Goal: Task Accomplishment & Management: Use online tool/utility

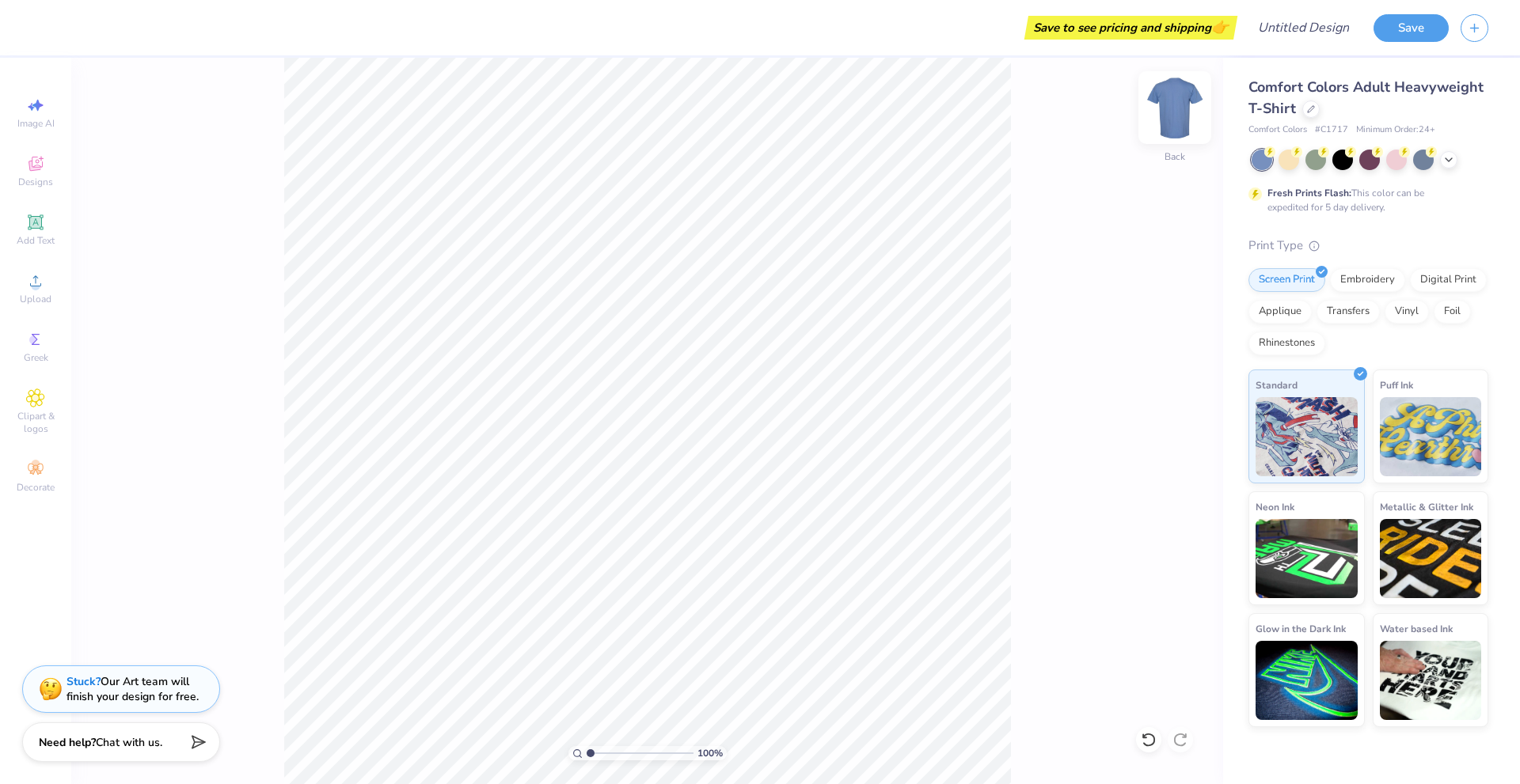
click at [1182, 101] on img at bounding box center [1174, 108] width 64 height 64
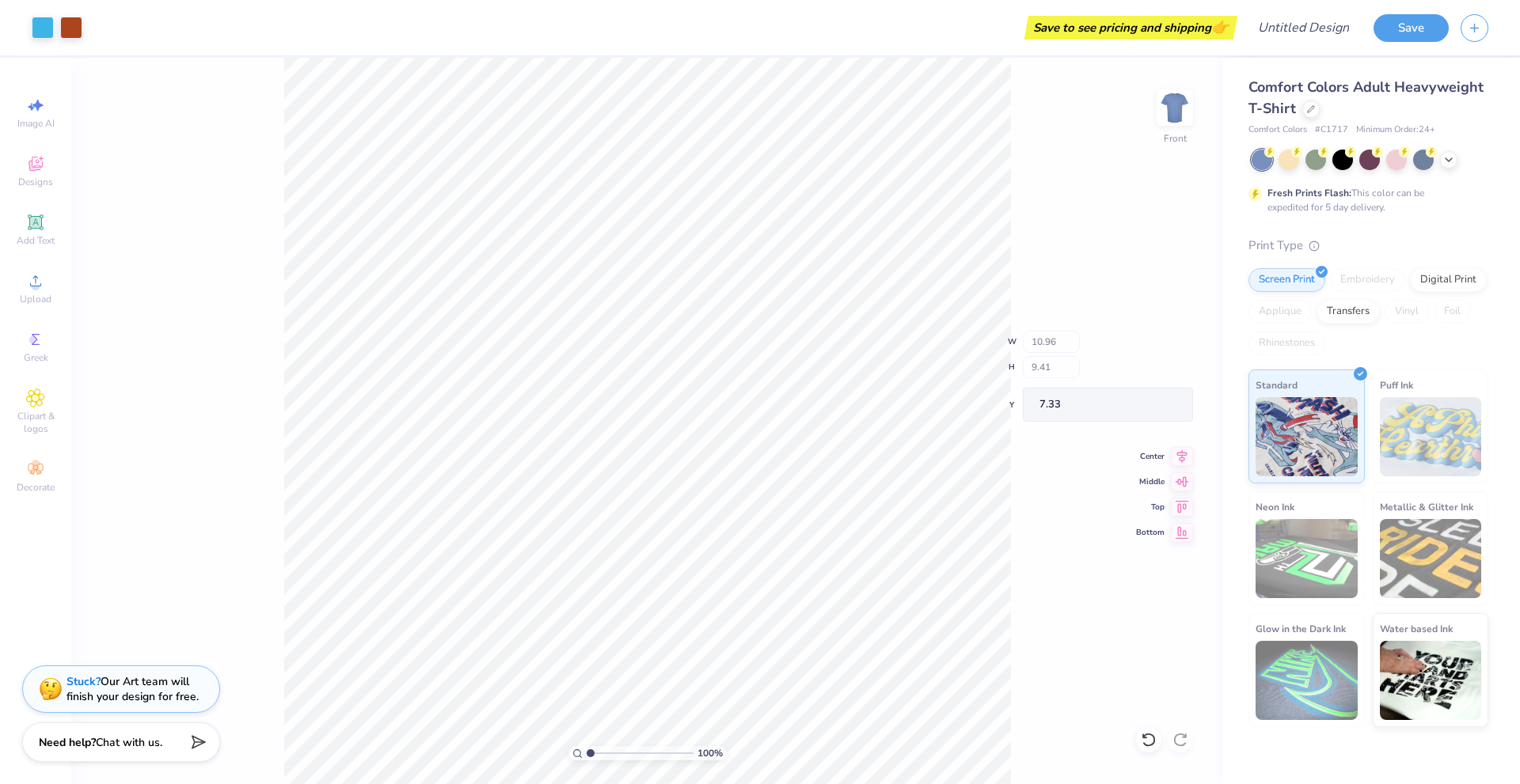
type input "7.33"
type input "4.34"
click at [1343, 164] on div at bounding box center [1343, 158] width 21 height 21
click at [1170, 101] on img at bounding box center [1174, 108] width 64 height 64
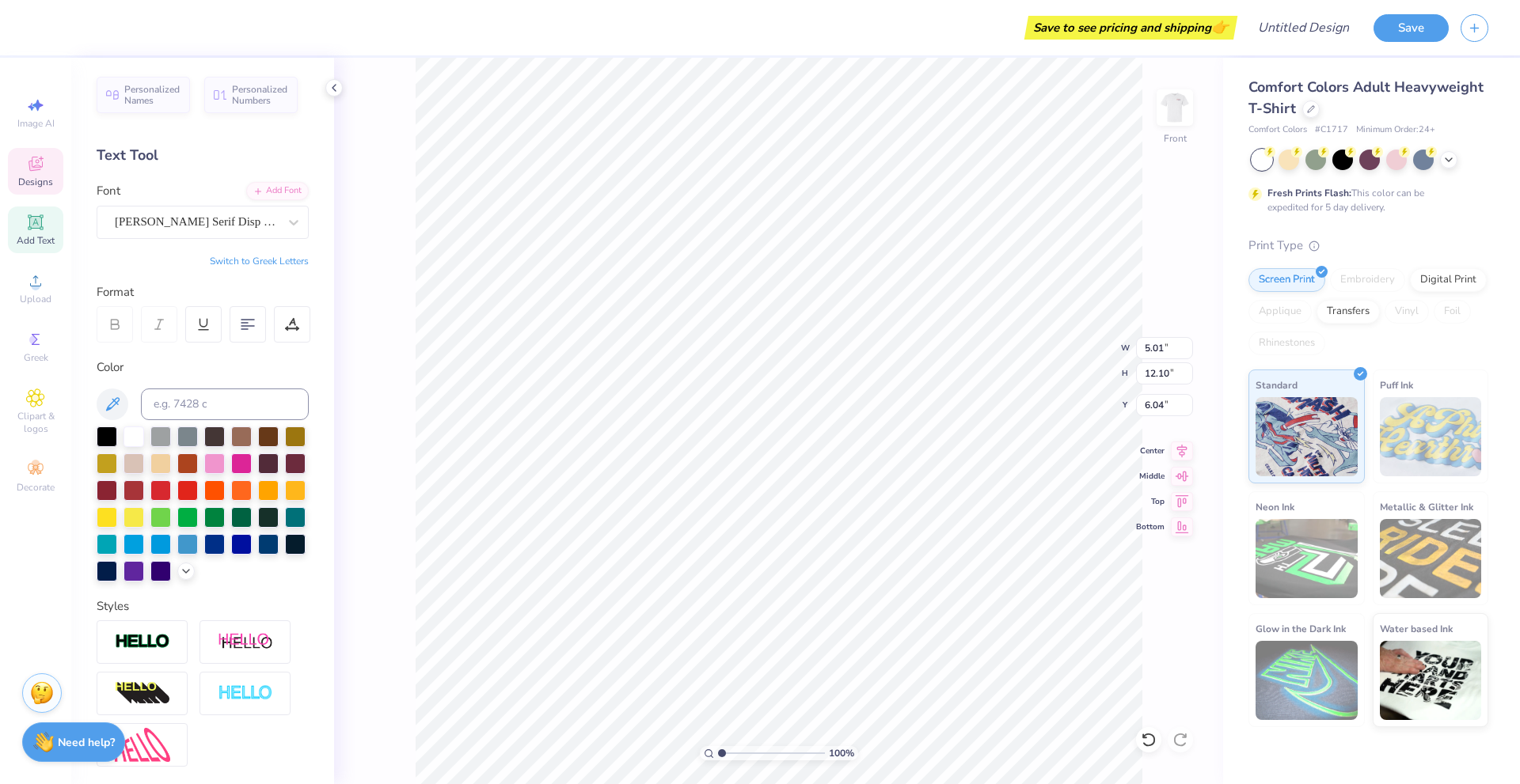
type input "6.04"
type textarea "S"
drag, startPoint x: 31, startPoint y: 346, endPoint x: 62, endPoint y: 361, distance: 34.4
click at [31, 346] on icon at bounding box center [35, 339] width 19 height 19
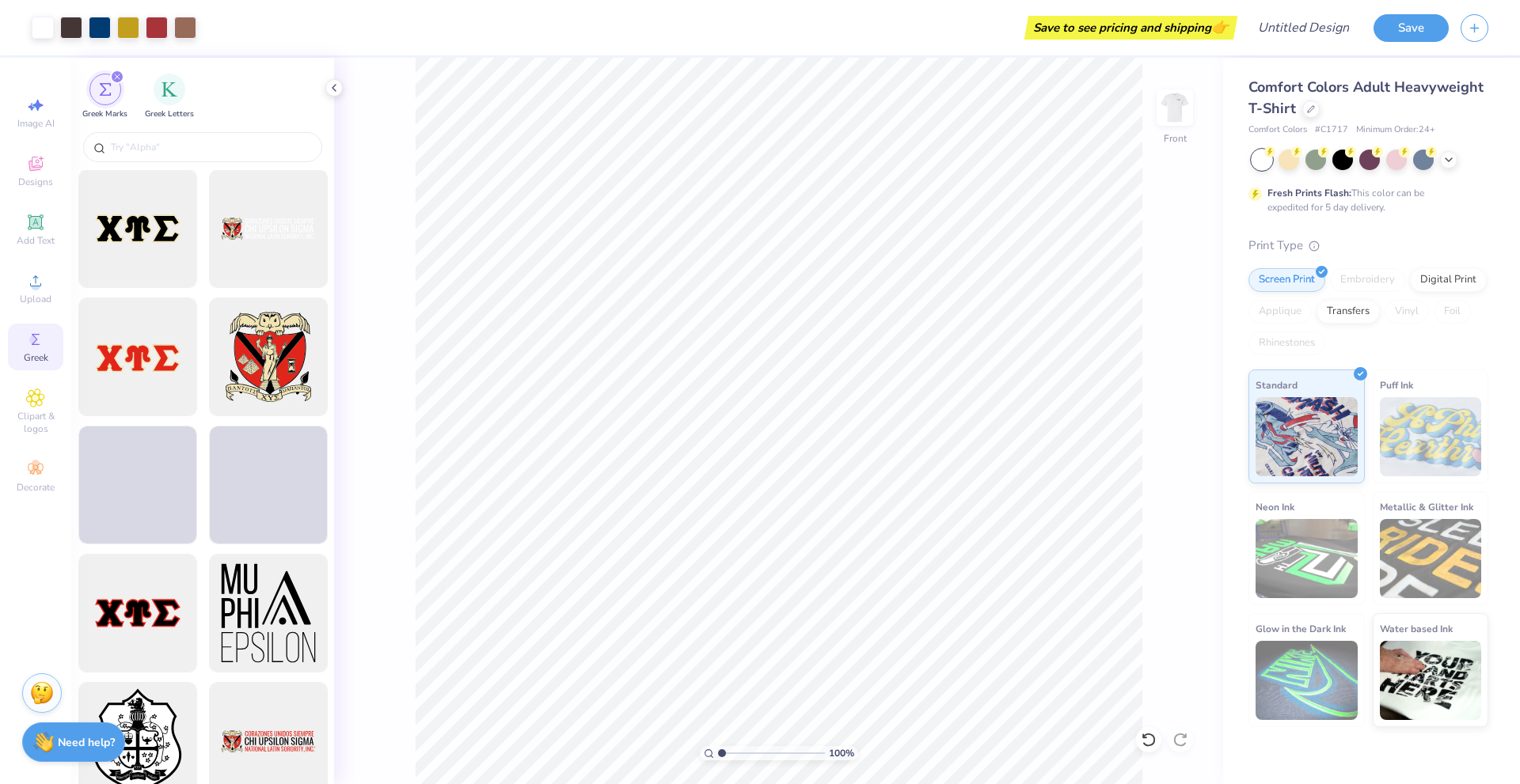
scroll to position [1424, 0]
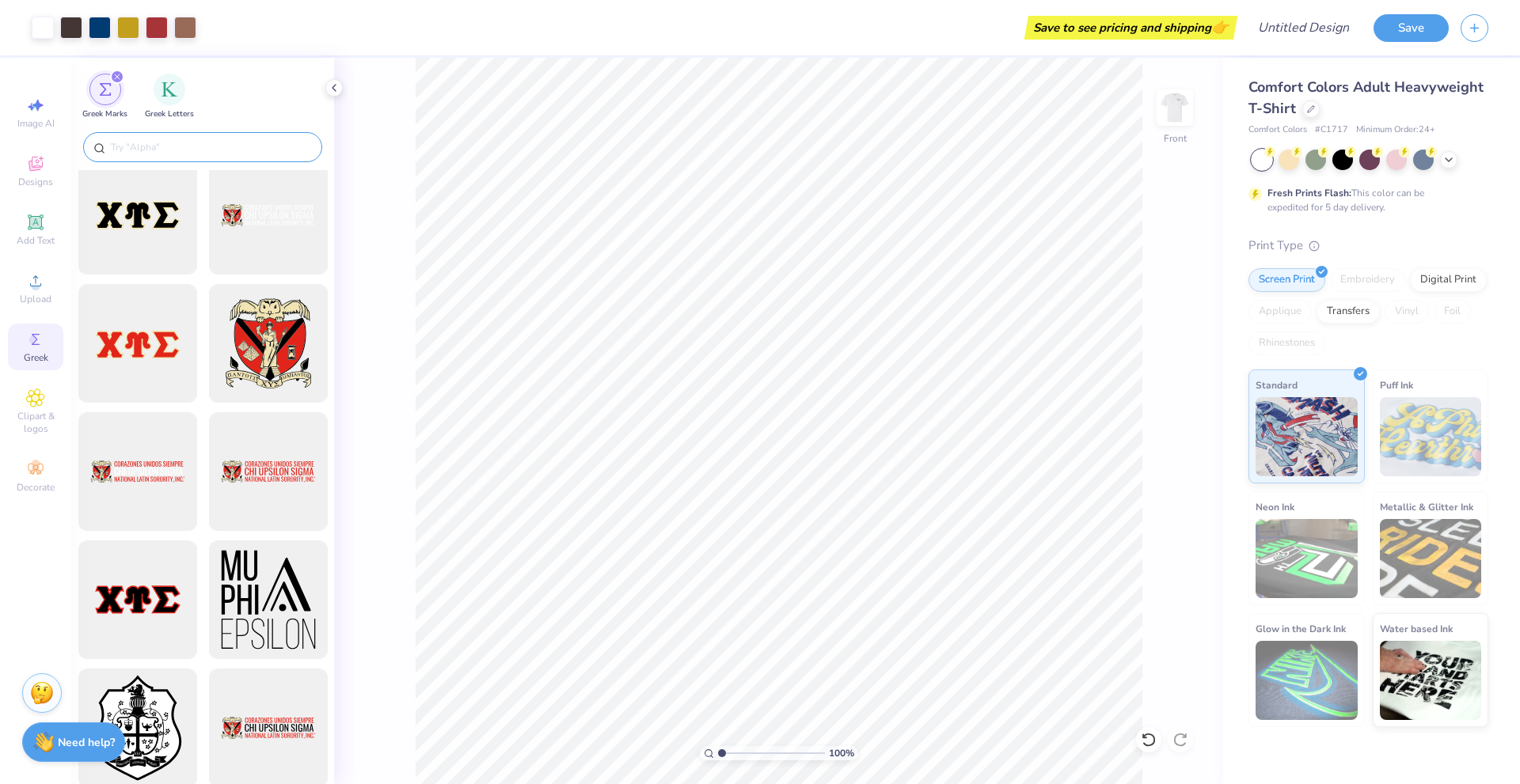
click at [157, 147] on input "text" at bounding box center [211, 147] width 203 height 16
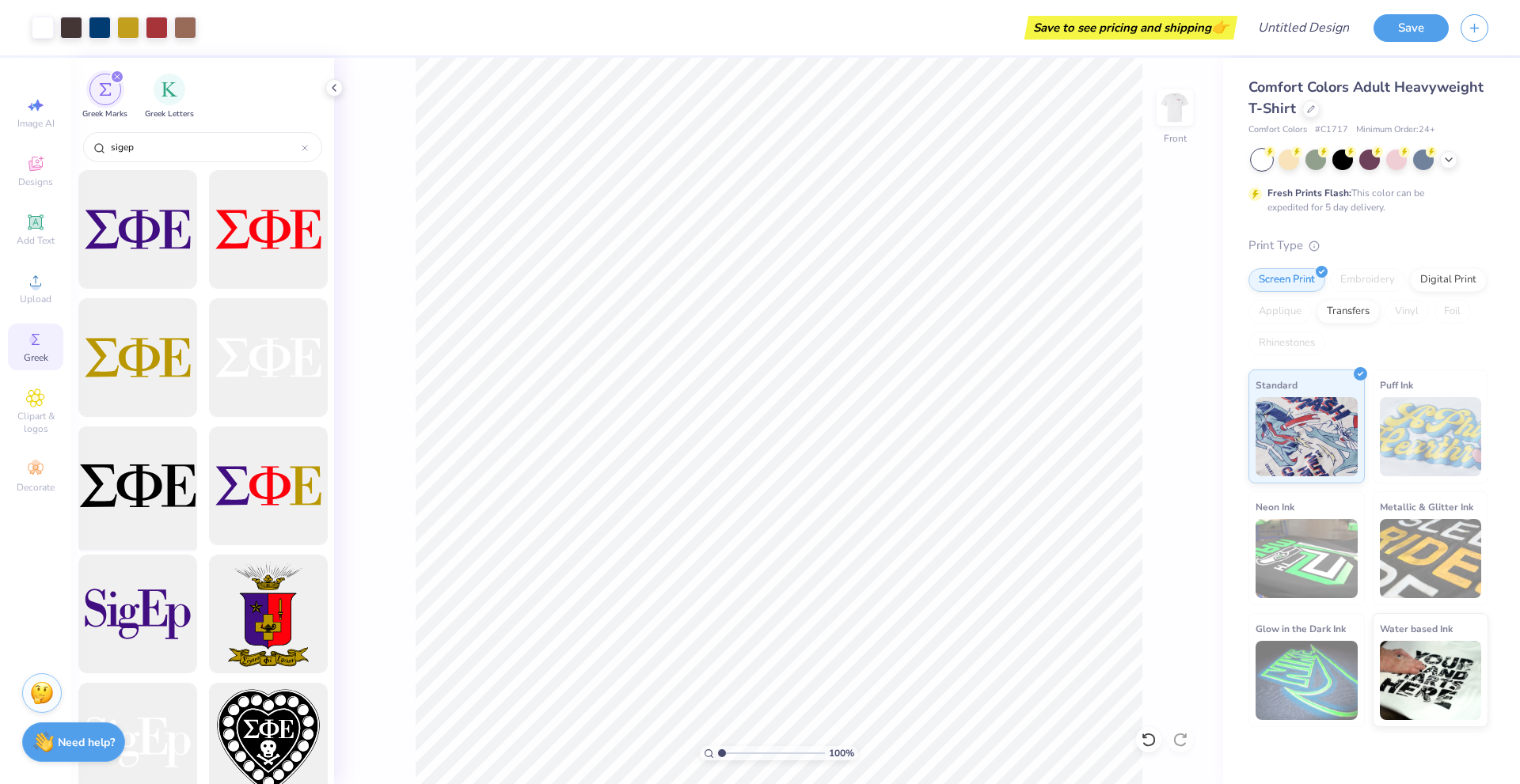
type input "sigep"
click at [138, 484] on div at bounding box center [137, 485] width 130 height 130
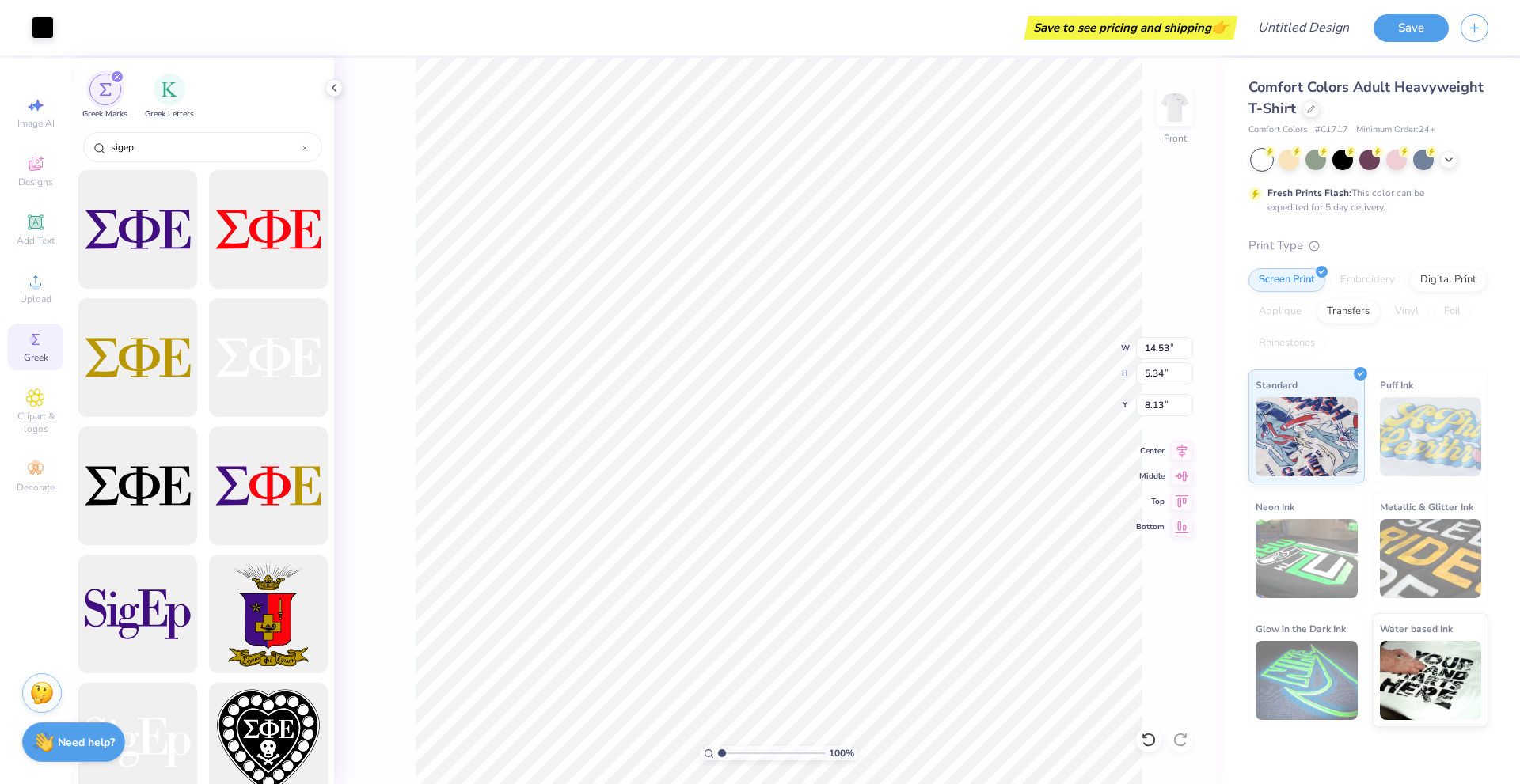
type input "8.13"
type input "5.38"
type input "14.53"
type input "3.53"
type input "4.53"
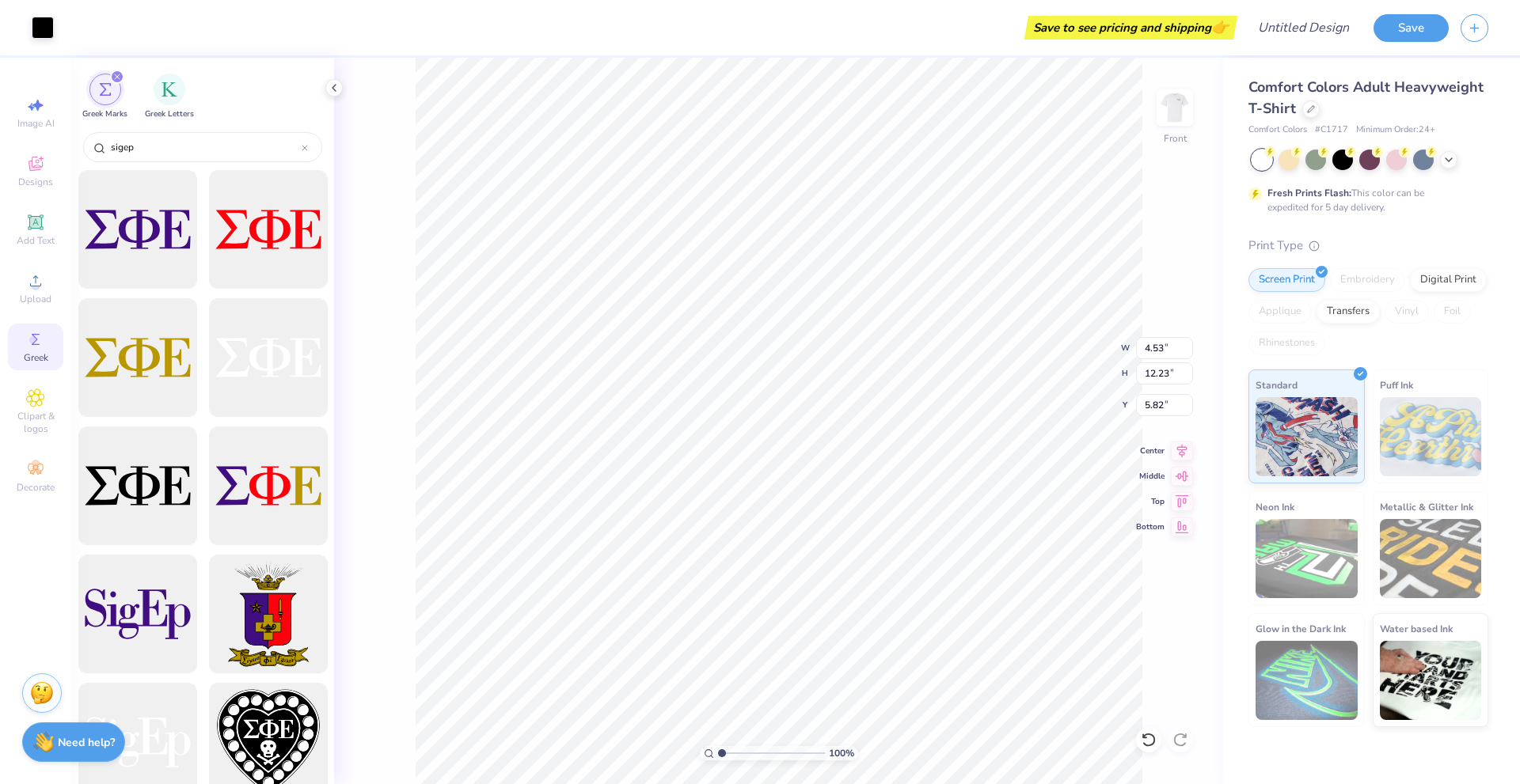
type input "12.23"
type input "5.66"
click at [43, 29] on div at bounding box center [42, 25] width 23 height 23
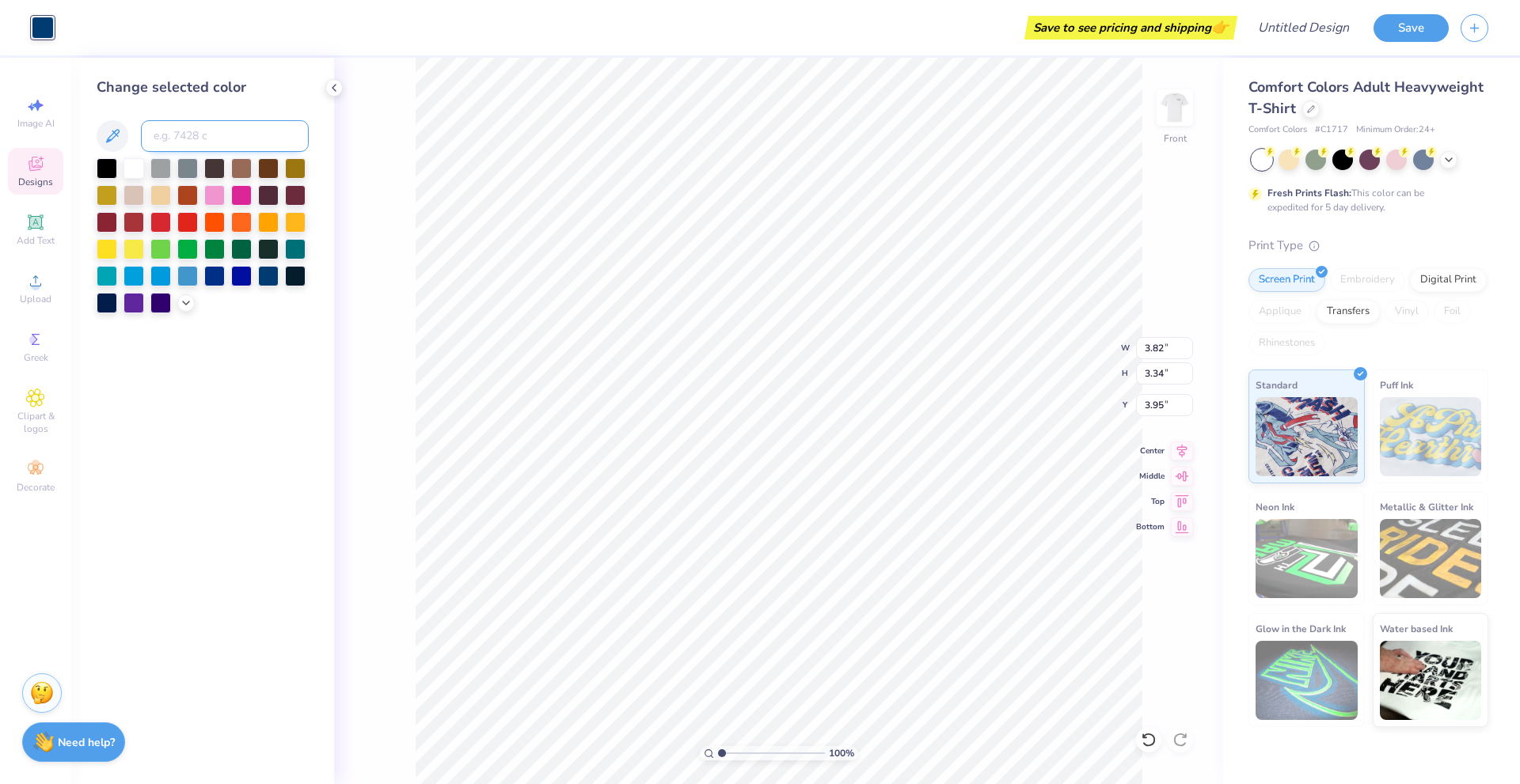
click at [195, 126] on input at bounding box center [224, 136] width 167 height 31
type input "5"
type input "P"
type input "5"
paste input "7851A9"
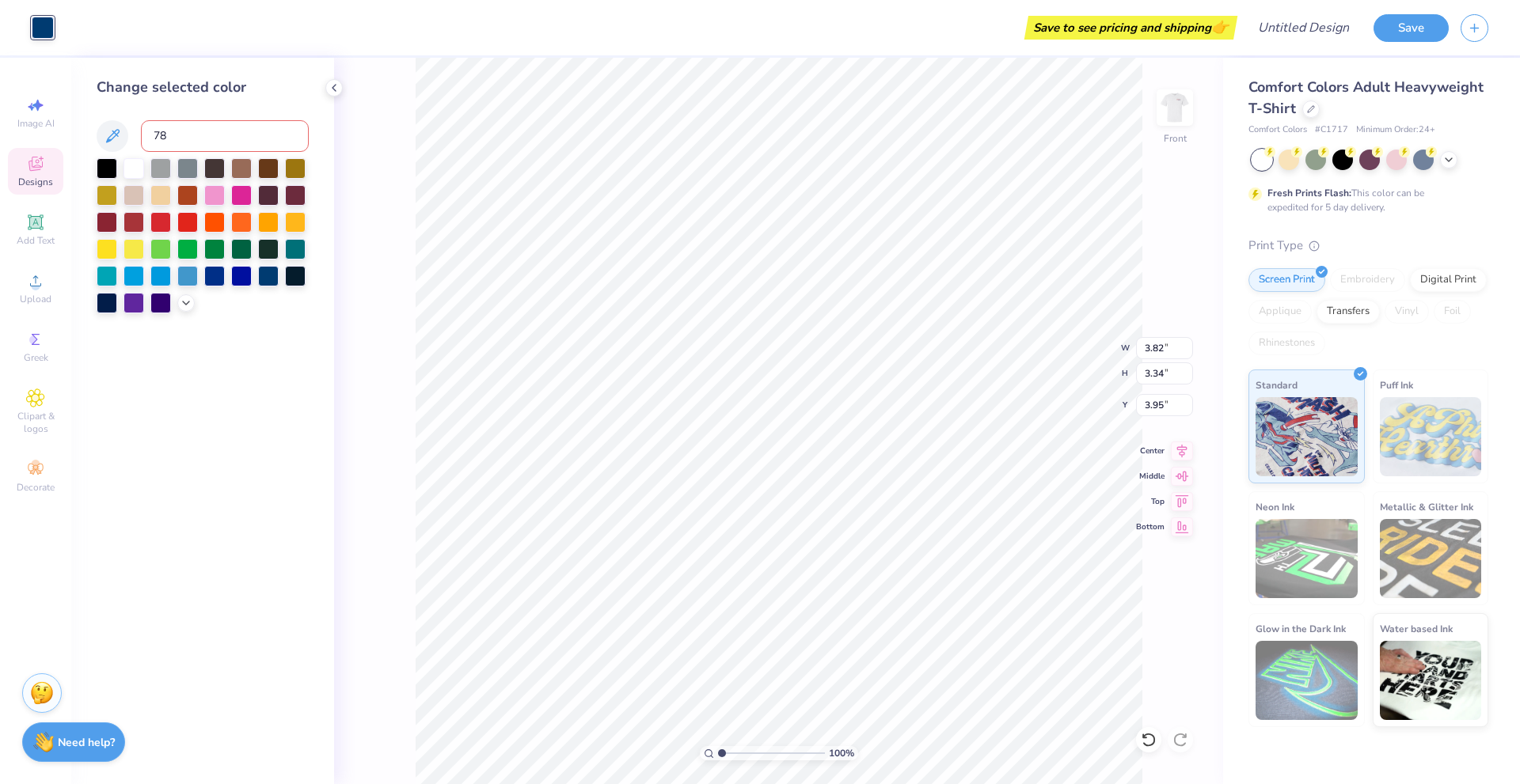
type input "7"
click at [132, 296] on div at bounding box center [133, 301] width 21 height 21
click at [155, 303] on div at bounding box center [161, 301] width 21 height 21
drag, startPoint x: 106, startPoint y: 167, endPoint x: 147, endPoint y: 179, distance: 42.7
click at [106, 167] on div at bounding box center [107, 168] width 21 height 21
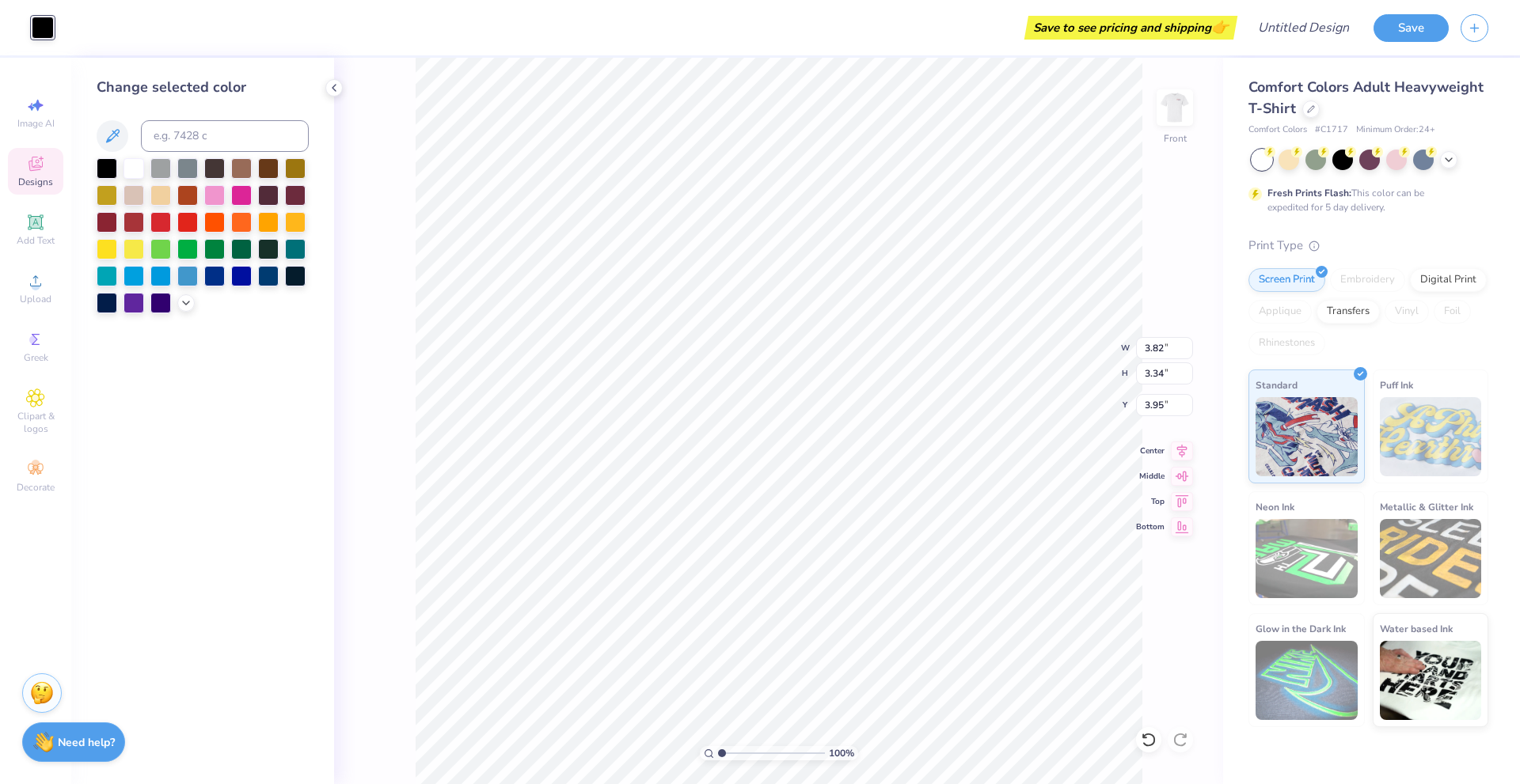
type input "2.66"
type input "3.45"
type input "7.00"
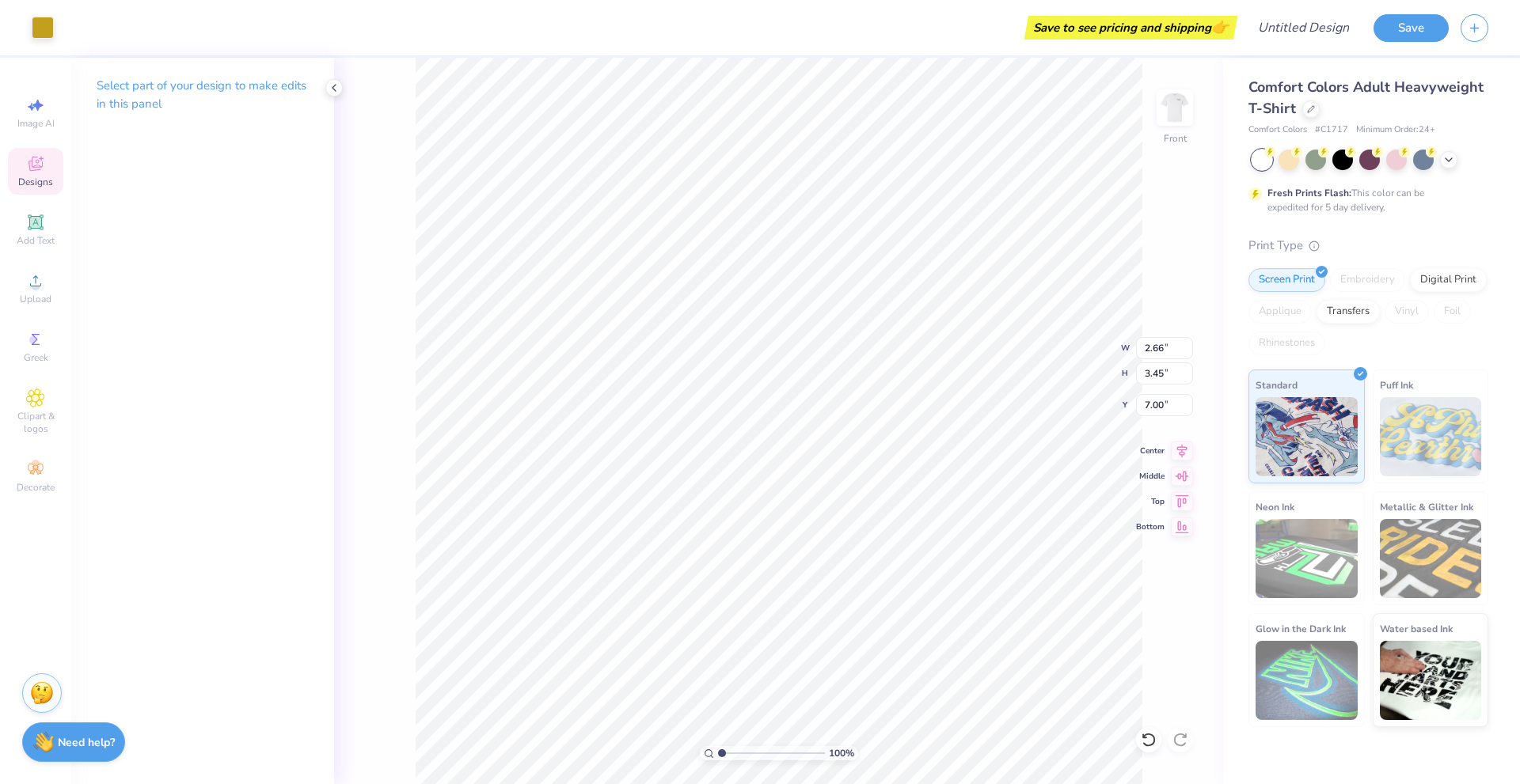
type input "0.87"
type input "1.15"
type input "11.25"
click at [38, 15] on div "Art colors" at bounding box center [26, 27] width 54 height 56
click at [38, 23] on div at bounding box center [42, 25] width 23 height 23
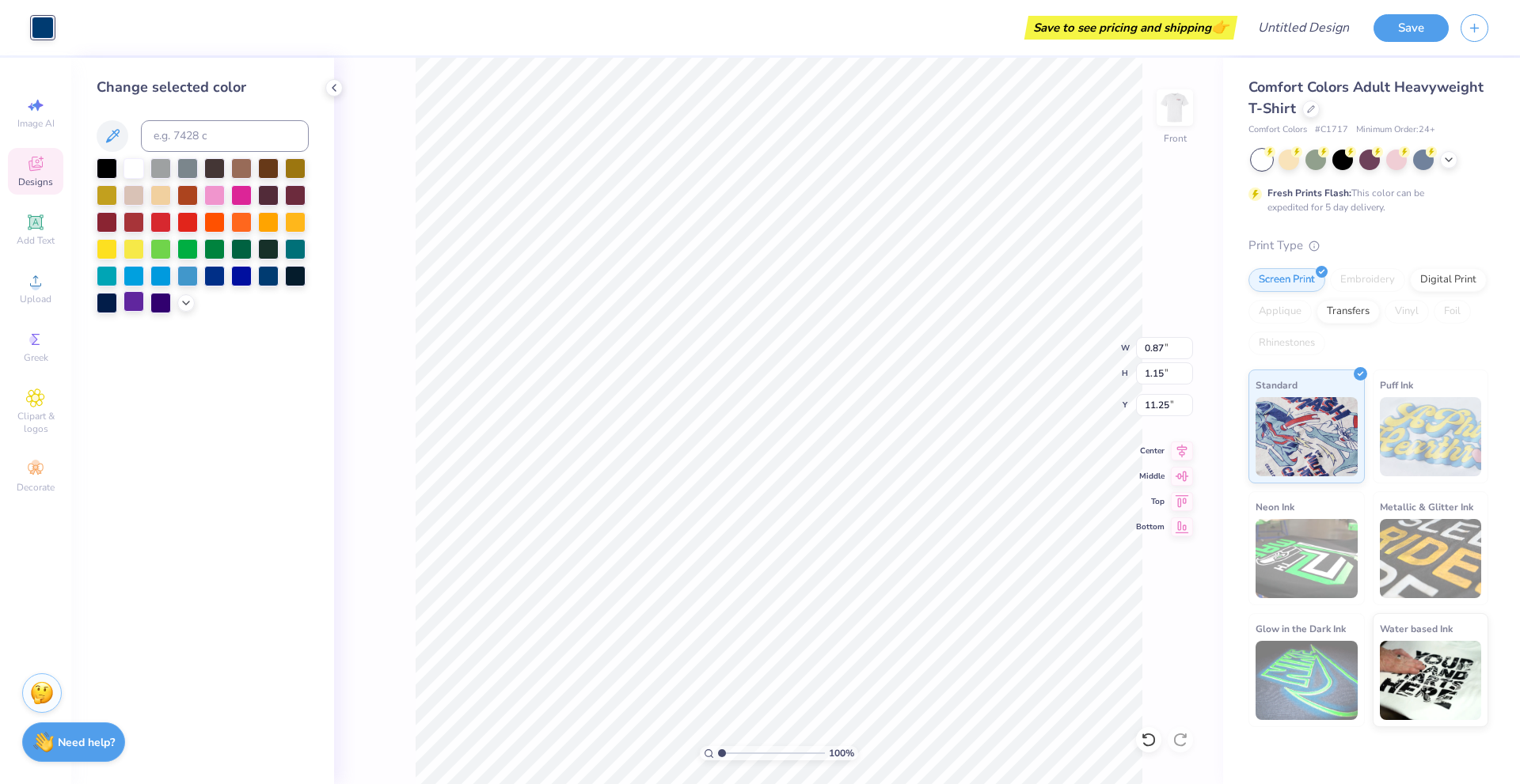
click at [140, 296] on div at bounding box center [133, 301] width 21 height 21
click at [155, 301] on div at bounding box center [161, 301] width 21 height 21
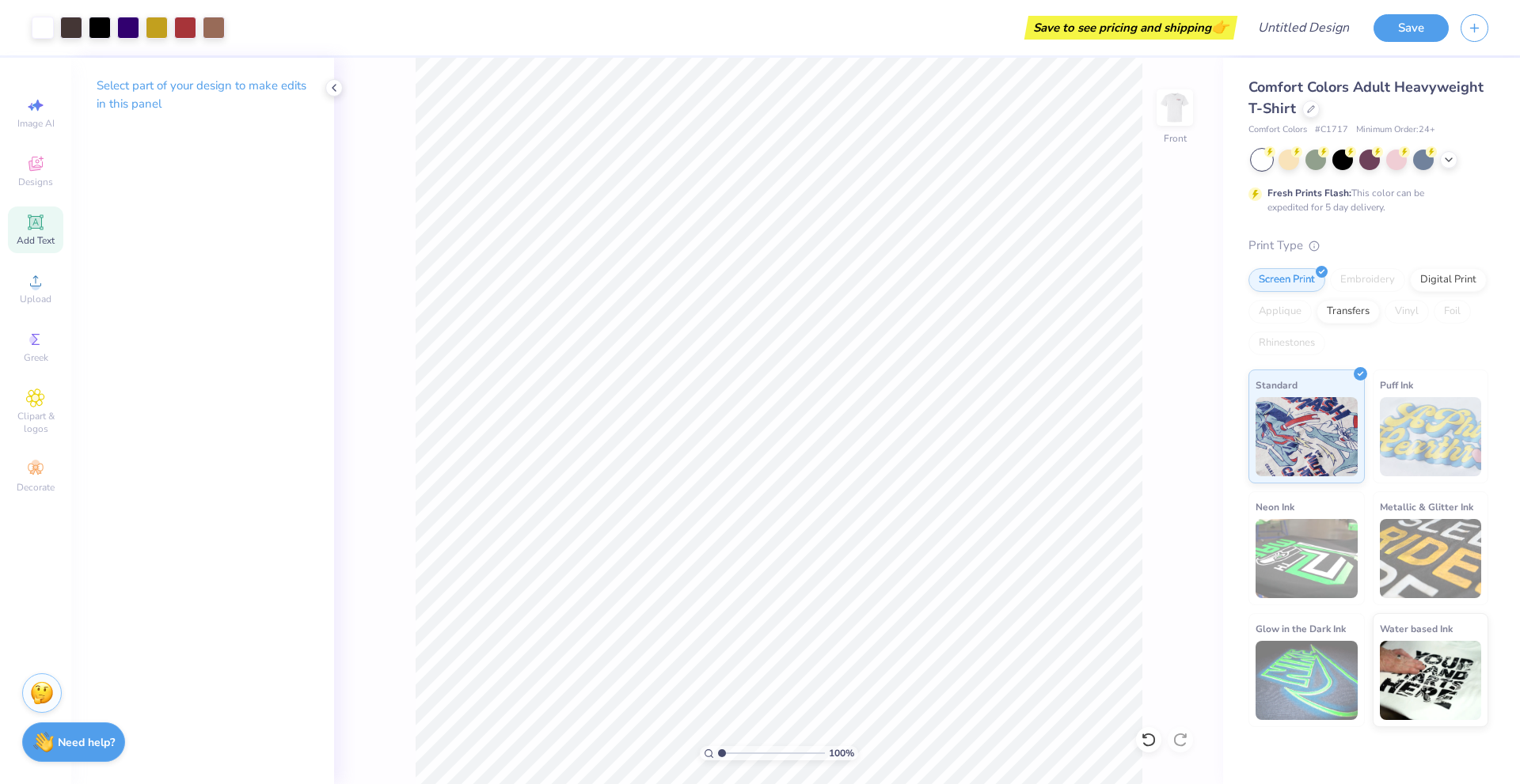
click at [35, 235] on span "Add Text" at bounding box center [35, 240] width 38 height 13
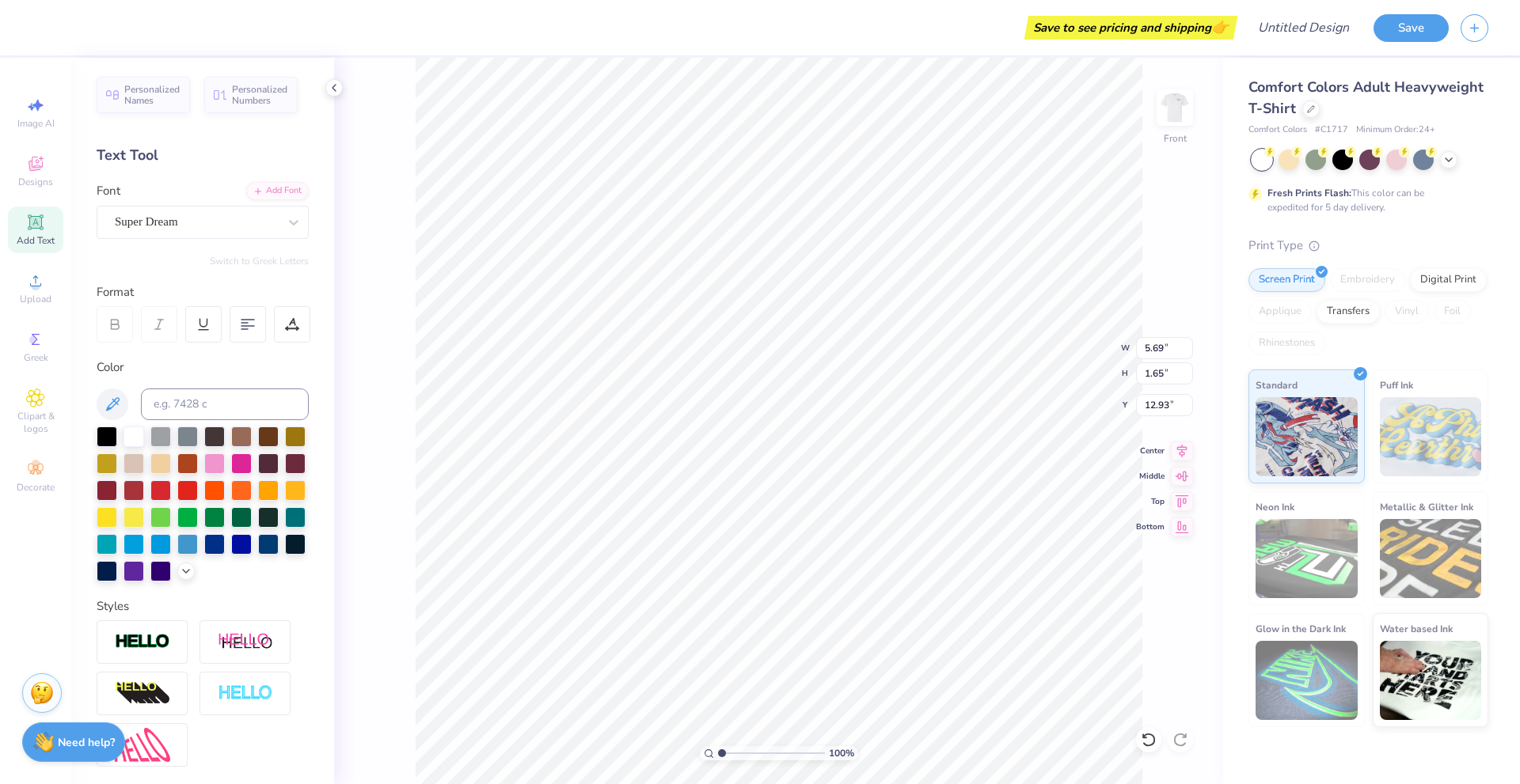
scroll to position [14, 2]
type textarea "TXT"
type input "14.53"
type input "5.34"
type input "4.72"
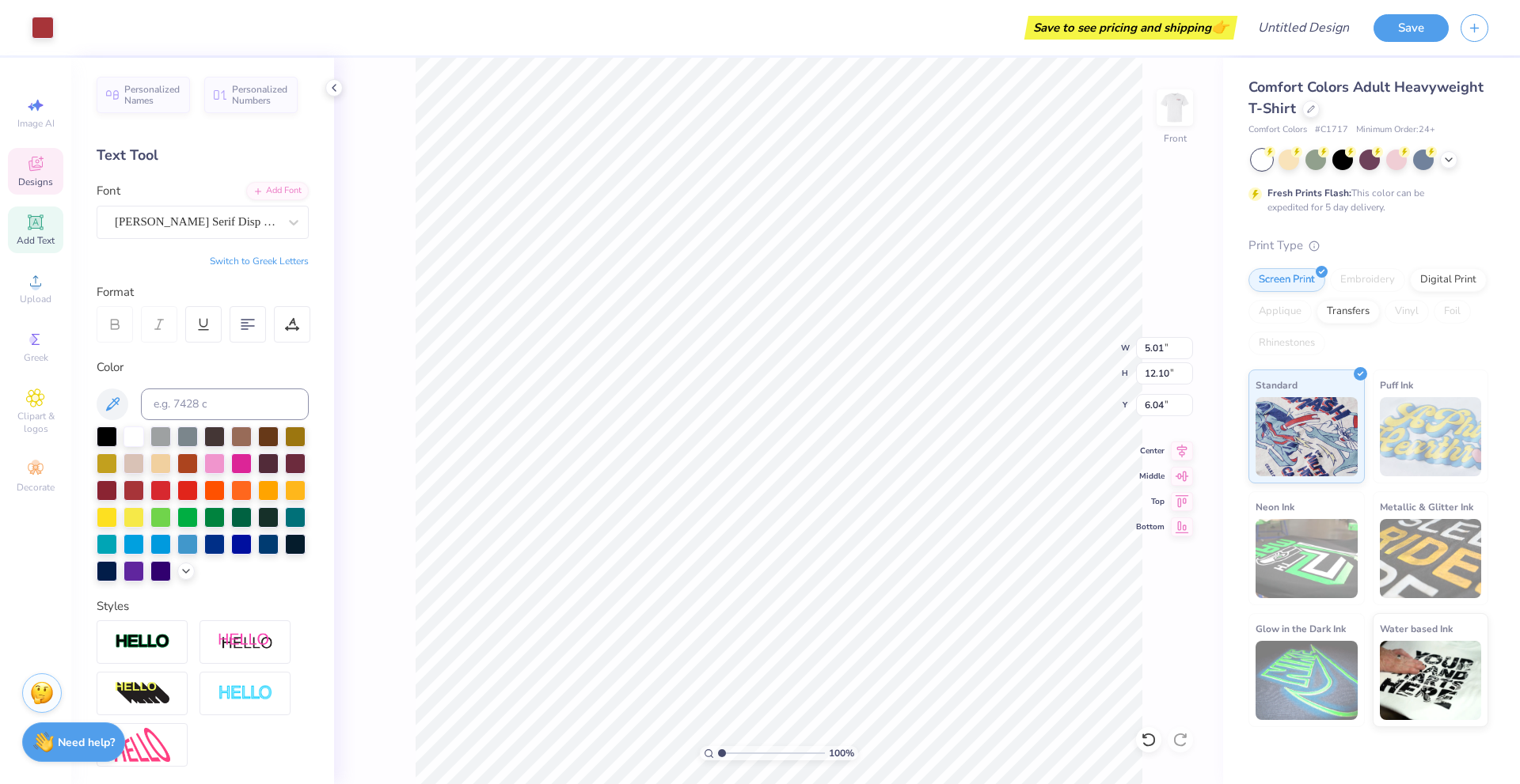
type input "6.04"
type textarea "B"
type textarea "SigEp"
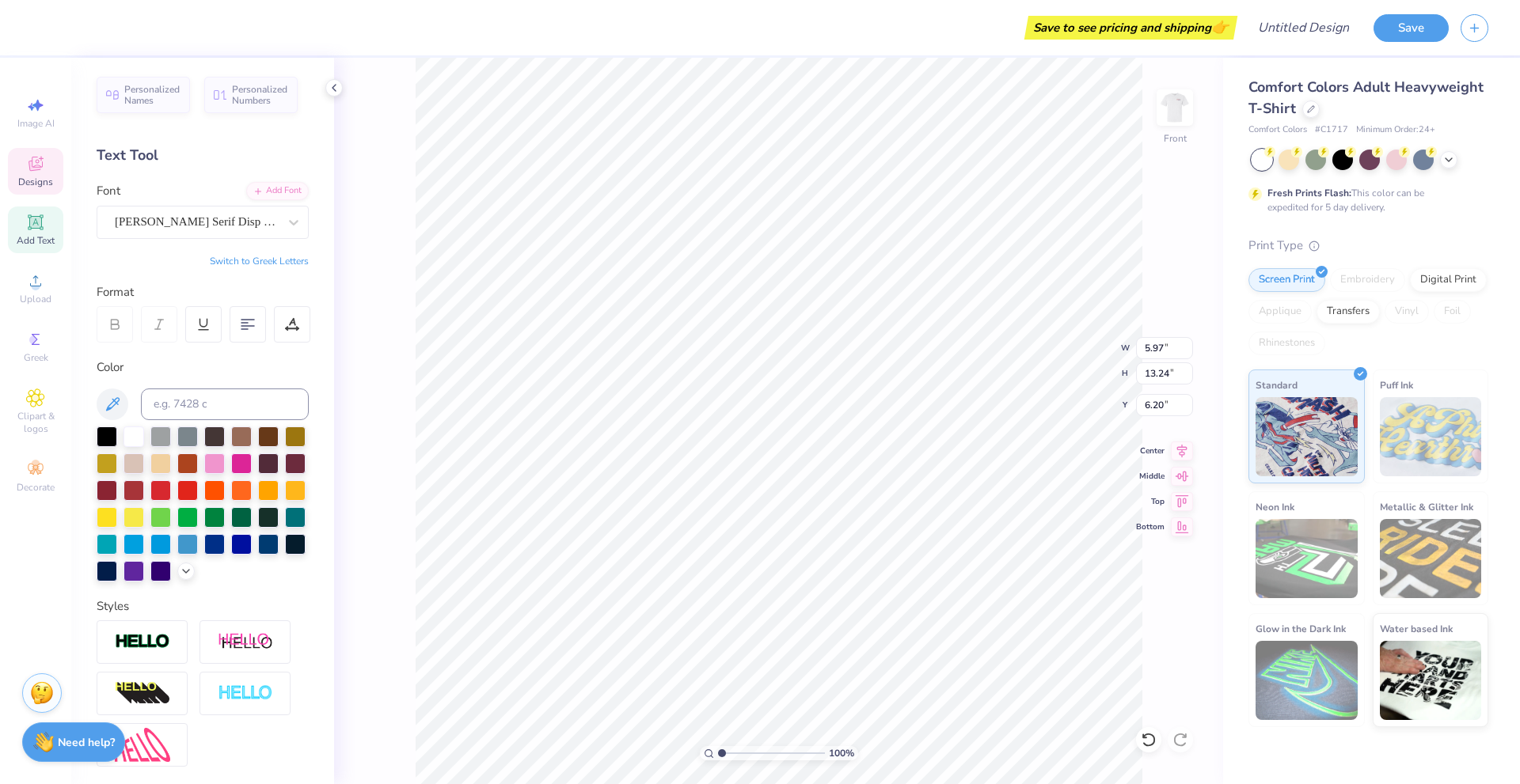
type input "5.97"
type input "13.24"
type input "4.64"
type textarea "Sigep"
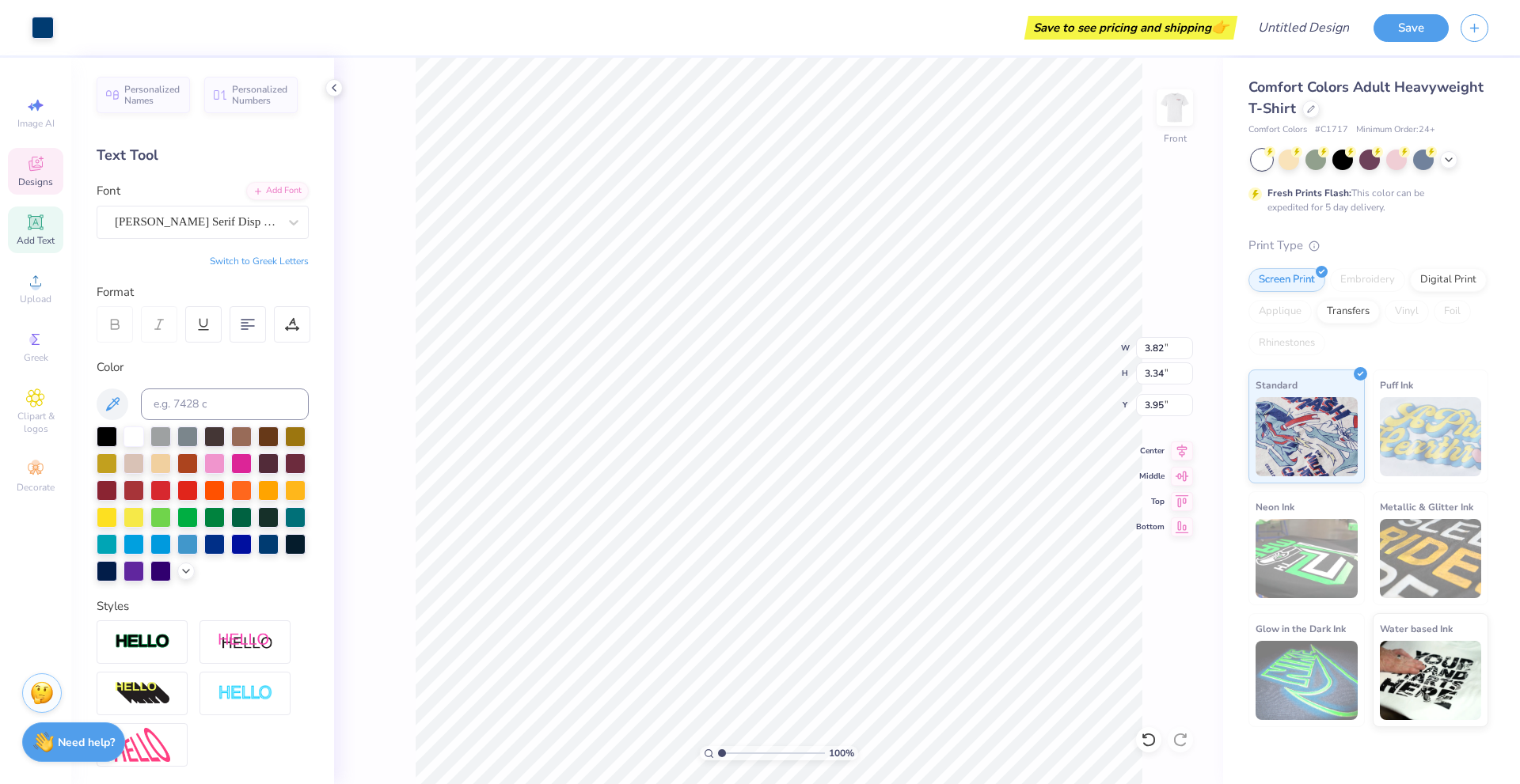
click at [44, 11] on div "Art colors" at bounding box center [26, 27] width 54 height 56
click at [47, 23] on div at bounding box center [42, 25] width 23 height 23
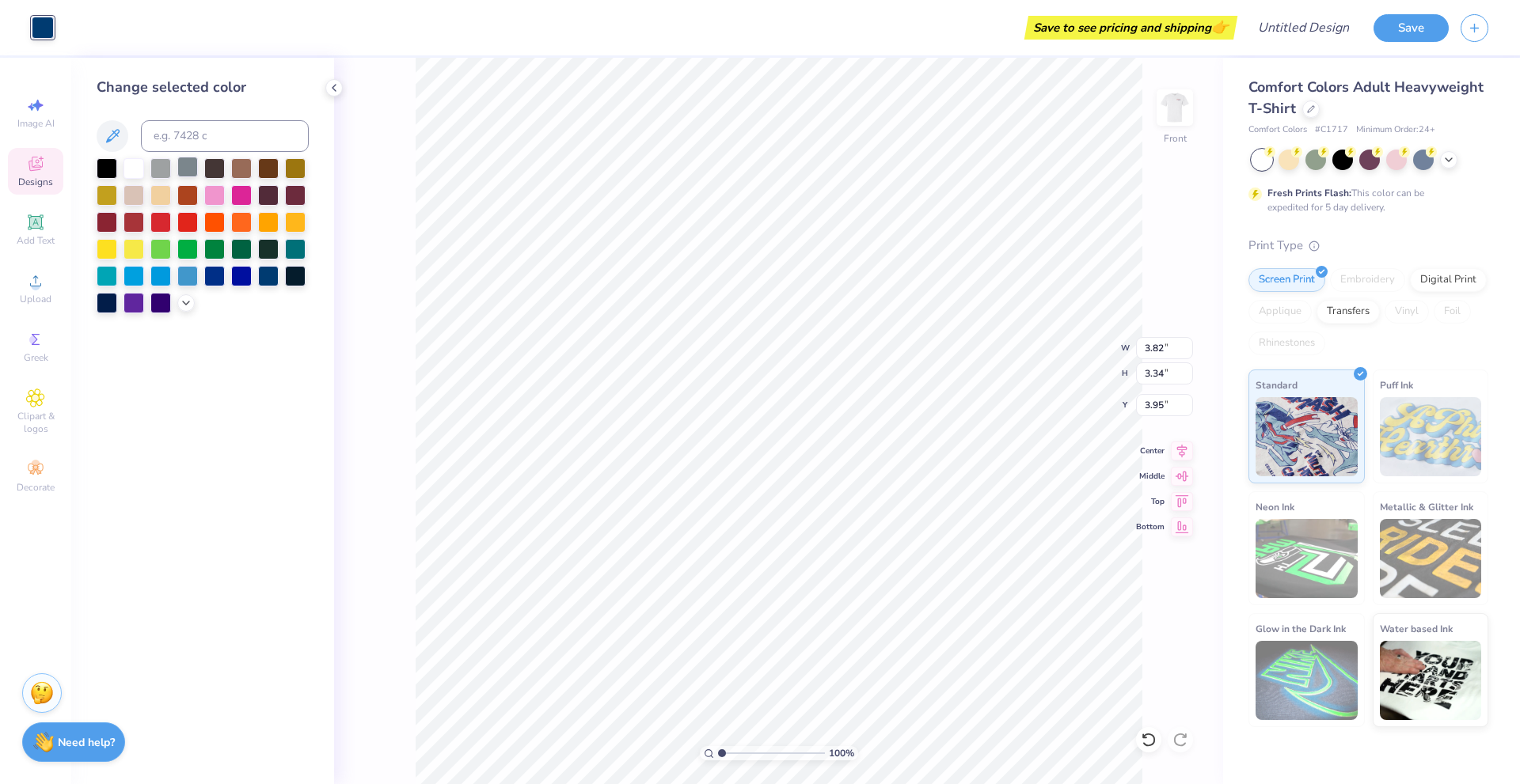
click at [192, 166] on div at bounding box center [187, 166] width 21 height 21
click at [211, 166] on div at bounding box center [214, 166] width 21 height 21
type input "10.44"
type input "14.70"
type input "3.00"
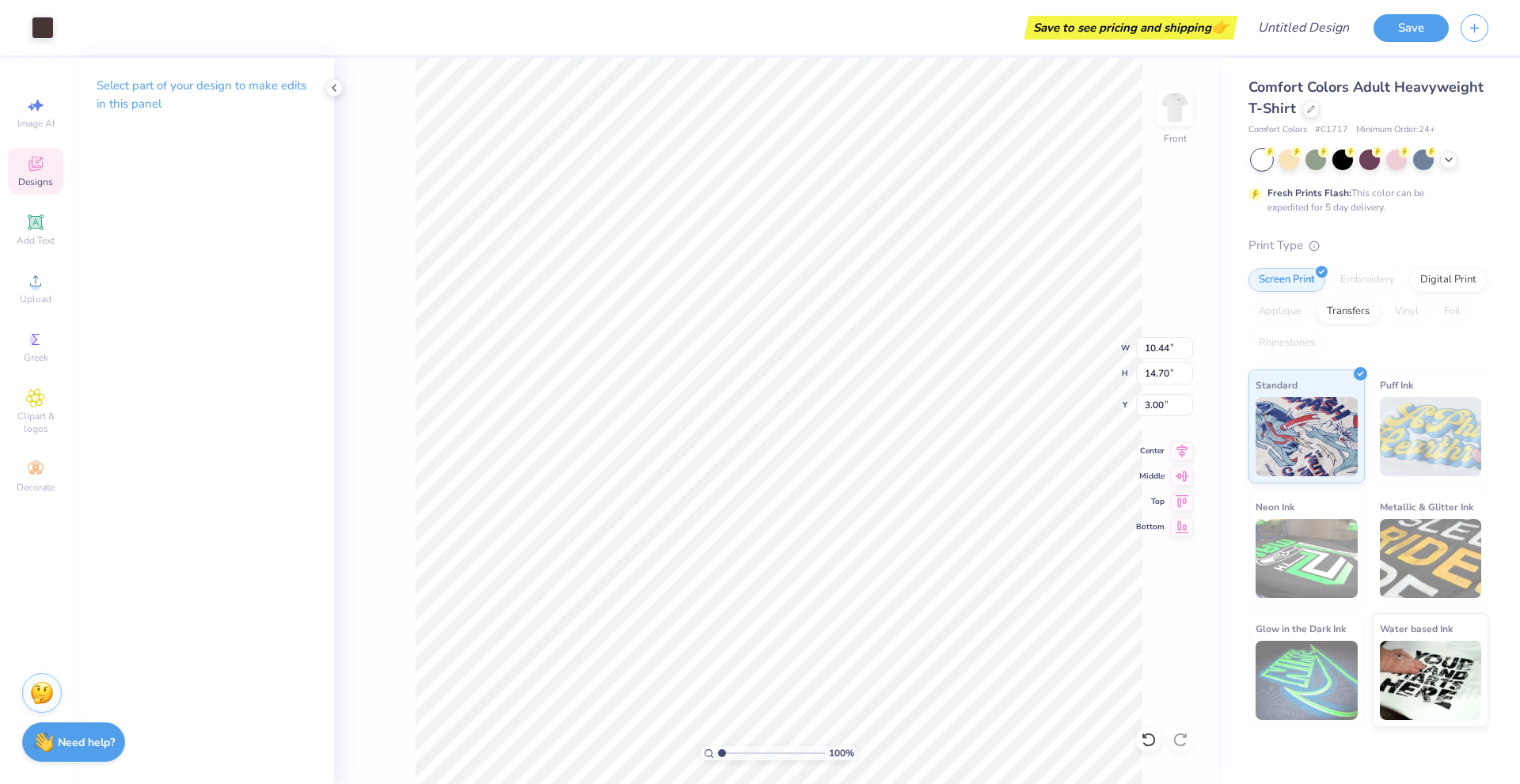
type input "0.87"
type input "1.15"
type input "11.25"
click at [40, 35] on div at bounding box center [42, 25] width 23 height 23
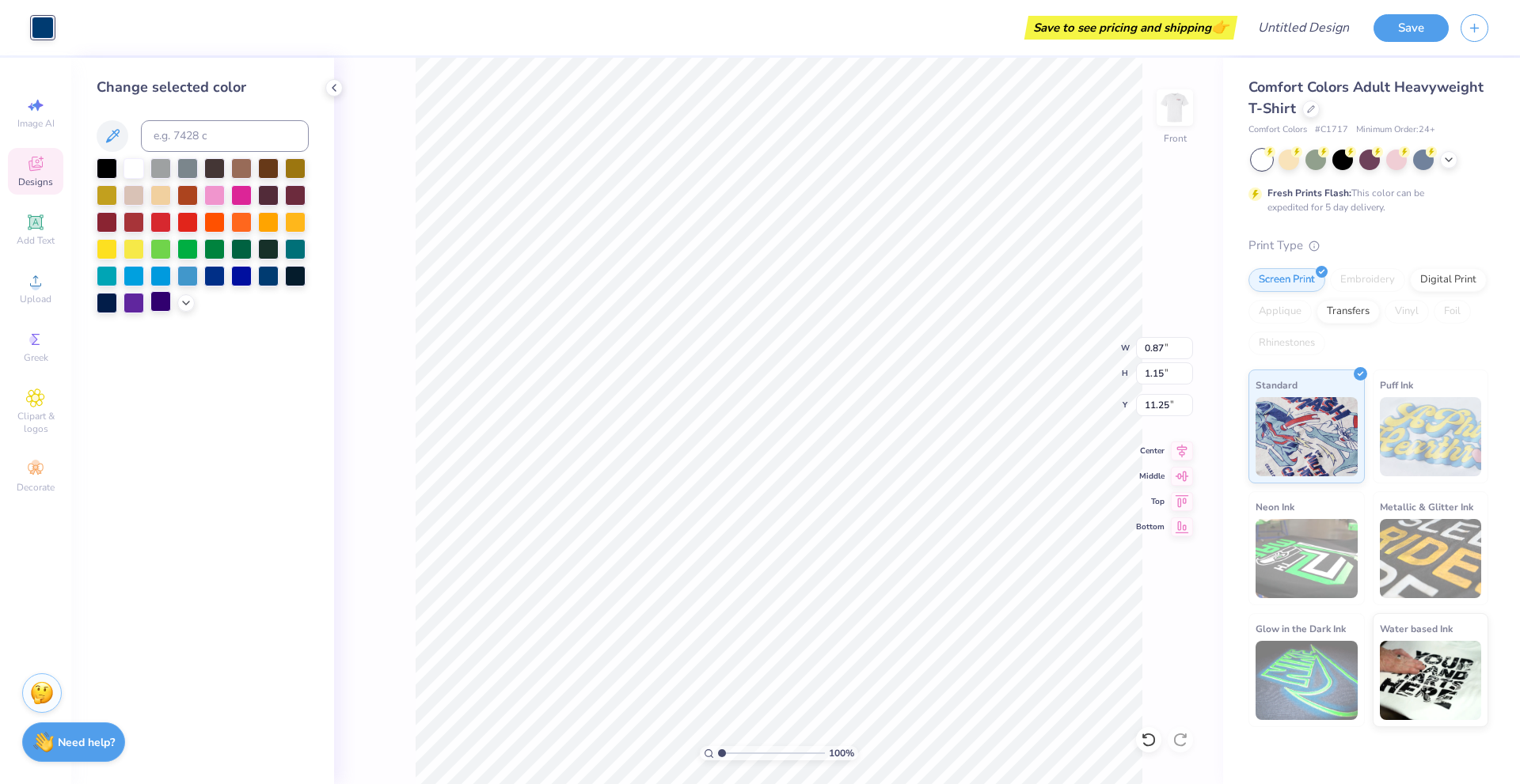
click at [157, 301] on div at bounding box center [161, 301] width 21 height 21
click at [188, 302] on polyline at bounding box center [186, 300] width 6 height 3
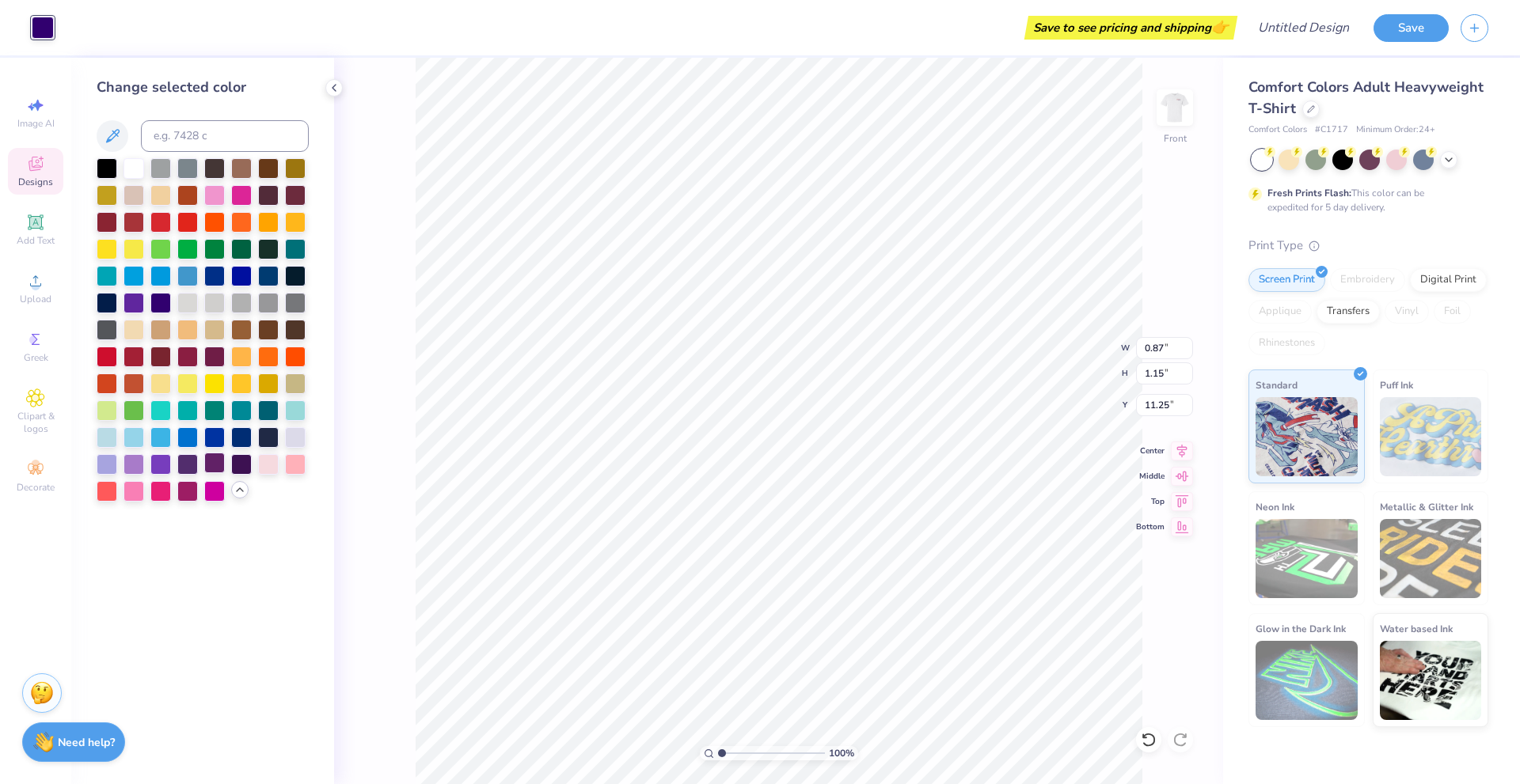
click at [219, 460] on div at bounding box center [214, 462] width 21 height 21
click at [236, 462] on div at bounding box center [241, 462] width 21 height 21
click at [189, 460] on div at bounding box center [187, 462] width 21 height 21
click at [401, 481] on div "100 % Front W 0.87 0.87 " H 1.15 1.15 " Y 11.25 11.25 " Center Middle Top Bottom" at bounding box center [779, 421] width 889 height 726
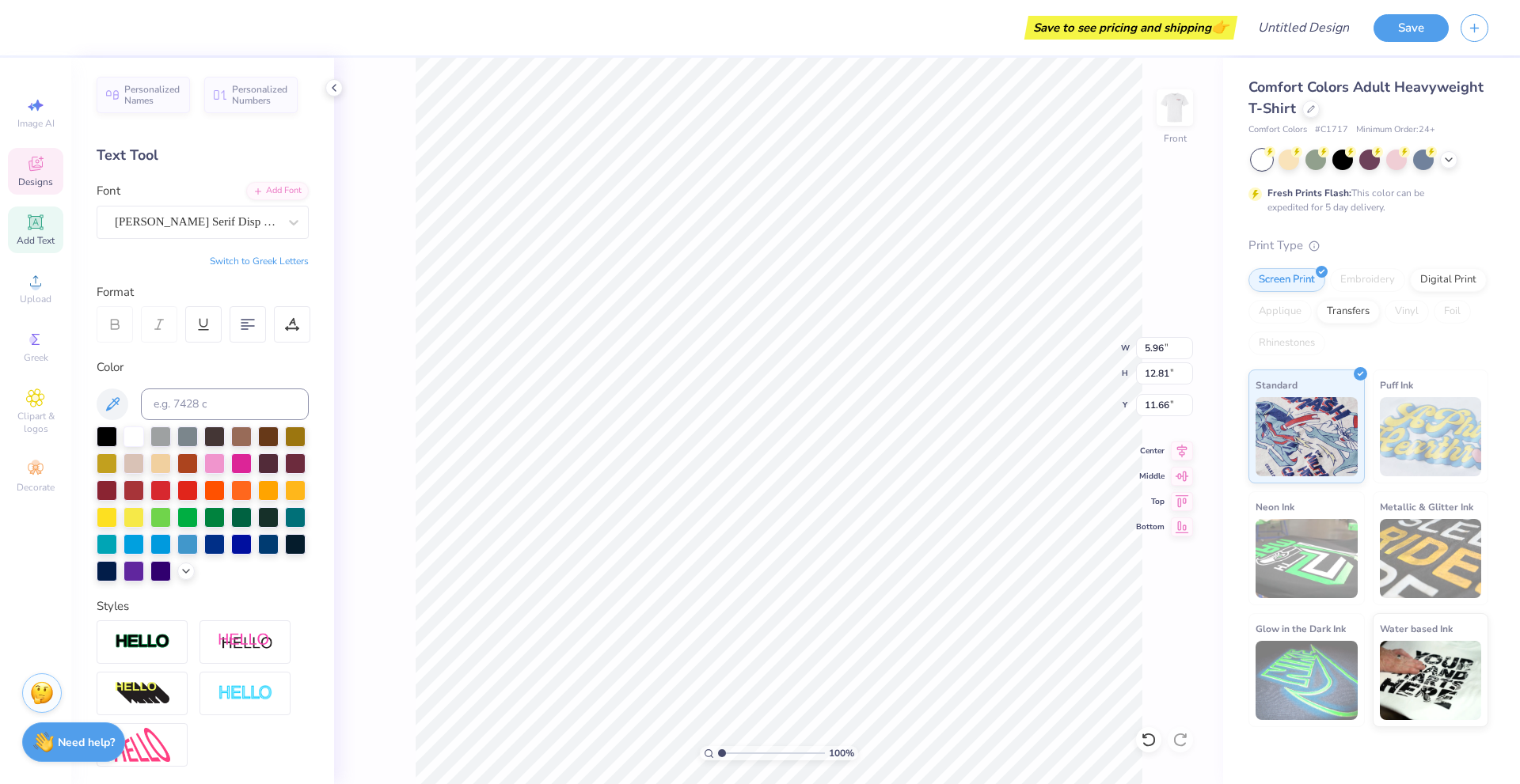
type input "11.66"
type input "12.80"
type input "5.88"
type input "17.00"
type input "5.15"
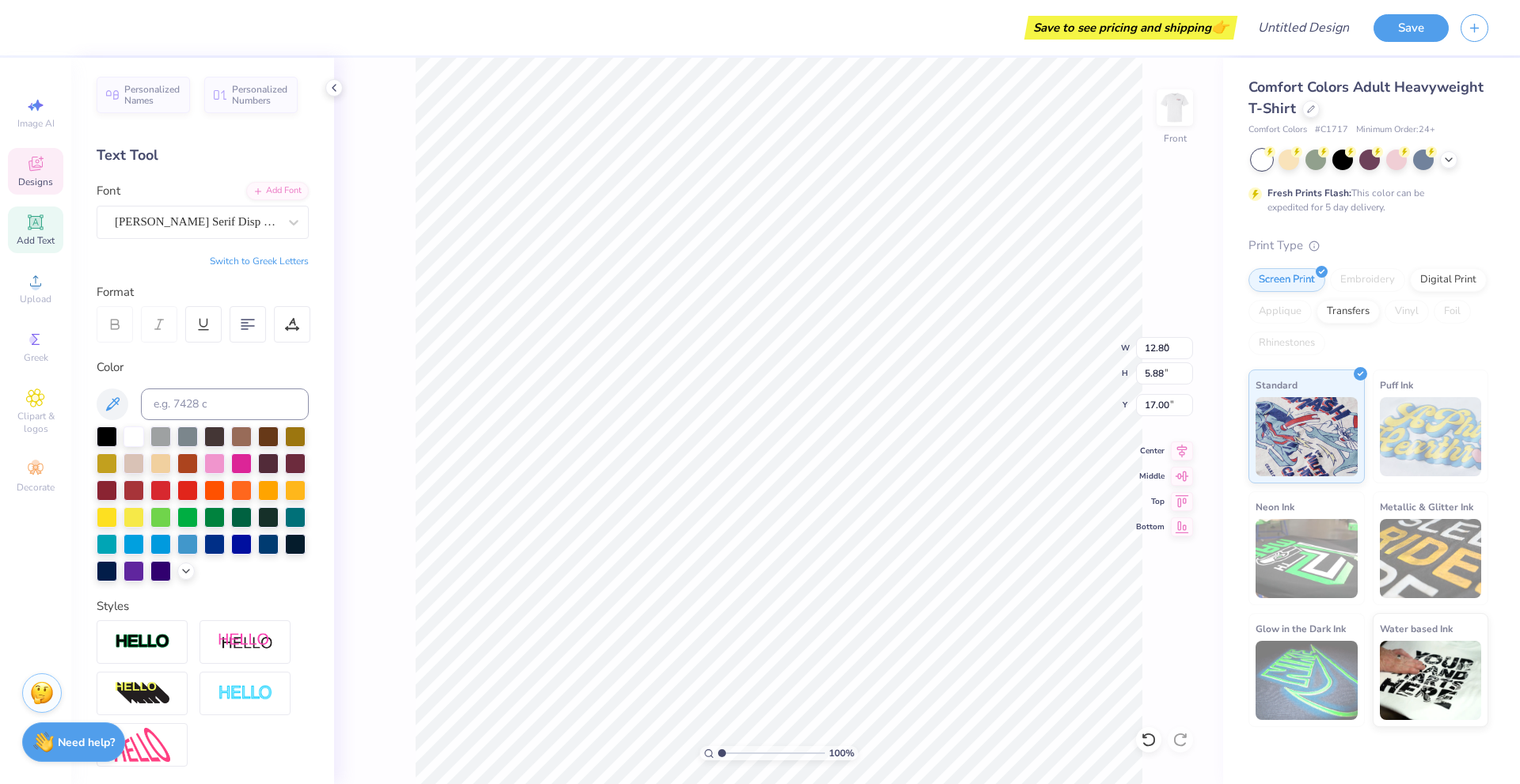
type input "2.36"
type input "1.59"
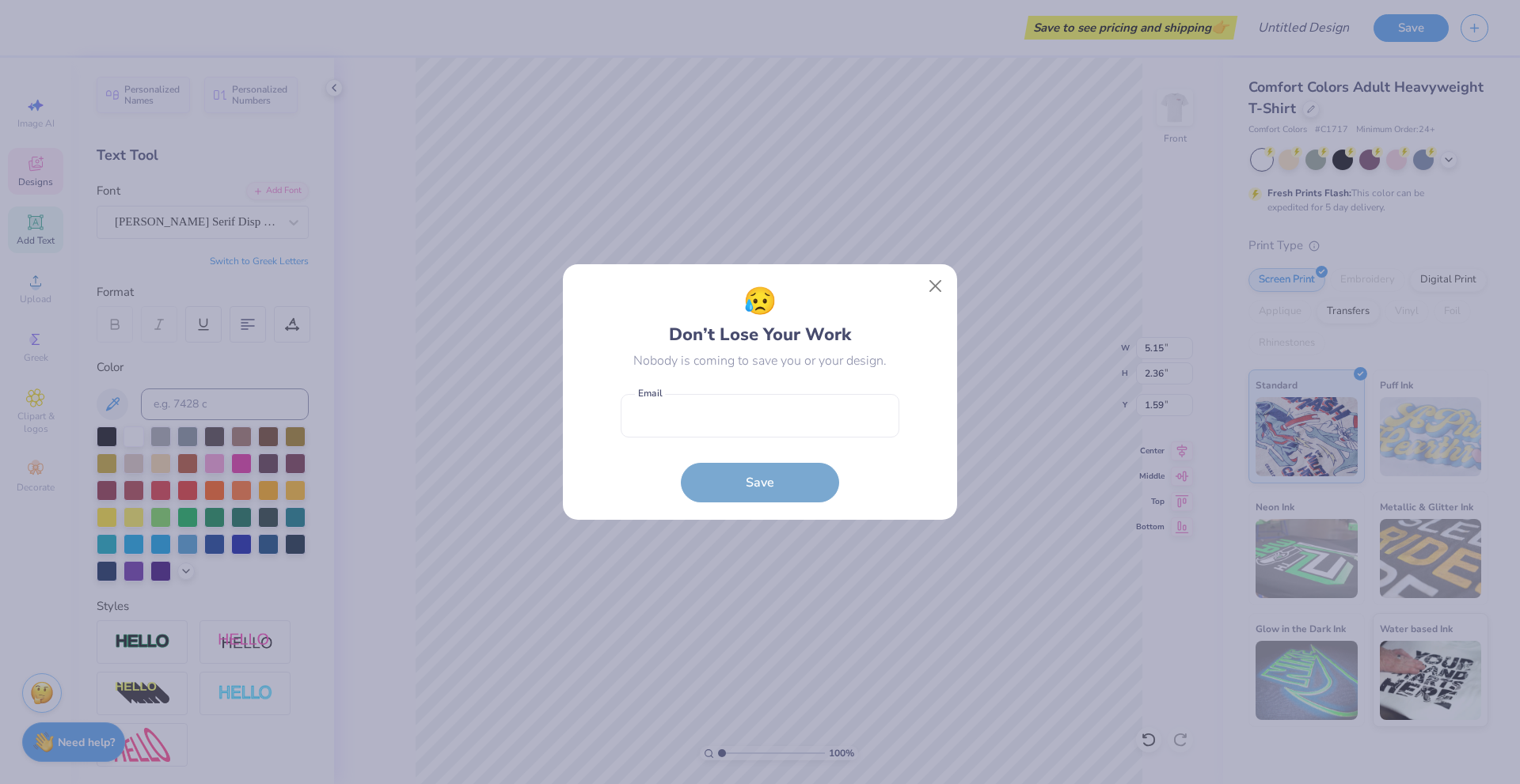
click at [826, 150] on div "😥 Don’t Lose Your Work Nobody is coming to save you or your design. Email is a …" at bounding box center [760, 392] width 1520 height 784
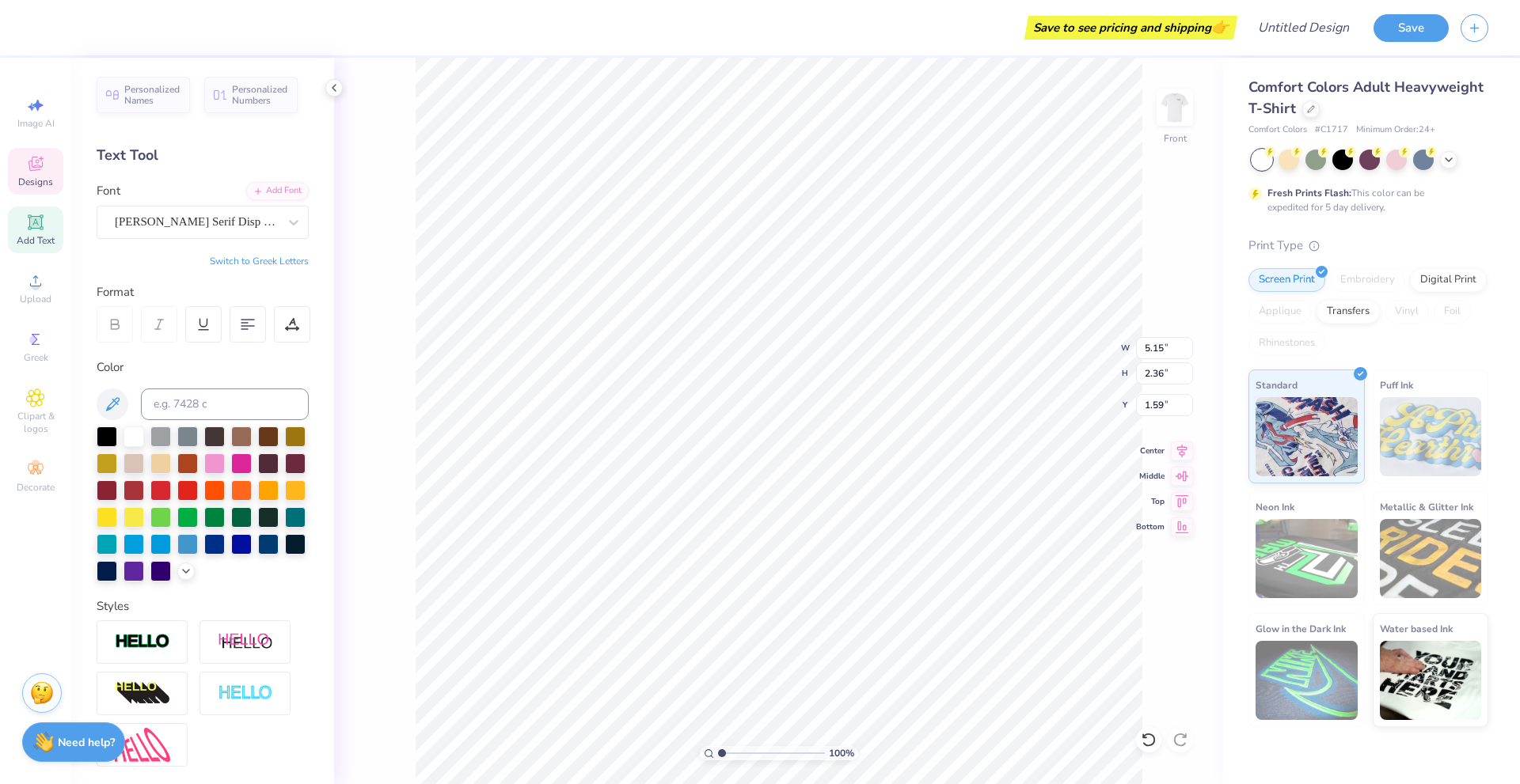
click at [826, 150] on div at bounding box center [760, 392] width 1520 height 784
type textarea "Utah State"
type input "18.59"
click at [1177, 112] on img at bounding box center [1174, 108] width 64 height 64
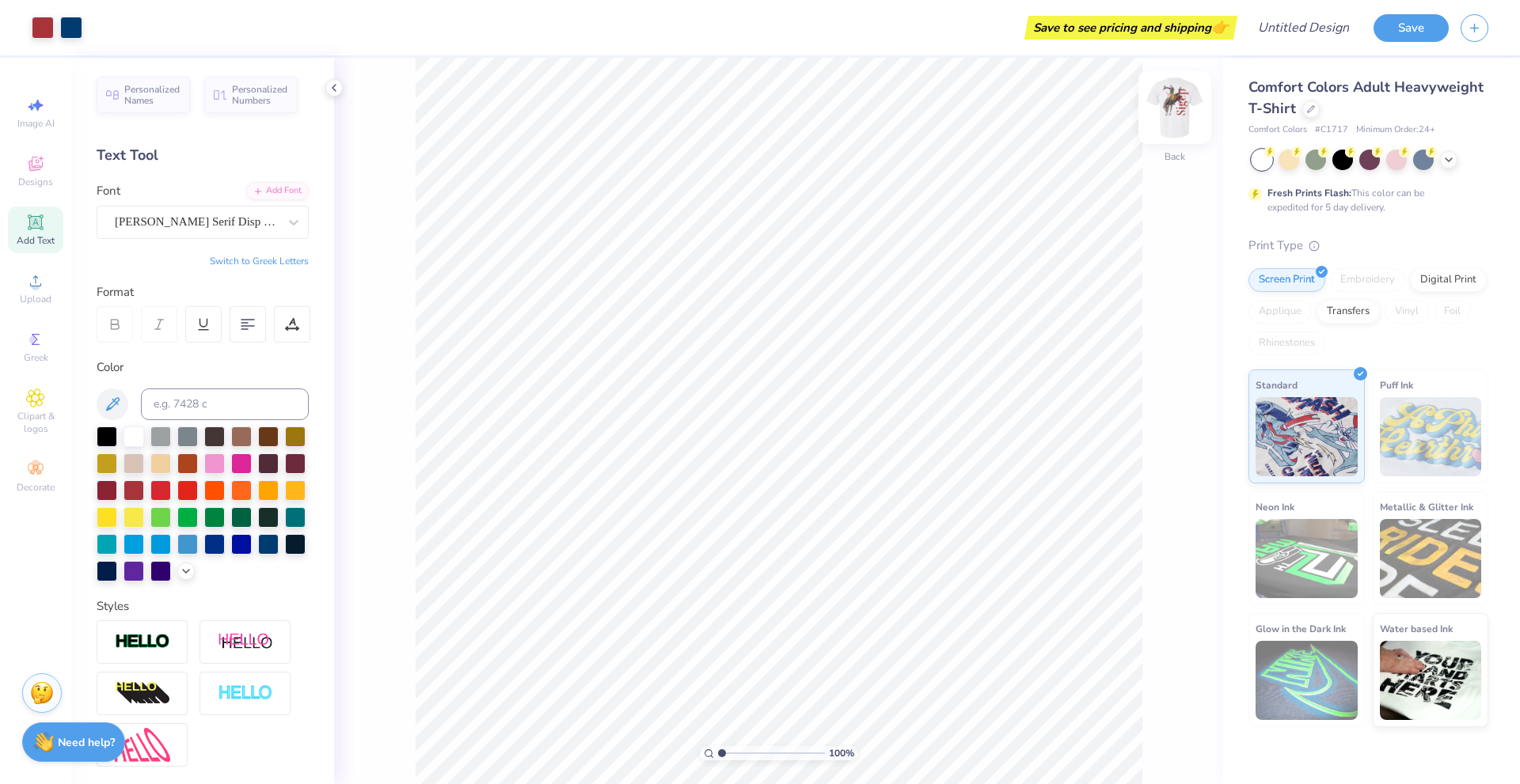
click at [1190, 103] on img at bounding box center [1174, 108] width 64 height 64
click at [1341, 160] on div at bounding box center [1343, 158] width 21 height 21
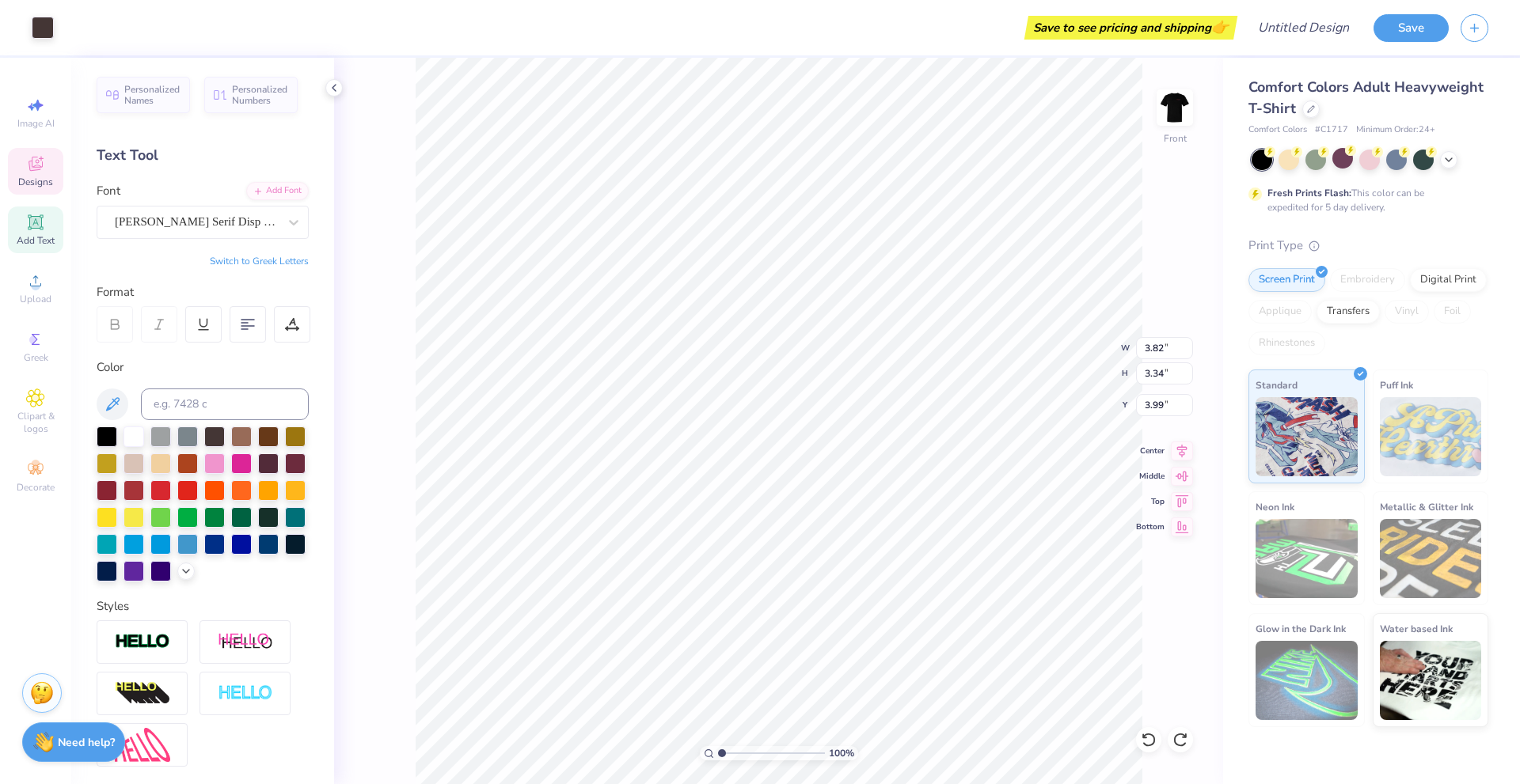
type input "3.95"
click at [48, 31] on div at bounding box center [42, 25] width 23 height 23
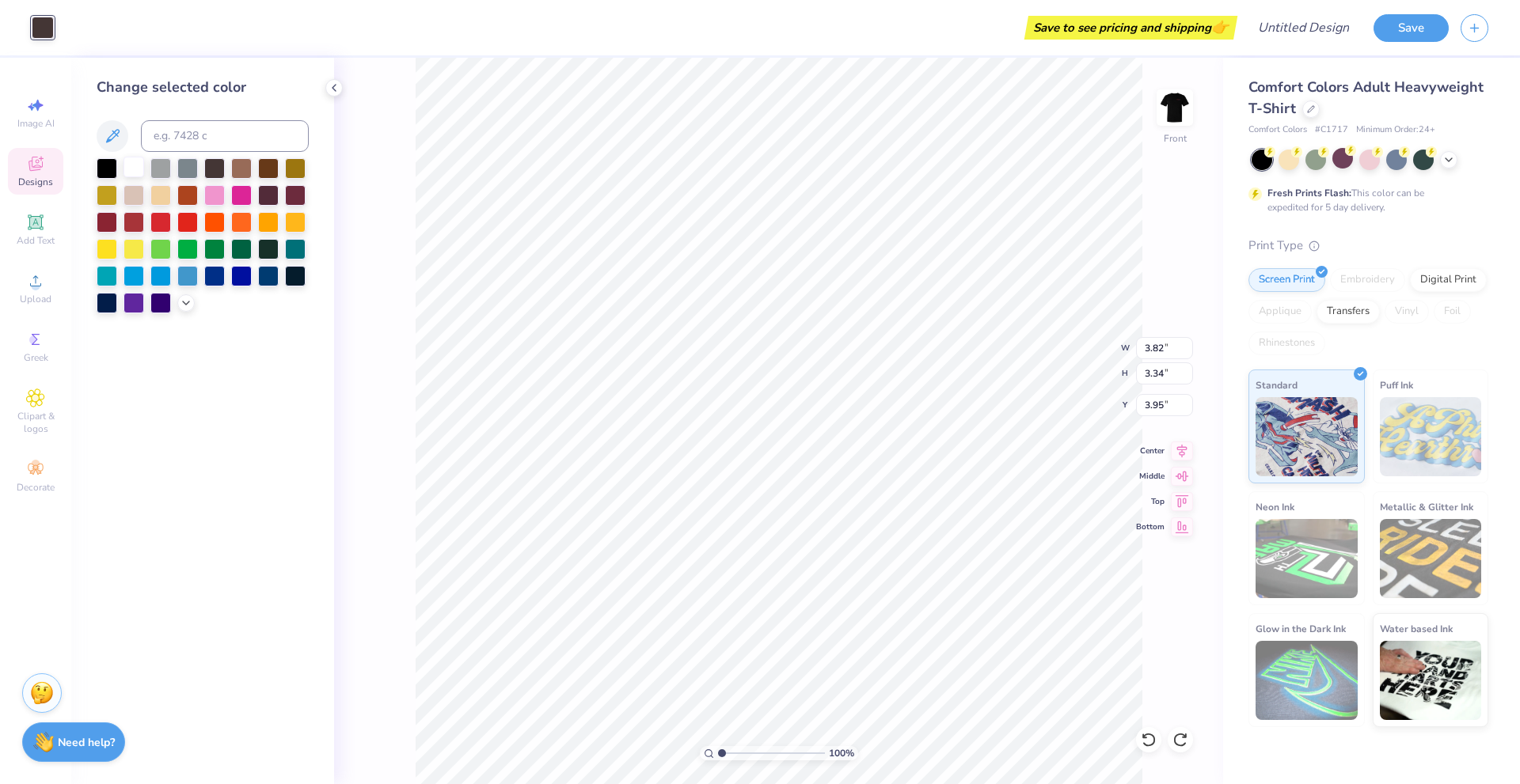
click at [131, 165] on div at bounding box center [133, 166] width 21 height 21
click at [162, 167] on div at bounding box center [161, 166] width 21 height 21
click at [209, 194] on div at bounding box center [214, 194] width 21 height 21
click at [182, 242] on div at bounding box center [187, 248] width 21 height 21
click at [130, 253] on div at bounding box center [133, 248] width 21 height 21
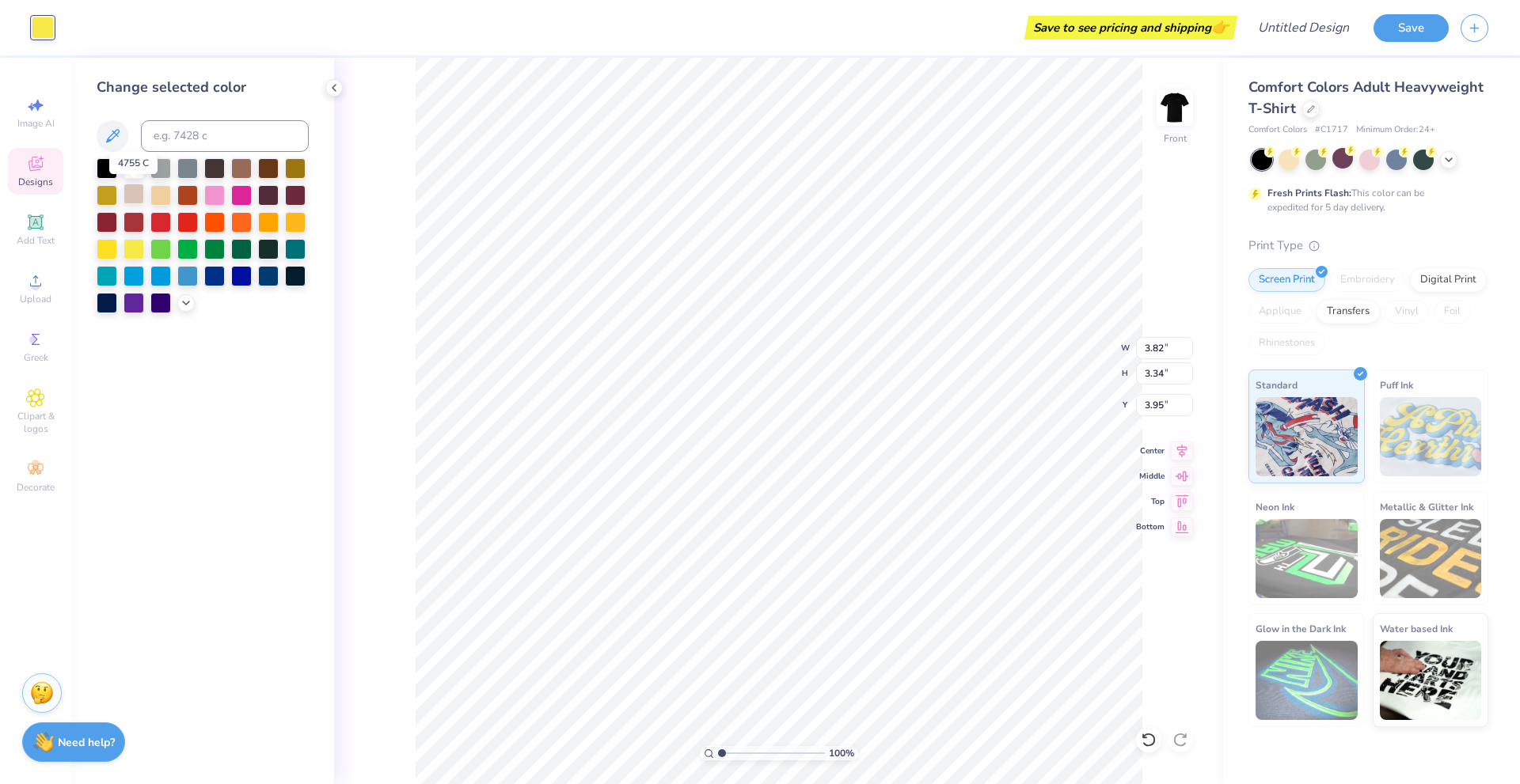
click at [133, 201] on div at bounding box center [133, 194] width 21 height 21
click at [289, 191] on div at bounding box center [295, 194] width 21 height 21
click at [297, 256] on div at bounding box center [295, 248] width 21 height 21
click at [262, 246] on div at bounding box center [268, 248] width 21 height 21
click at [239, 245] on div at bounding box center [241, 248] width 21 height 21
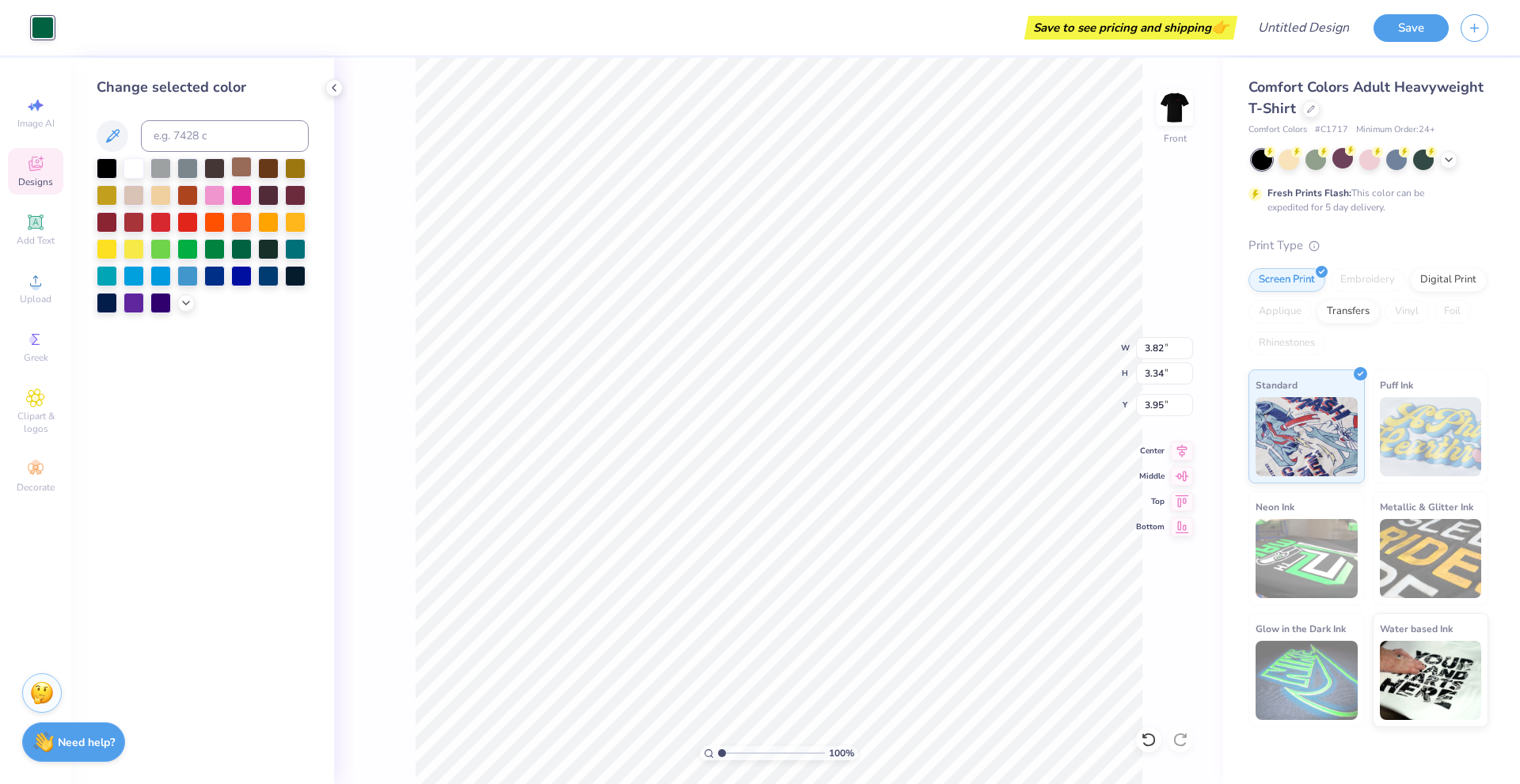
click at [245, 169] on div at bounding box center [241, 166] width 21 height 21
click at [129, 192] on div at bounding box center [133, 194] width 21 height 21
click at [182, 304] on icon at bounding box center [186, 301] width 13 height 13
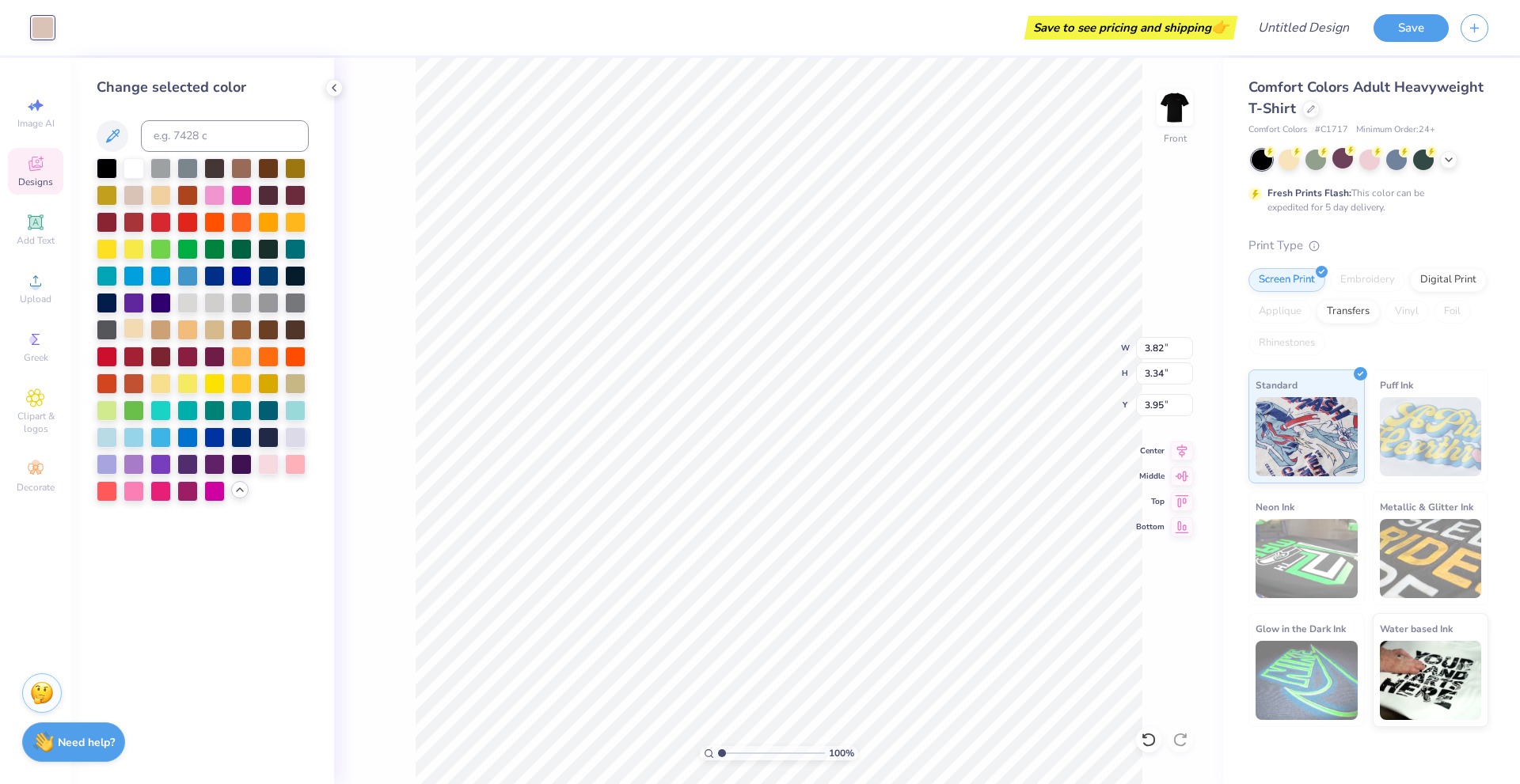
click at [136, 324] on div at bounding box center [133, 328] width 21 height 21
click at [207, 322] on div at bounding box center [214, 328] width 21 height 21
click at [135, 199] on div at bounding box center [133, 194] width 21 height 21
click at [294, 440] on div at bounding box center [295, 436] width 21 height 21
click at [291, 386] on div at bounding box center [295, 382] width 21 height 21
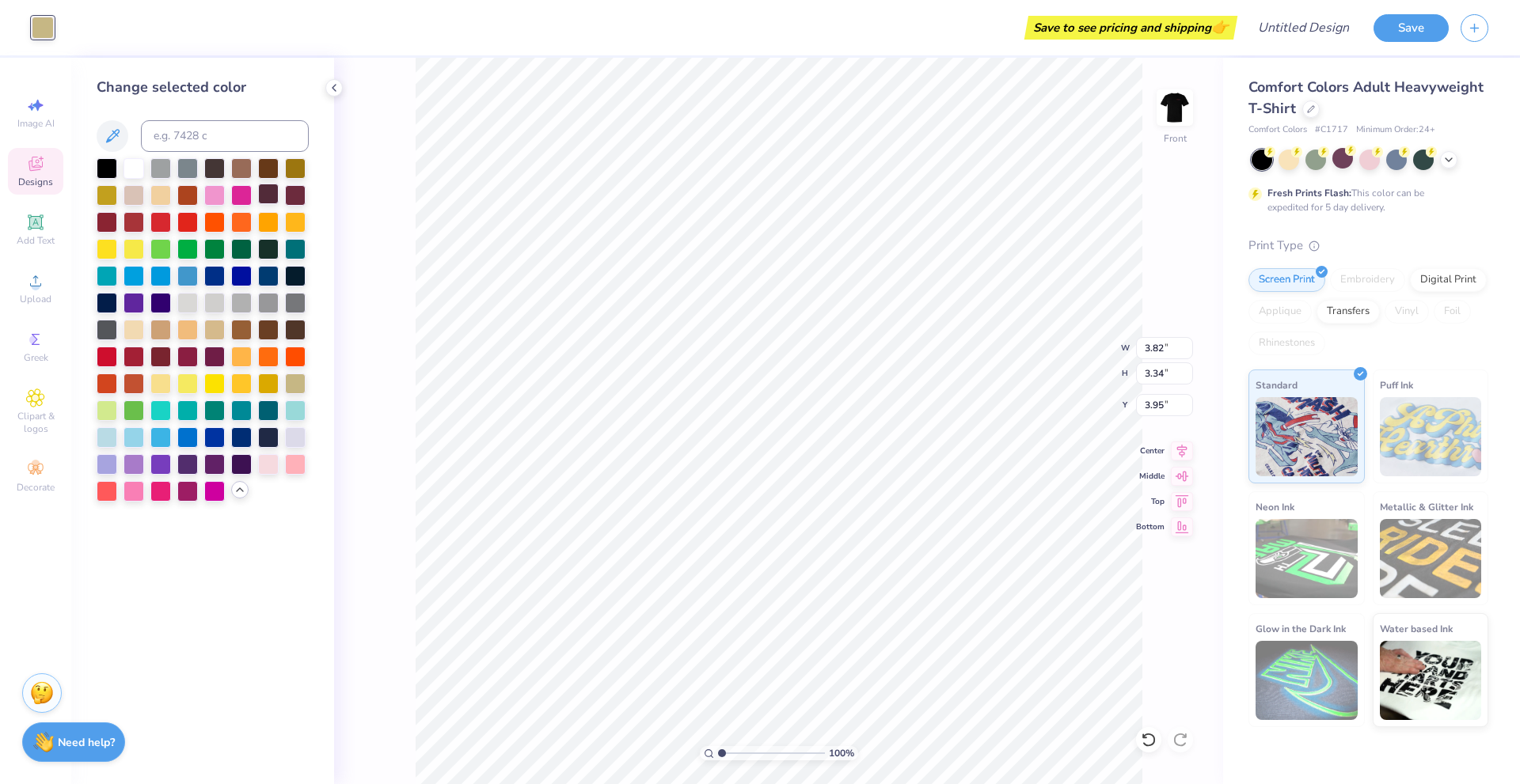
drag, startPoint x: 137, startPoint y: 197, endPoint x: 277, endPoint y: 200, distance: 140.0
click at [136, 197] on div at bounding box center [133, 195] width 21 height 21
type input "2.66"
type input "3.45"
type input "7.00"
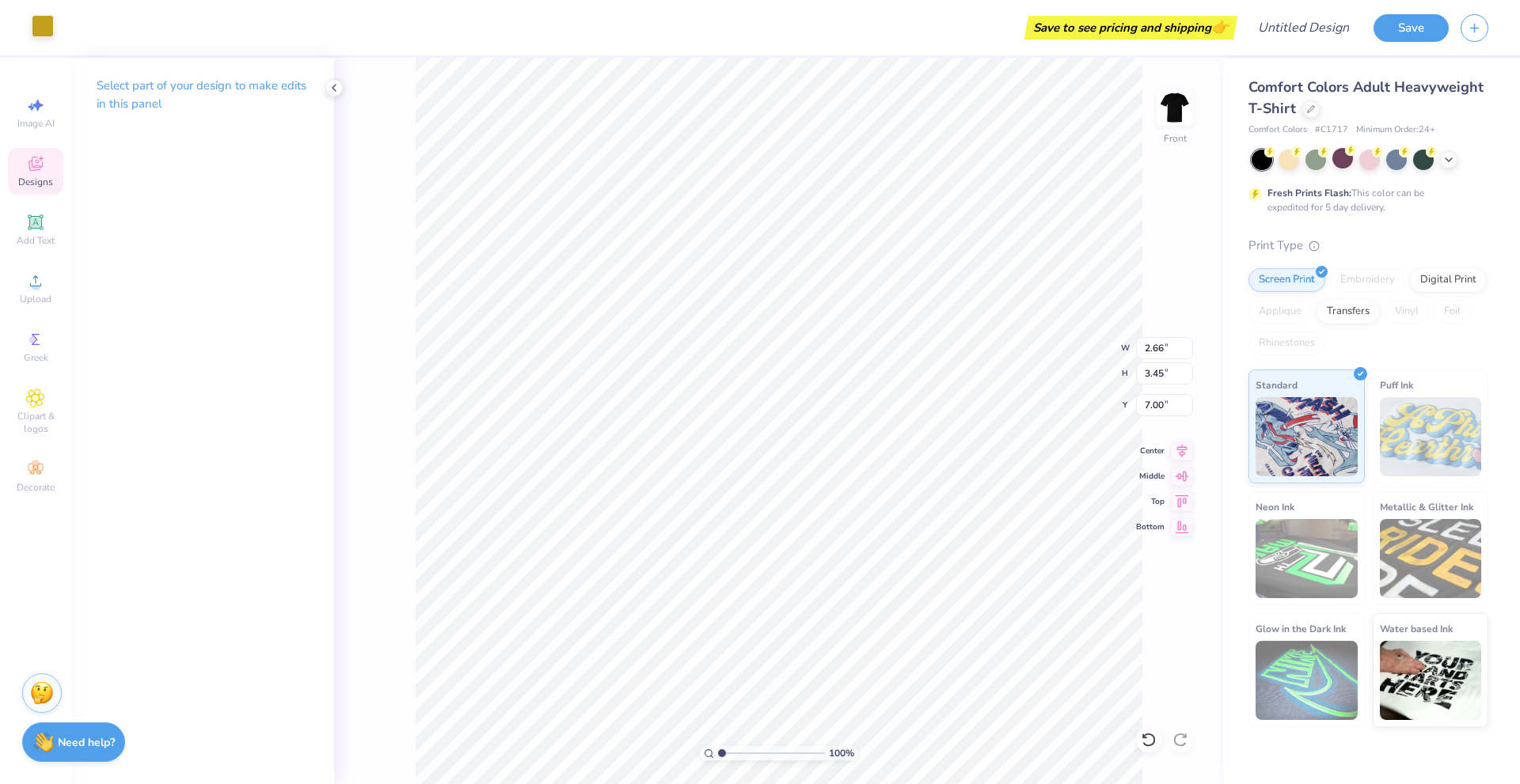
click at [43, 32] on div at bounding box center [42, 25] width 23 height 23
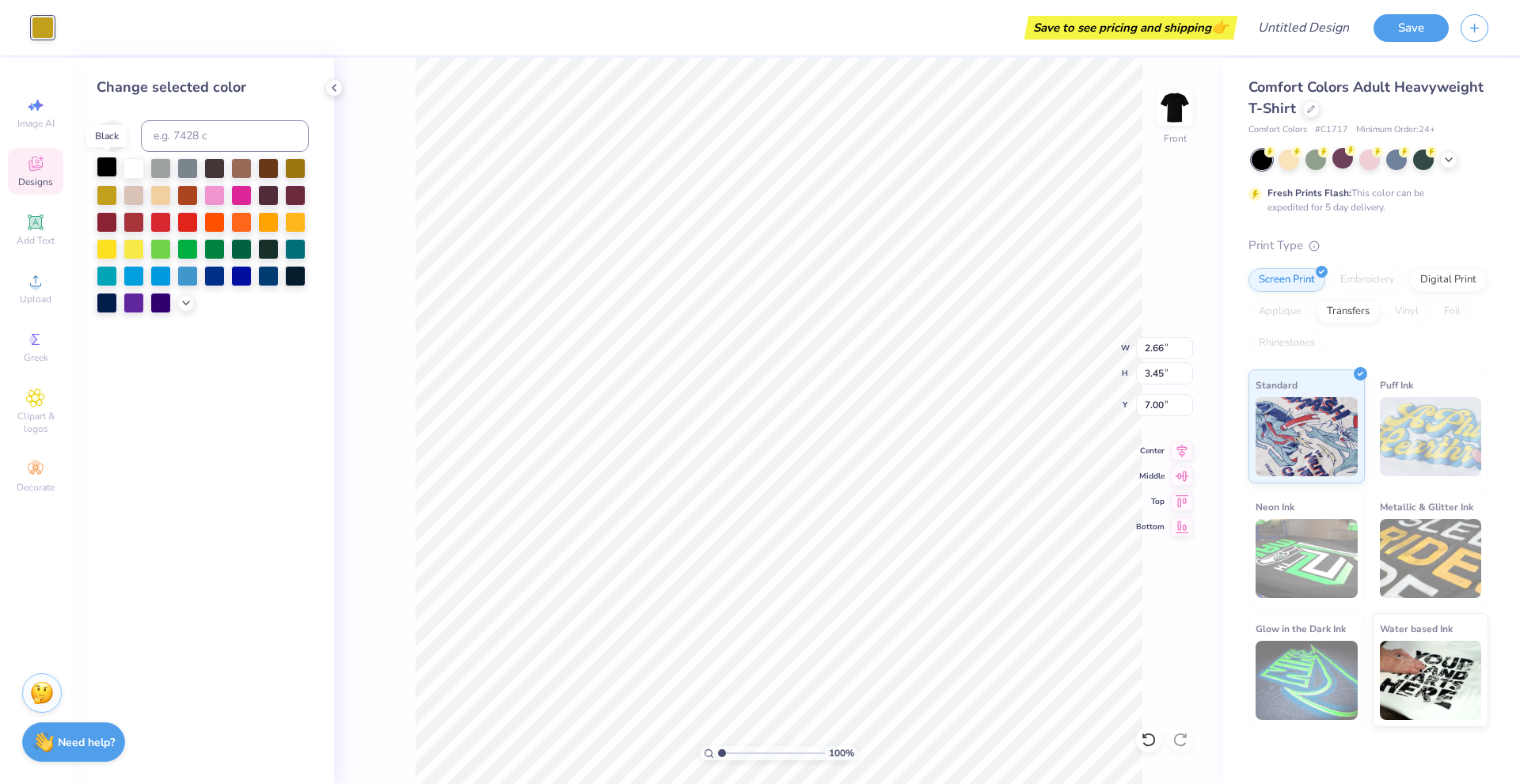
click at [105, 172] on div at bounding box center [107, 166] width 21 height 21
click at [177, 296] on div at bounding box center [203, 236] width 213 height 155
click at [184, 297] on icon at bounding box center [186, 301] width 13 height 13
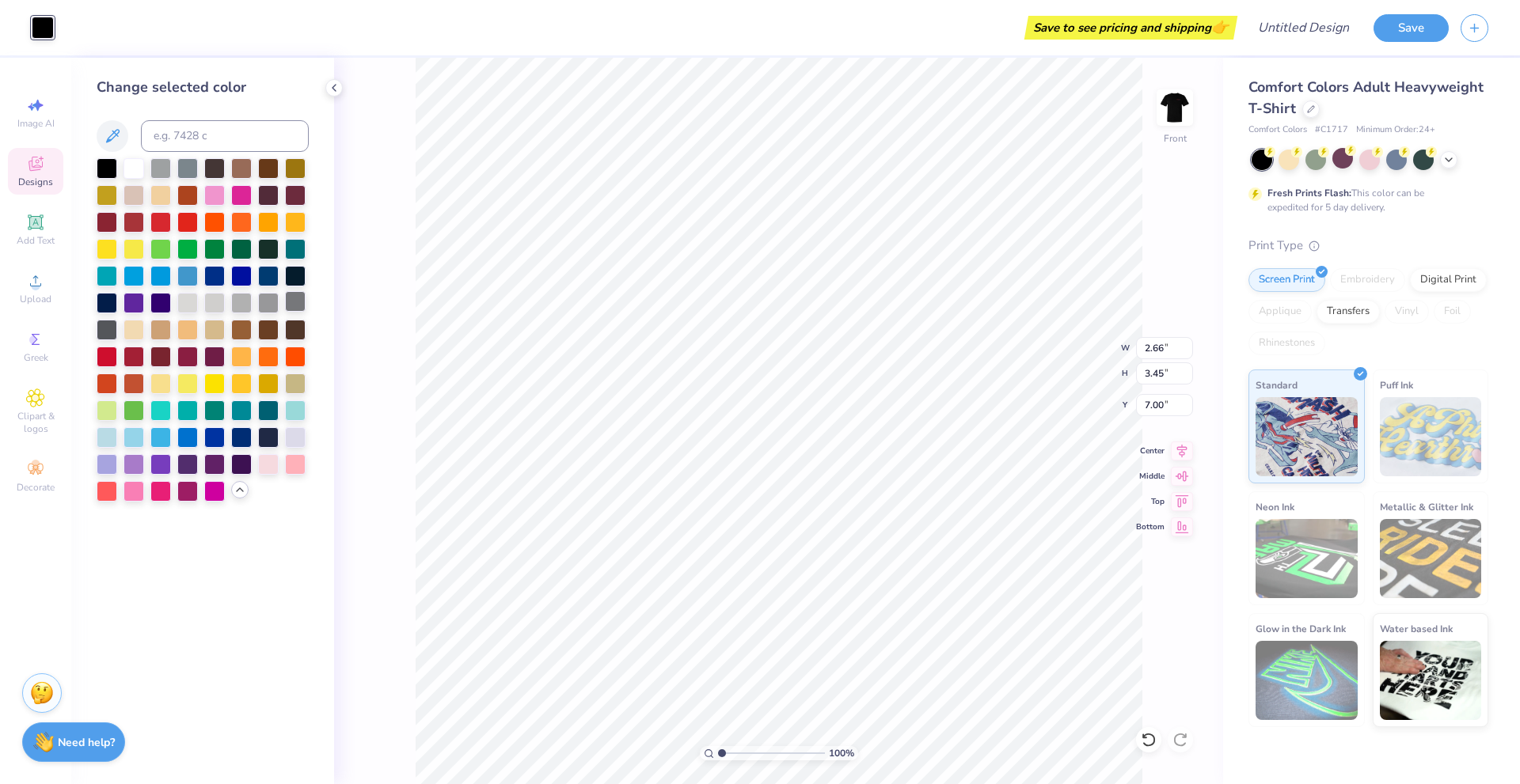
click at [296, 309] on div at bounding box center [295, 301] width 21 height 21
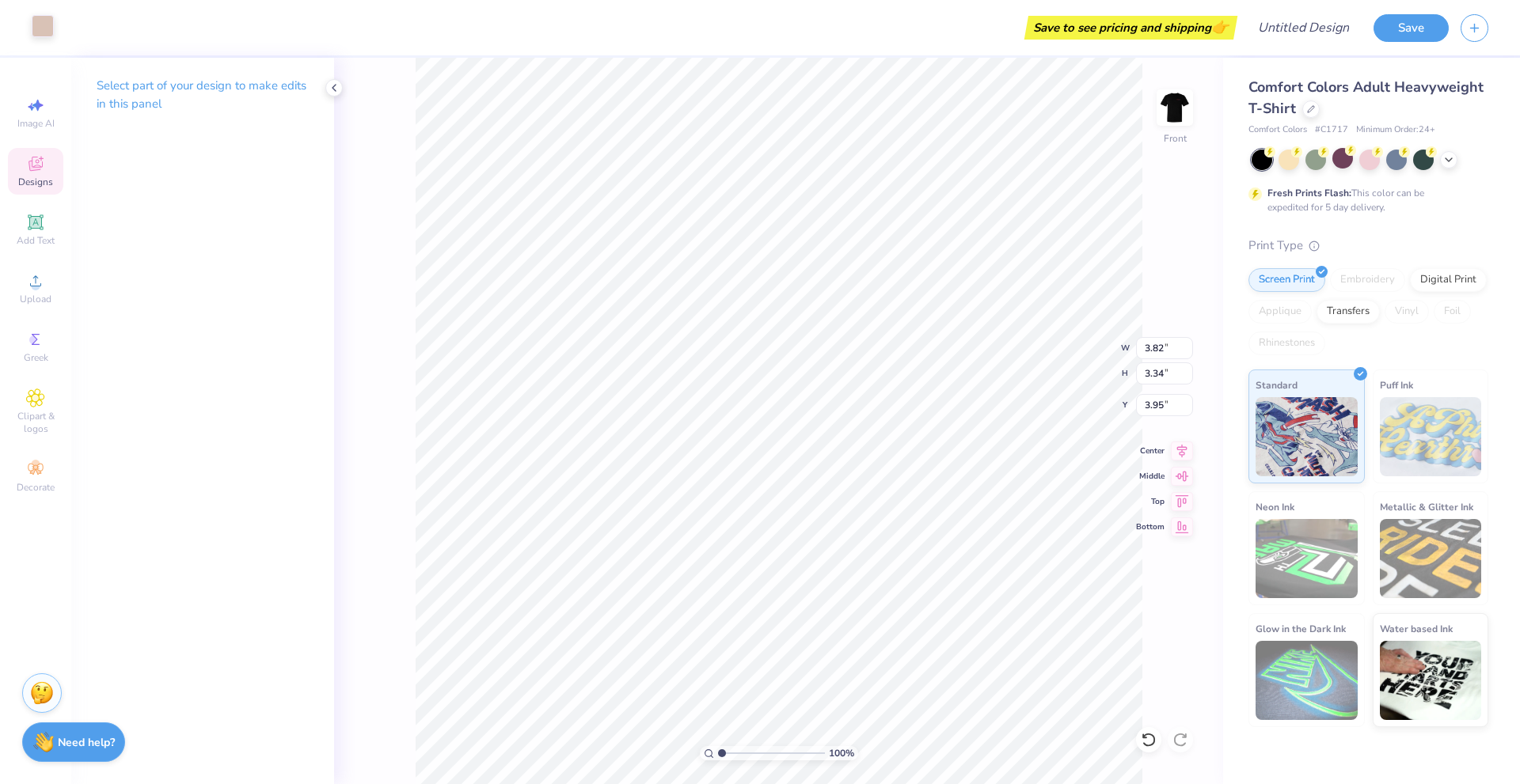
click at [44, 26] on div at bounding box center [42, 25] width 23 height 23
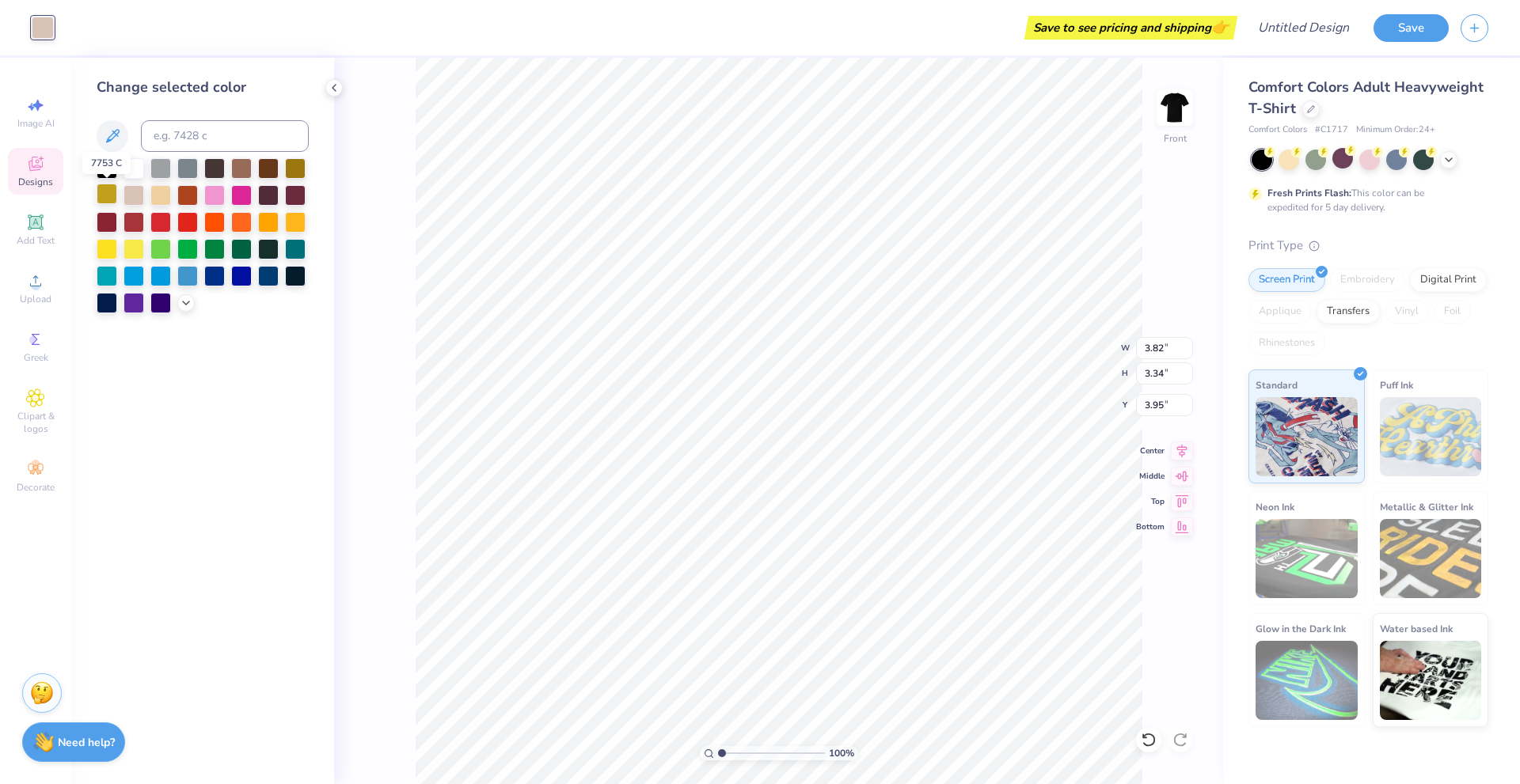
click at [101, 192] on div at bounding box center [107, 194] width 21 height 21
click at [132, 193] on div at bounding box center [133, 194] width 21 height 21
click at [266, 193] on div at bounding box center [268, 194] width 21 height 21
click at [128, 196] on div at bounding box center [133, 194] width 21 height 21
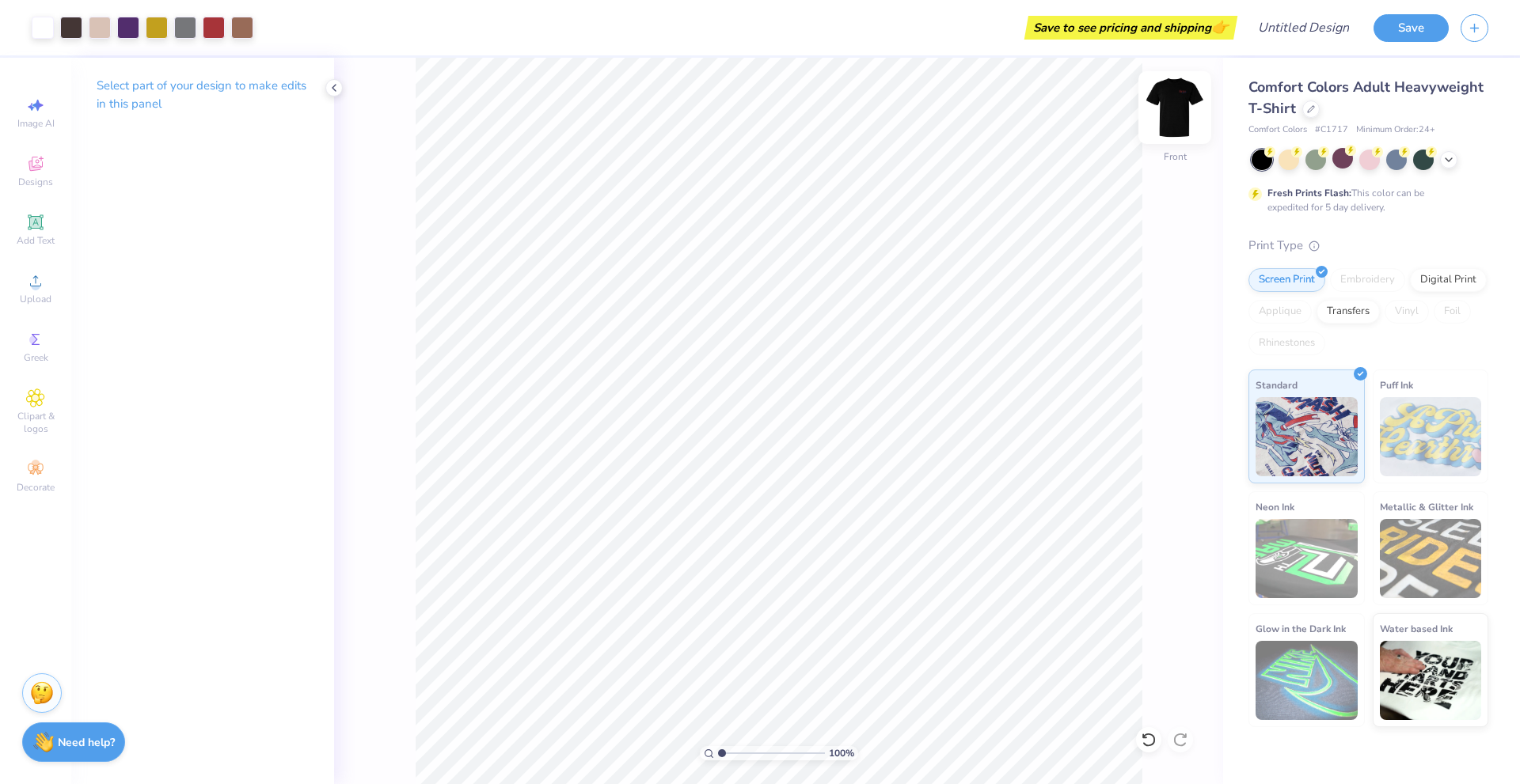
click at [1167, 95] on img at bounding box center [1174, 108] width 64 height 64
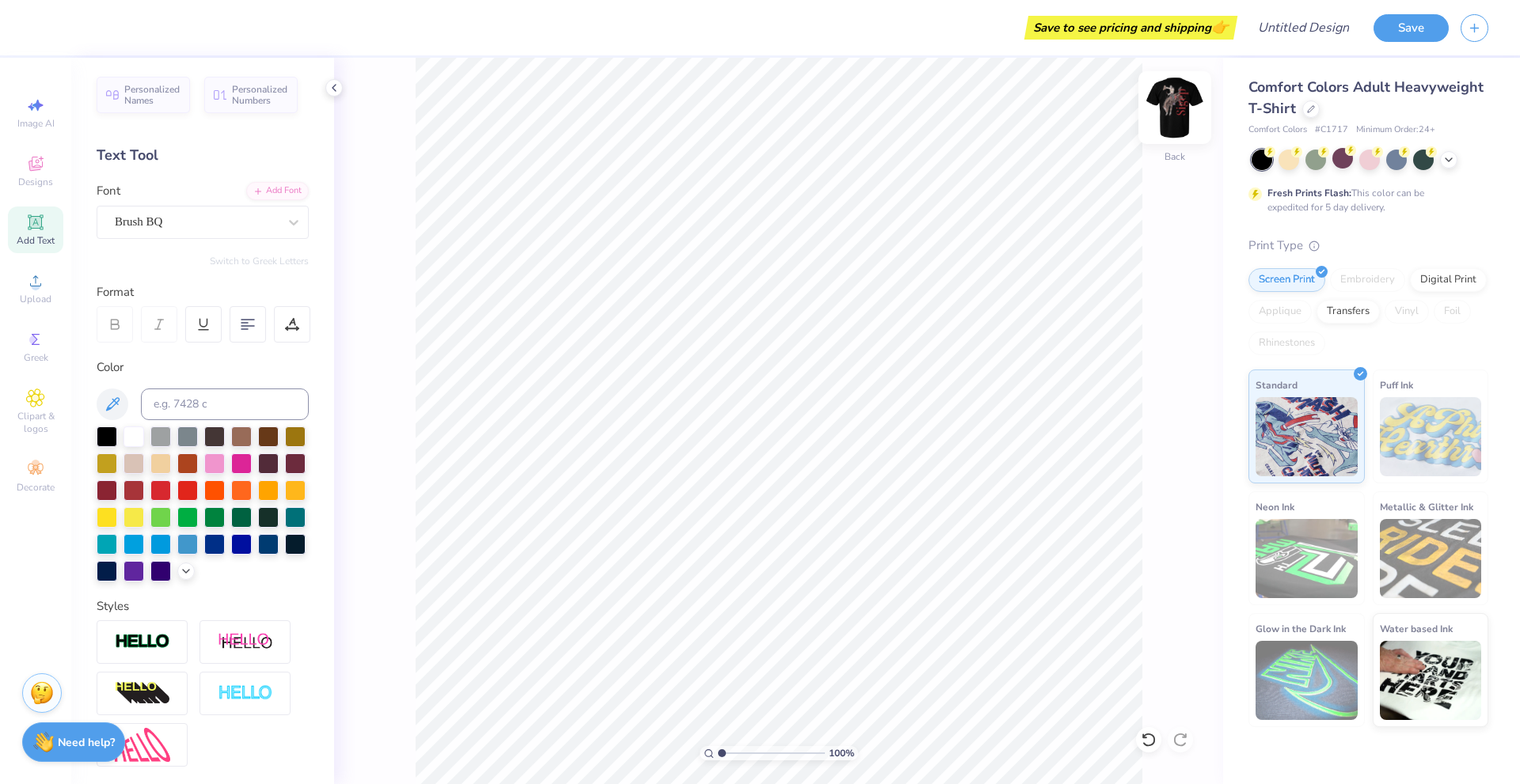
click at [1183, 121] on img at bounding box center [1174, 108] width 64 height 64
drag, startPoint x: 1437, startPoint y: 130, endPoint x: 1422, endPoint y: 131, distance: 15.0
click at [1422, 133] on span "Minimum Order: 24 +" at bounding box center [1396, 130] width 79 height 14
click at [1422, 131] on span "Minimum Order: 24 +" at bounding box center [1396, 130] width 79 height 14
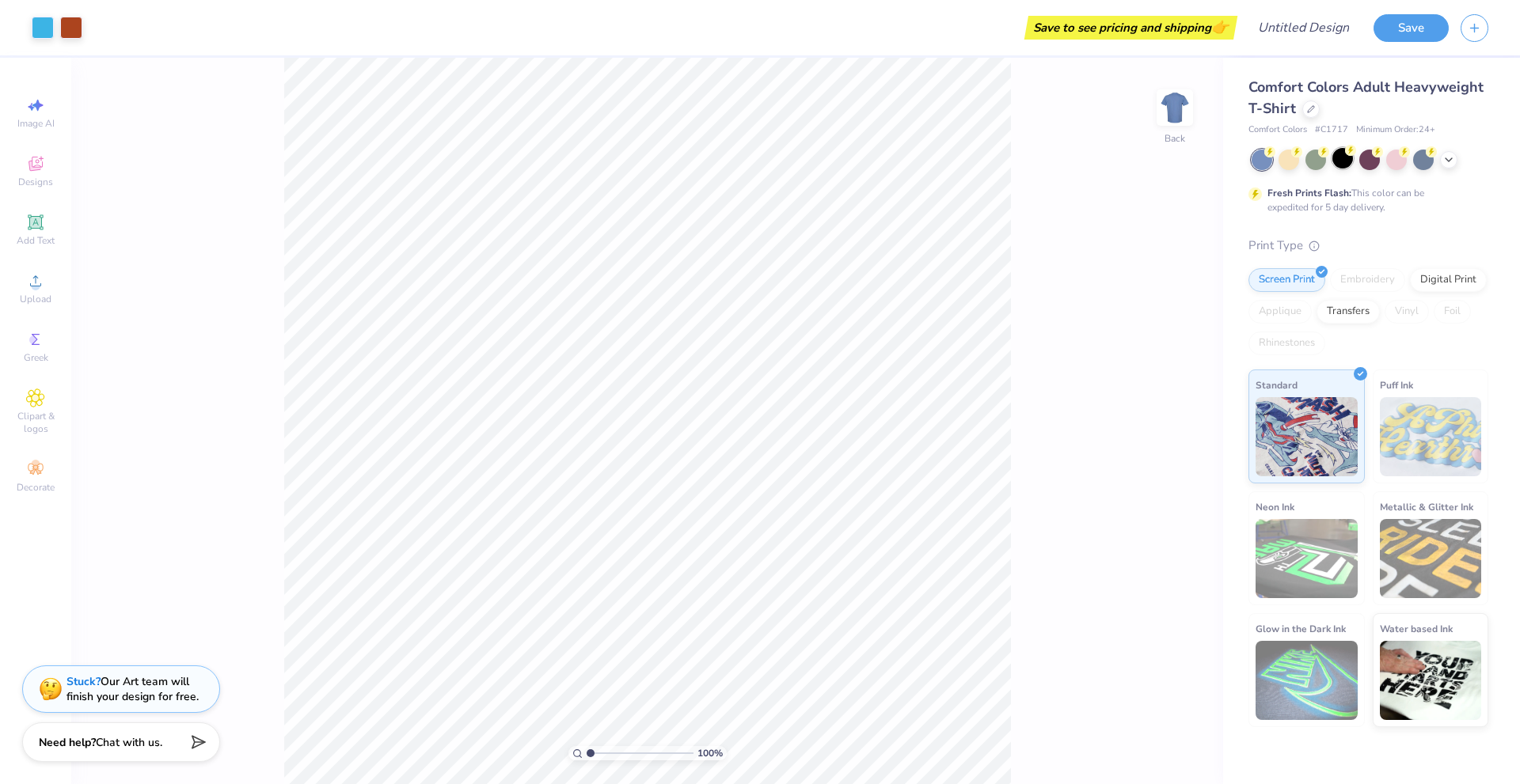
click at [1338, 169] on div at bounding box center [1370, 160] width 237 height 21
click at [1345, 161] on div at bounding box center [1343, 158] width 21 height 21
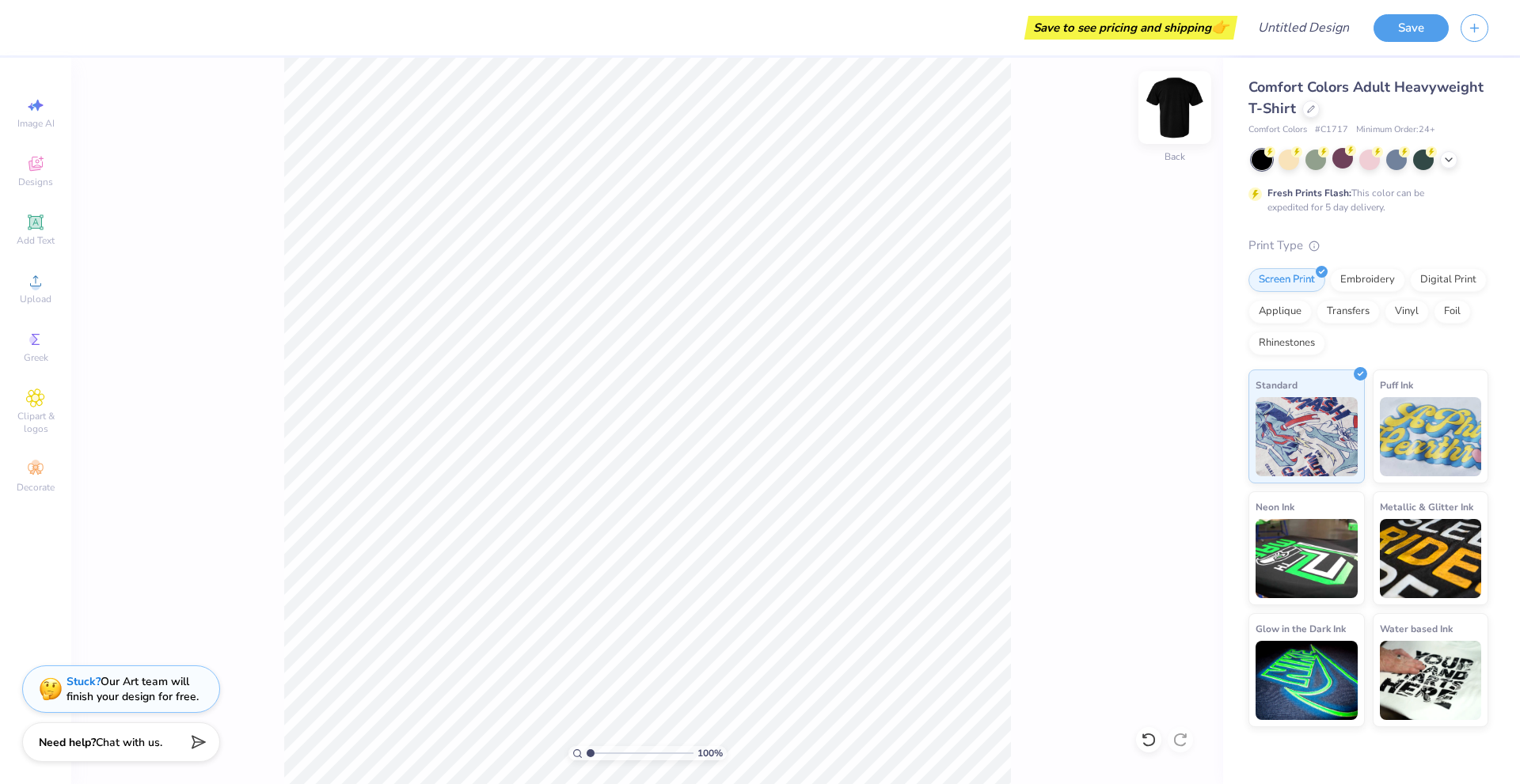
click at [1171, 101] on img at bounding box center [1174, 108] width 64 height 64
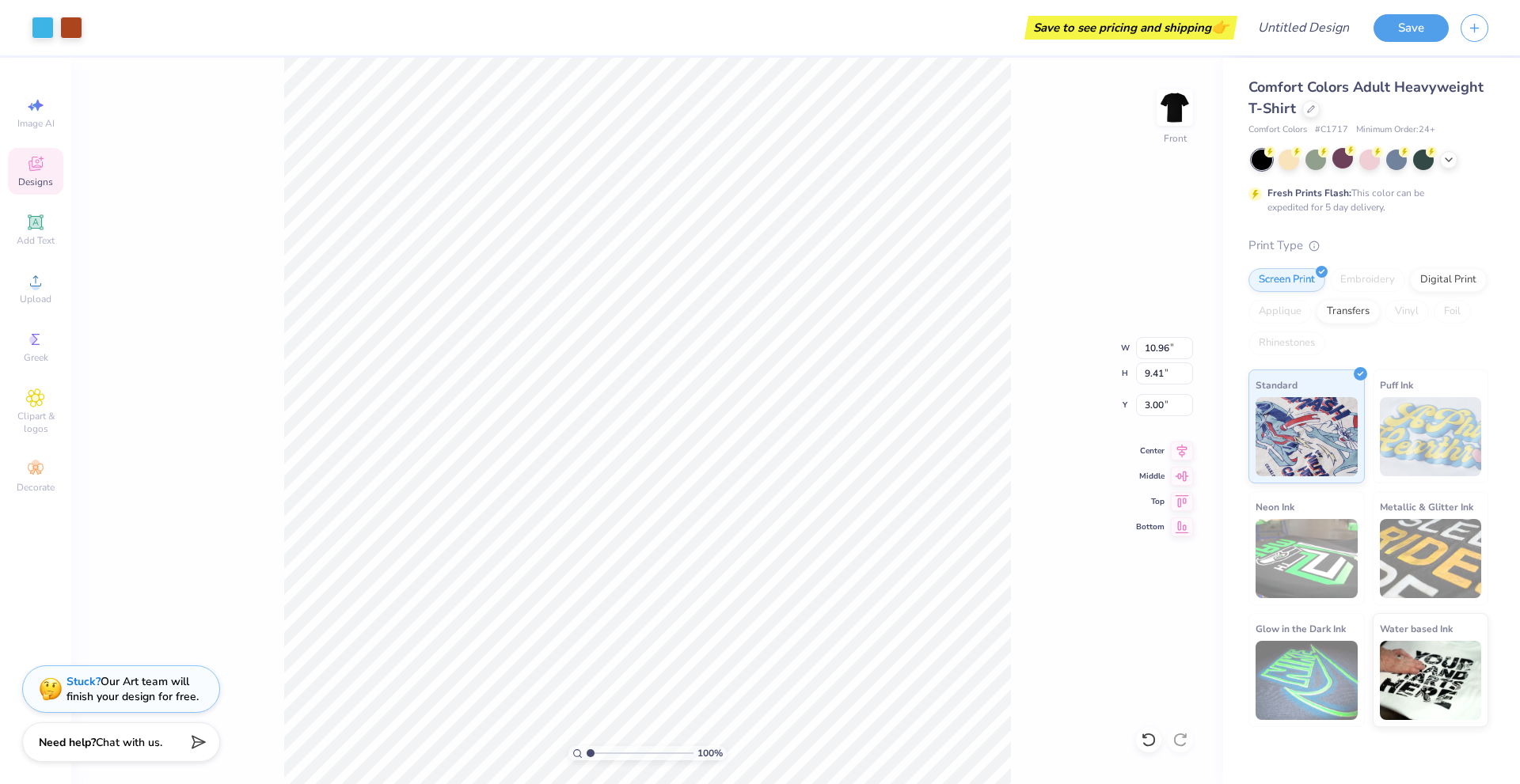
type input "3.00"
type input "12.49"
type input "10.73"
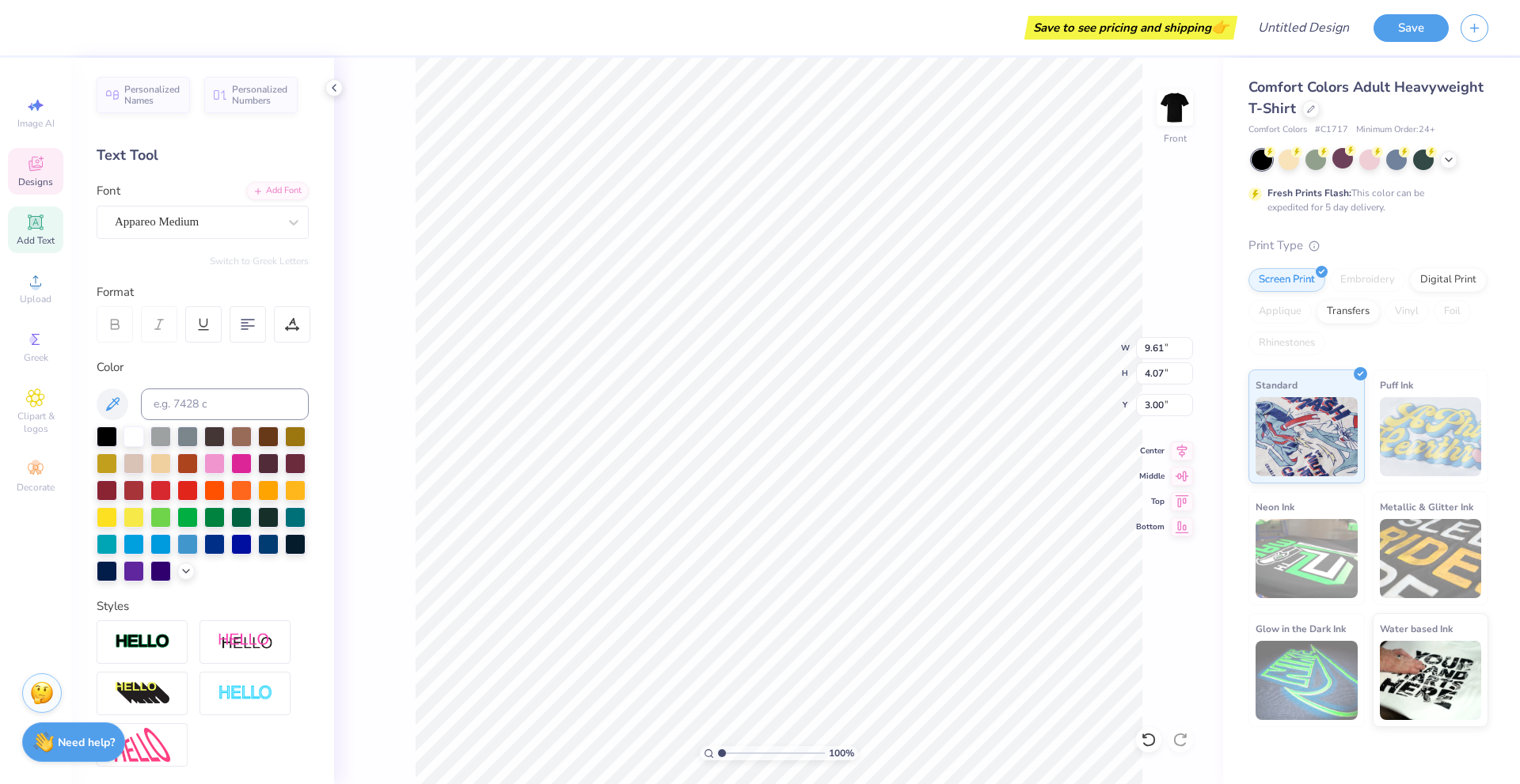
scroll to position [14, 6]
type textarea "SIGMA PHI EPSILON"
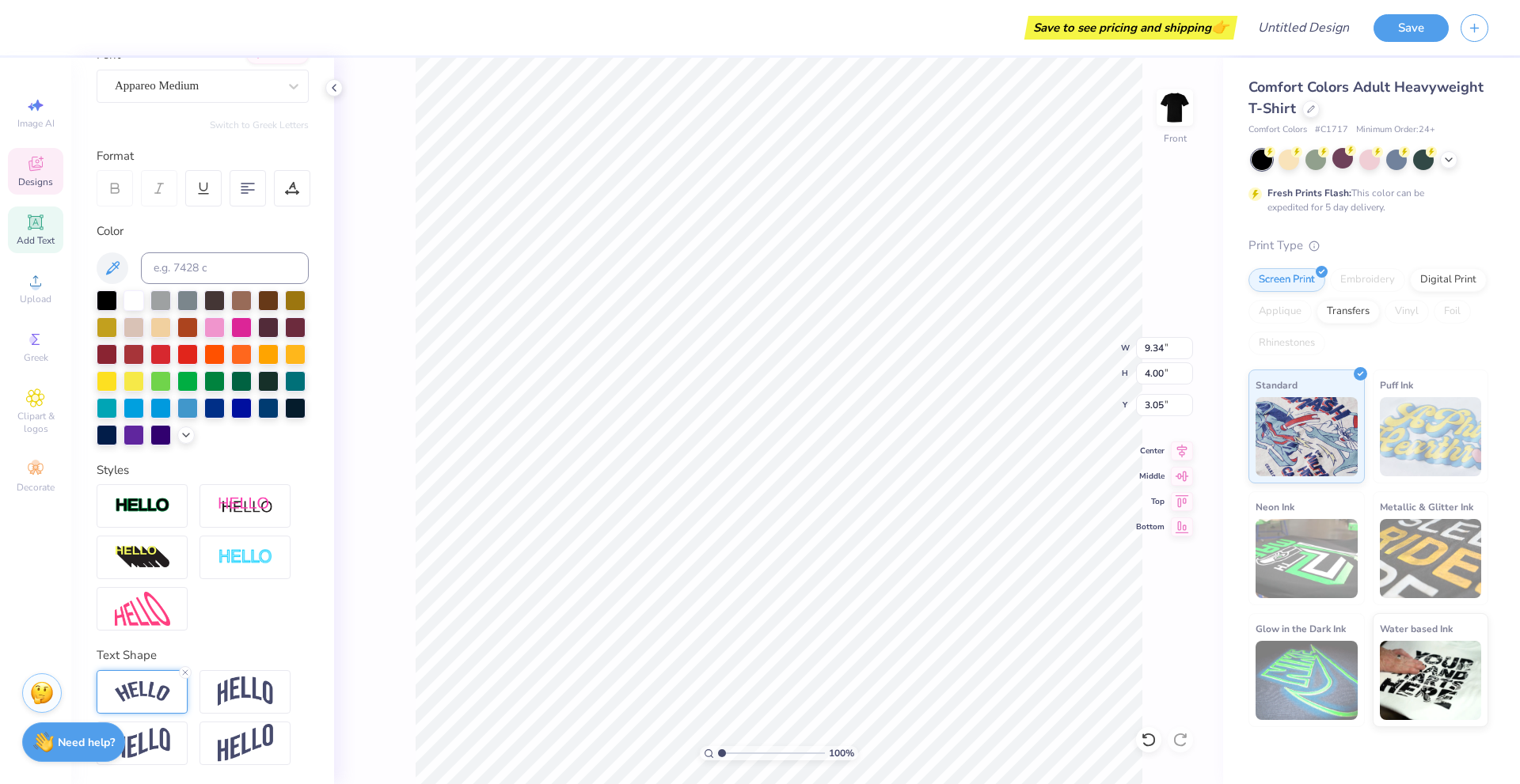
click at [156, 684] on img at bounding box center [142, 692] width 56 height 22
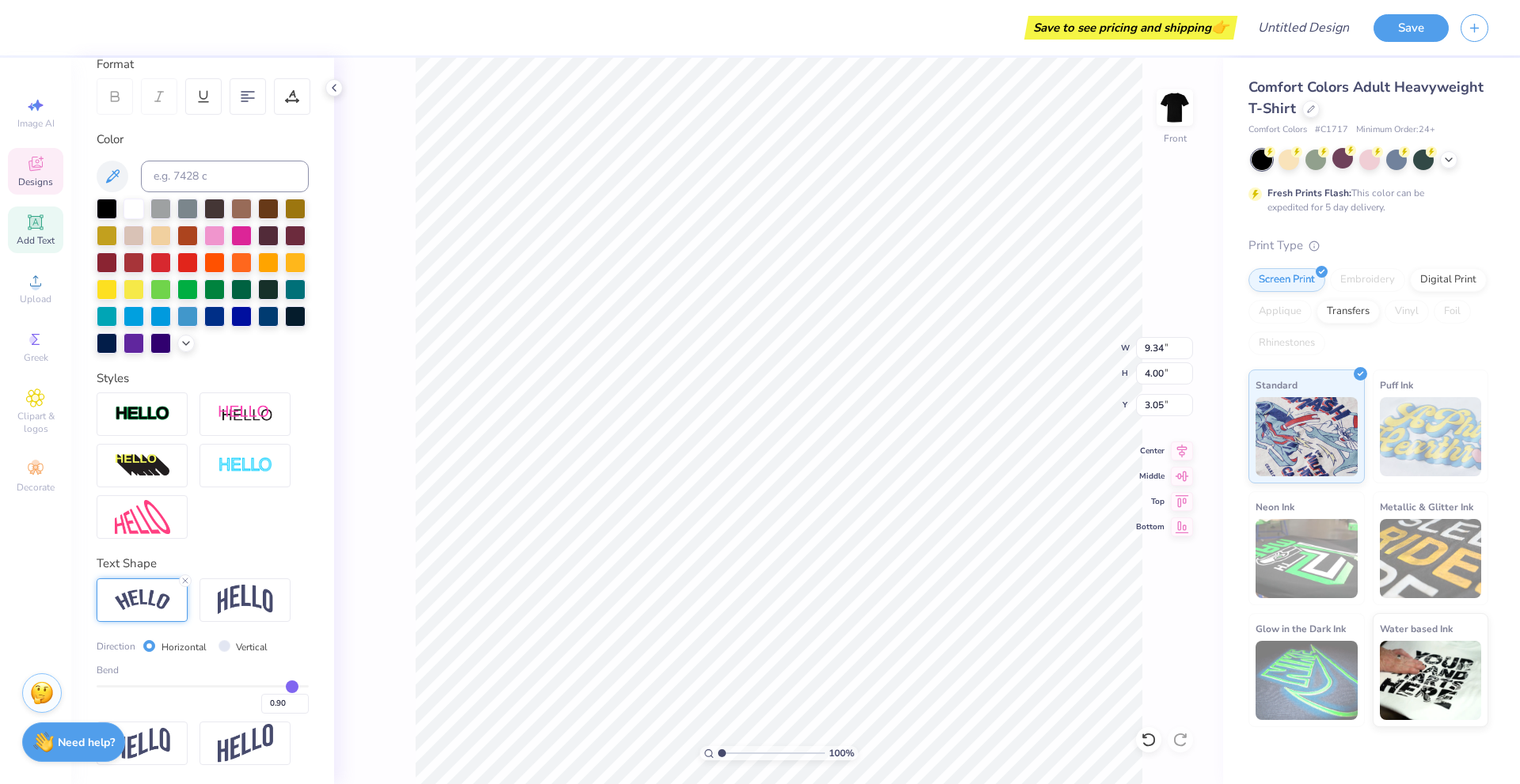
scroll to position [254, 0]
type input "0.86"
type input "0.85"
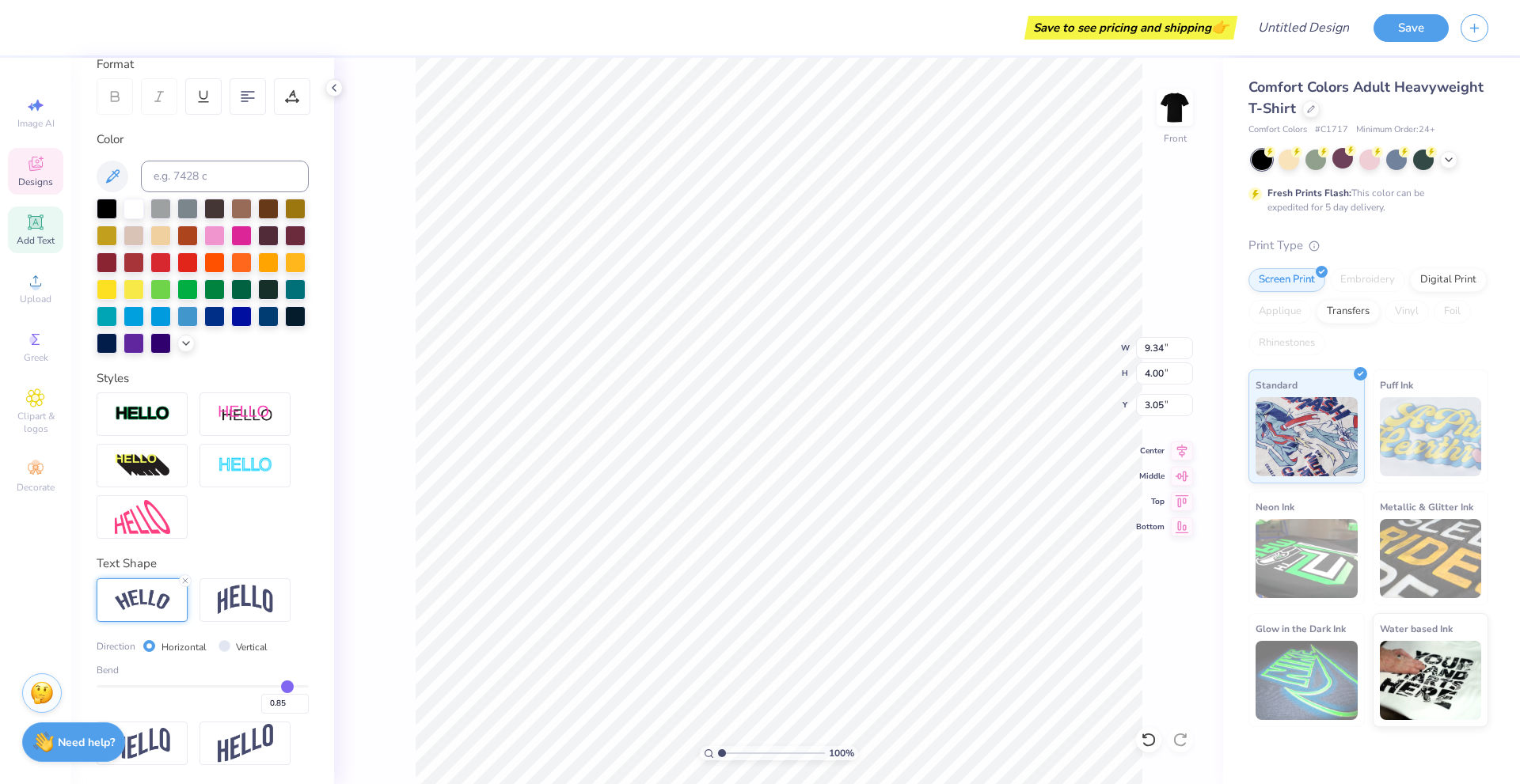
type input "0.81"
type input "0.79"
type input "0.76"
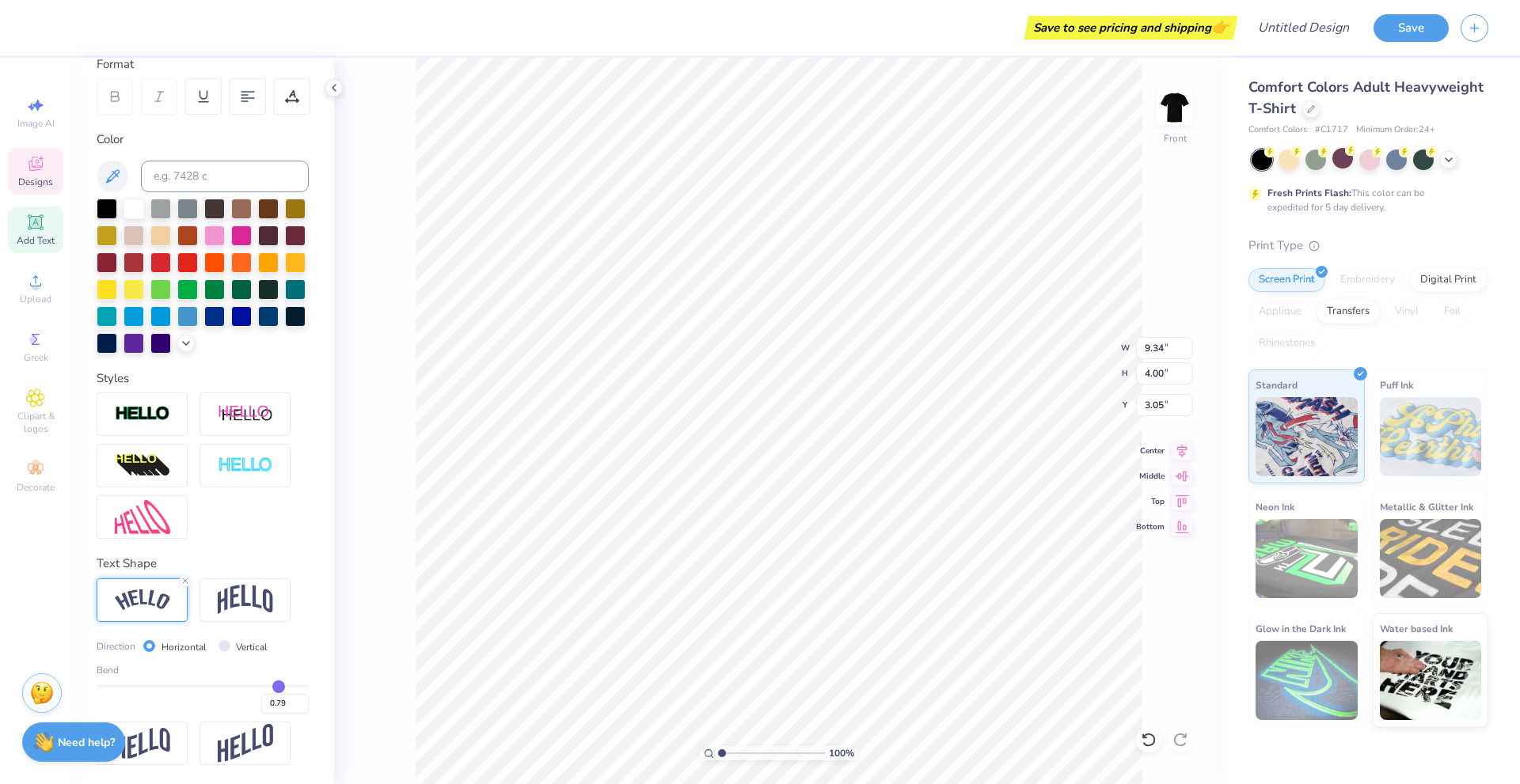
type input "0.76"
type input "0.75"
type input "0.73"
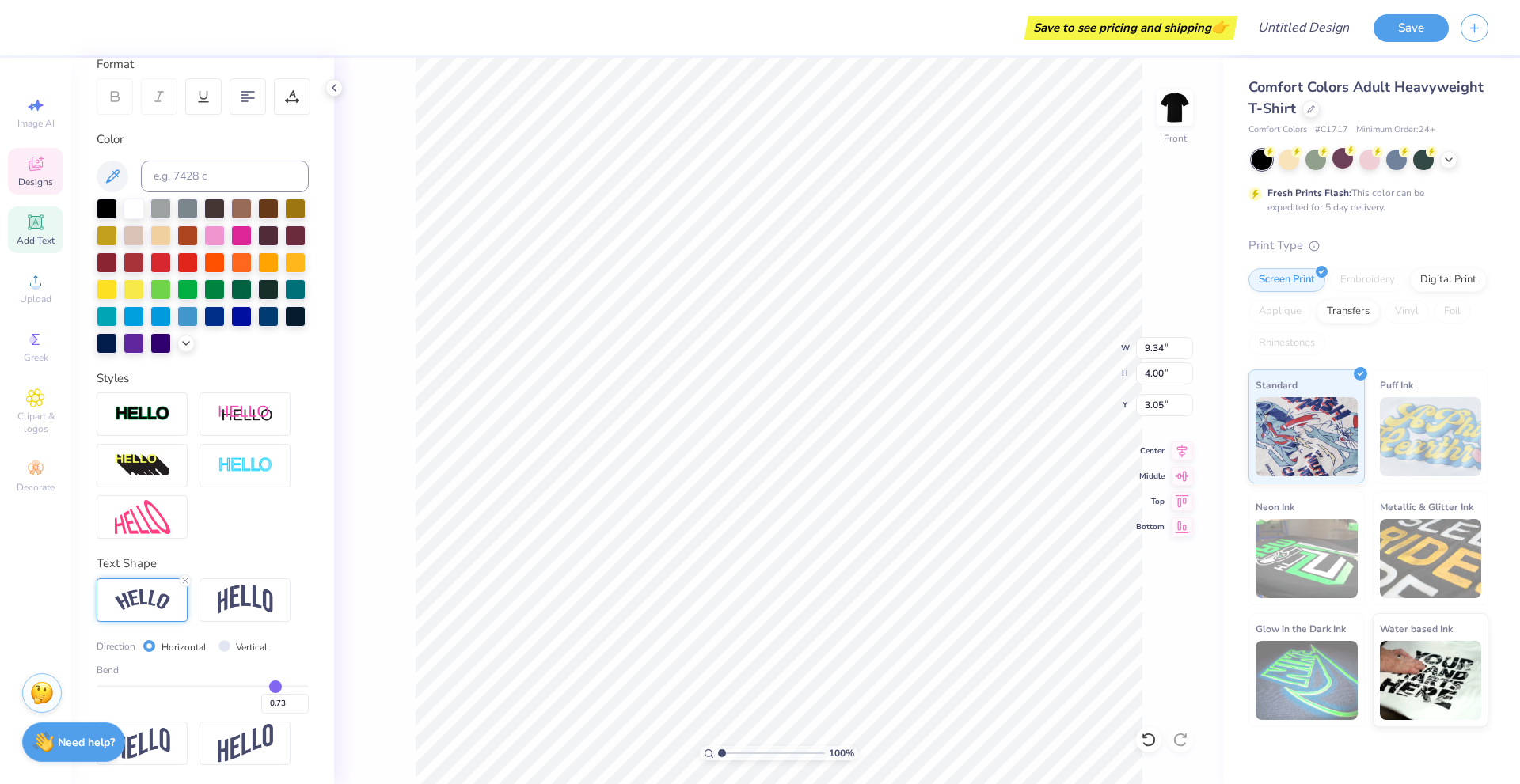
type input "0.72"
type input "0.71"
type input "0.7"
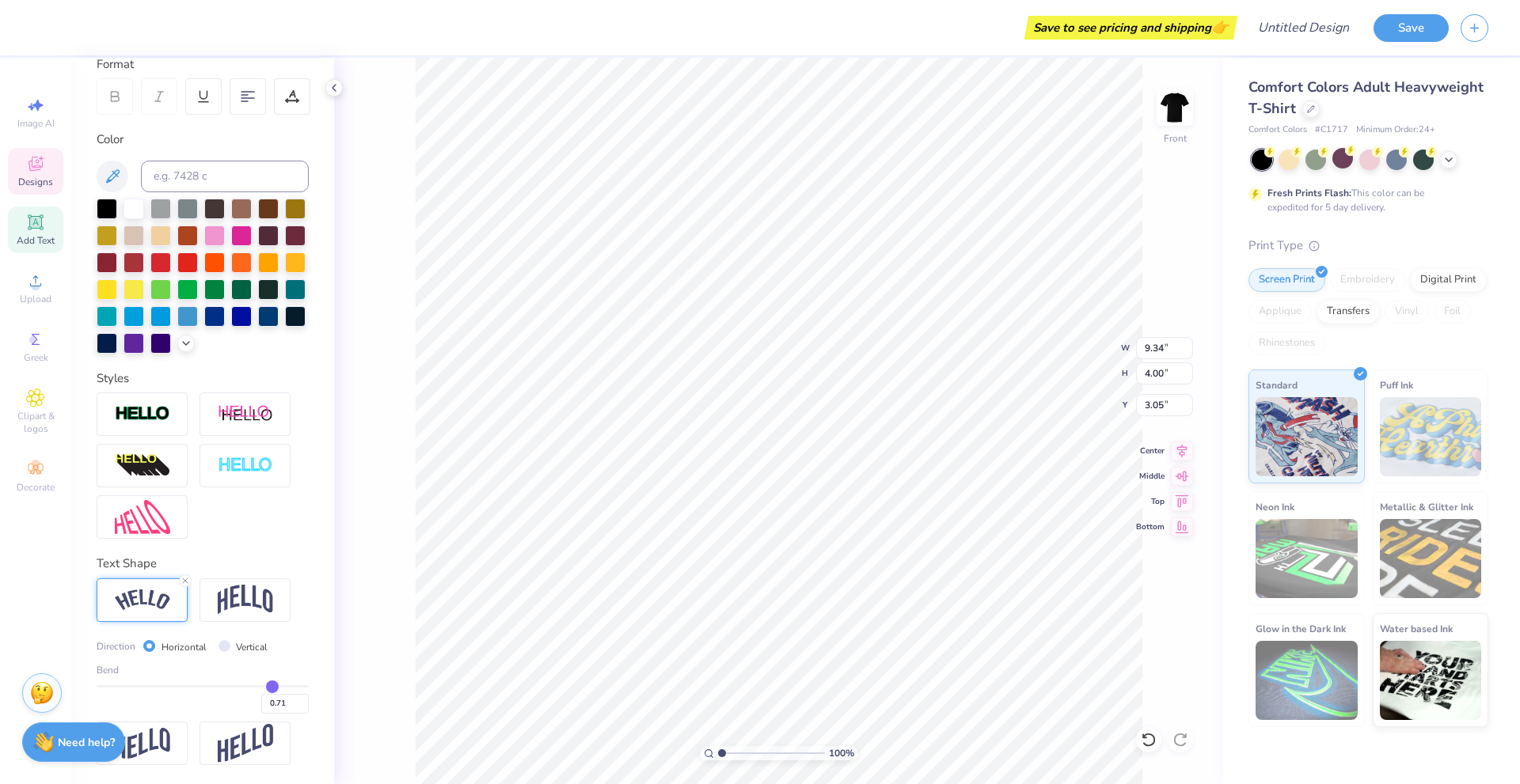
type input "0.70"
type input "0.69"
type input "0.67"
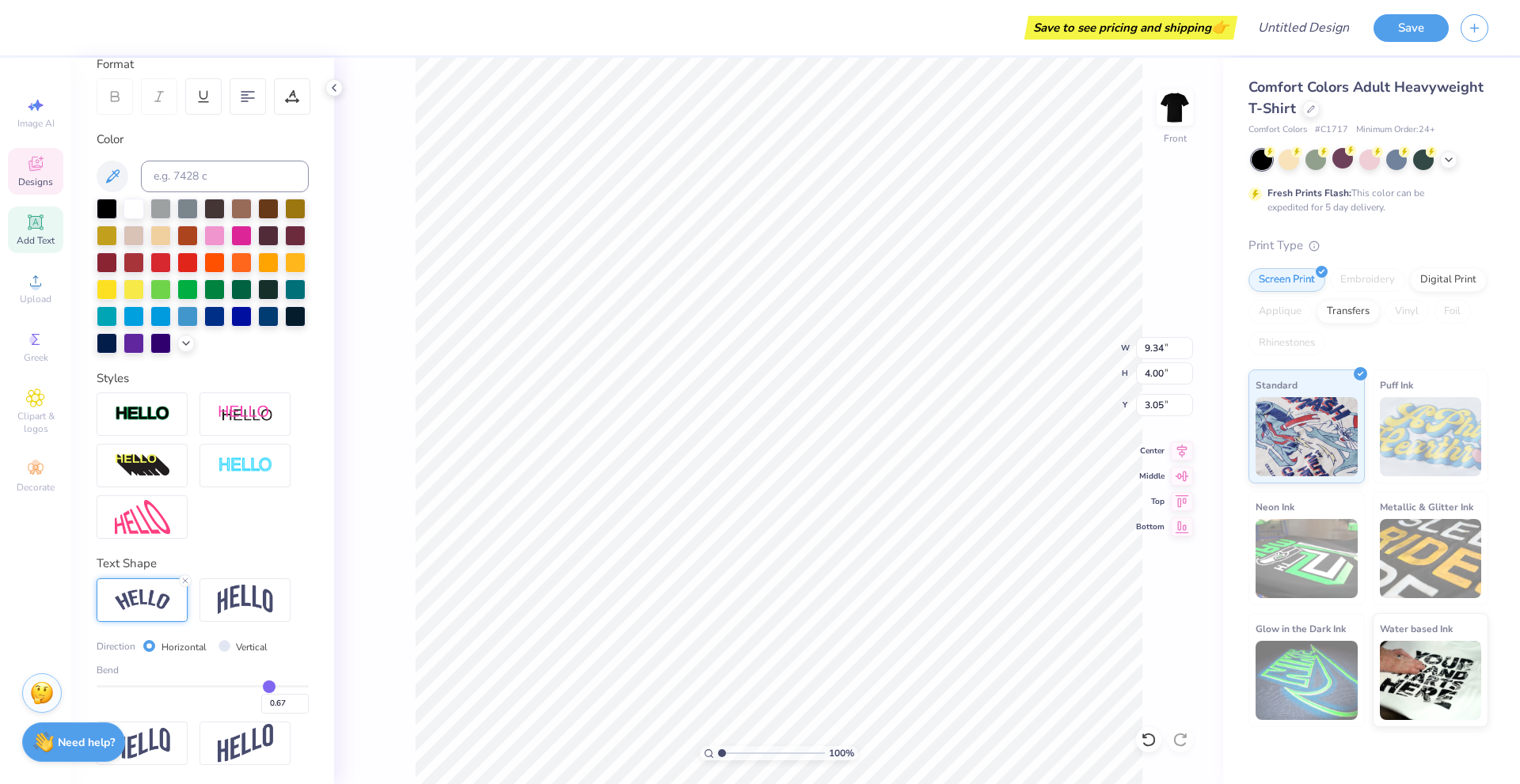
type input "0.65"
type input "0.63"
type input "0.62"
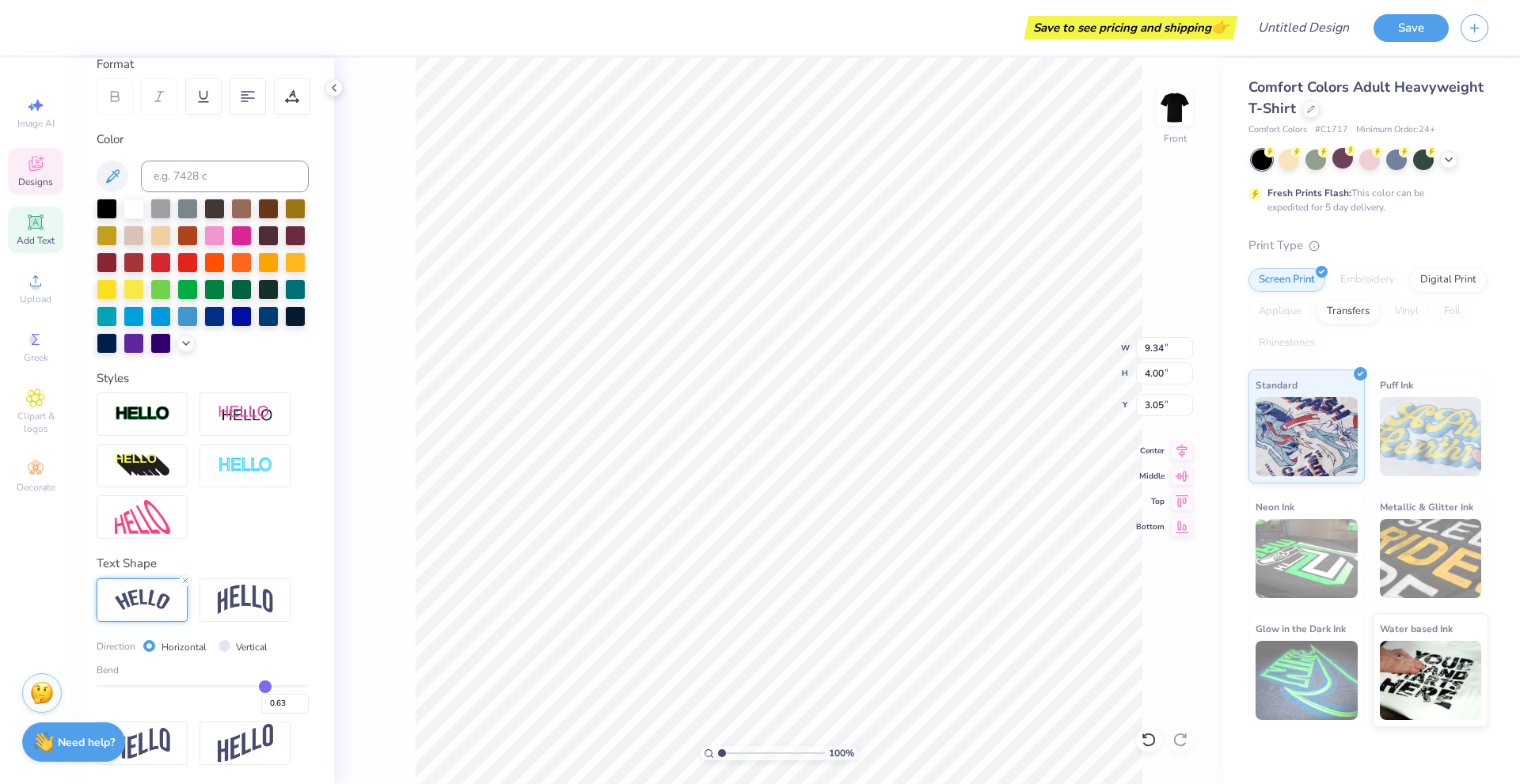
type input "0.62"
type input "0.61"
type input "0.59"
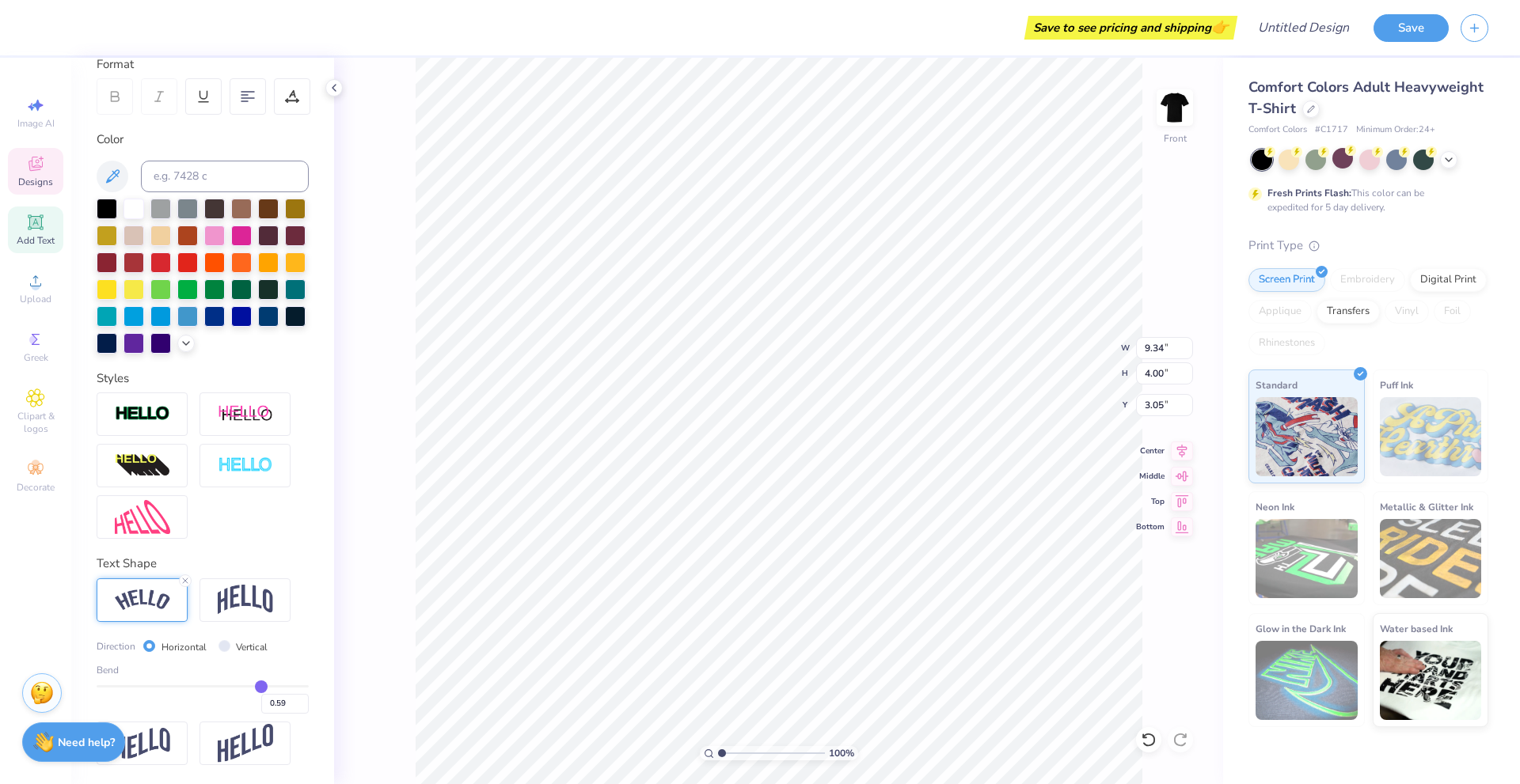
type input "0.58"
type input "0.57"
type input "0.56"
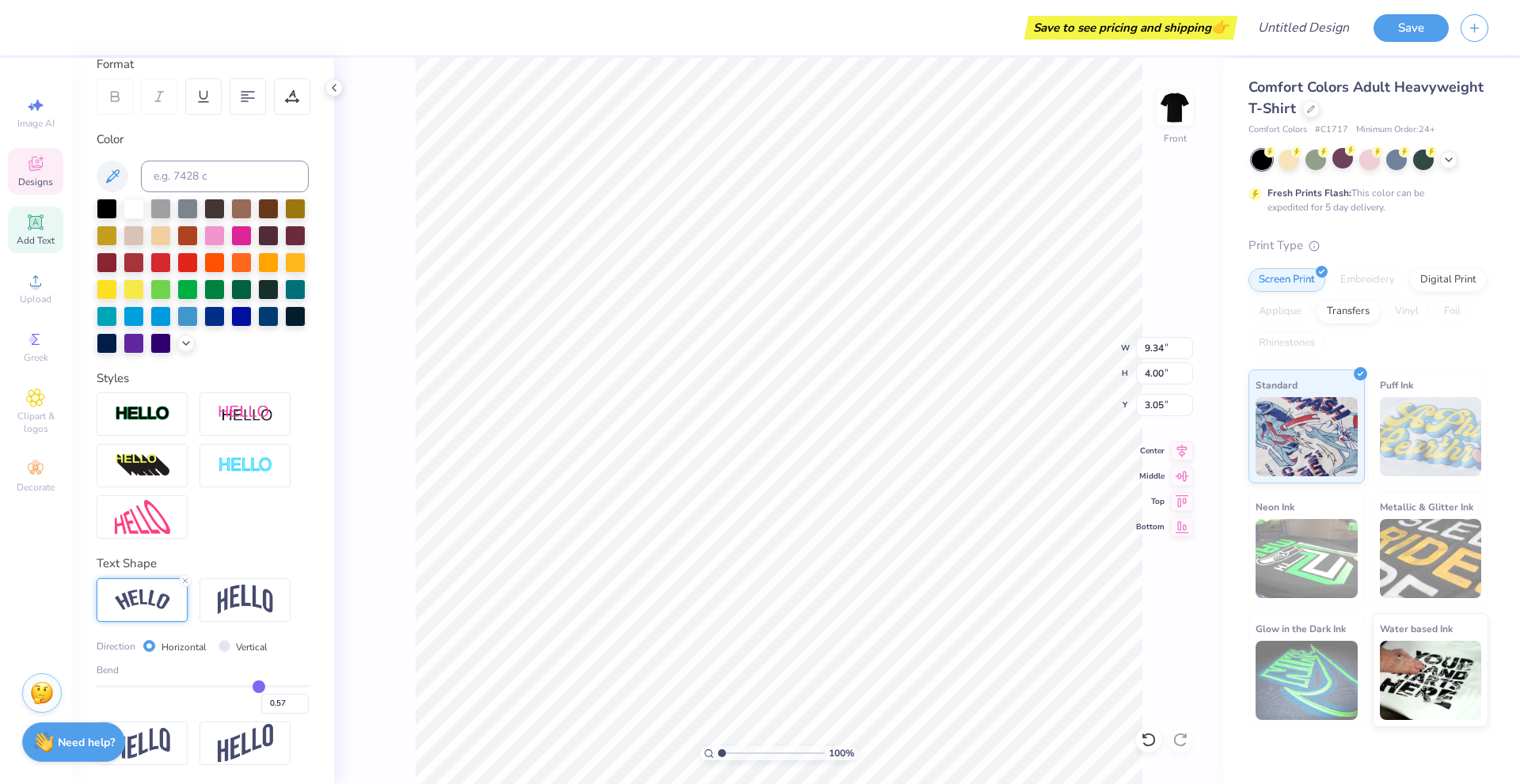
type input "0.56"
type input "0.55"
type input "0.54"
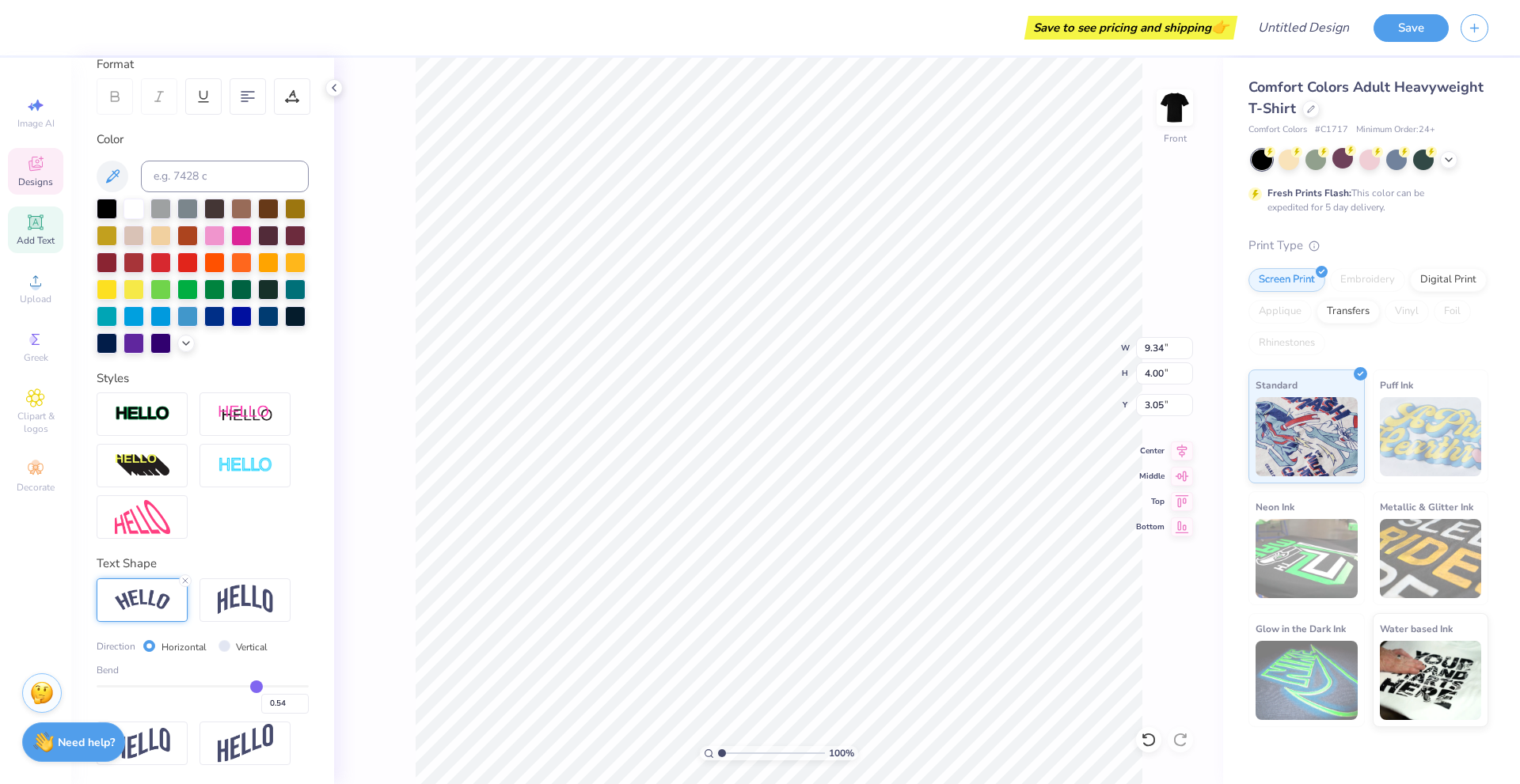
type input "0.53"
type input "0.52"
type input "0.51"
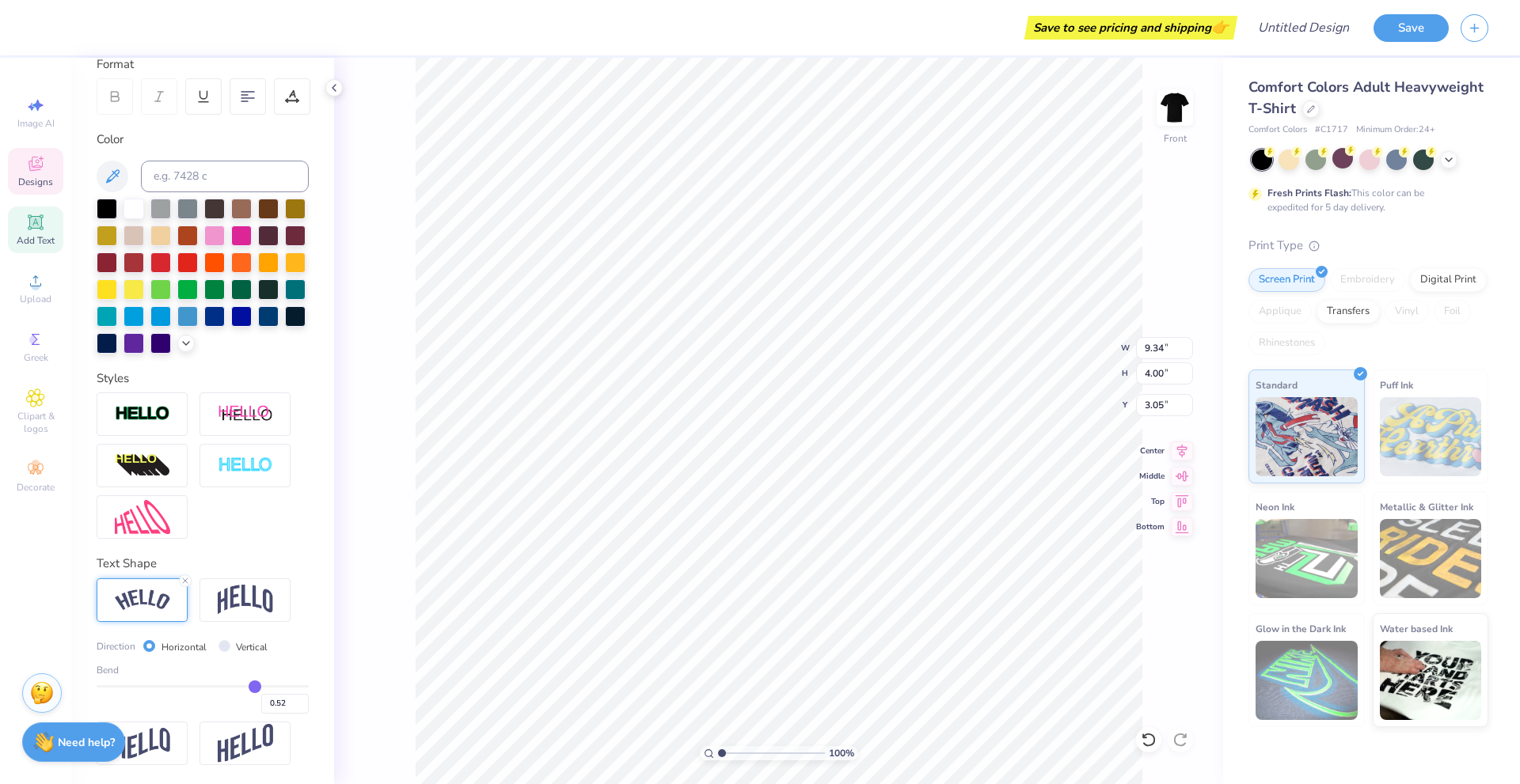
type input "0.51"
type input "0.5"
type input "0.50"
type input "0.49"
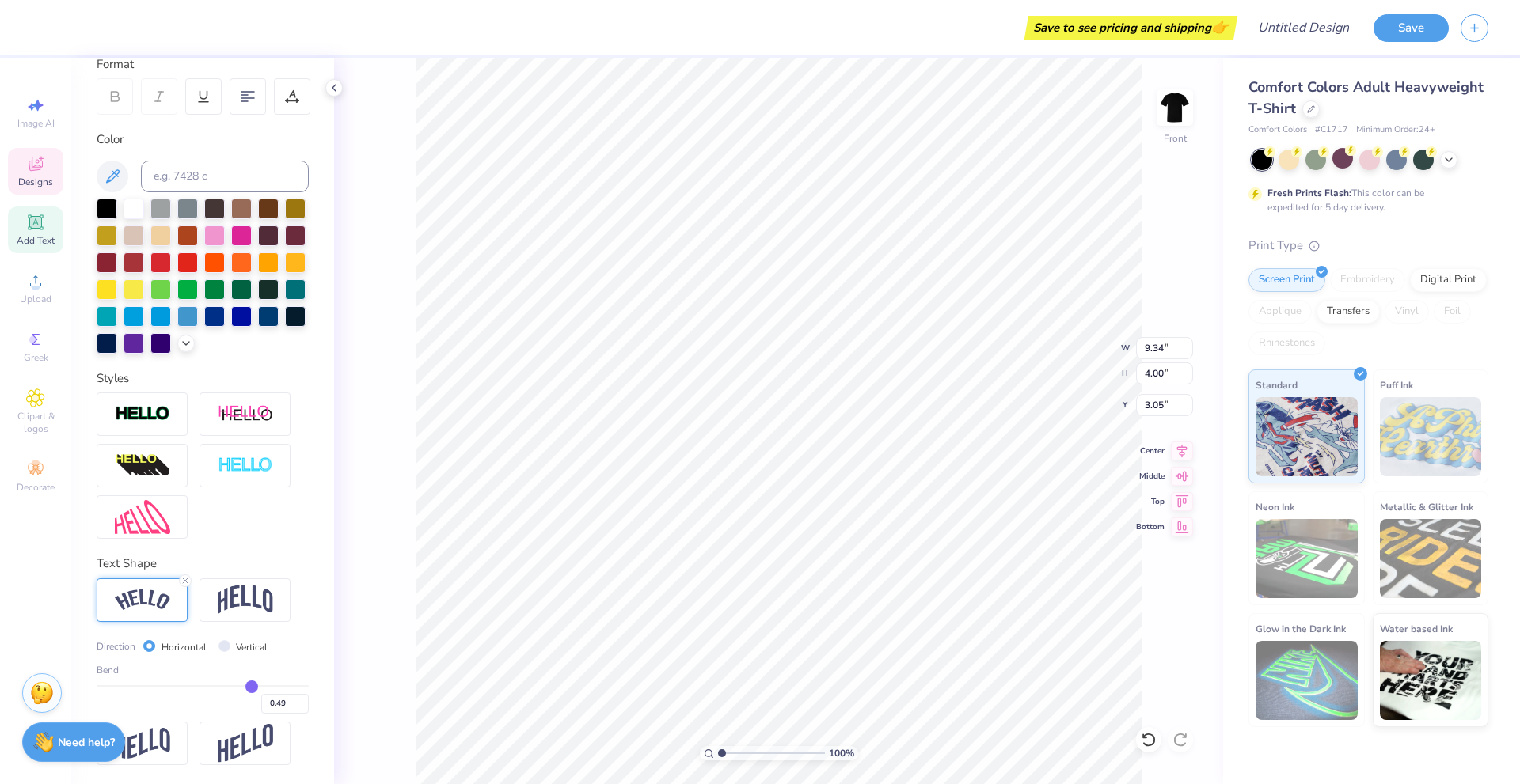
type input "0.48"
type input "0.47"
type input "0.46"
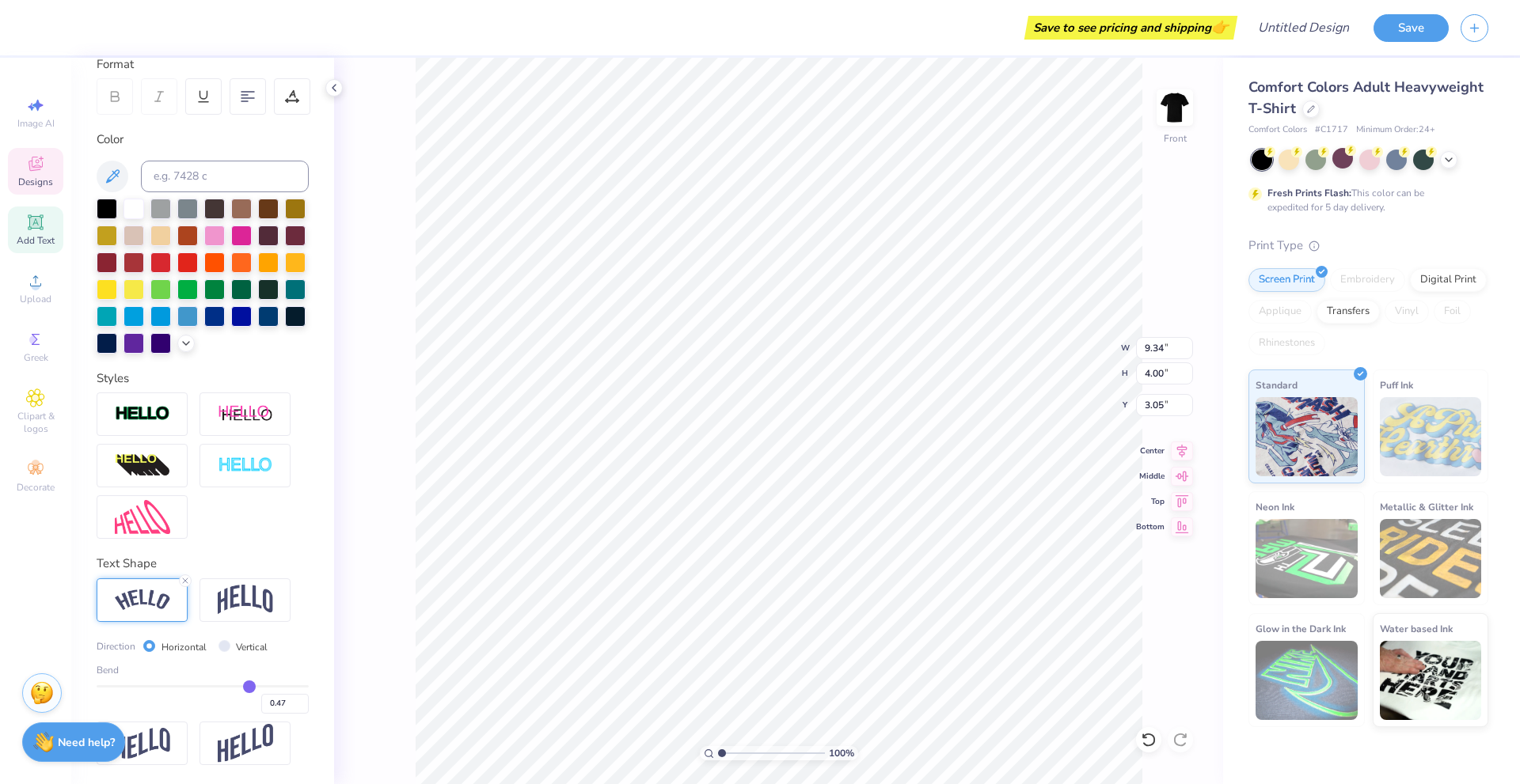
type input "0.46"
type input "0.45"
type input "0.44"
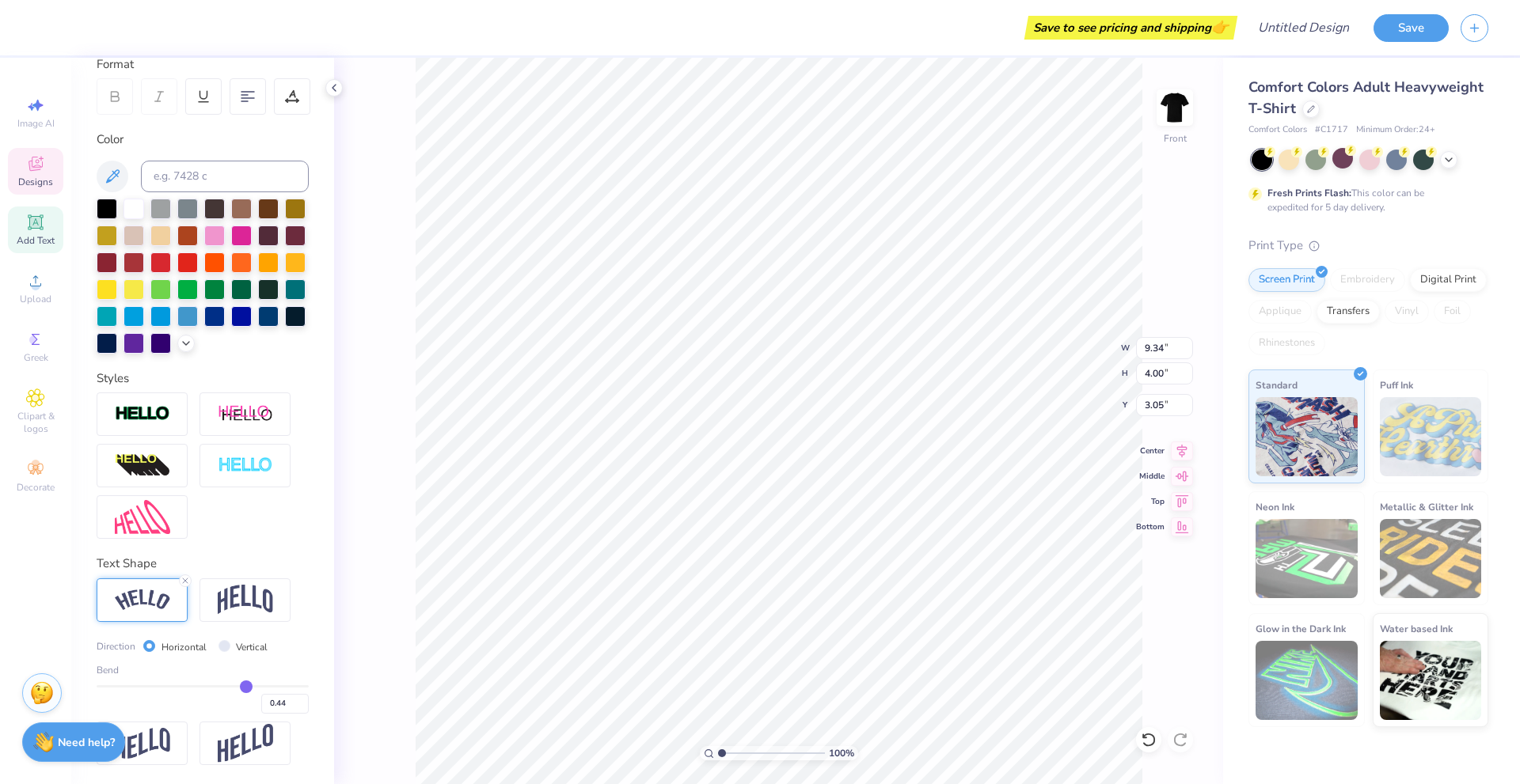
type input "0.43"
type input "0.42"
type input "0.41"
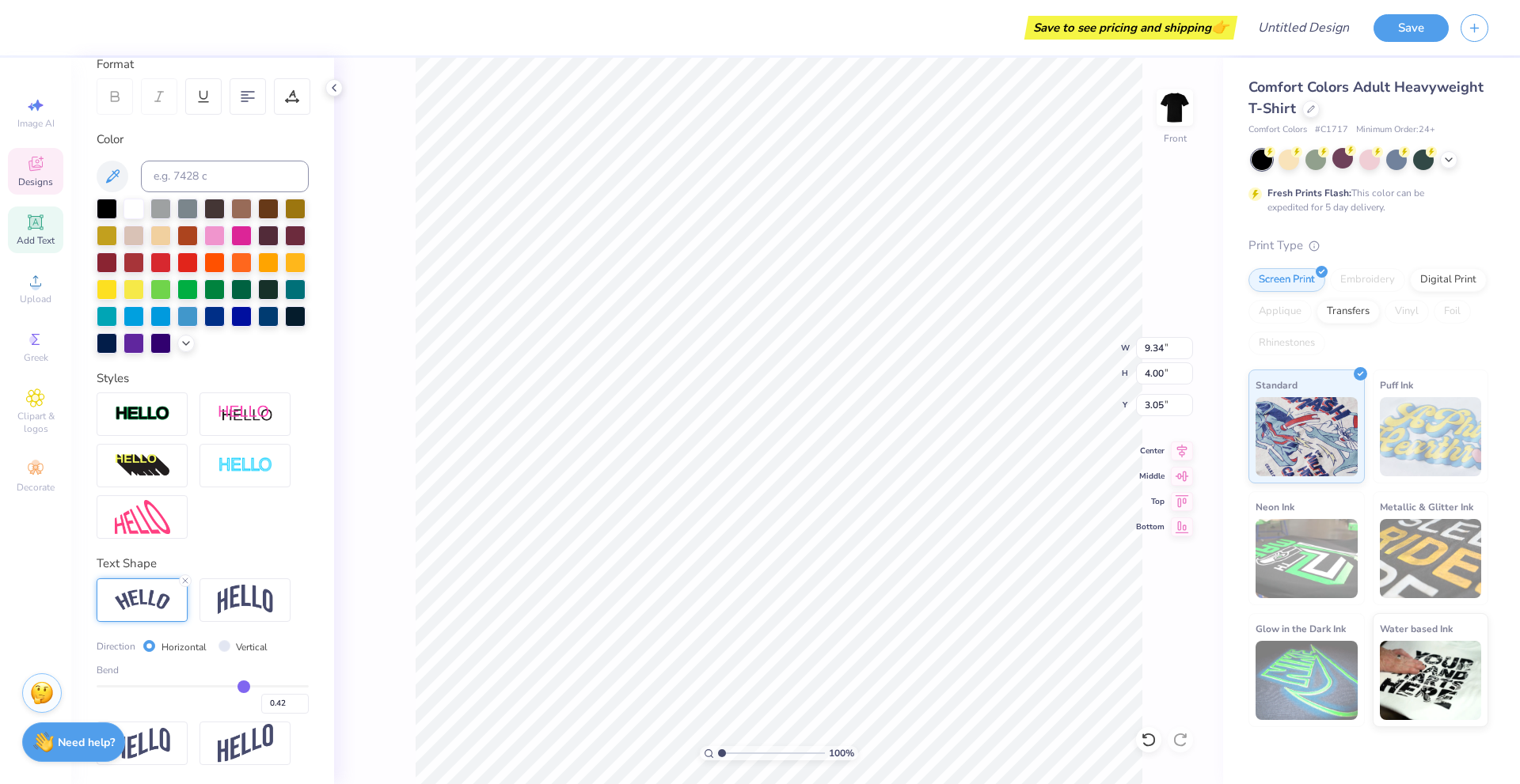
type input "0.41"
type input "0.4"
type input "0.40"
type input "0.39"
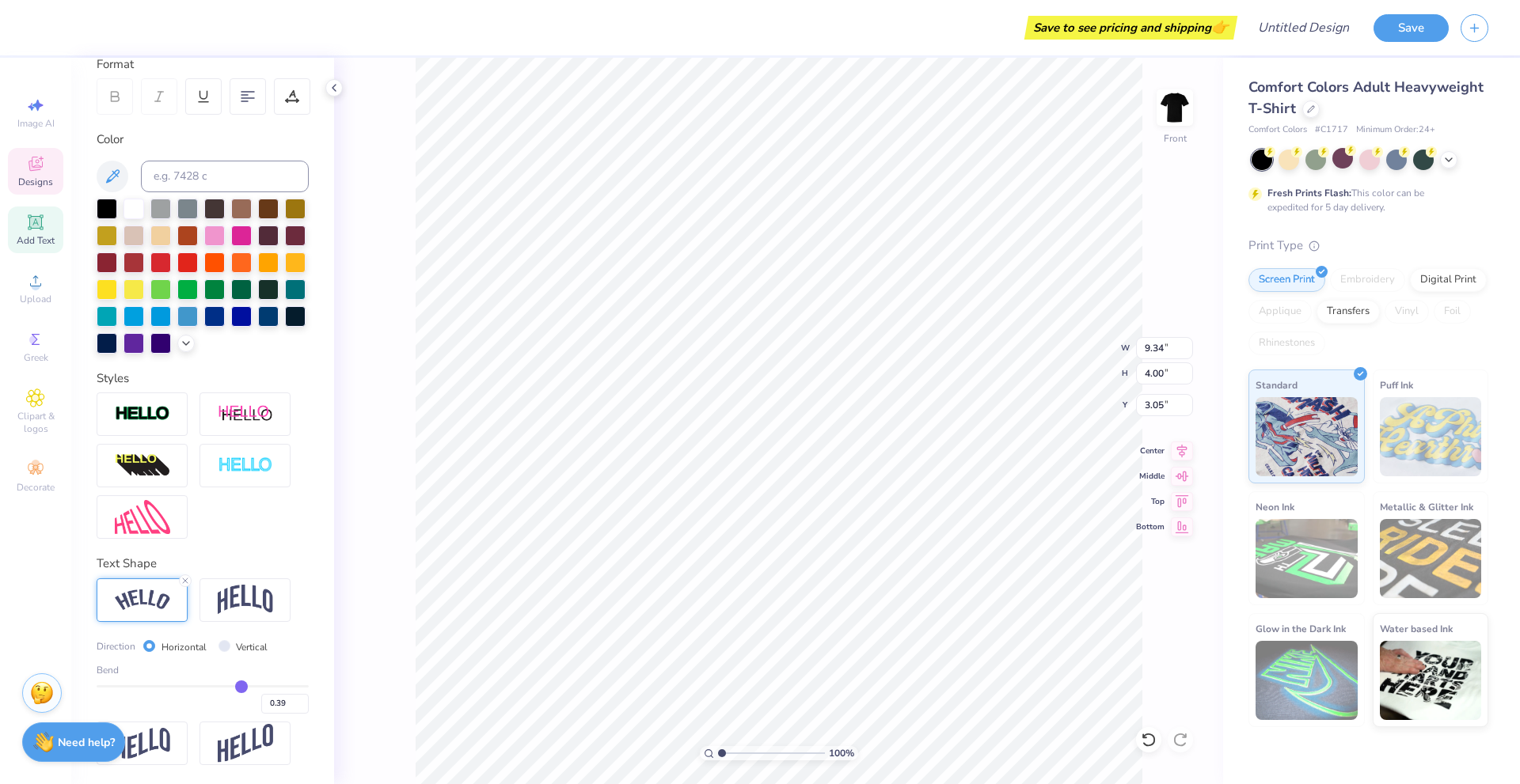
type input "0.38"
type input "0.37"
type input "0.36"
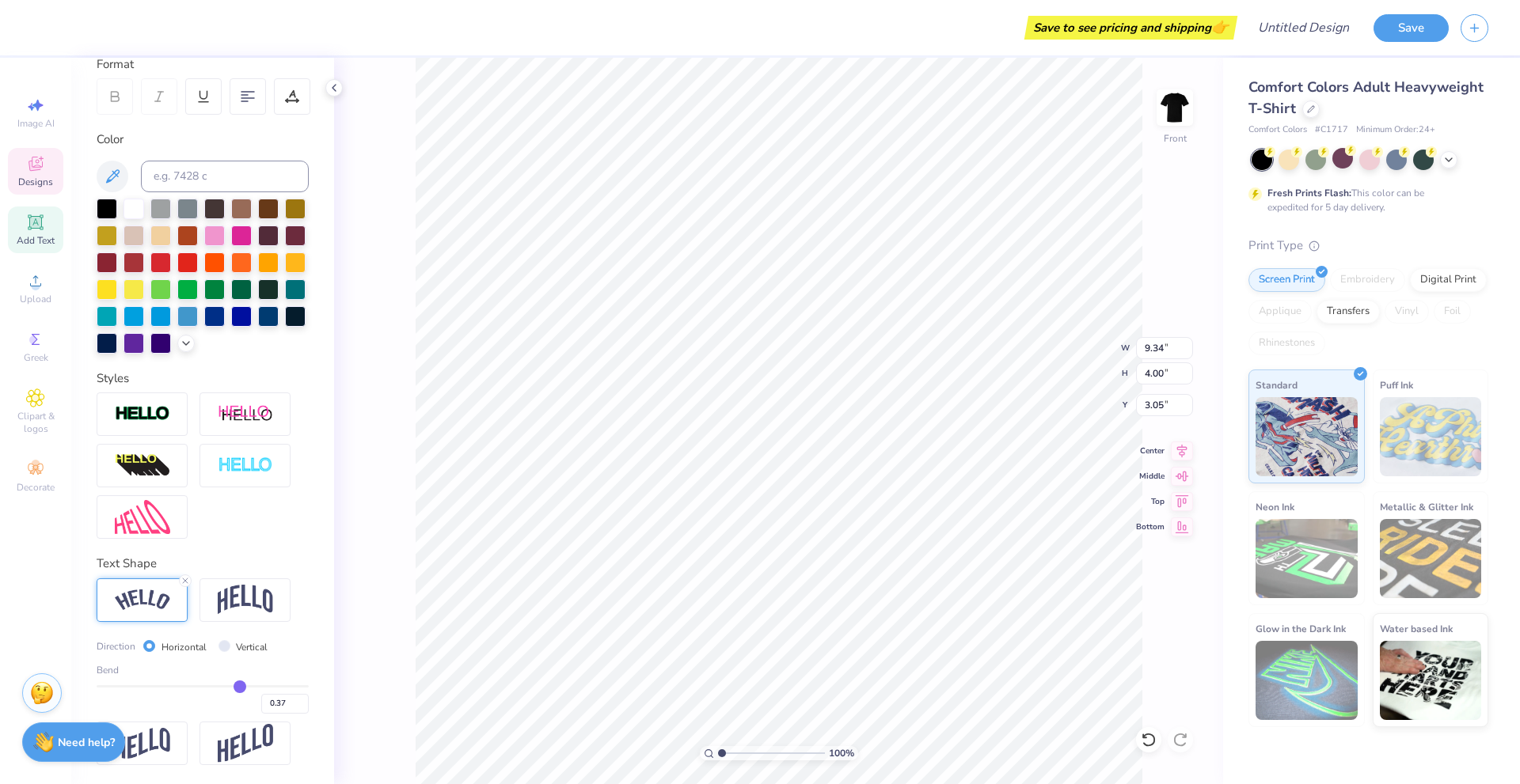
type input "0.36"
type input "0.37"
type input "0.38"
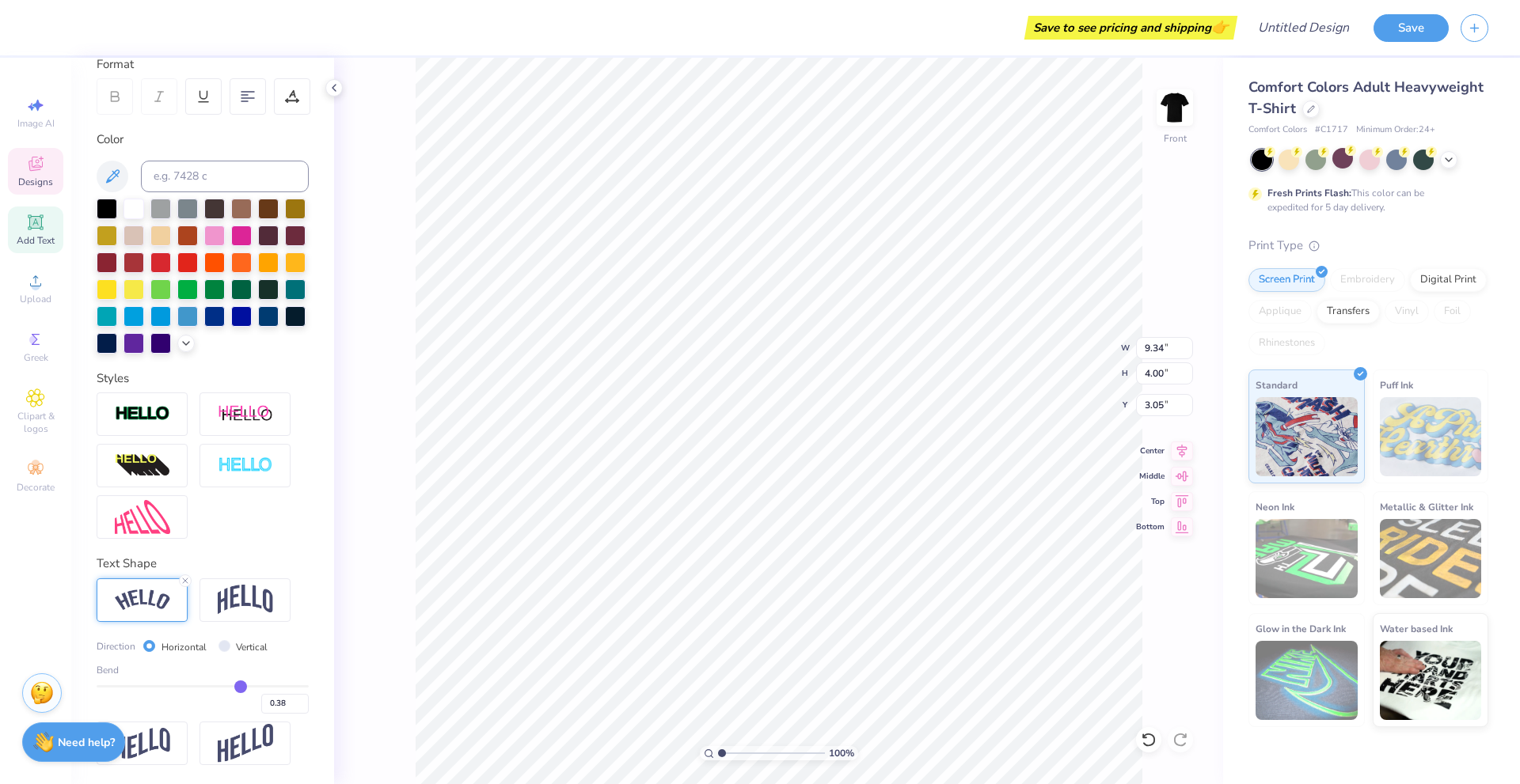
type input "0.39"
drag, startPoint x: 279, startPoint y: 684, endPoint x: 233, endPoint y: 659, distance: 52.4
type input "0.39"
click at [233, 685] on input "range" at bounding box center [203, 686] width 213 height 2
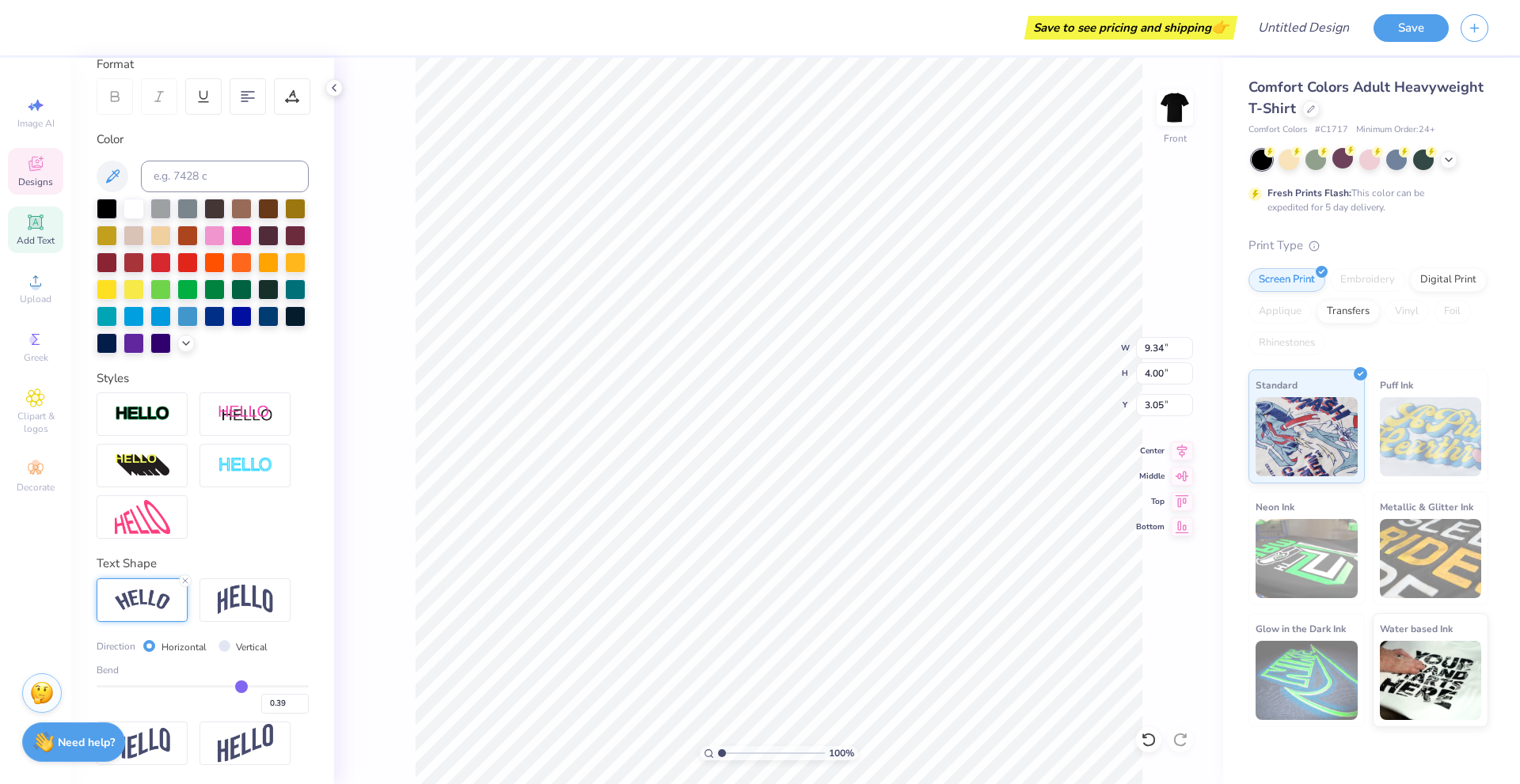
type input "8.81"
type input "1.29"
type input "4.42"
type input "11.21"
type input "1.64"
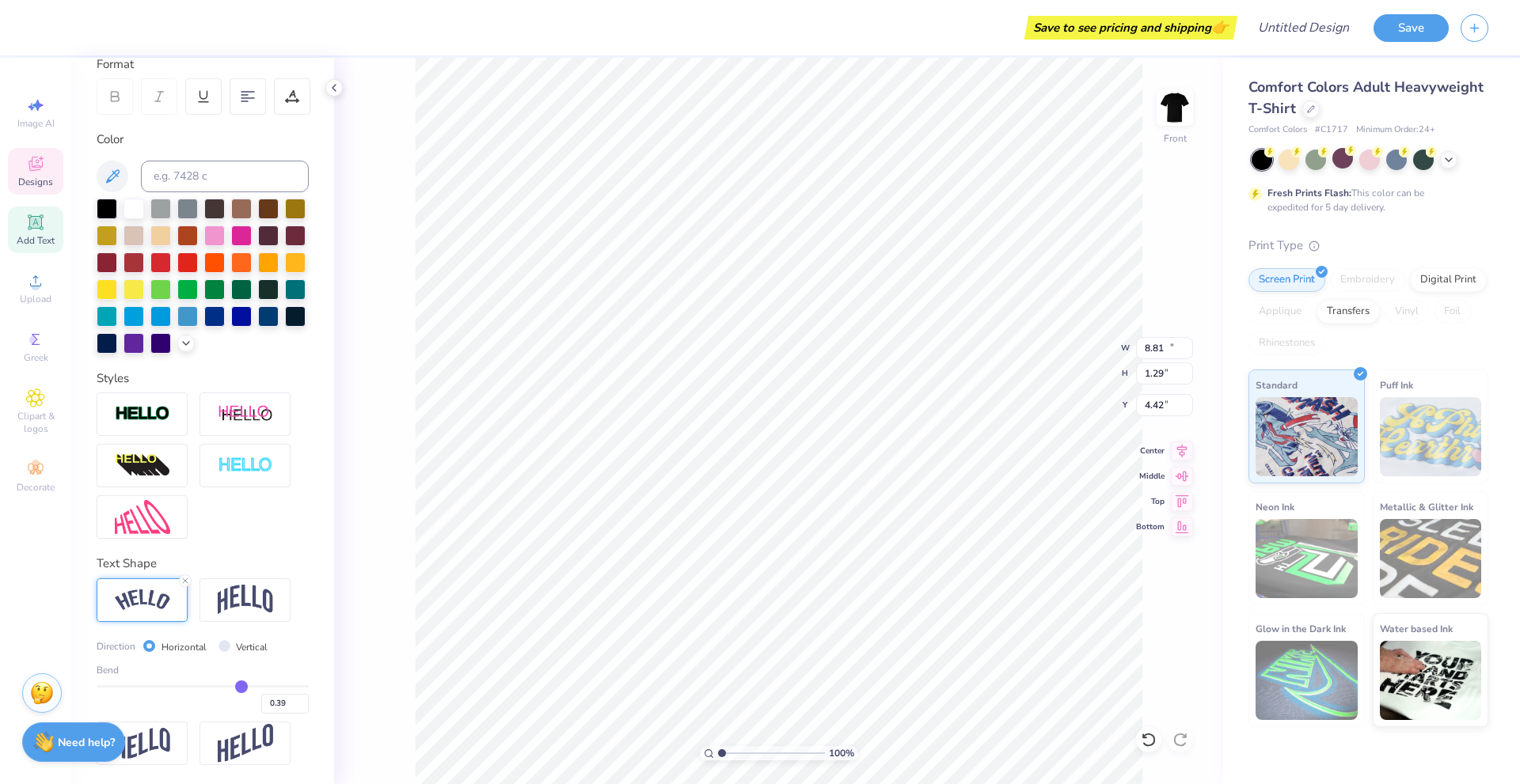
type input "4.06"
type input "3.00"
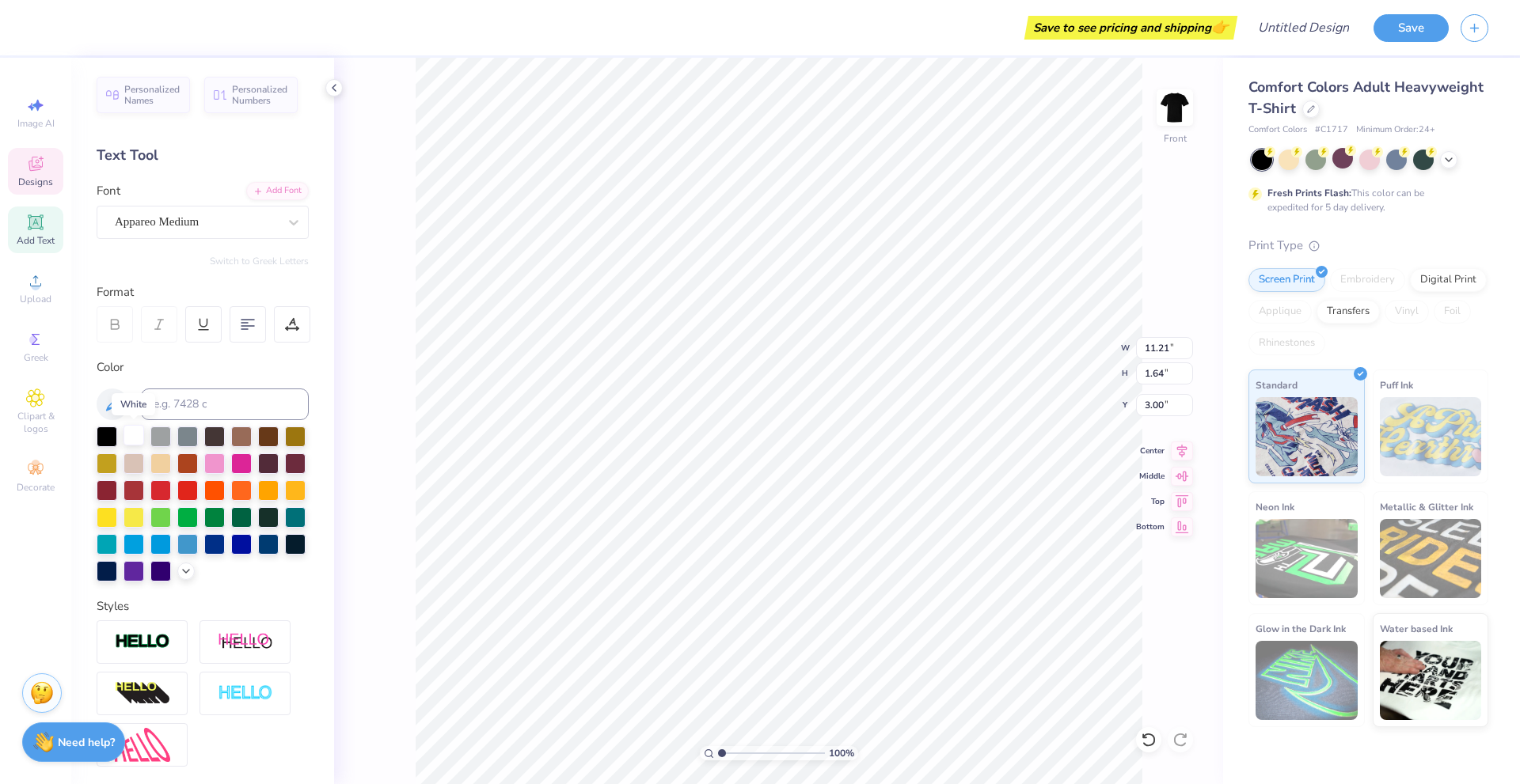
click at [130, 436] on div at bounding box center [133, 435] width 21 height 21
click at [243, 429] on div at bounding box center [241, 435] width 21 height 21
type input "12.49"
type input "4.92"
type input "5.66"
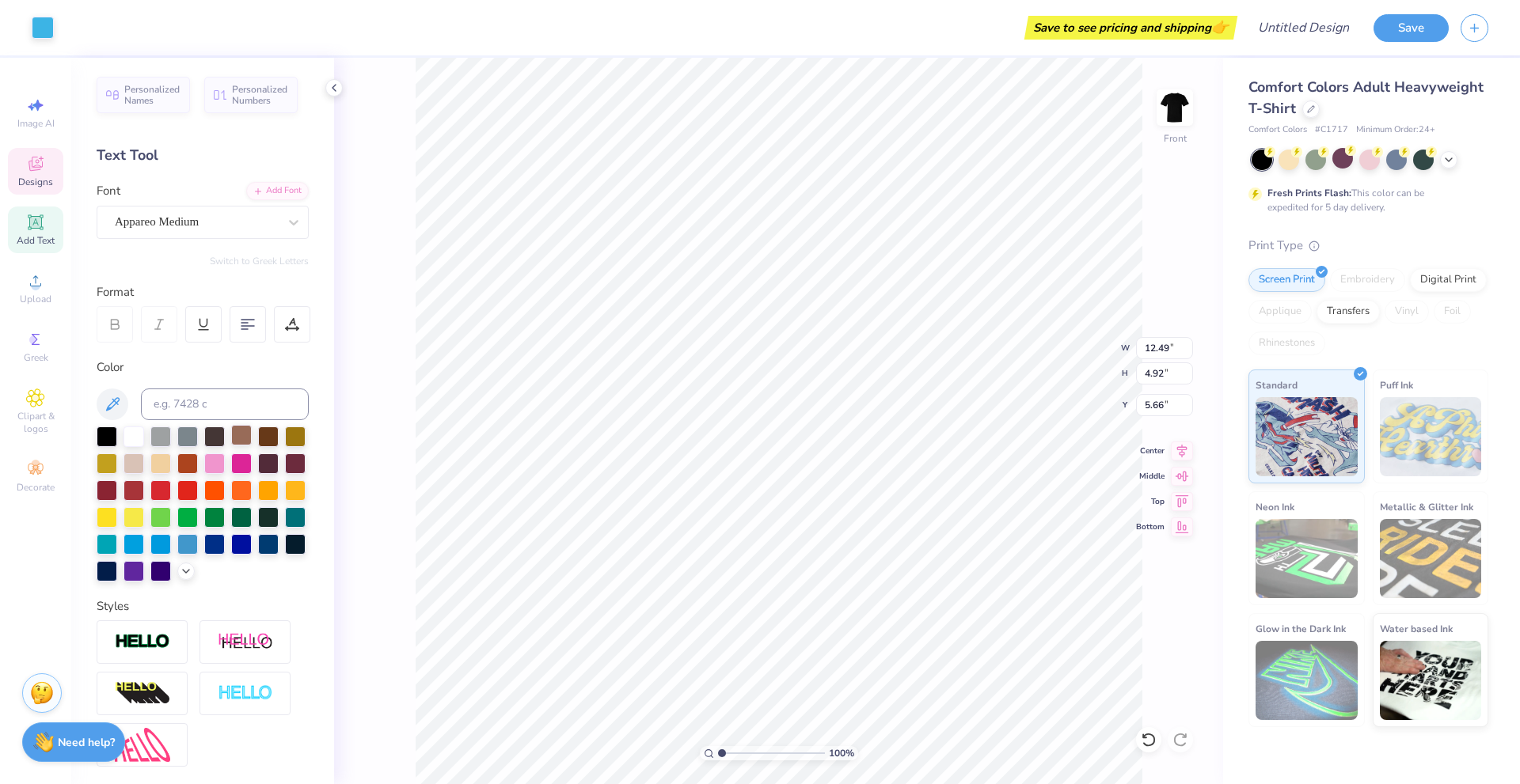
click at [246, 428] on div at bounding box center [241, 435] width 21 height 21
click at [241, 433] on div at bounding box center [241, 435] width 21 height 21
click at [233, 436] on div at bounding box center [241, 435] width 21 height 21
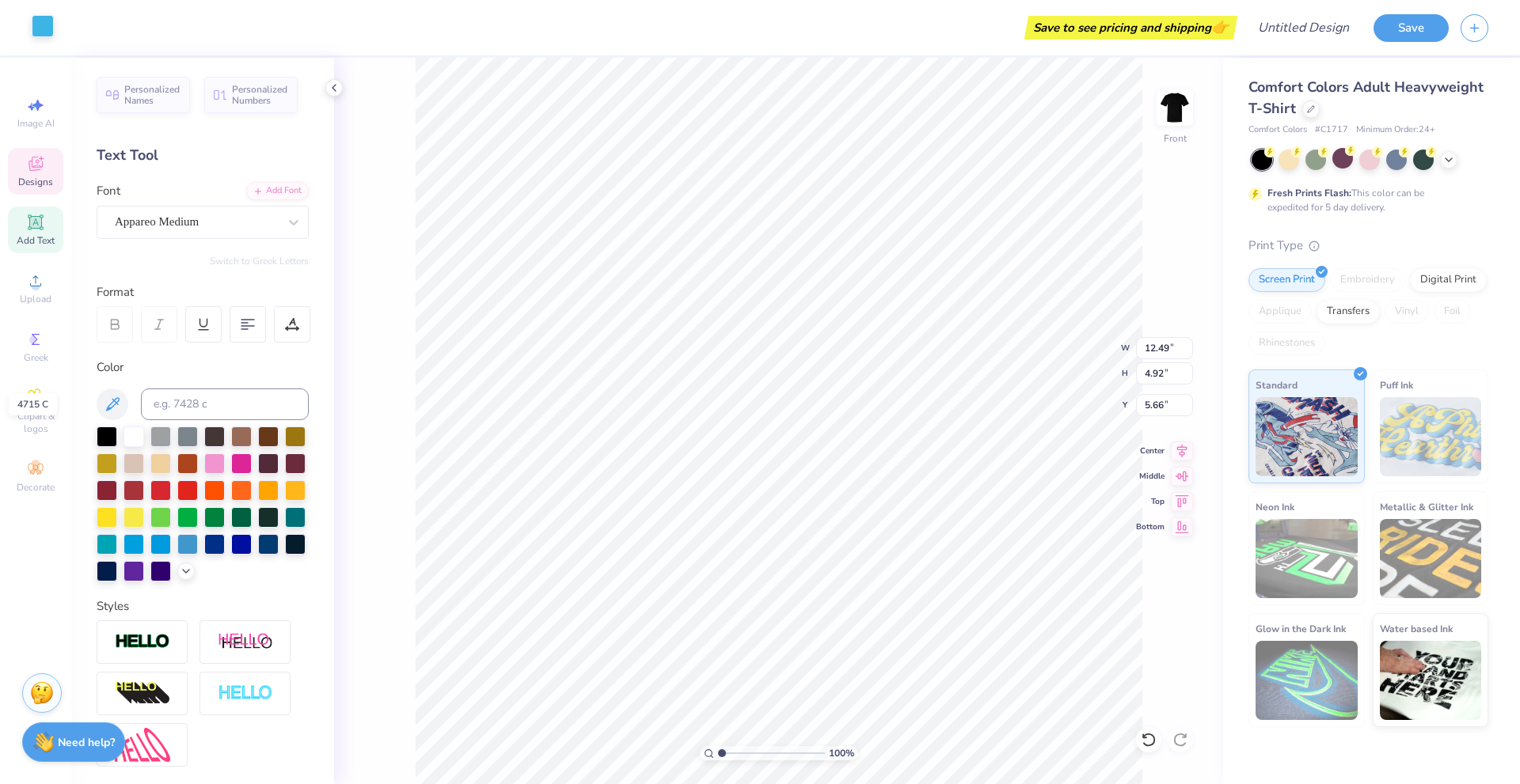
click at [39, 29] on div at bounding box center [42, 25] width 23 height 23
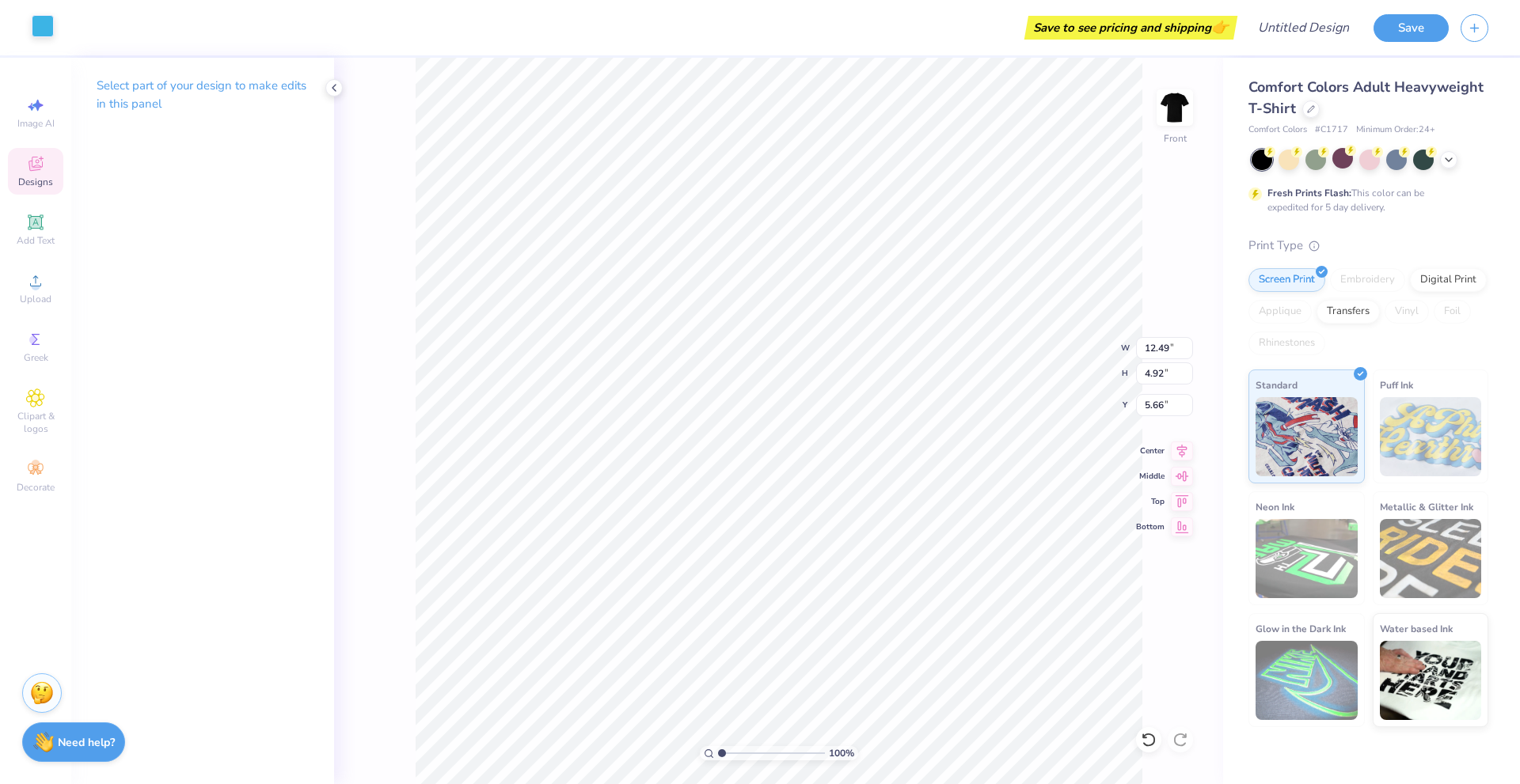
click at [42, 18] on div at bounding box center [42, 25] width 23 height 23
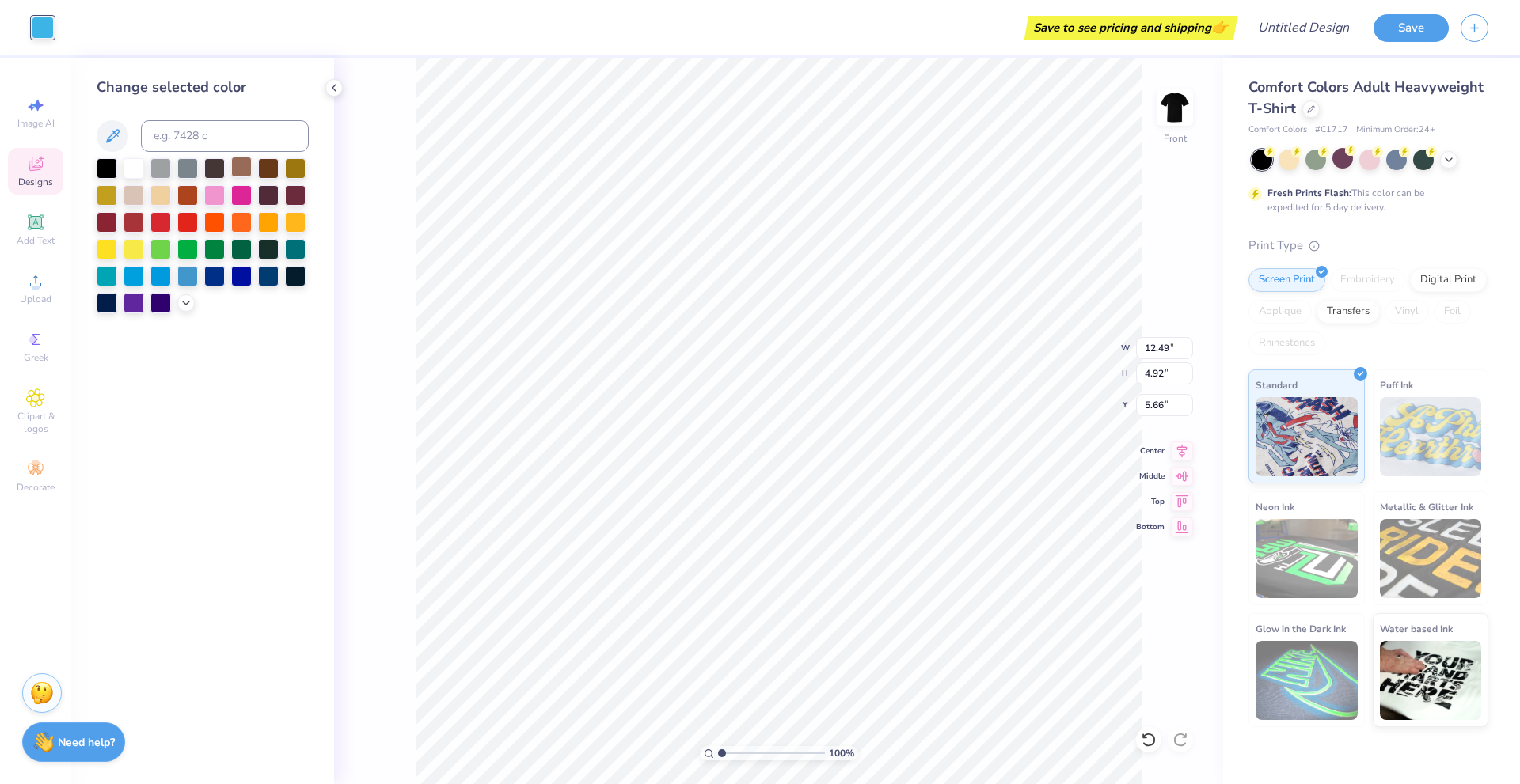
click at [238, 164] on div at bounding box center [241, 166] width 21 height 21
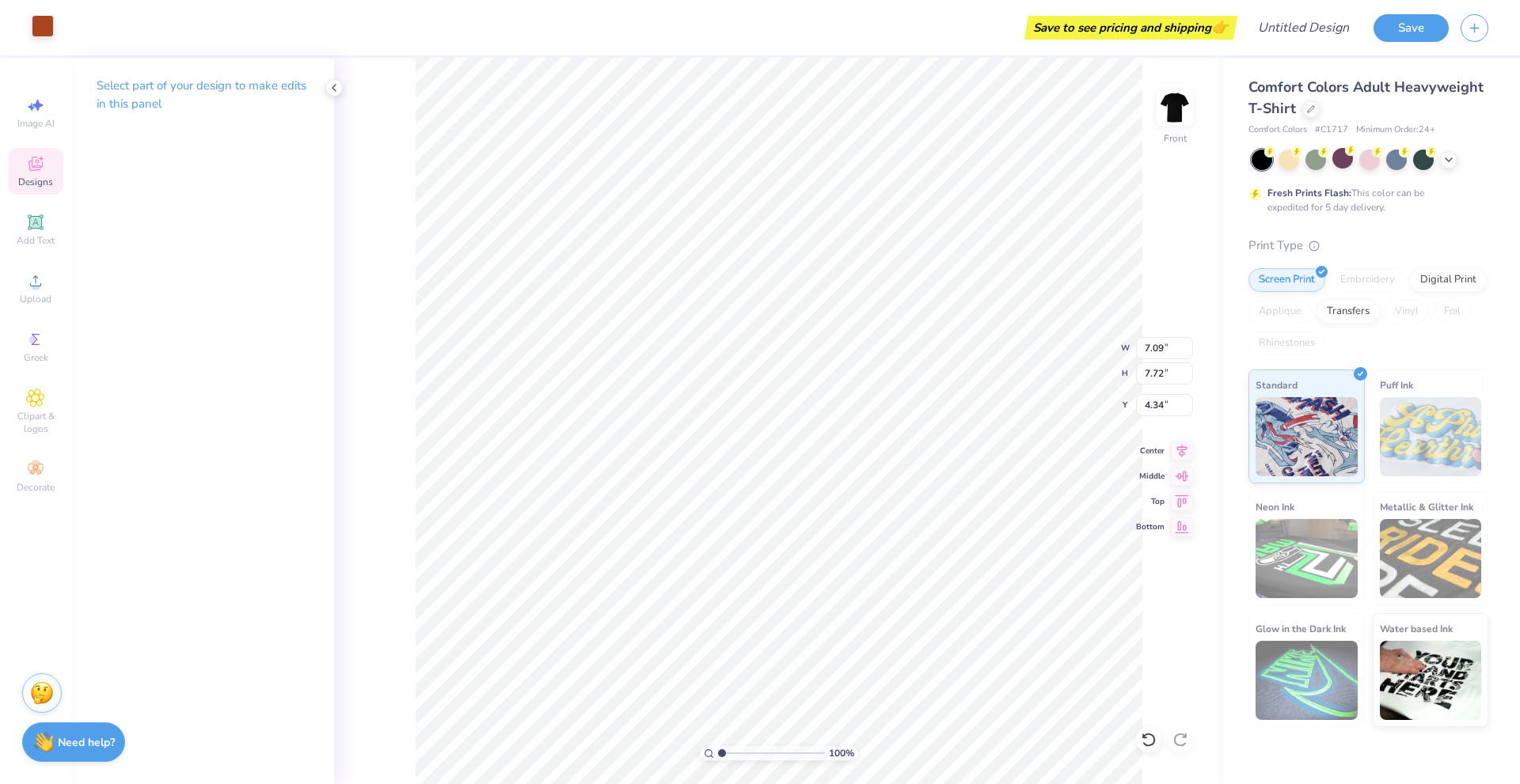
click at [38, 26] on div at bounding box center [42, 25] width 23 height 23
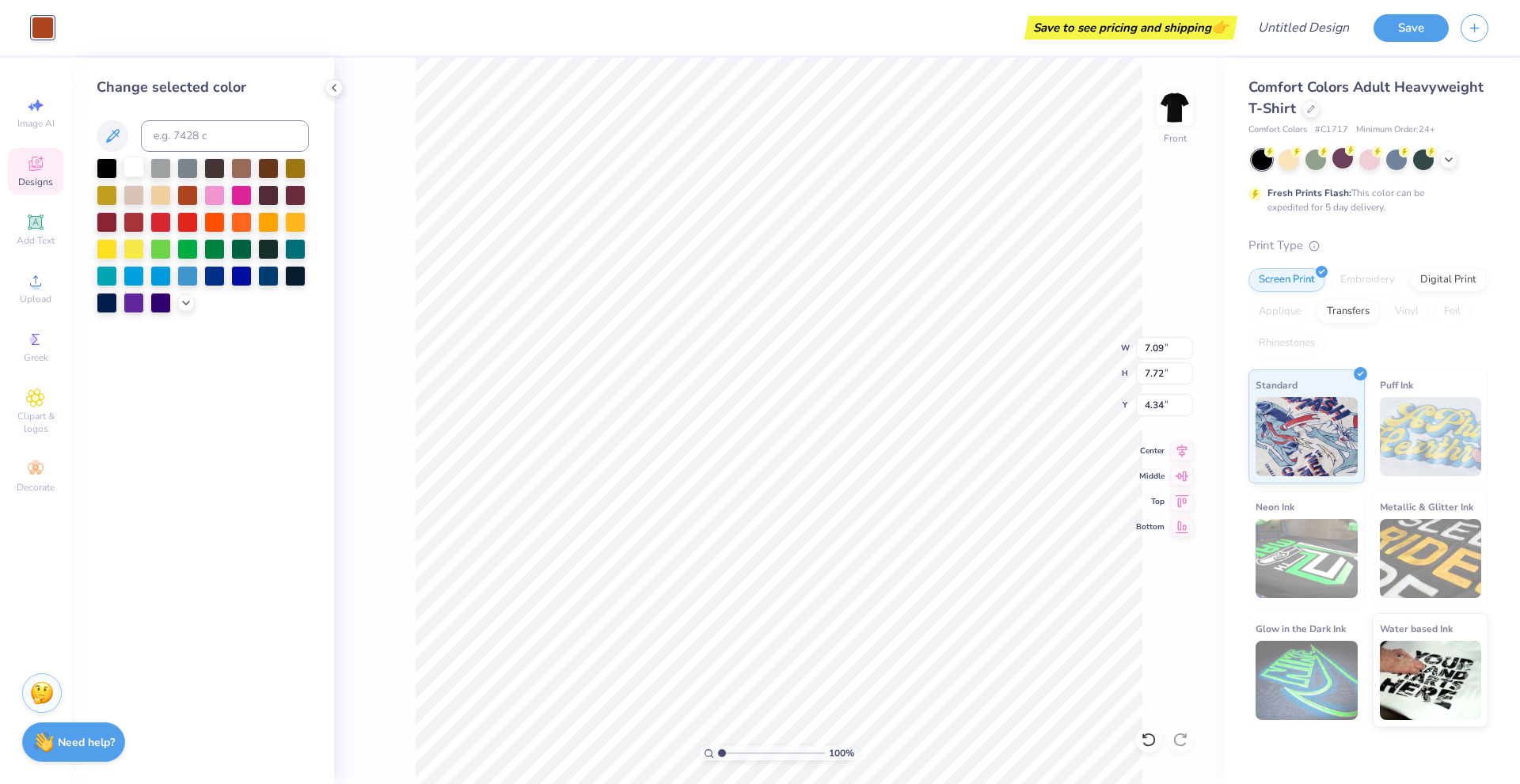
click at [130, 163] on div at bounding box center [133, 166] width 21 height 21
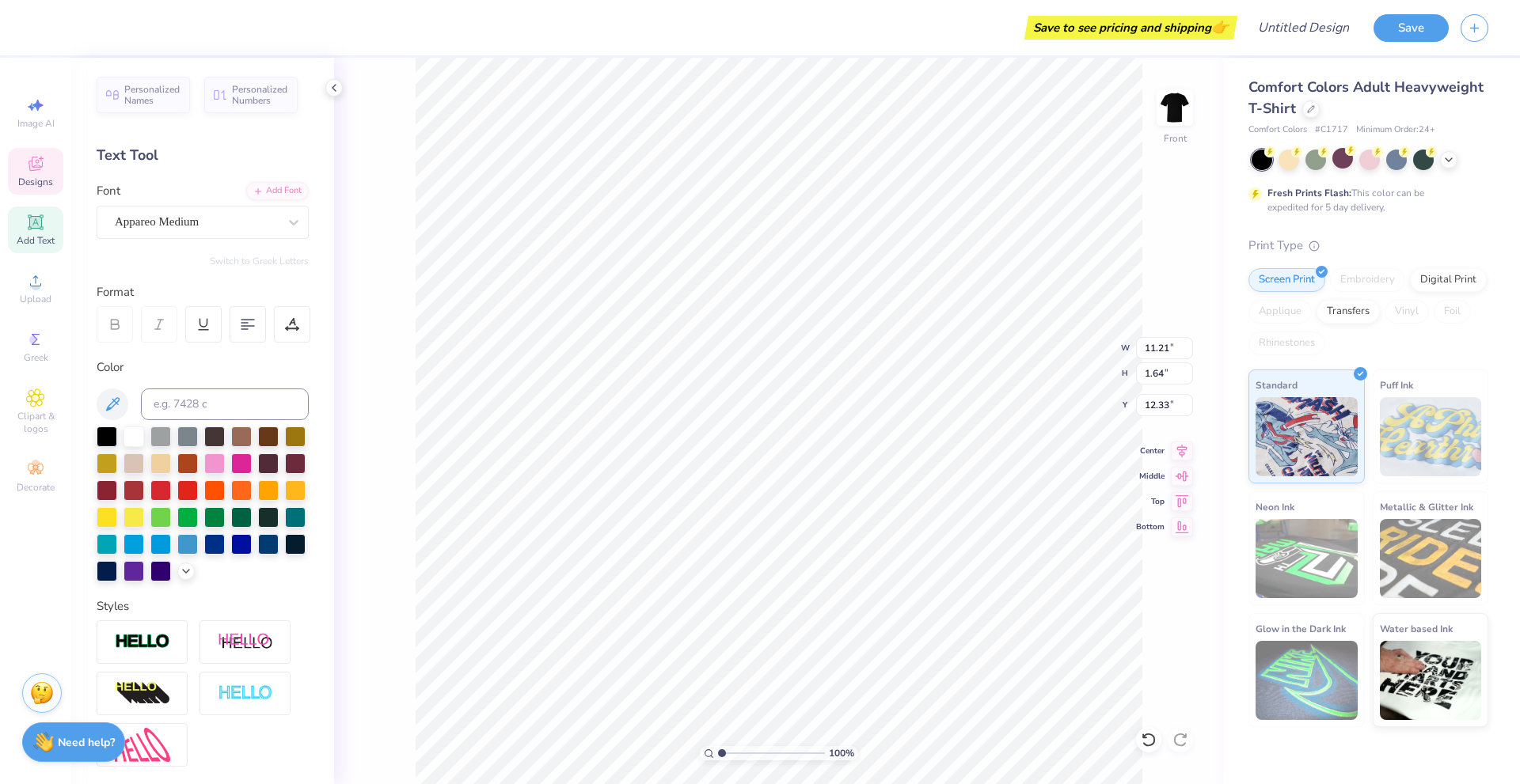
scroll to position [163, 0]
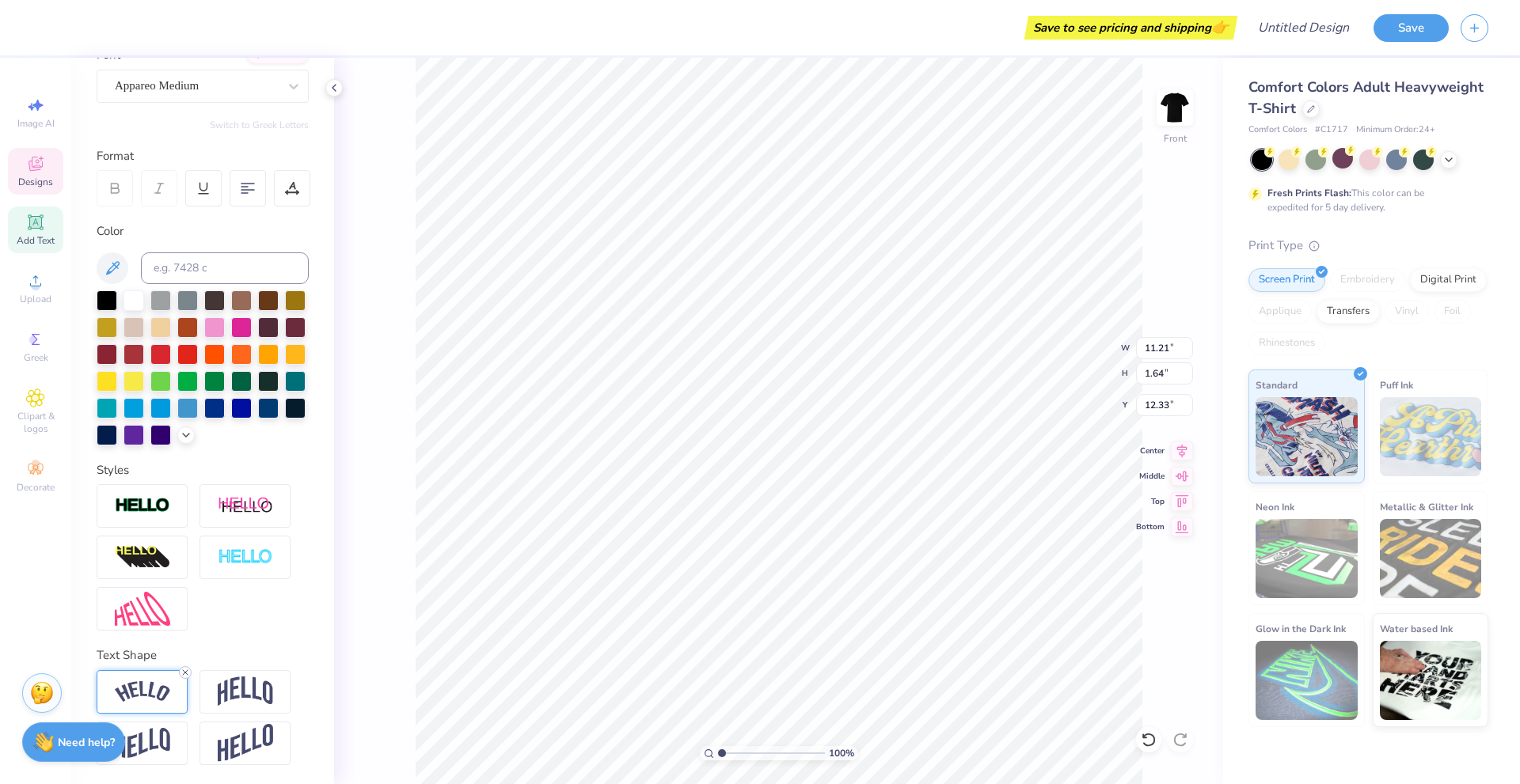
click at [184, 671] on line at bounding box center [185, 672] width 5 height 5
type input "10.48"
type input "0.74"
type input "12.94"
type input "12.61"
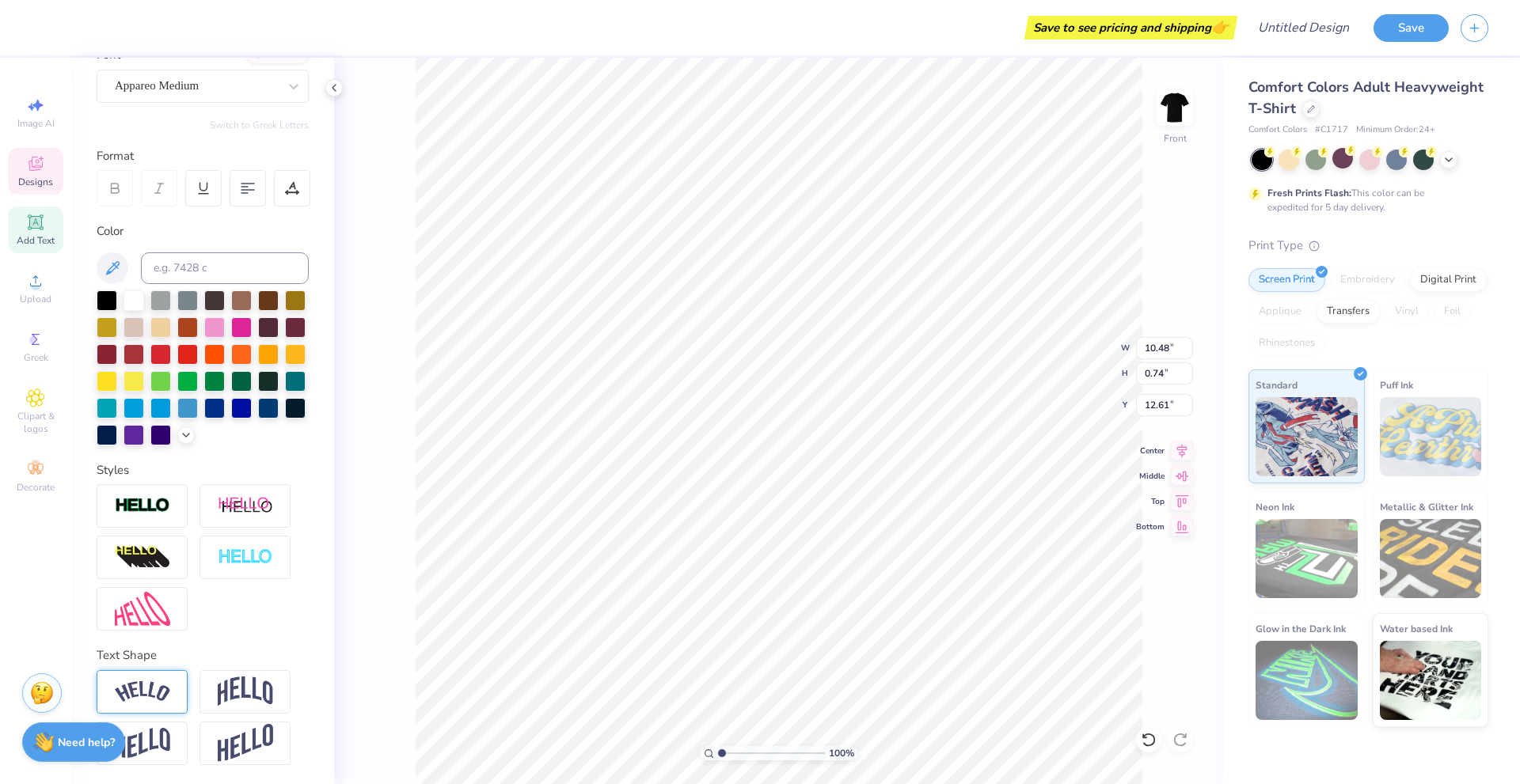
scroll to position [14, 6]
type textarea "UTAH STATE UNIVERSITY"
click at [113, 181] on icon at bounding box center [115, 188] width 15 height 15
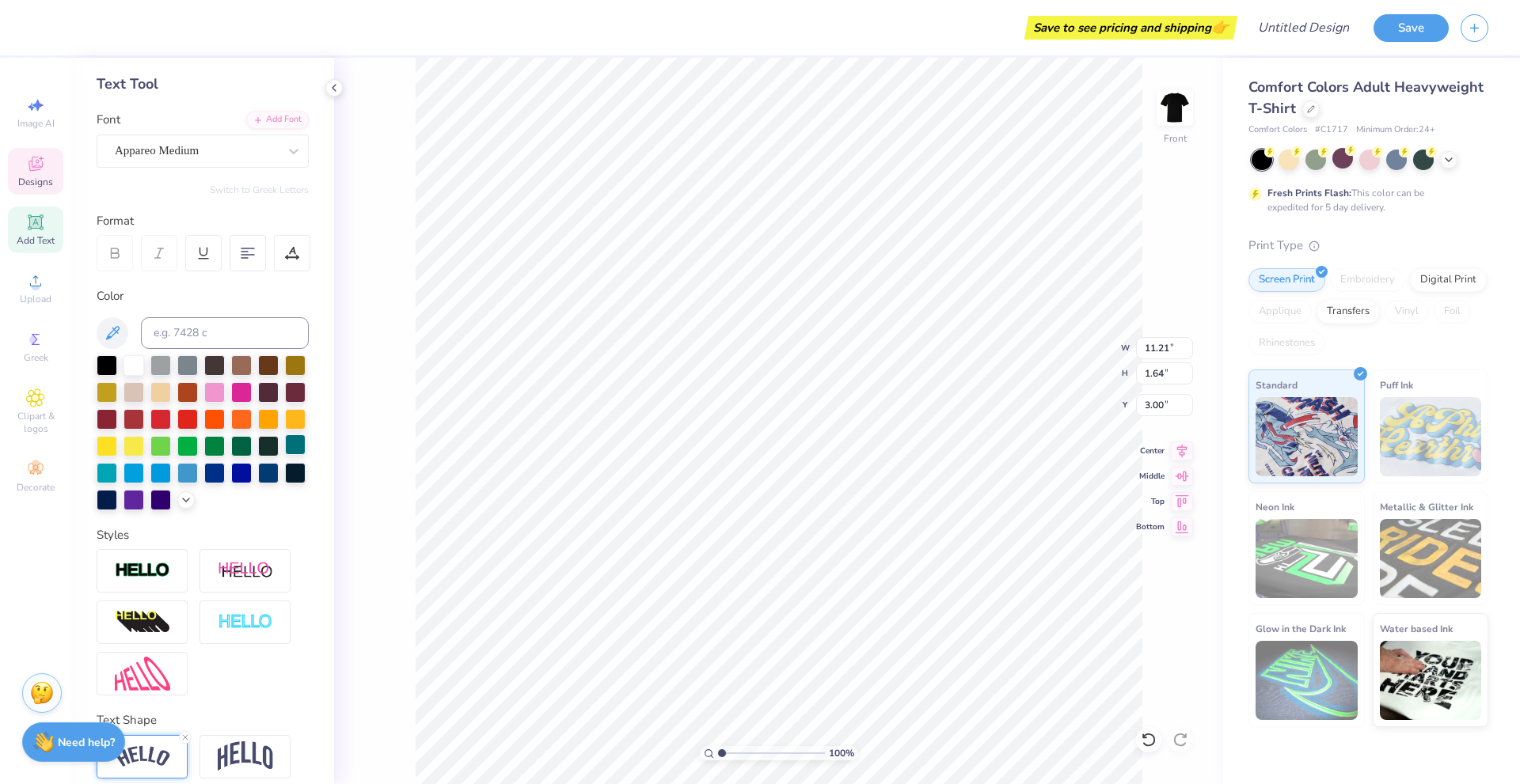
scroll to position [163, 0]
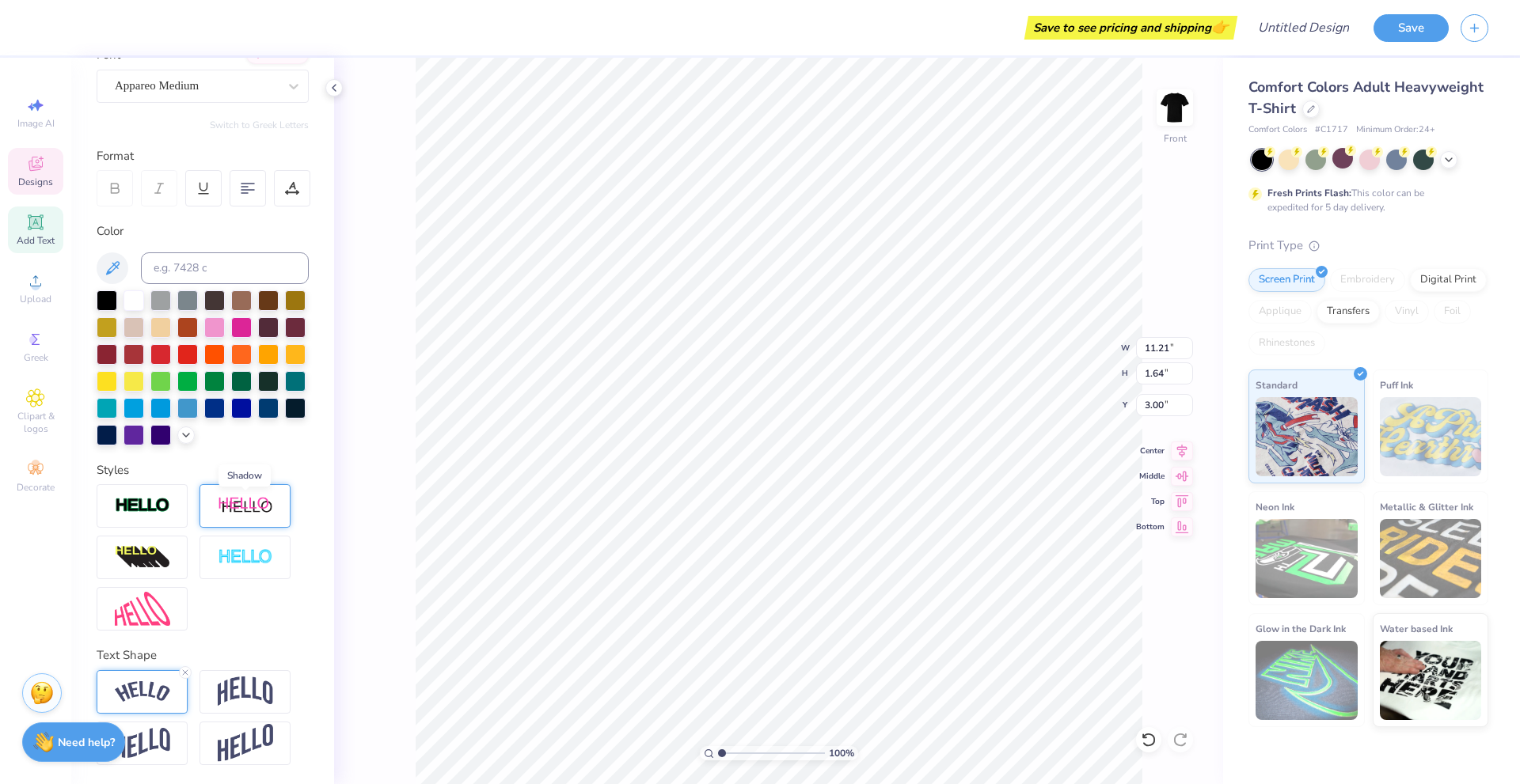
click at [224, 498] on img at bounding box center [245, 506] width 56 height 20
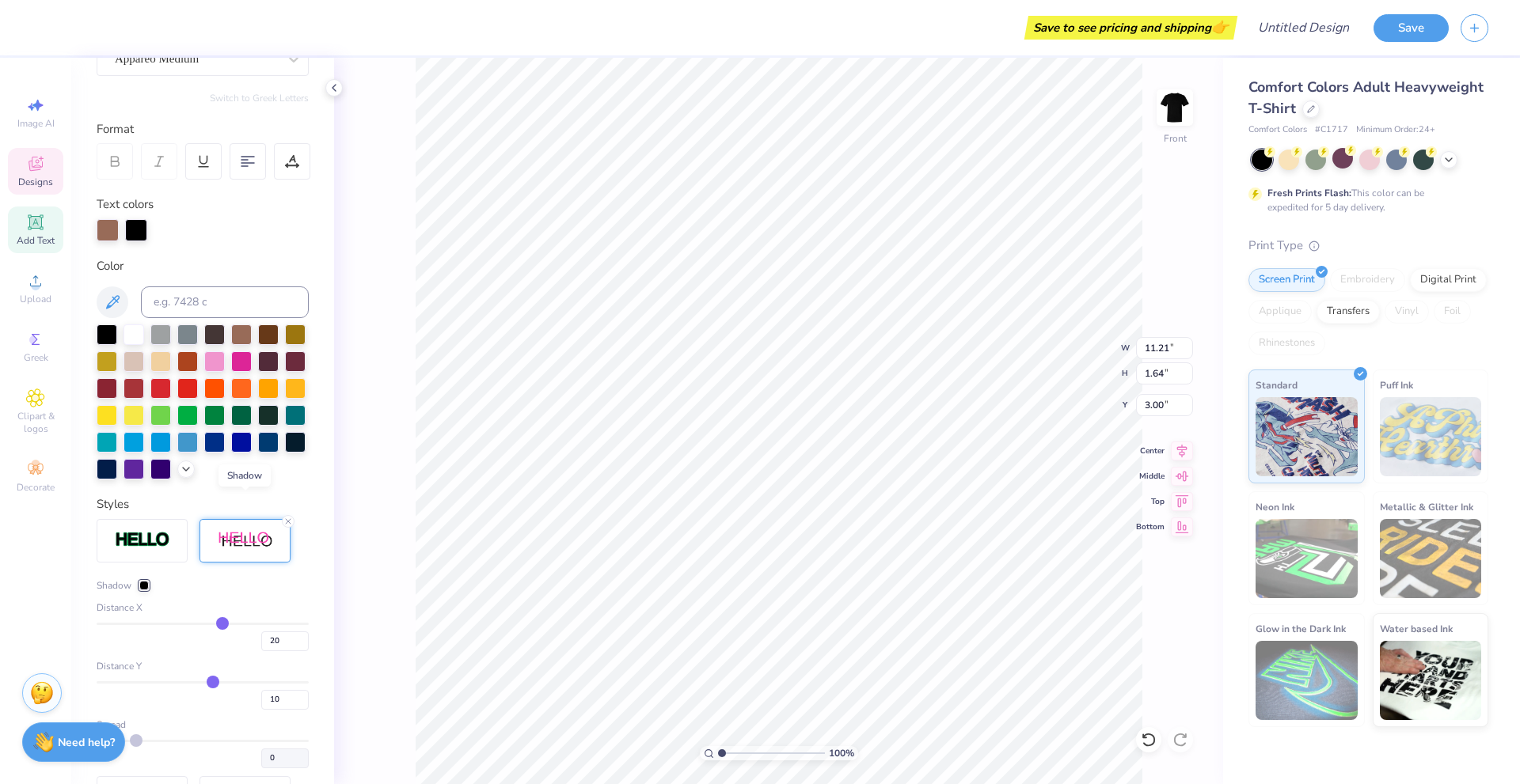
type input "13.46"
type input "1.80"
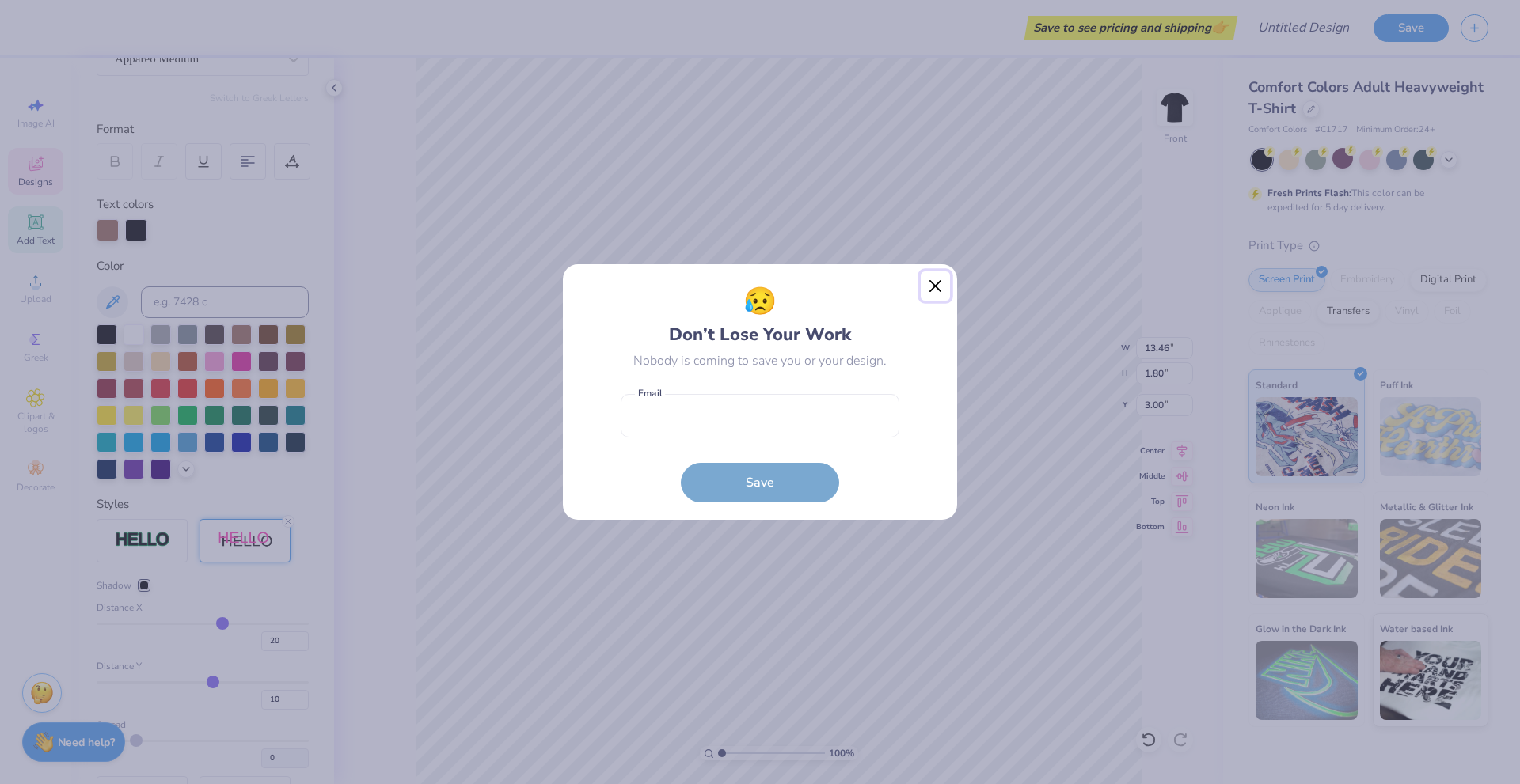
click at [927, 291] on button "Close" at bounding box center [935, 286] width 30 height 30
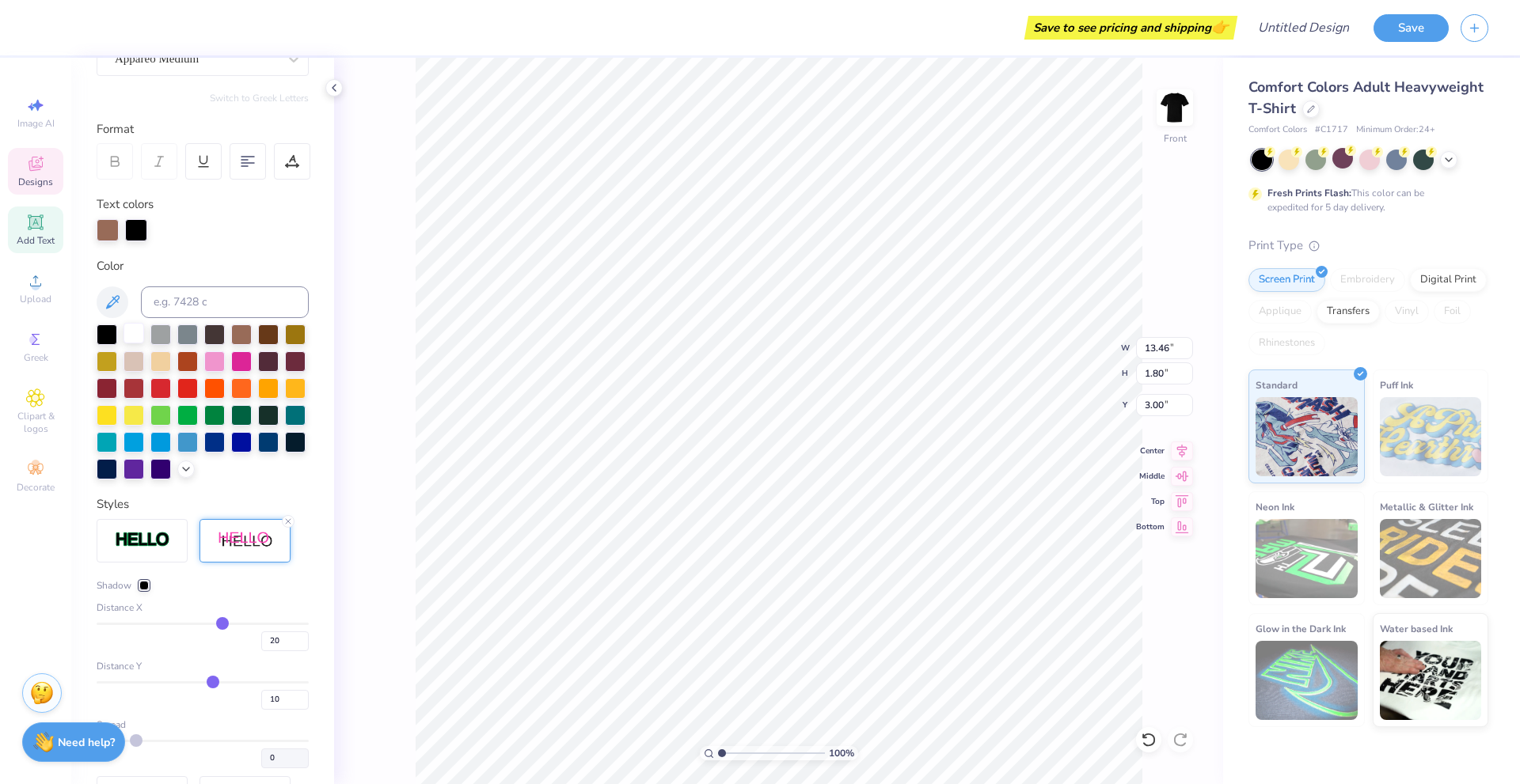
click at [126, 335] on div at bounding box center [133, 333] width 21 height 21
click at [239, 329] on div at bounding box center [241, 333] width 21 height 21
click at [142, 590] on div at bounding box center [144, 585] width 10 height 10
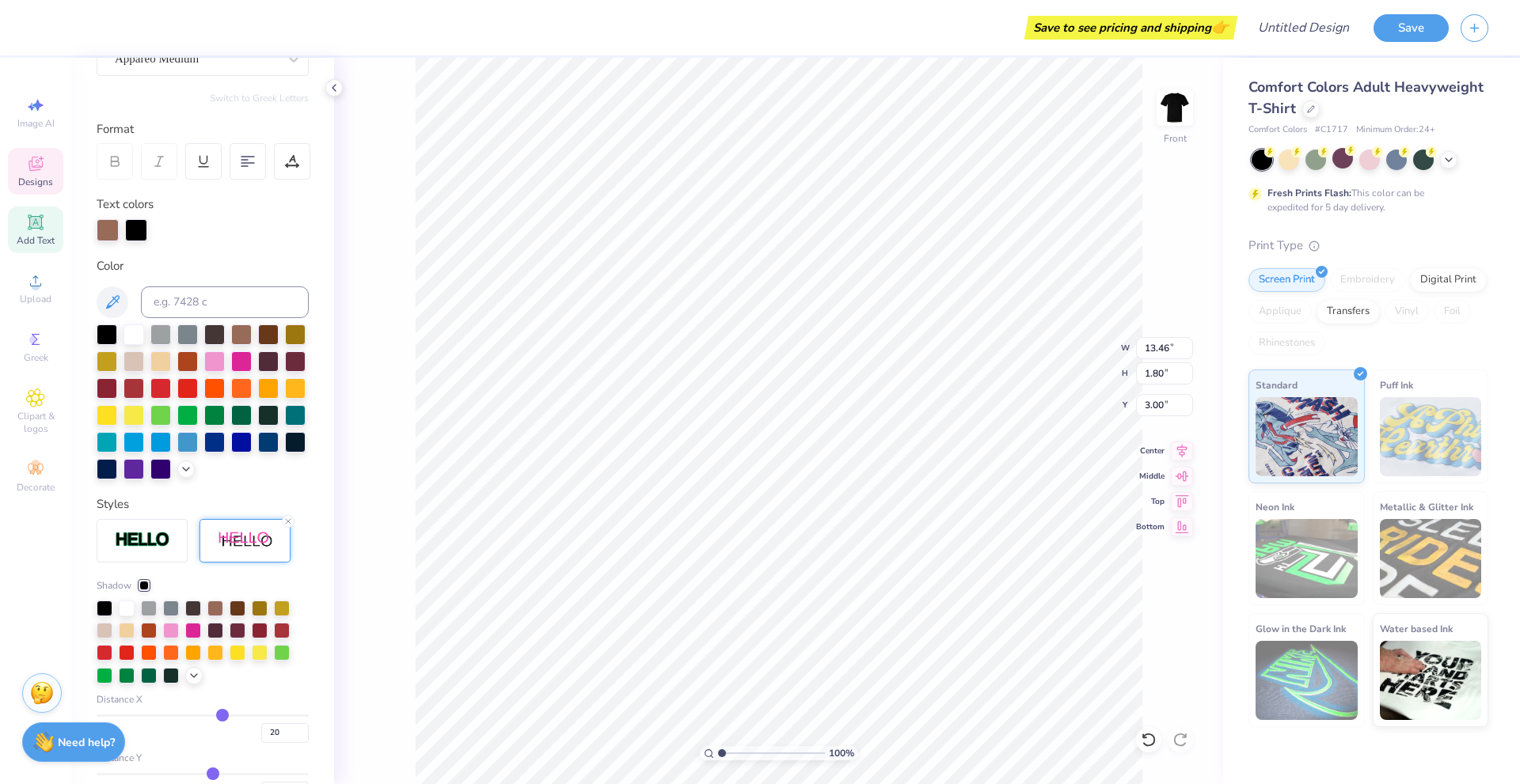
drag, startPoint x: 124, startPoint y: 634, endPoint x: 298, endPoint y: 601, distance: 177.1
click at [124, 617] on div at bounding box center [126, 609] width 16 height 16
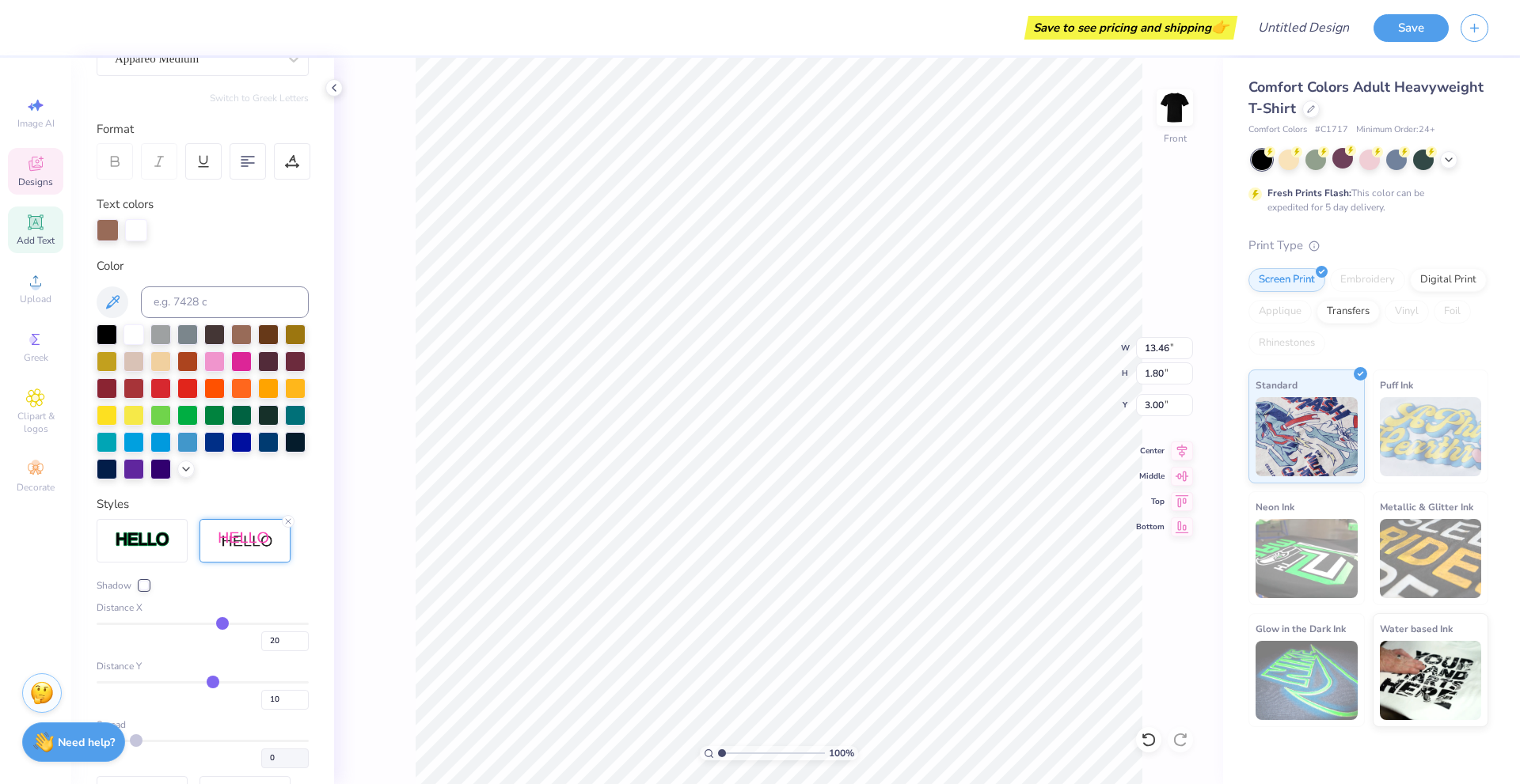
type input "19"
type input "17"
type input "15"
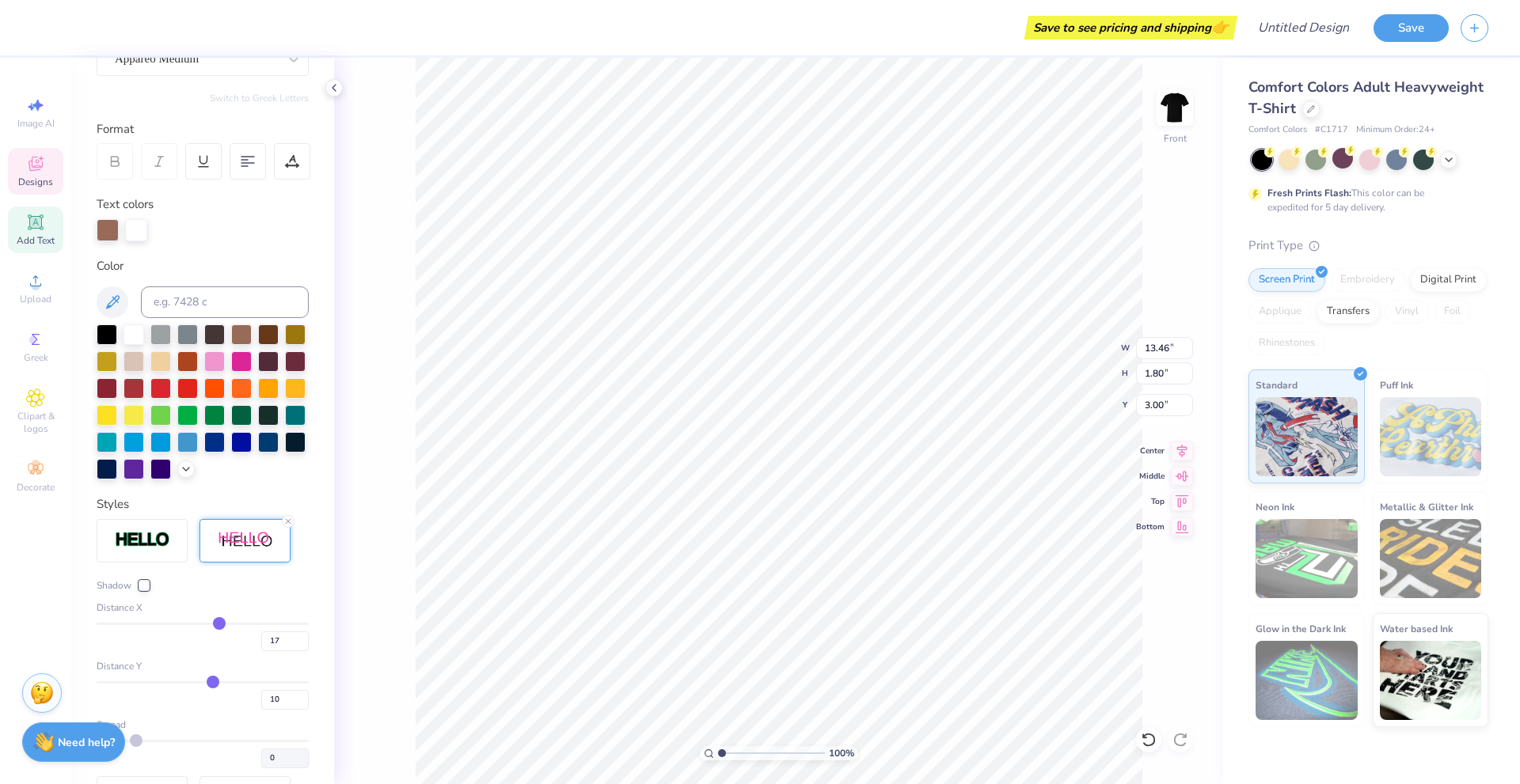
type input "15"
type input "12"
type input "10"
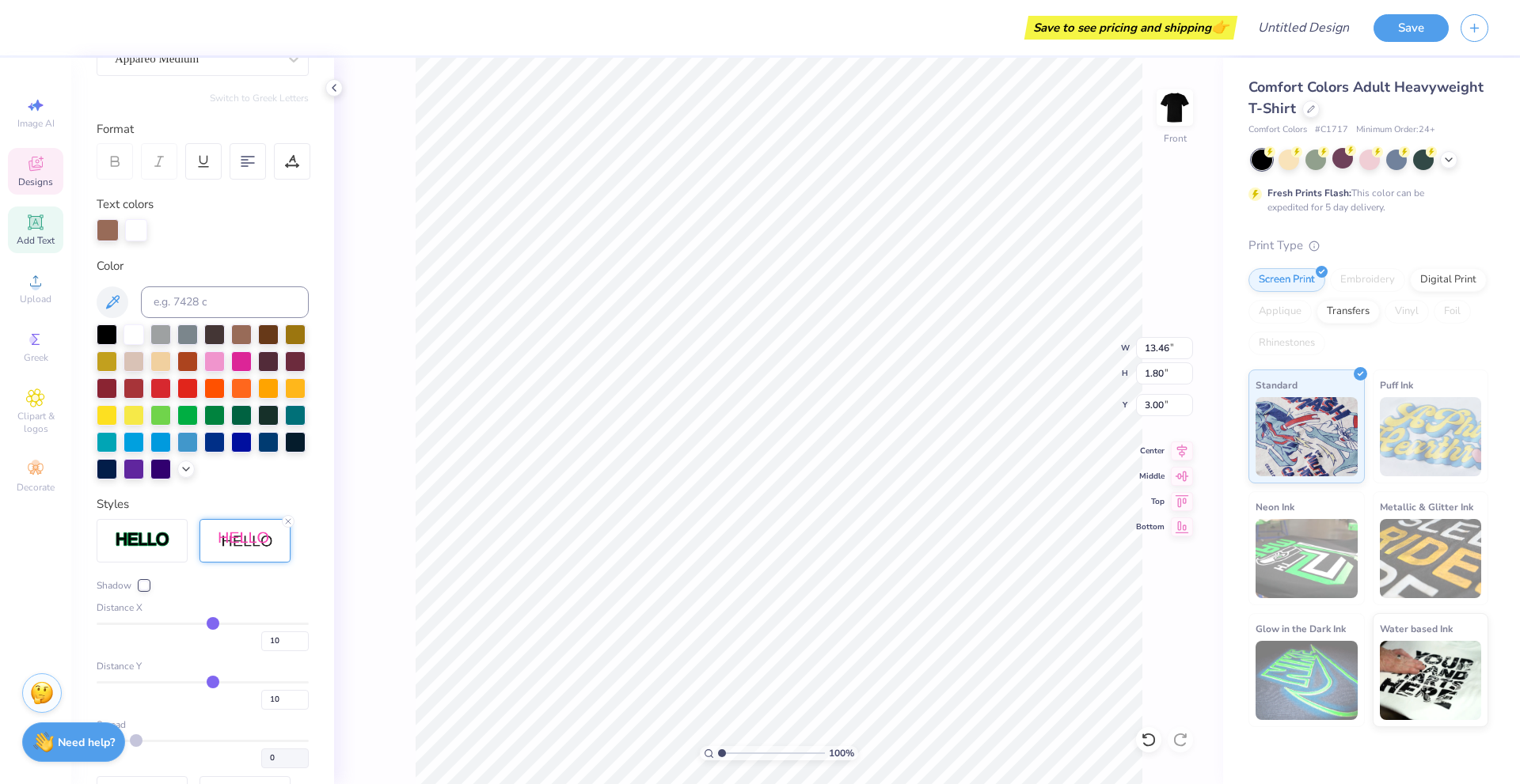
type input "9"
type input "7"
type input "6"
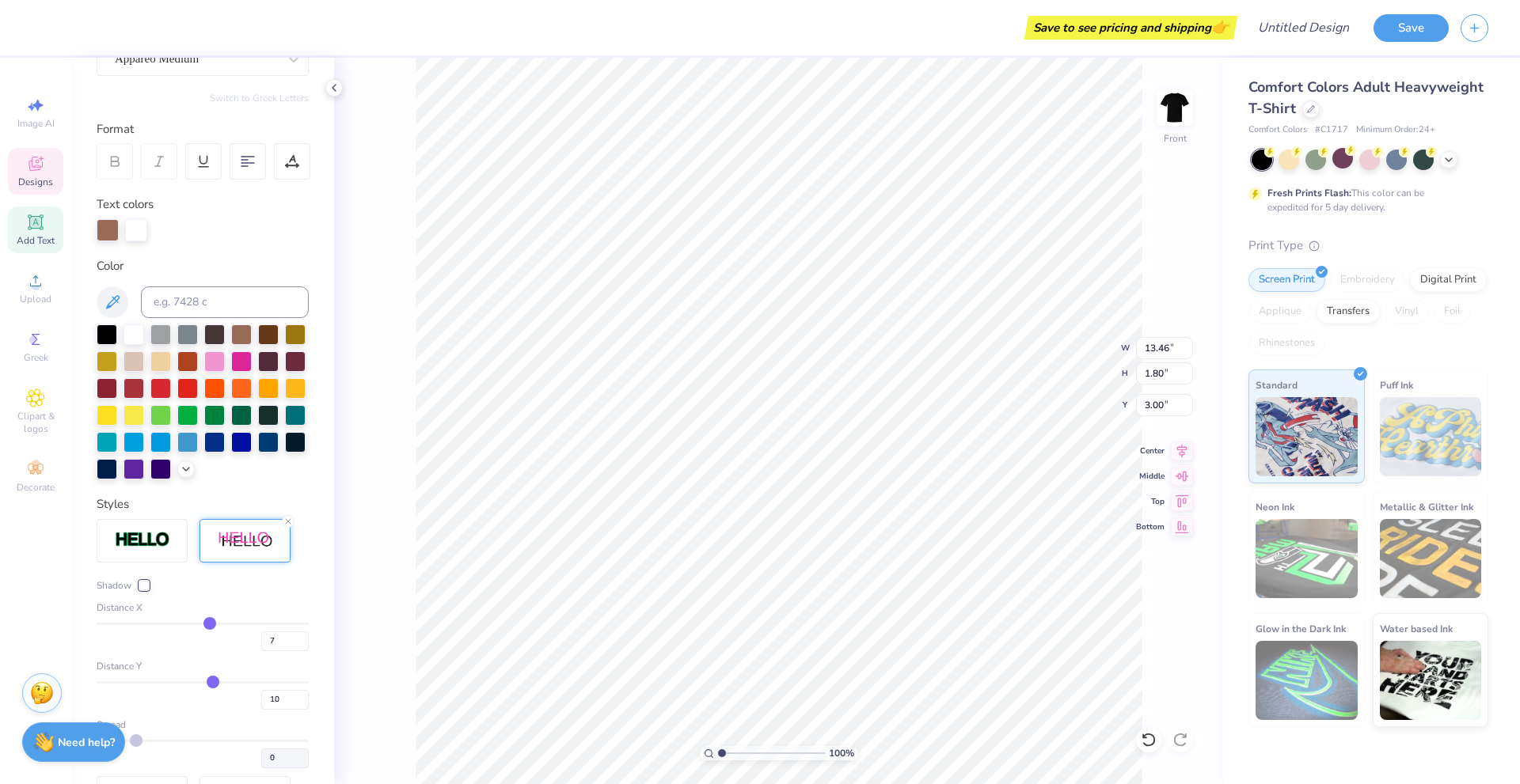
type input "6"
type input "5"
type input "3"
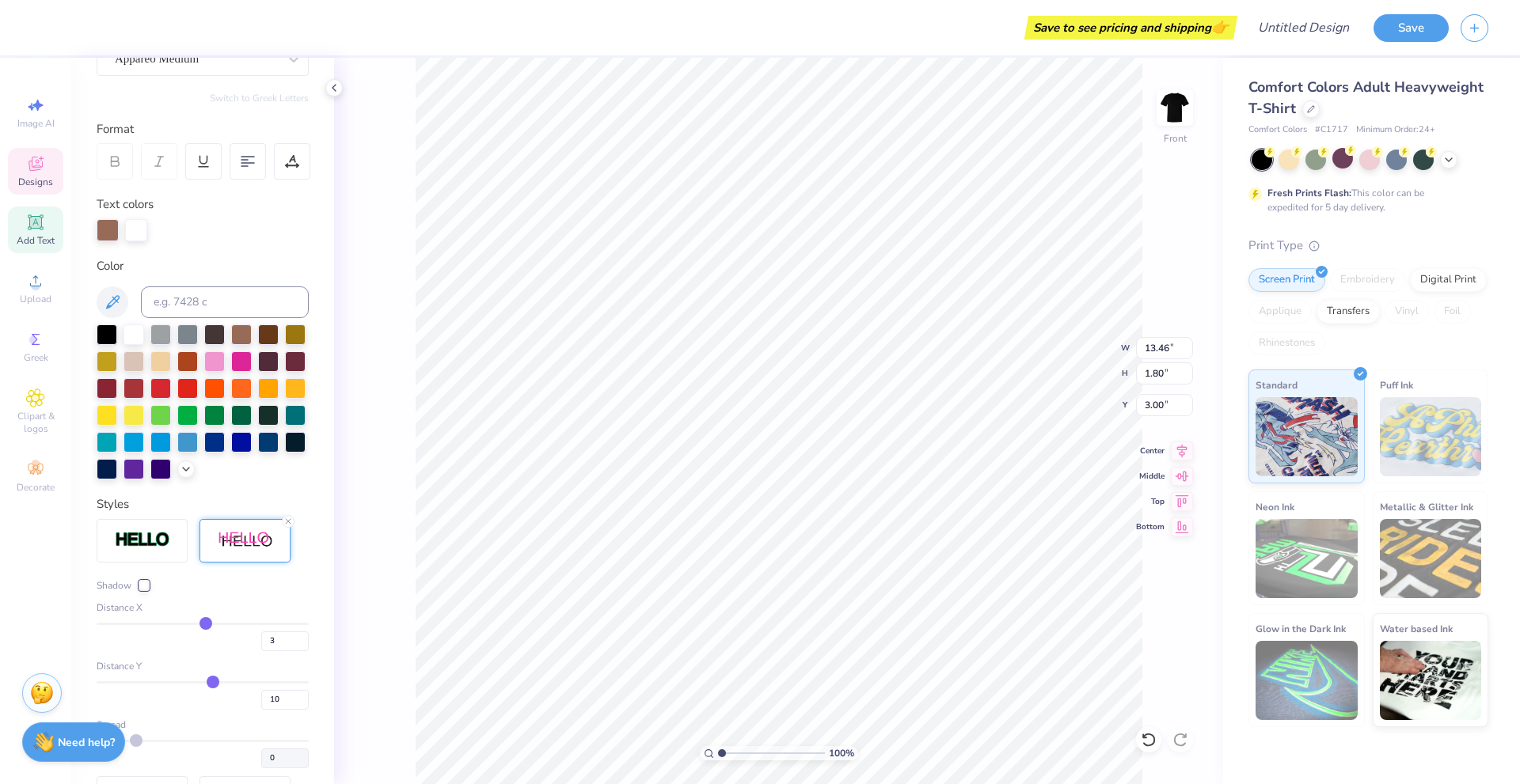
type input "0"
type input "-2"
type input "-3"
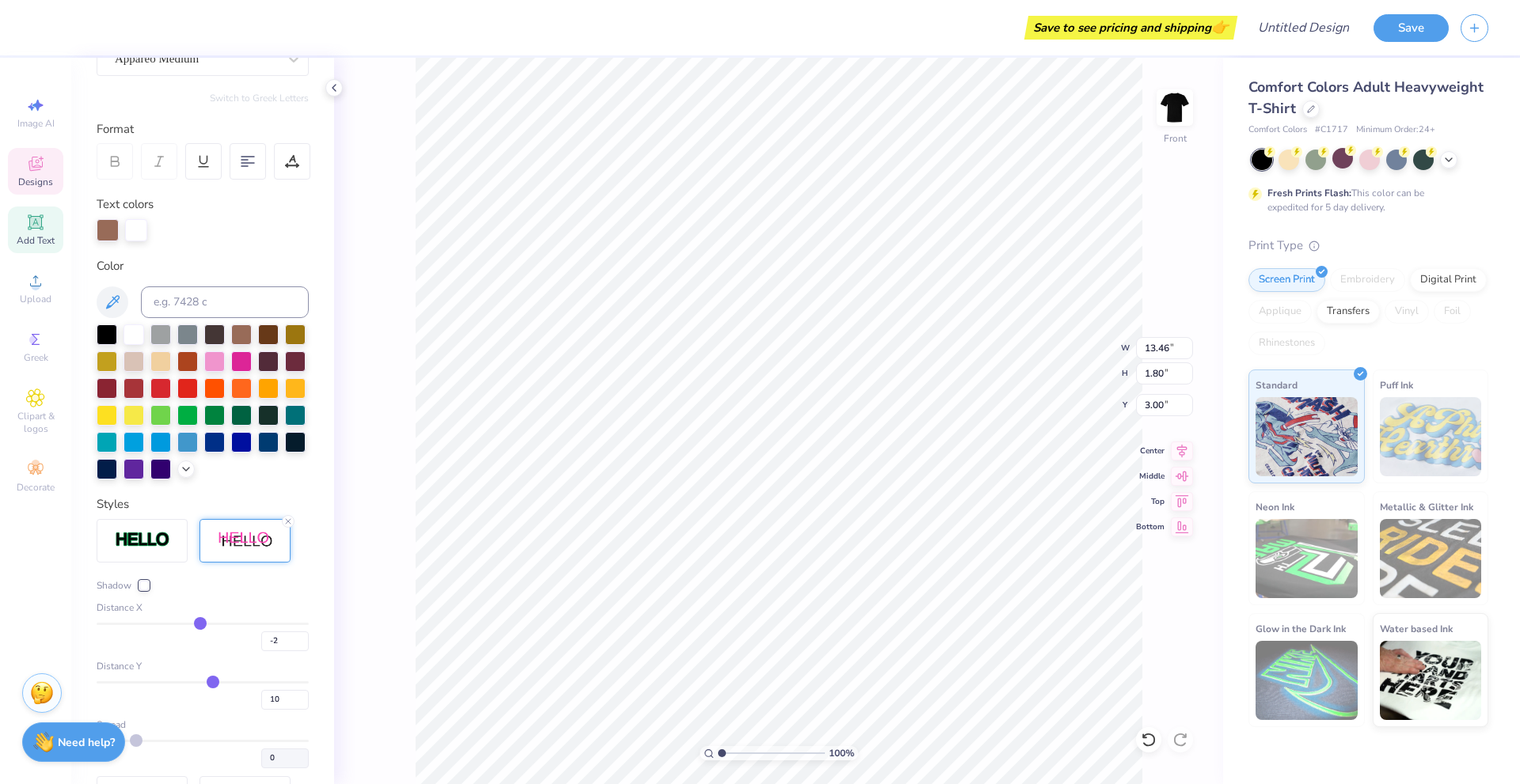
type input "-3"
type input "-4"
type input "-5"
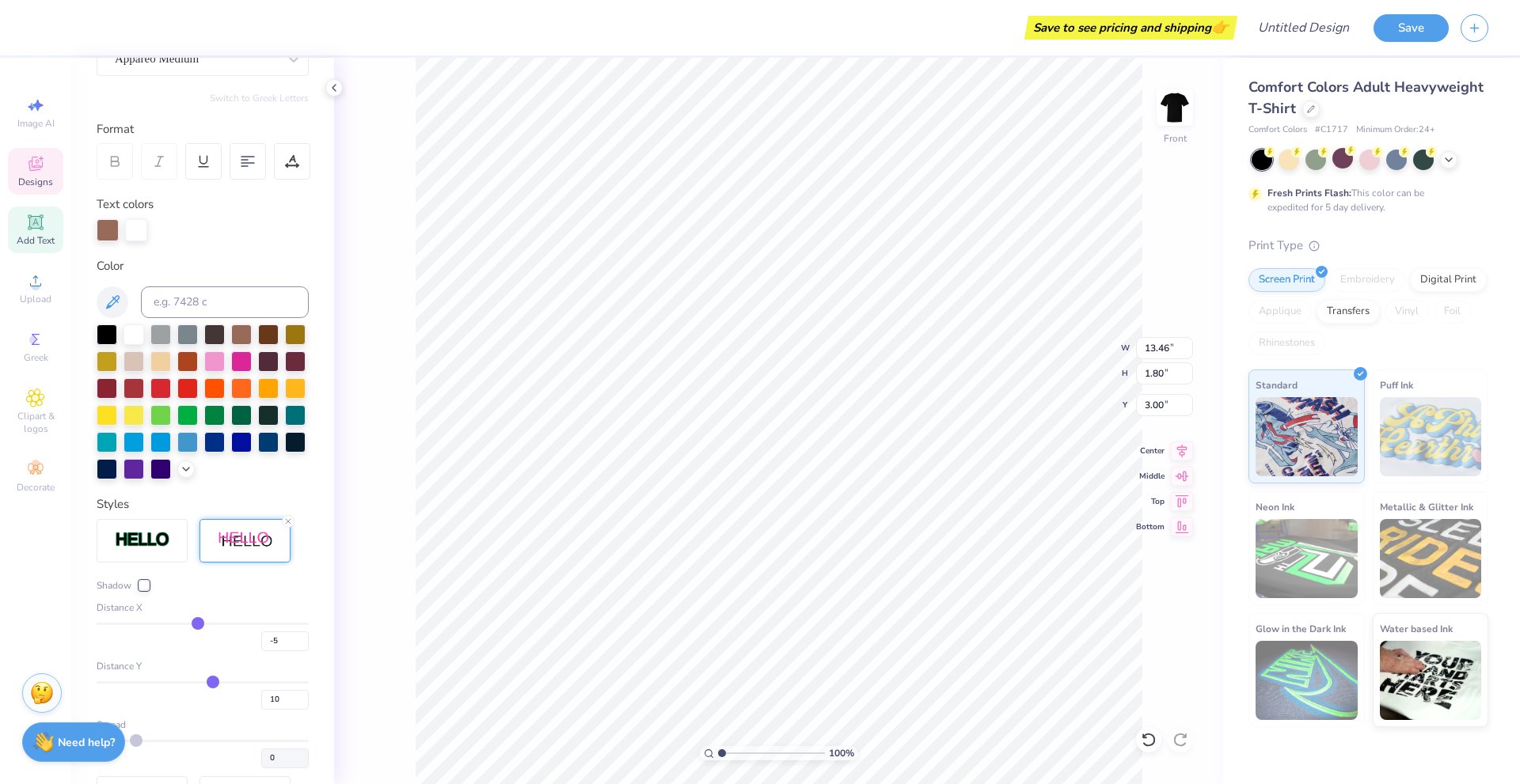
type input "-6"
type input "-8"
type input "-10"
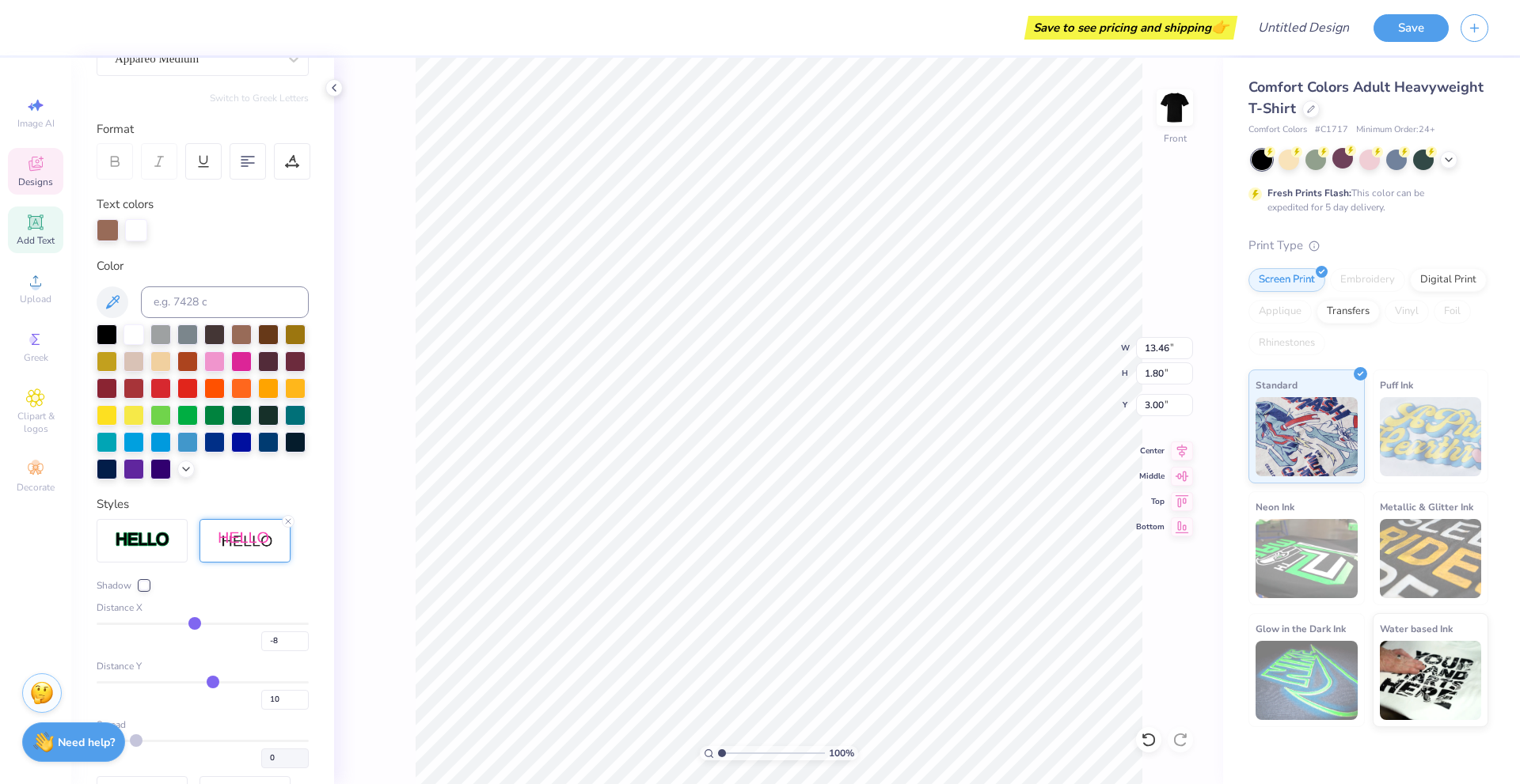
type input "-10"
type input "-12"
type input "-15"
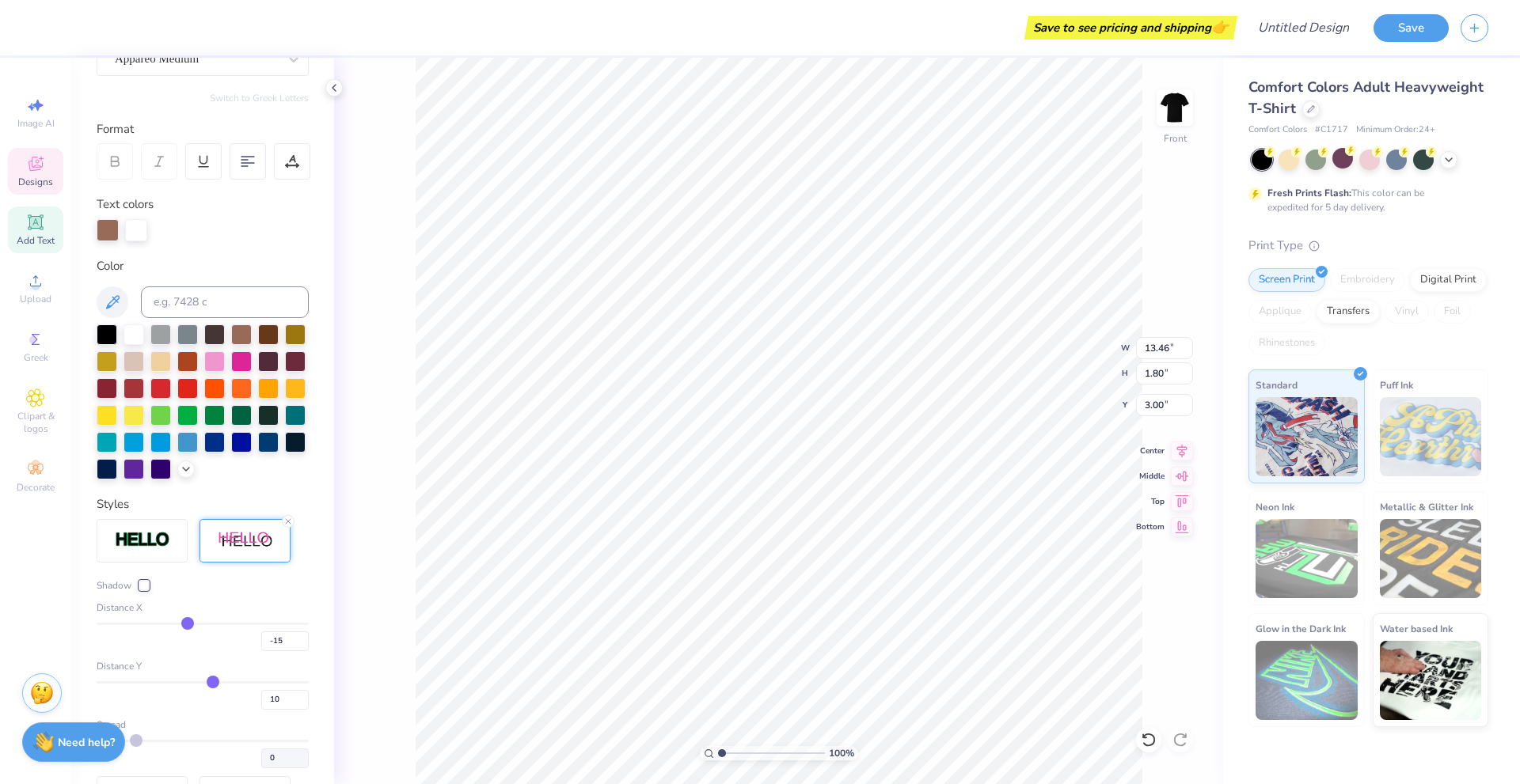
type input "-16"
type input "-17"
type input "-18"
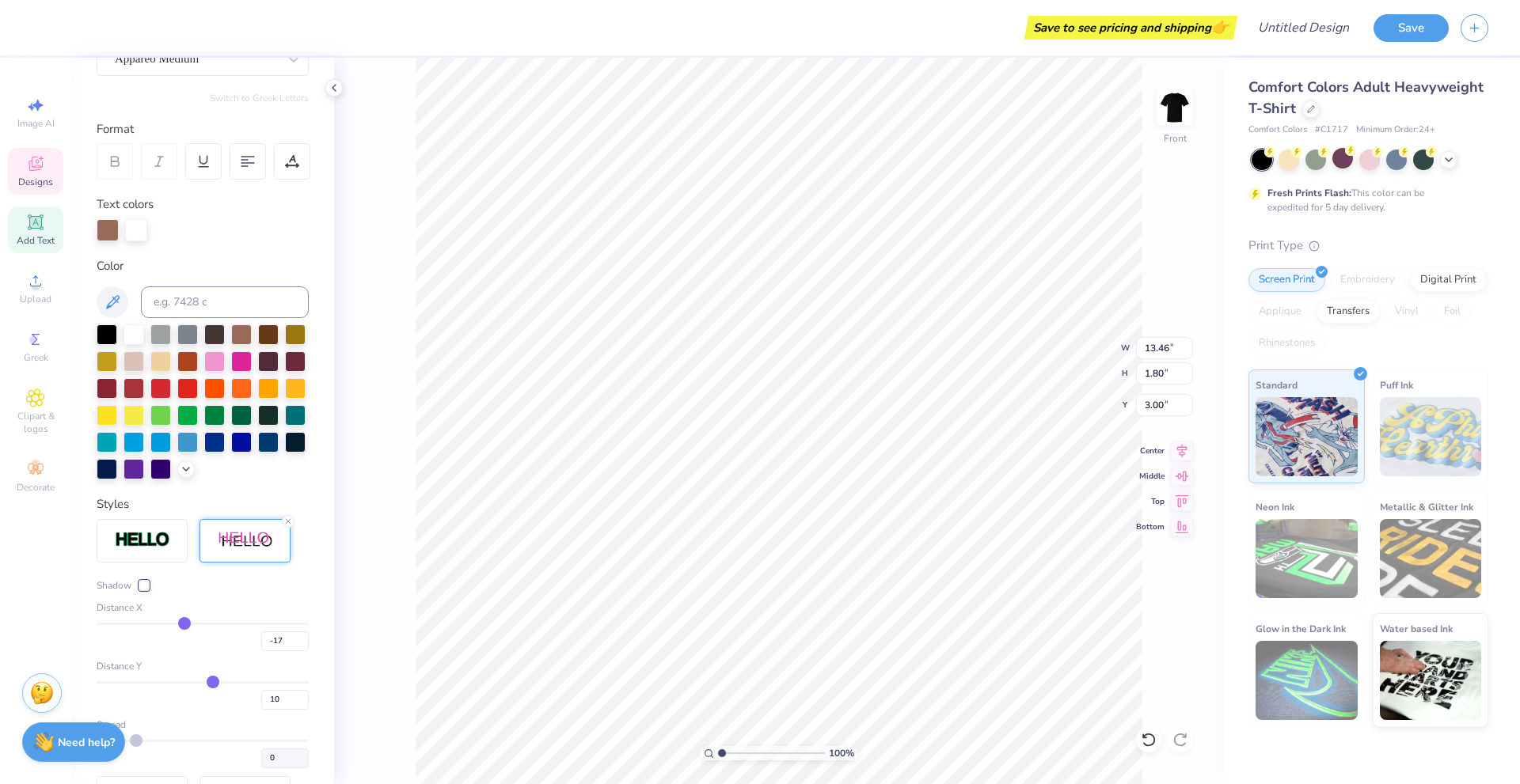
type input "-18"
type input "-19"
type input "-21"
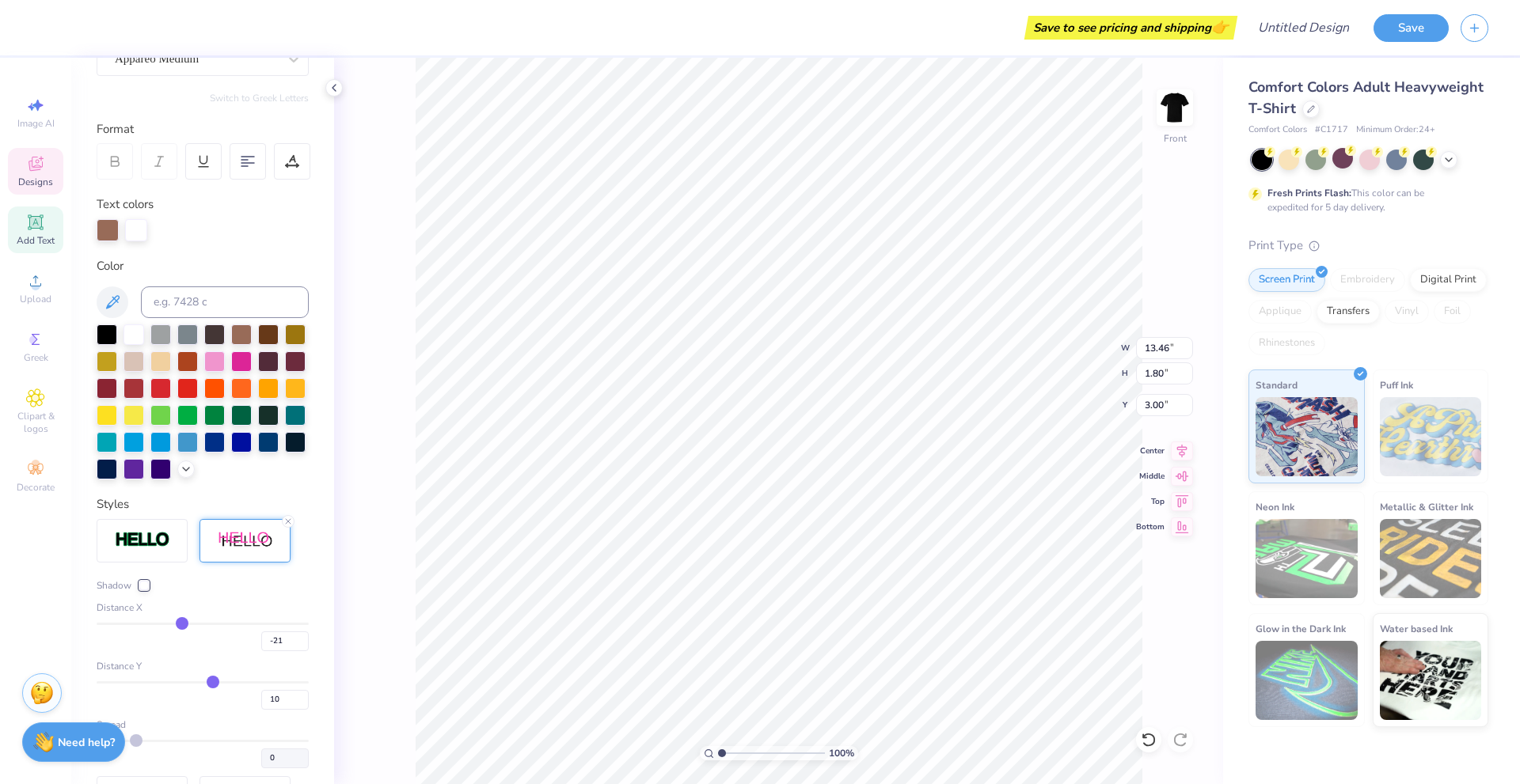
type input "-22"
type input "-24"
type input "-26"
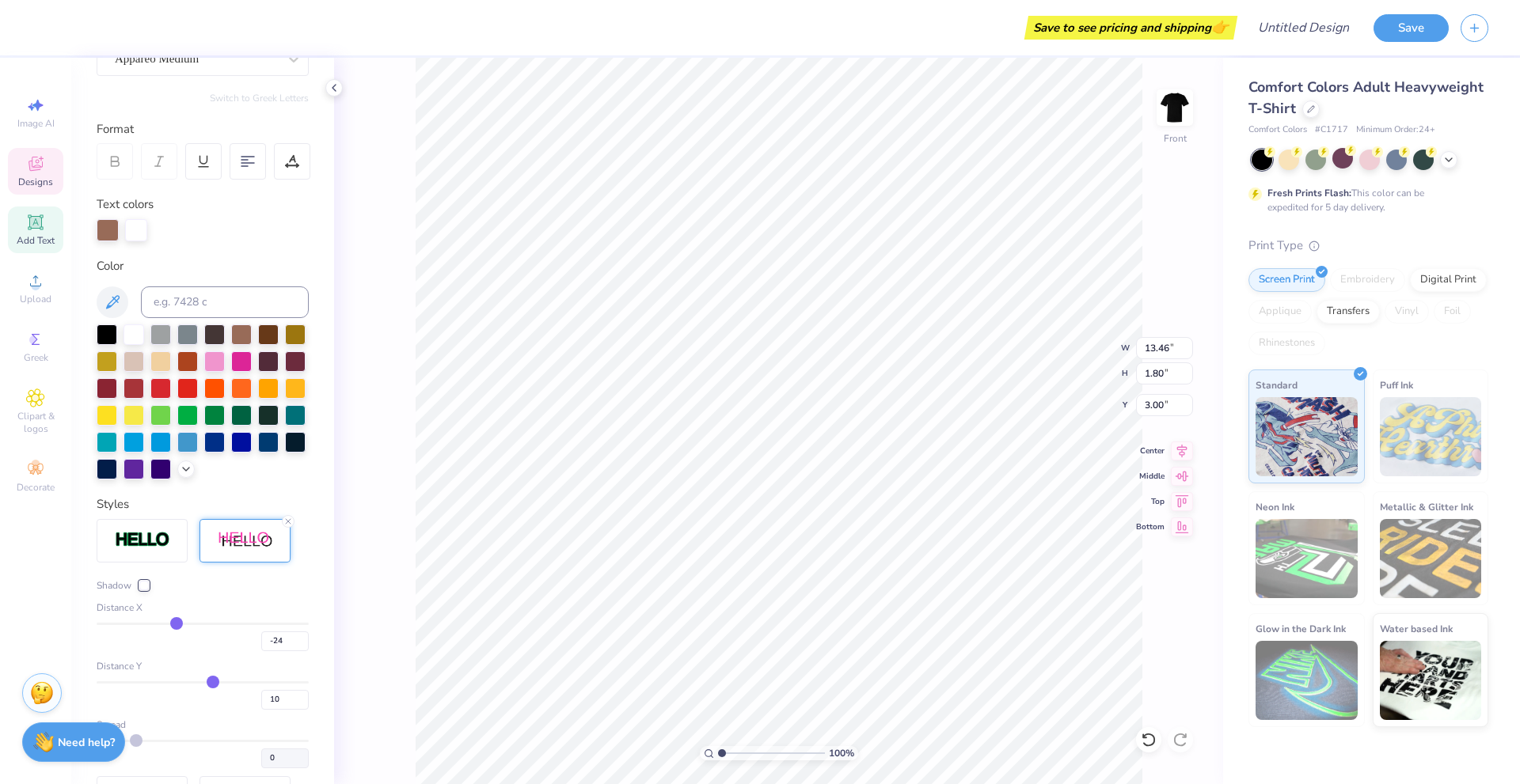
type input "-26"
type input "-27"
type input "-29"
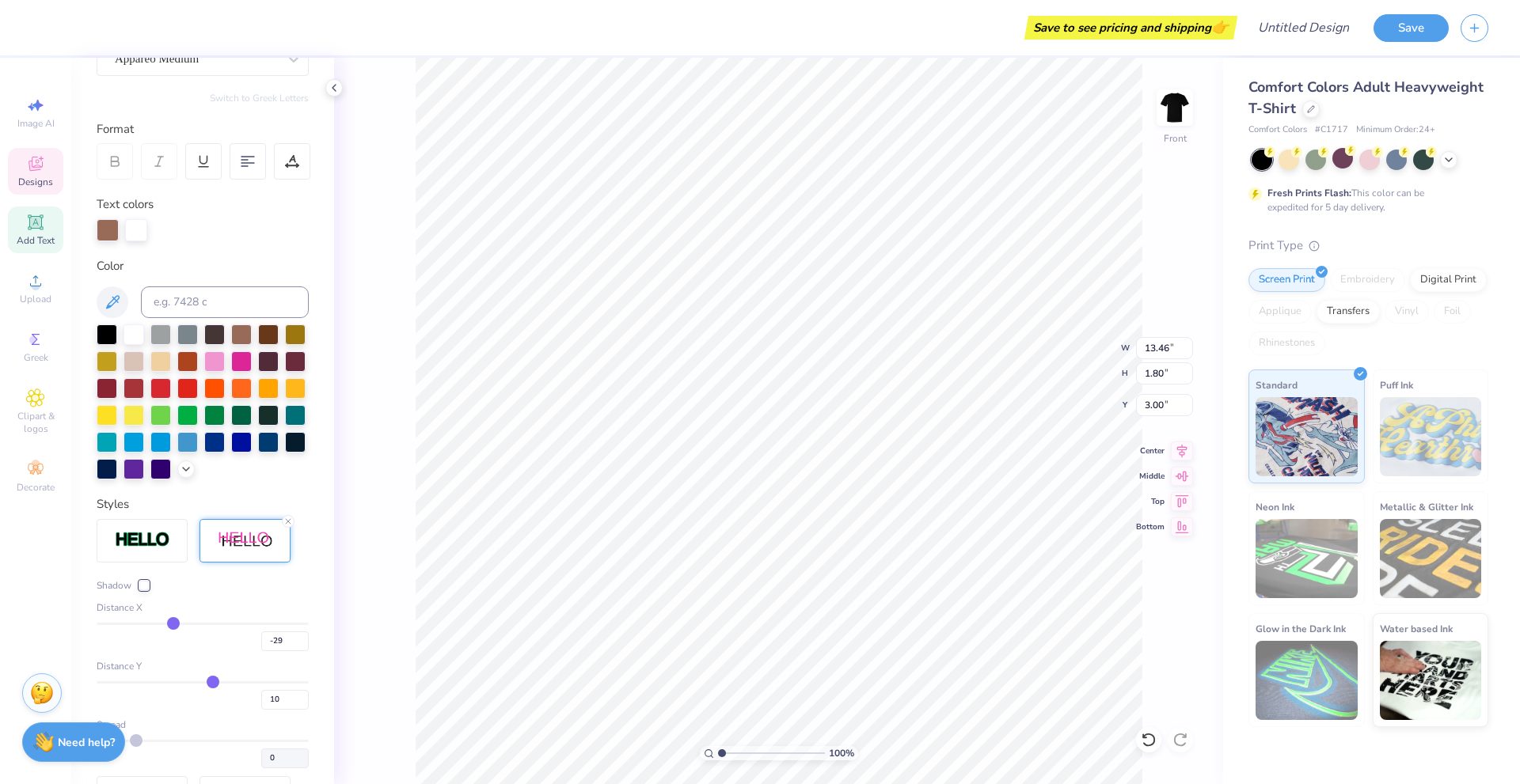
type input "-32"
type input "-33"
type input "-34"
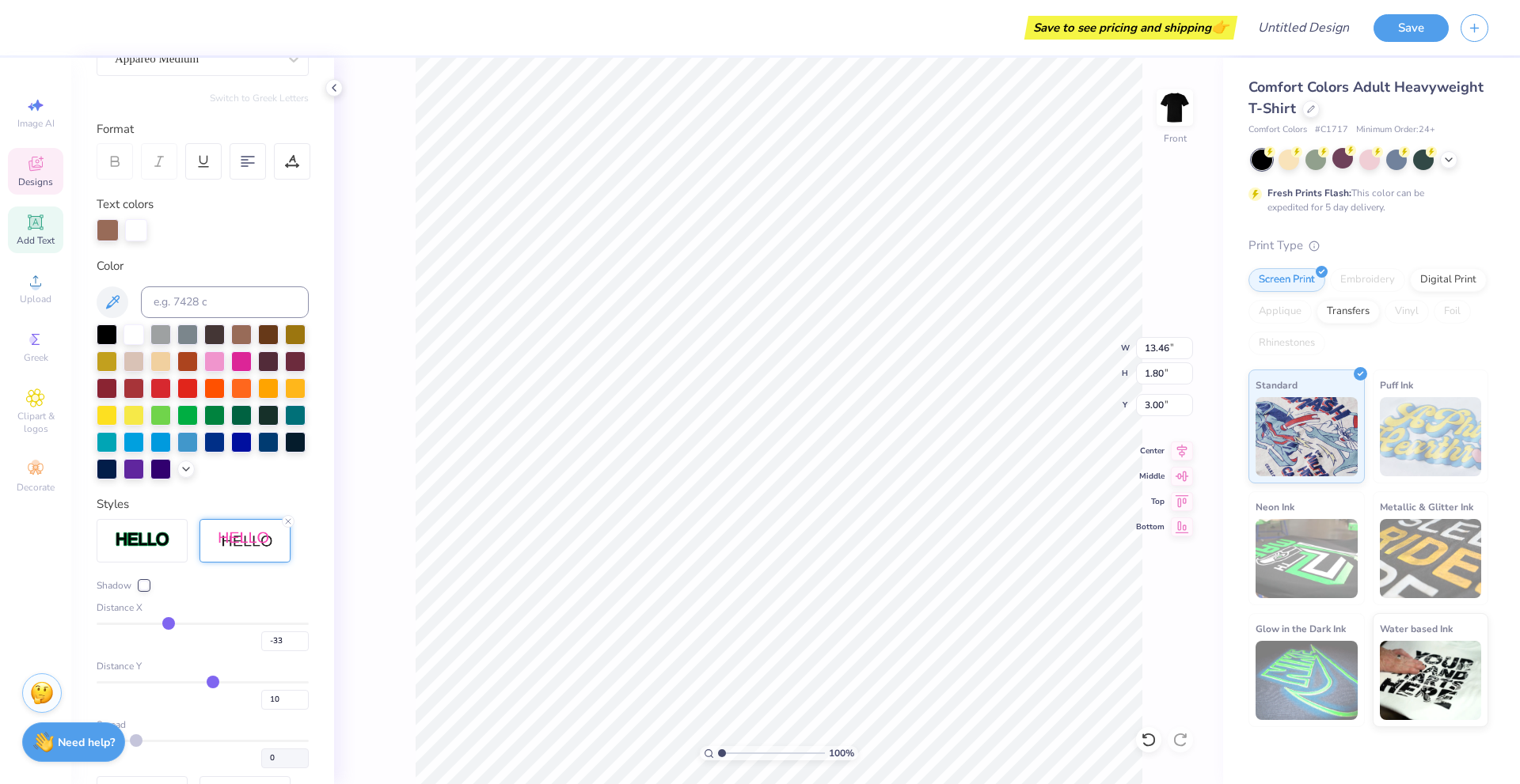
type input "-34"
type input "-35"
type input "-36"
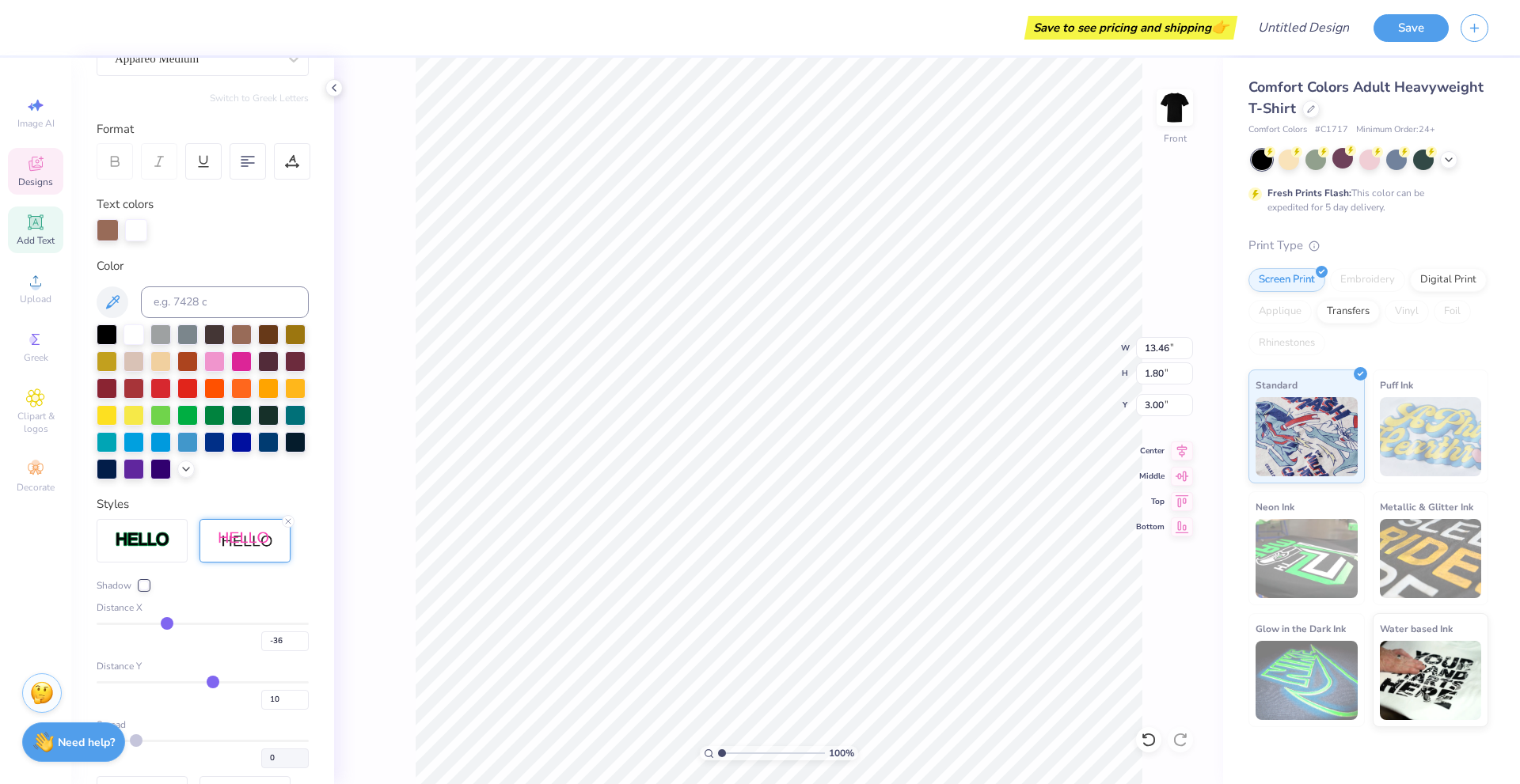
type input "-37"
type input "-38"
drag, startPoint x: 216, startPoint y: 648, endPoint x: 161, endPoint y: 652, distance: 55.1
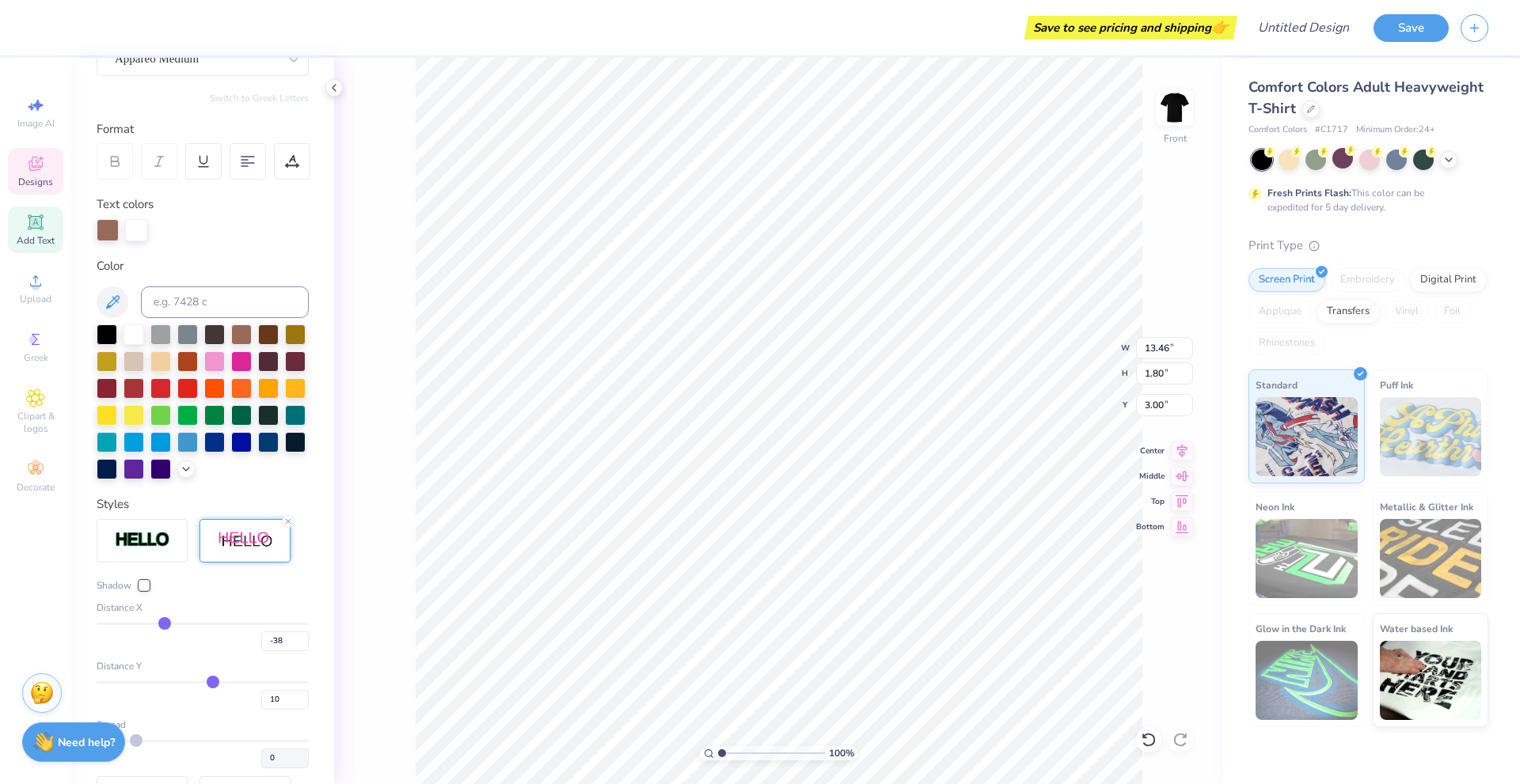
type input "-38"
click at [161, 625] on input "range" at bounding box center [203, 623] width 213 height 2
type input "14.53"
type input "1.69"
type input "3.06"
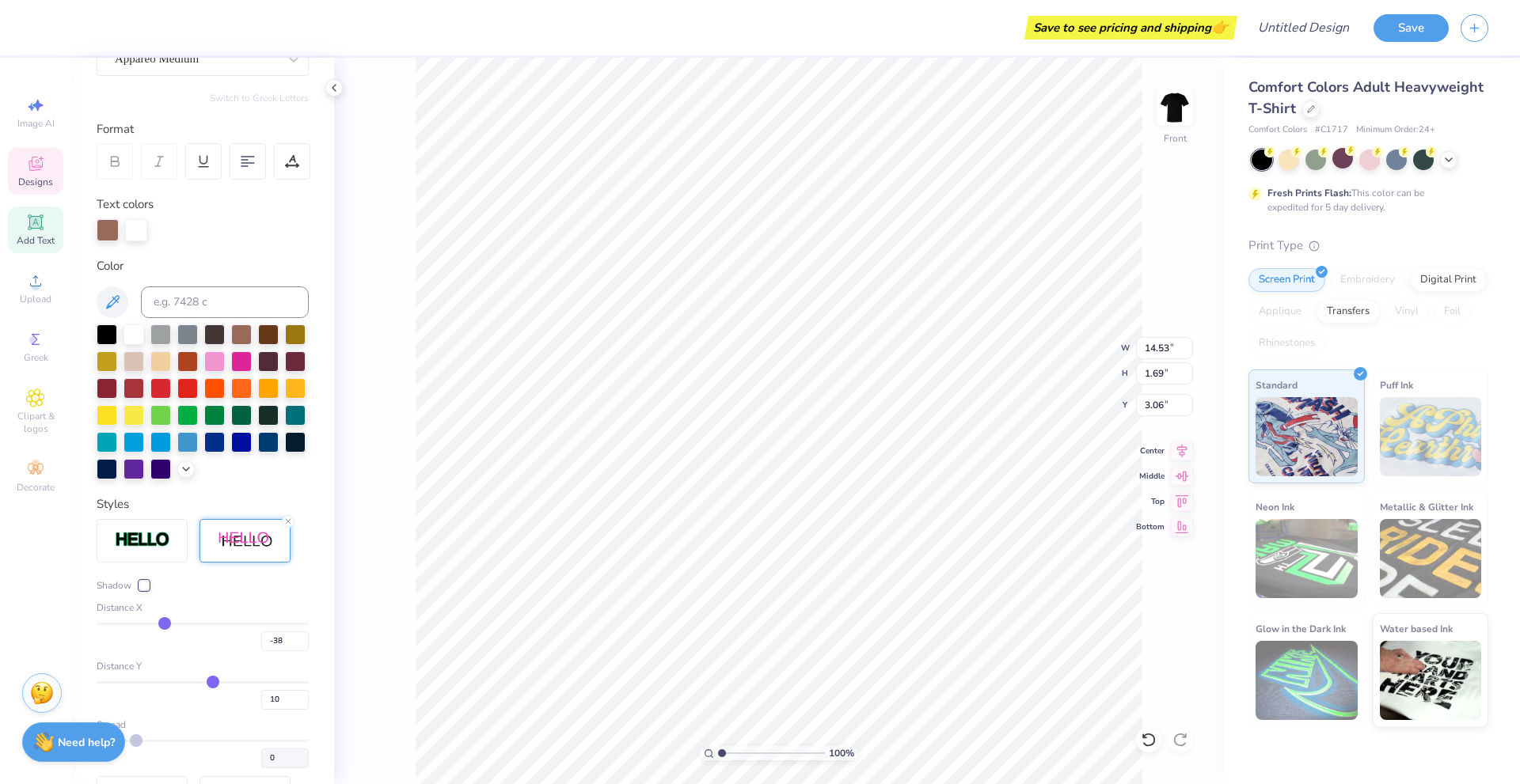
type input "-35"
type input "-32"
type input "-31"
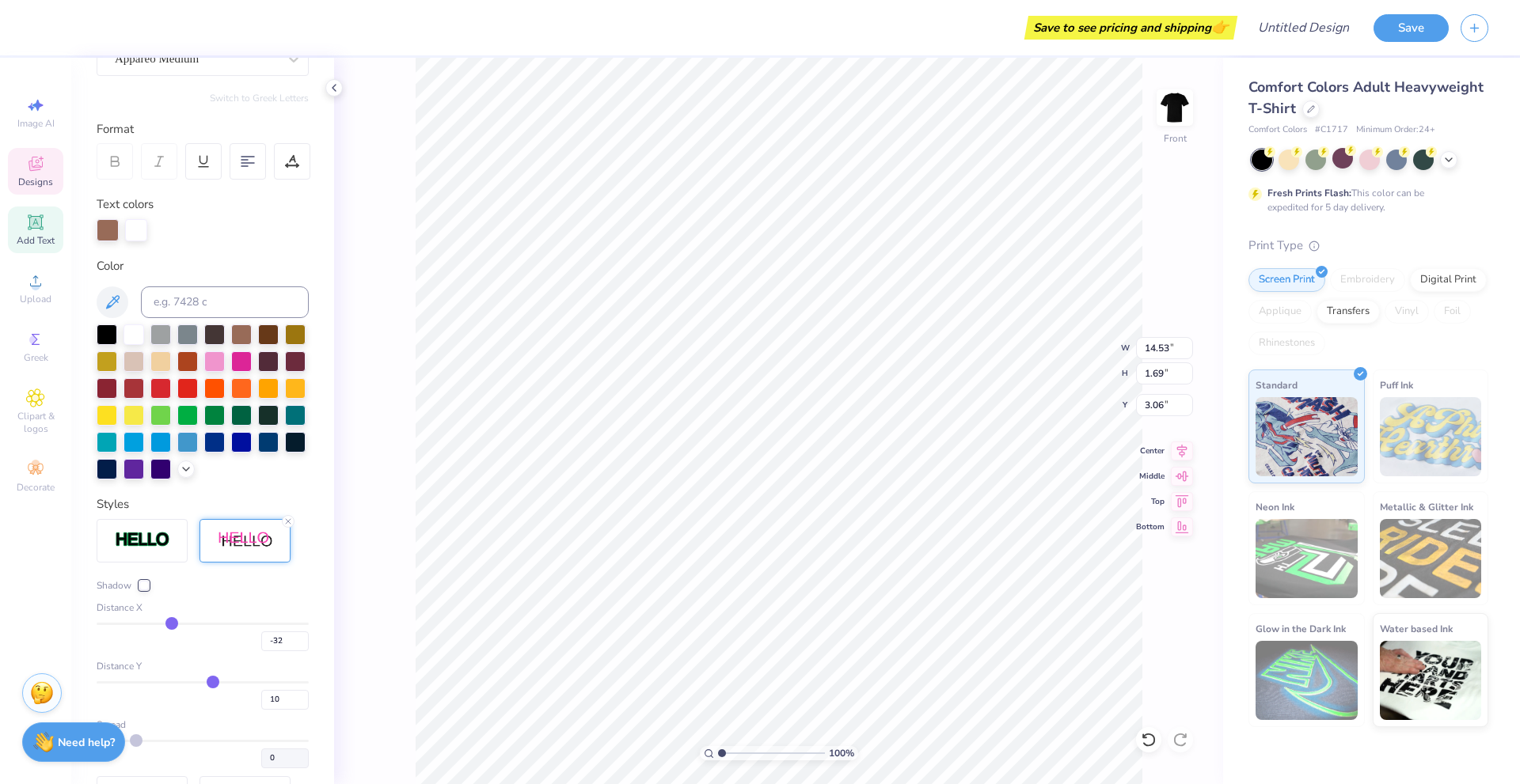
type input "-31"
type input "-28"
type input "-27"
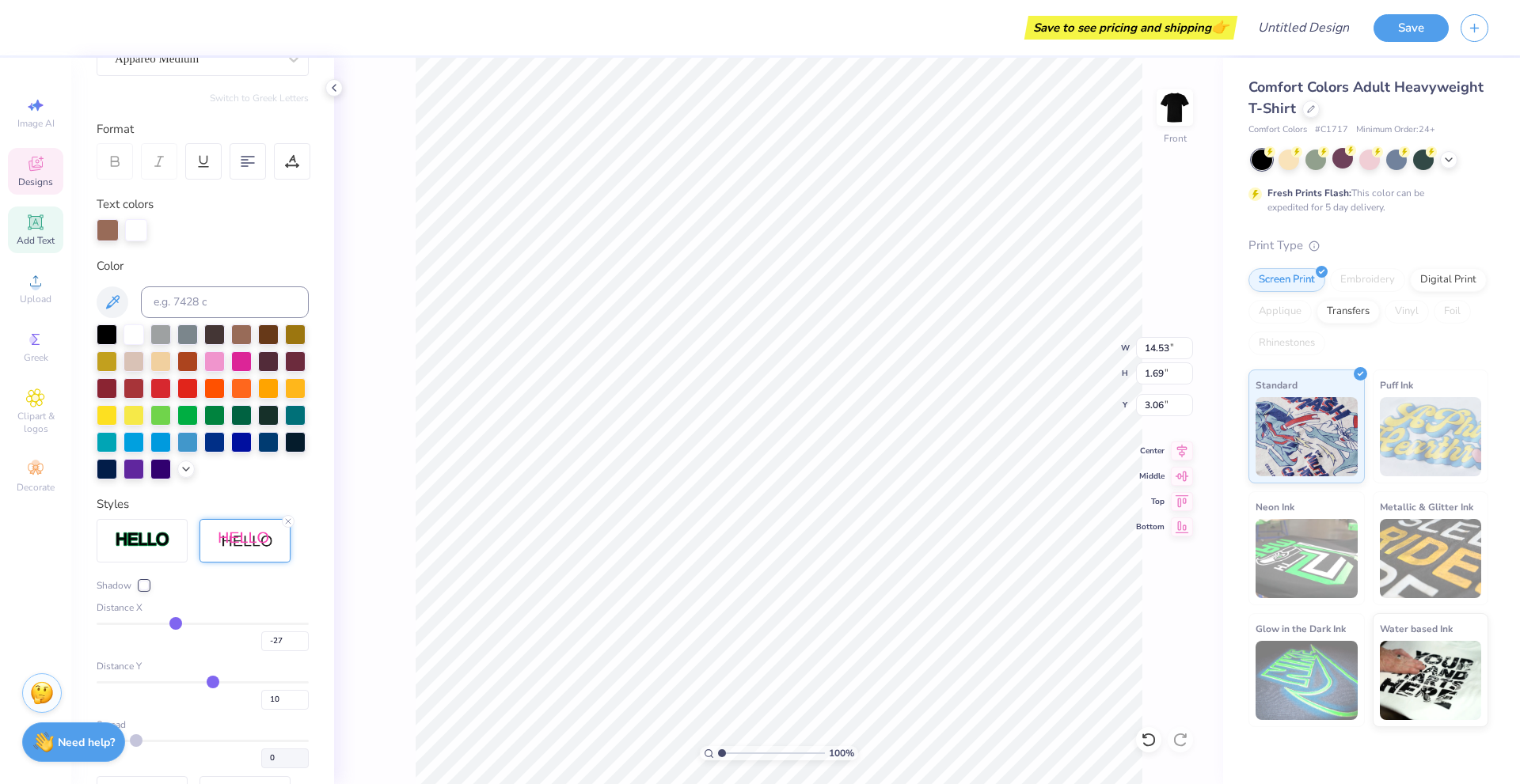
type input "-24"
type input "-22"
drag, startPoint x: 164, startPoint y: 651, endPoint x: 197, endPoint y: 648, distance: 33.1
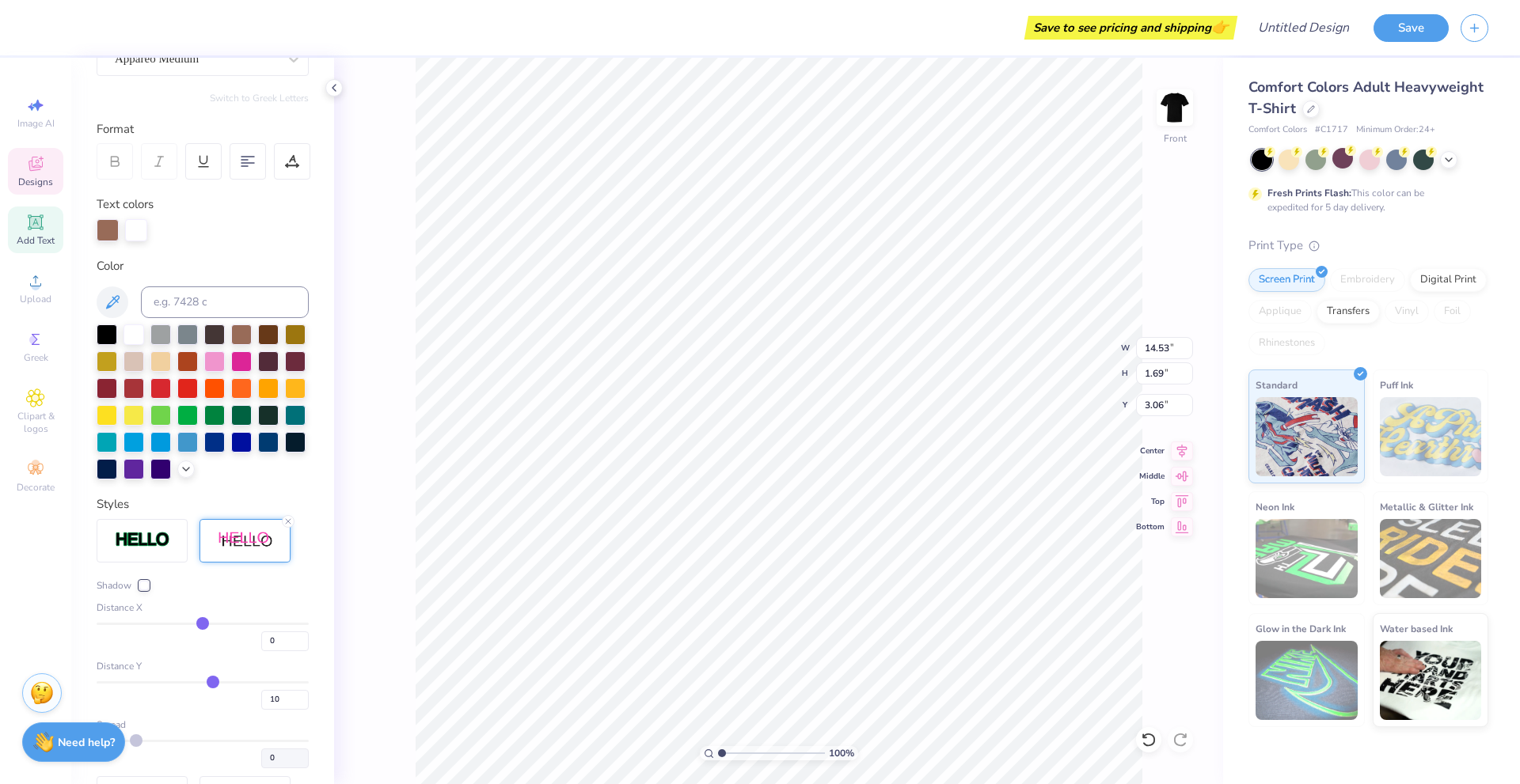
click at [197, 625] on input "range" at bounding box center [203, 623] width 213 height 2
drag, startPoint x: 201, startPoint y: 709, endPoint x: 225, endPoint y: 744, distance: 42.4
click at [203, 684] on input "range" at bounding box center [203, 682] width 213 height 2
click at [198, 710] on div "-3" at bounding box center [203, 695] width 213 height 28
click at [197, 684] on input "range" at bounding box center [203, 682] width 213 height 2
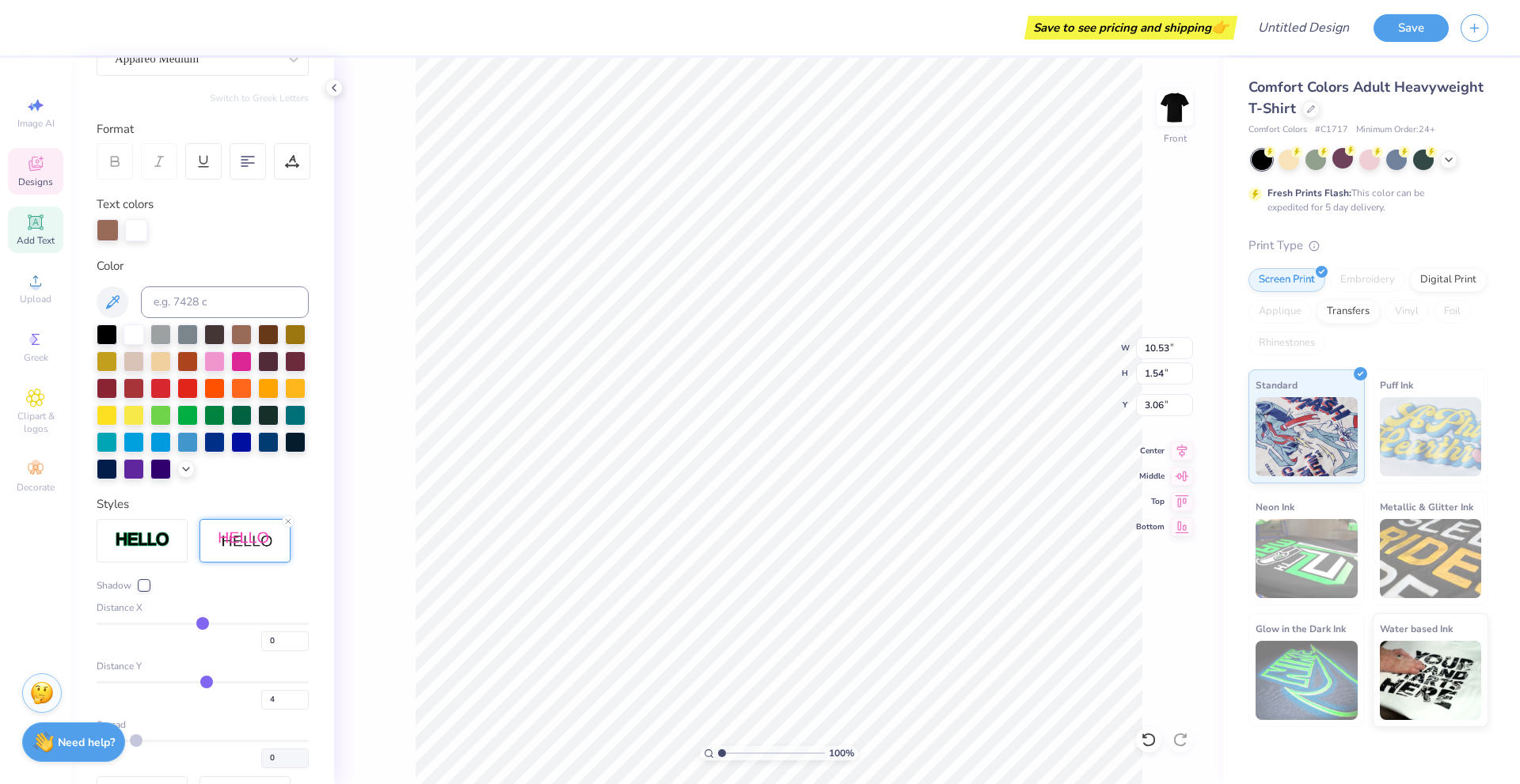
click at [201, 684] on input "range" at bounding box center [203, 682] width 213 height 2
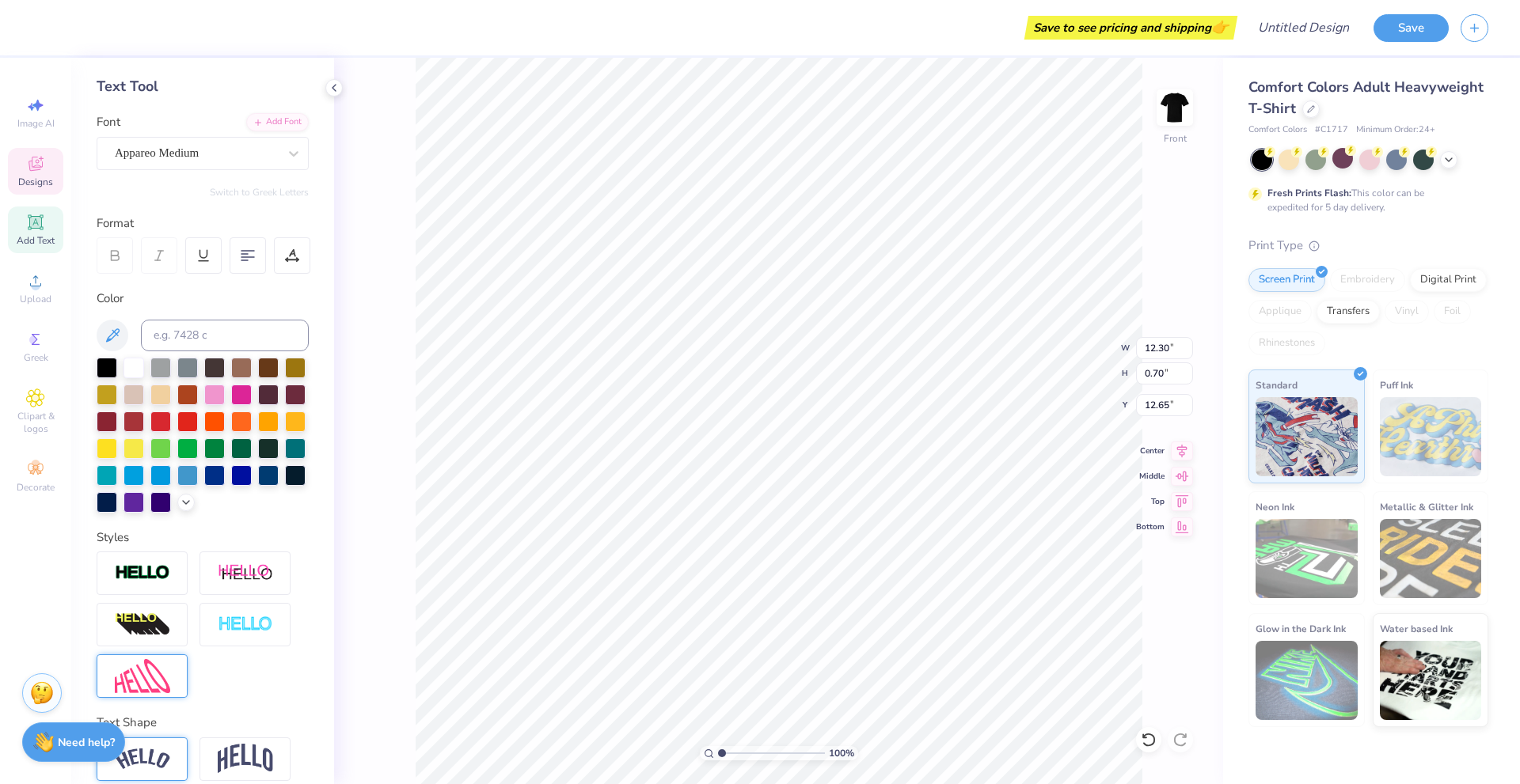
scroll to position [159, 0]
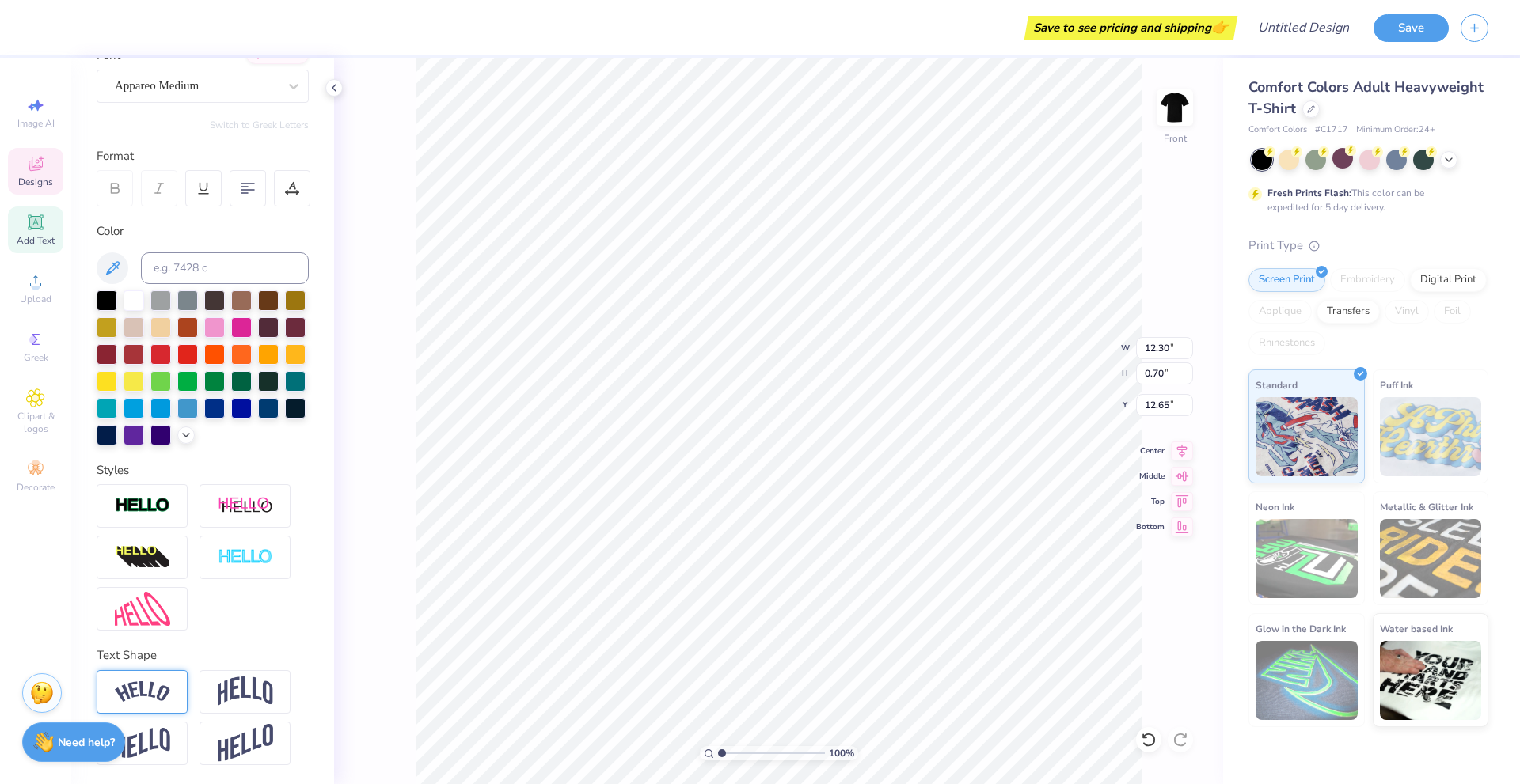
click at [223, 516] on img at bounding box center [245, 506] width 56 height 20
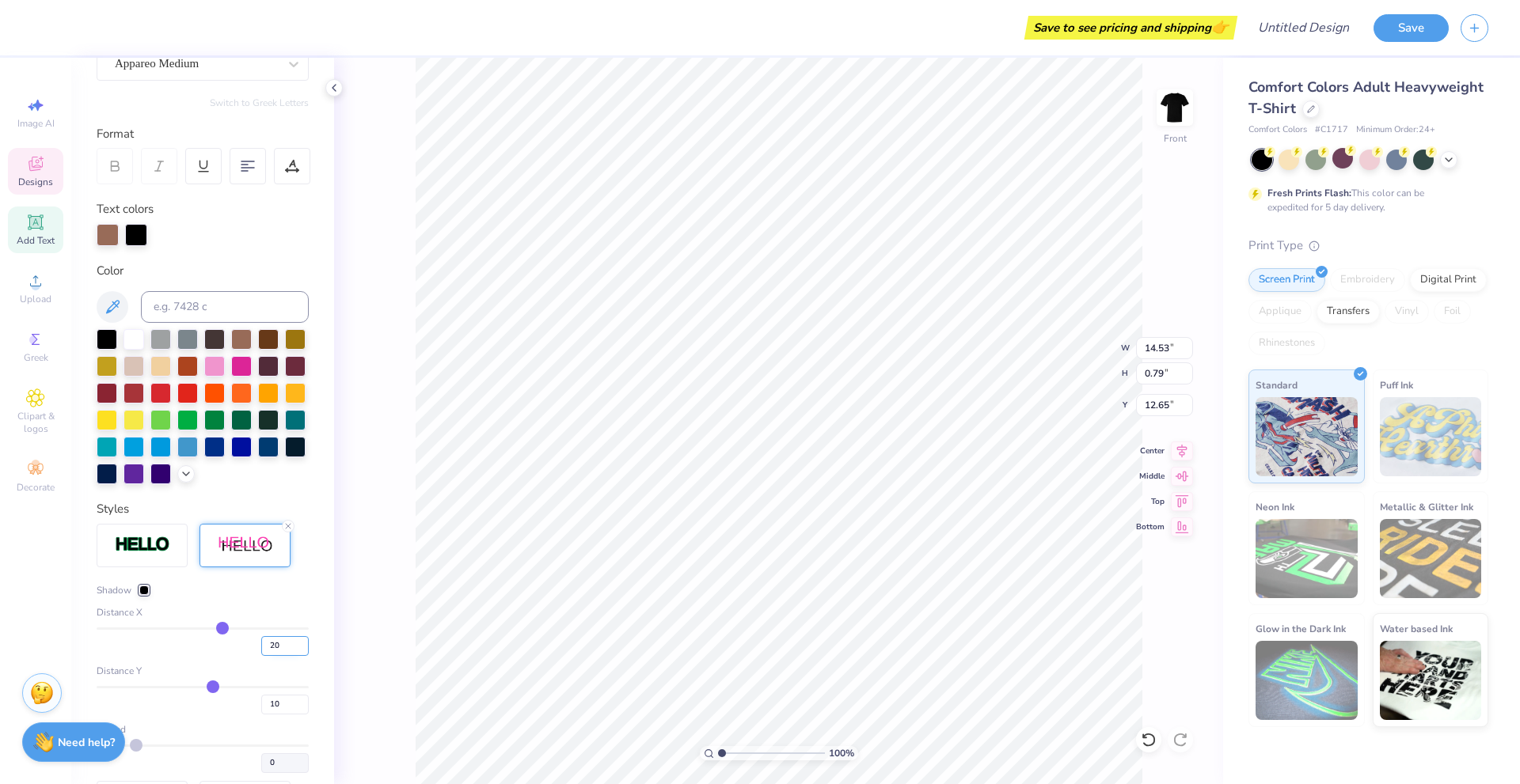
click at [265, 656] on input "20" at bounding box center [285, 646] width 48 height 20
click at [266, 656] on input "20" at bounding box center [285, 646] width 48 height 20
click at [271, 715] on input "10" at bounding box center [285, 705] width 48 height 20
click at [273, 715] on input "5" at bounding box center [285, 705] width 48 height 20
click at [272, 715] on input "5" at bounding box center [285, 705] width 48 height 20
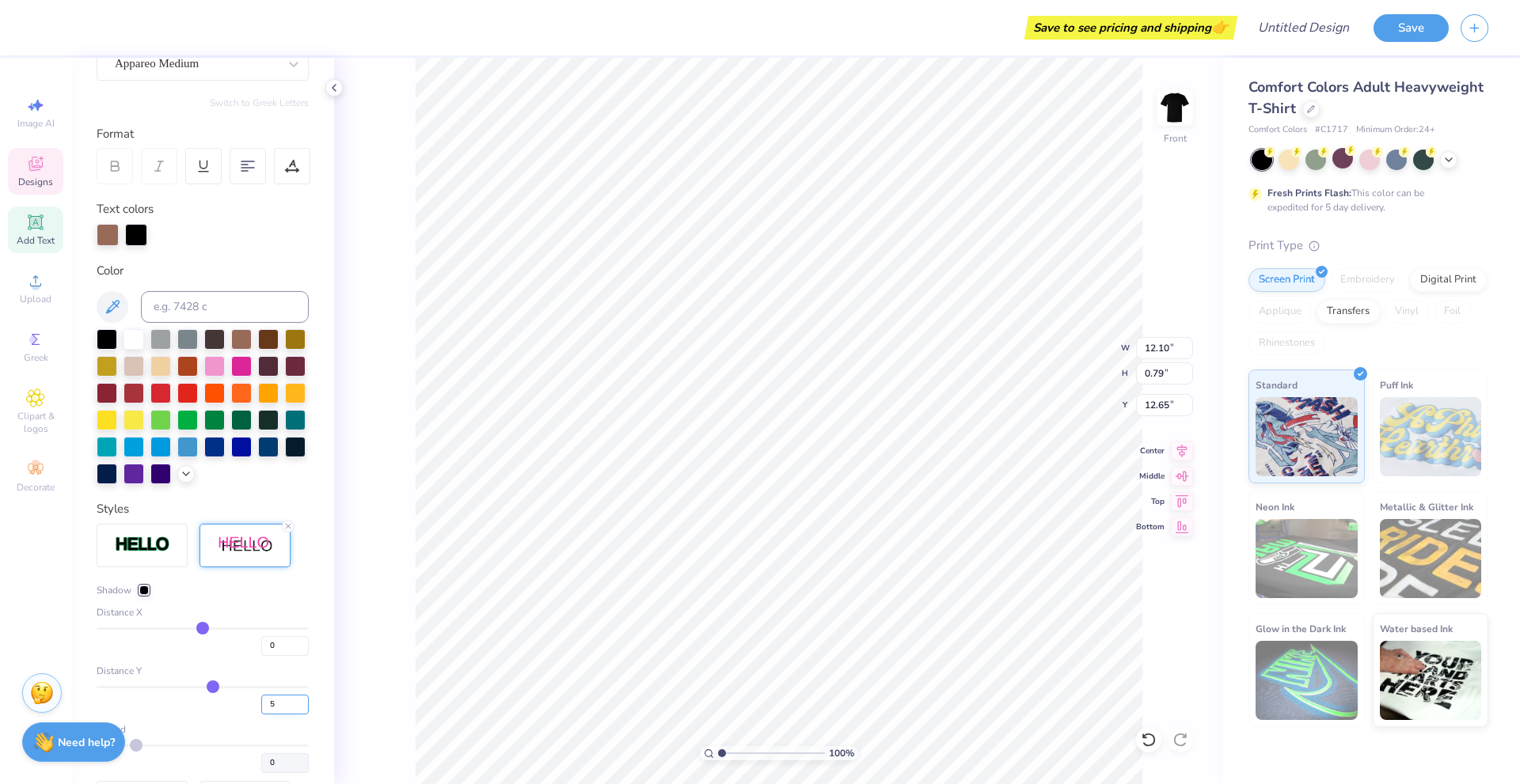
click at [272, 715] on input "5" at bounding box center [285, 705] width 48 height 20
click at [137, 597] on div "Shadow" at bounding box center [122, 590] width 52 height 15
click at [141, 595] on div at bounding box center [144, 590] width 10 height 10
click at [122, 620] on span "Distance X" at bounding box center [119, 612] width 46 height 15
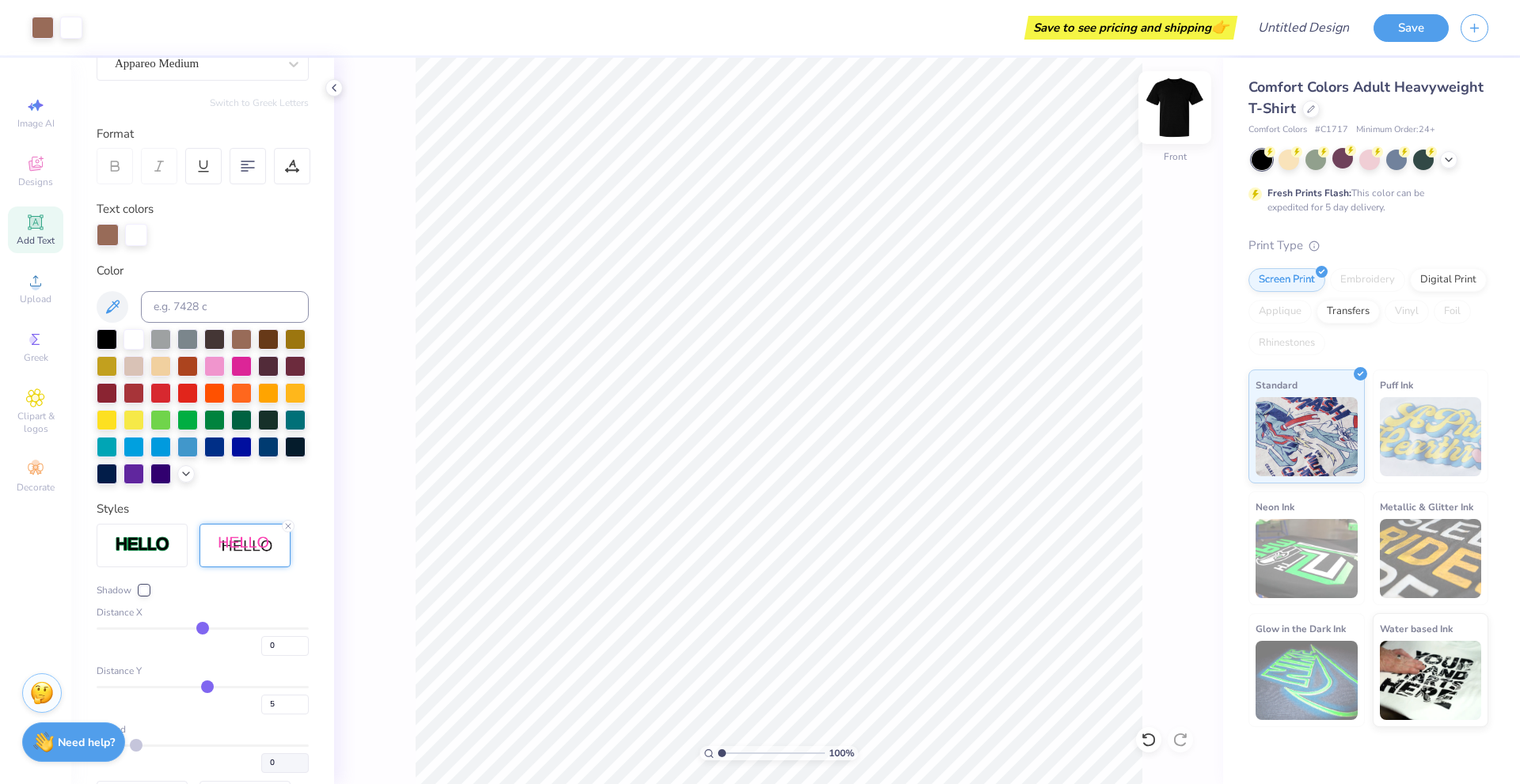
click at [1169, 114] on img at bounding box center [1174, 108] width 64 height 64
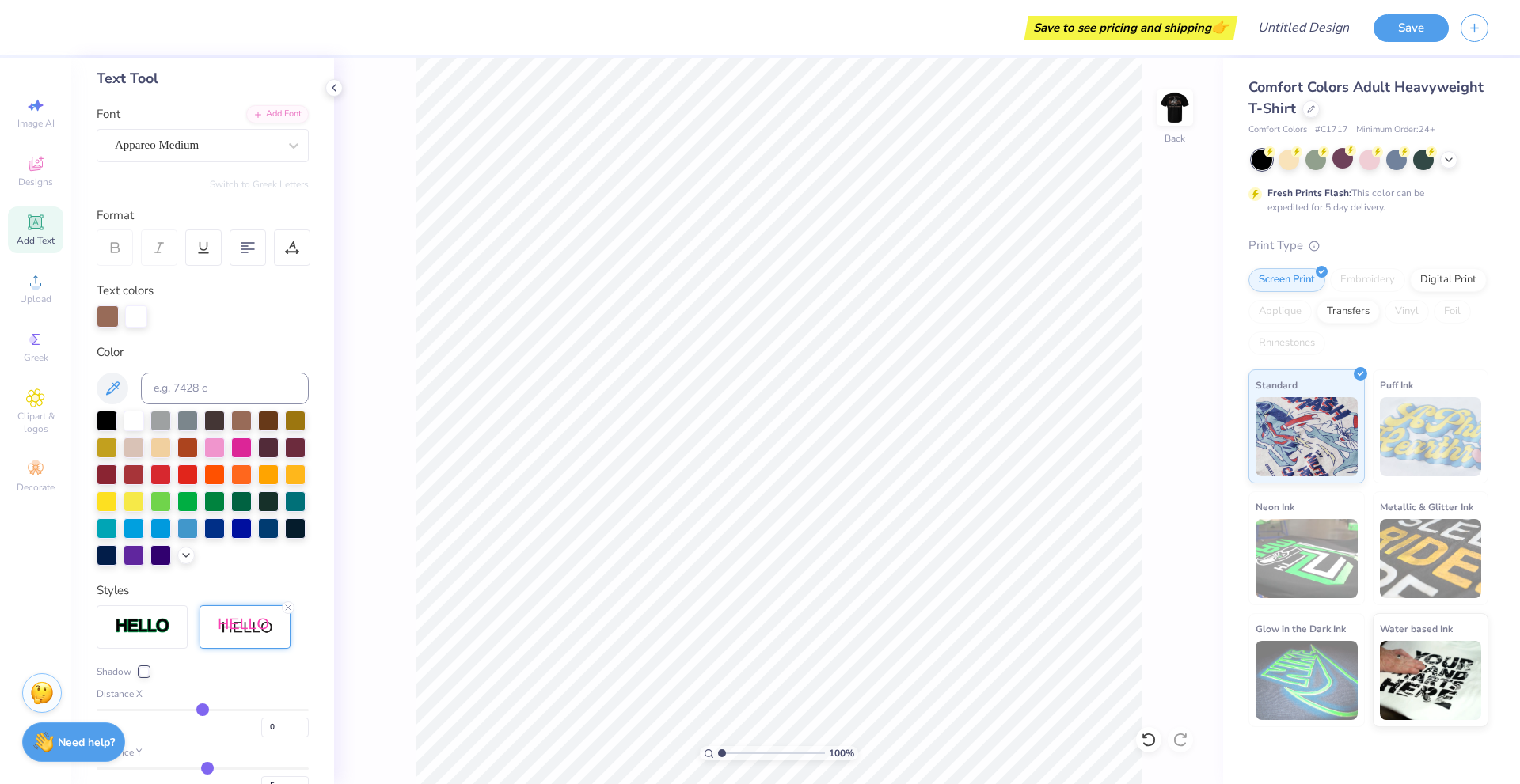
scroll to position [0, 0]
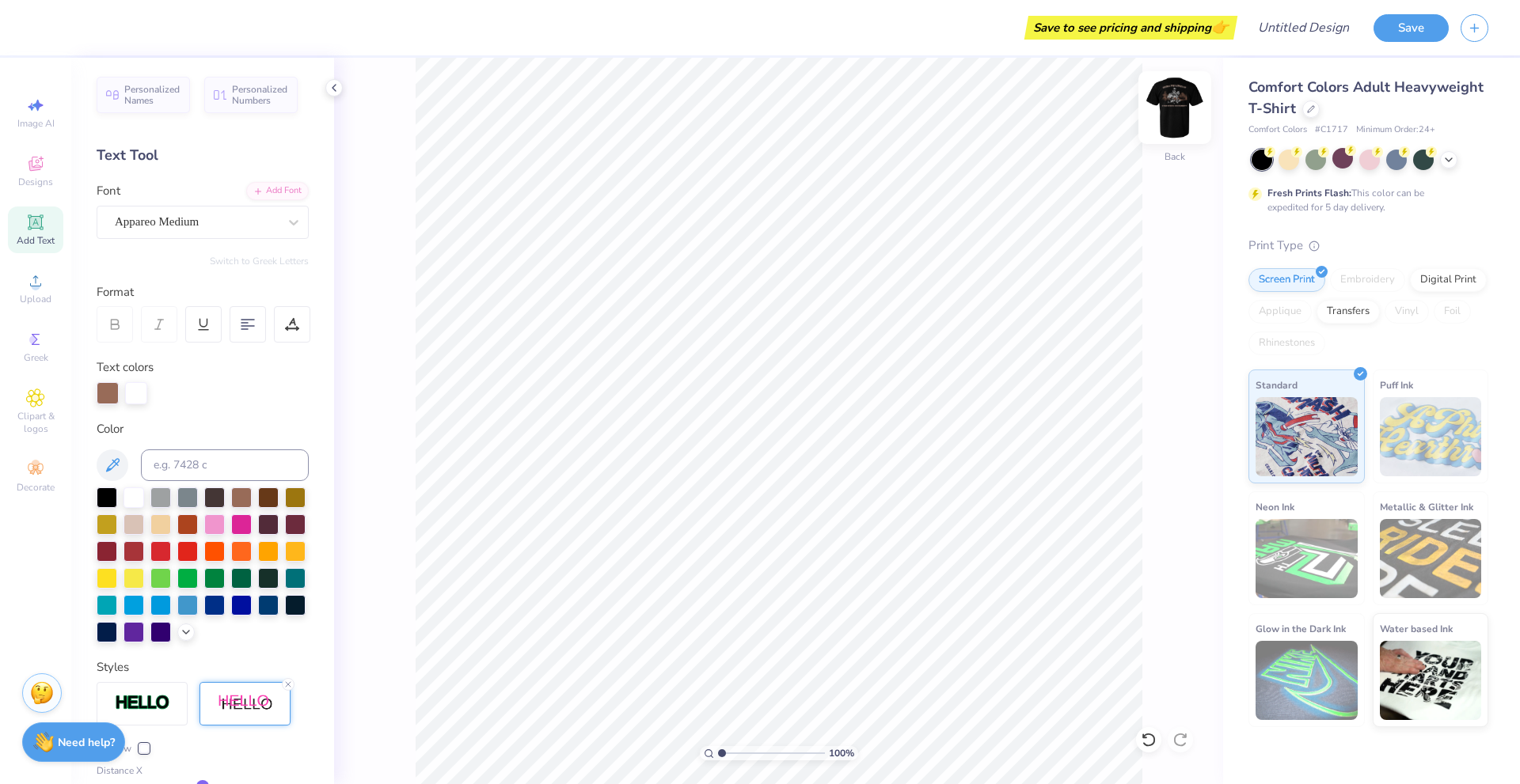
click at [1184, 106] on img at bounding box center [1174, 108] width 64 height 64
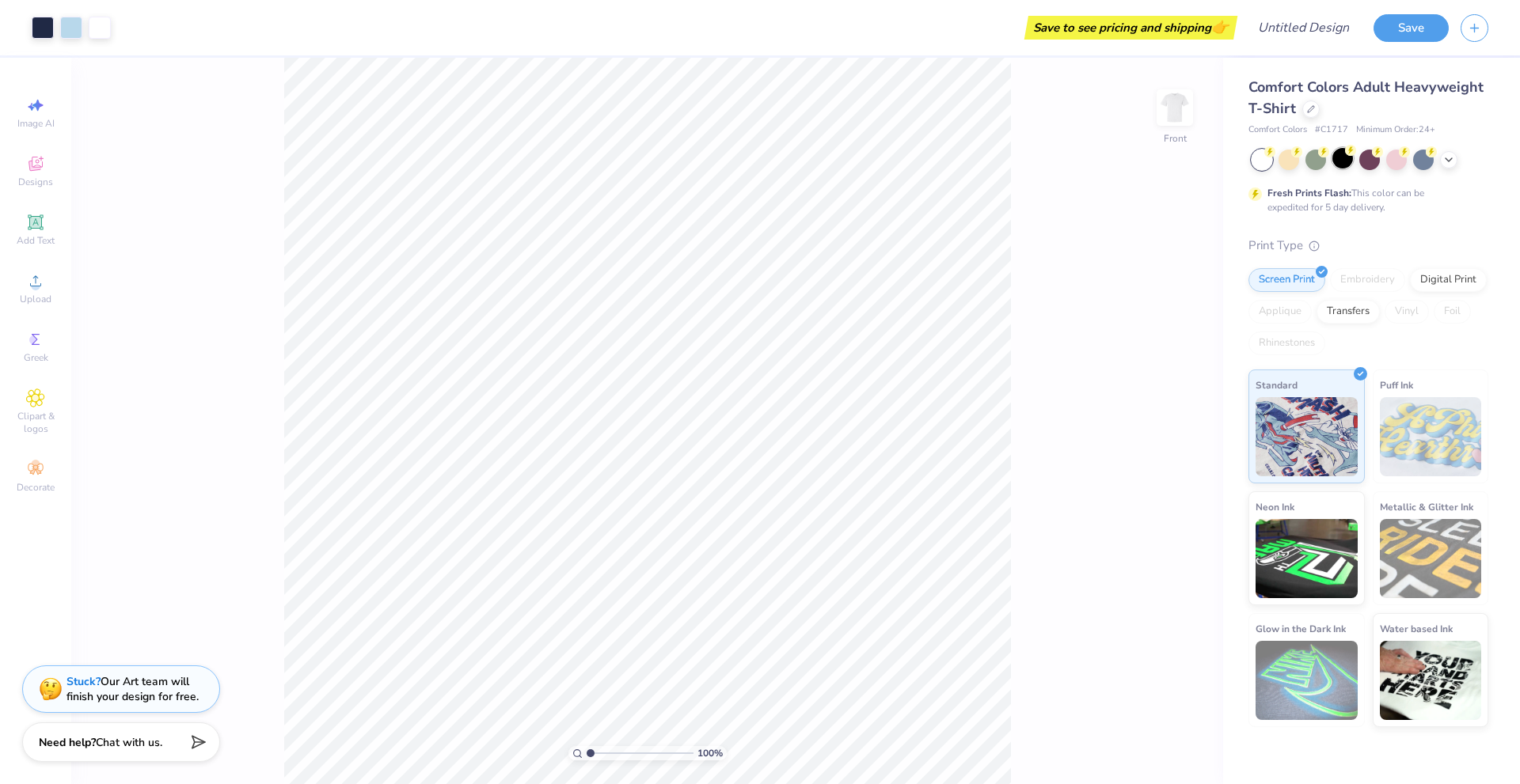
click at [1350, 166] on div at bounding box center [1343, 158] width 21 height 21
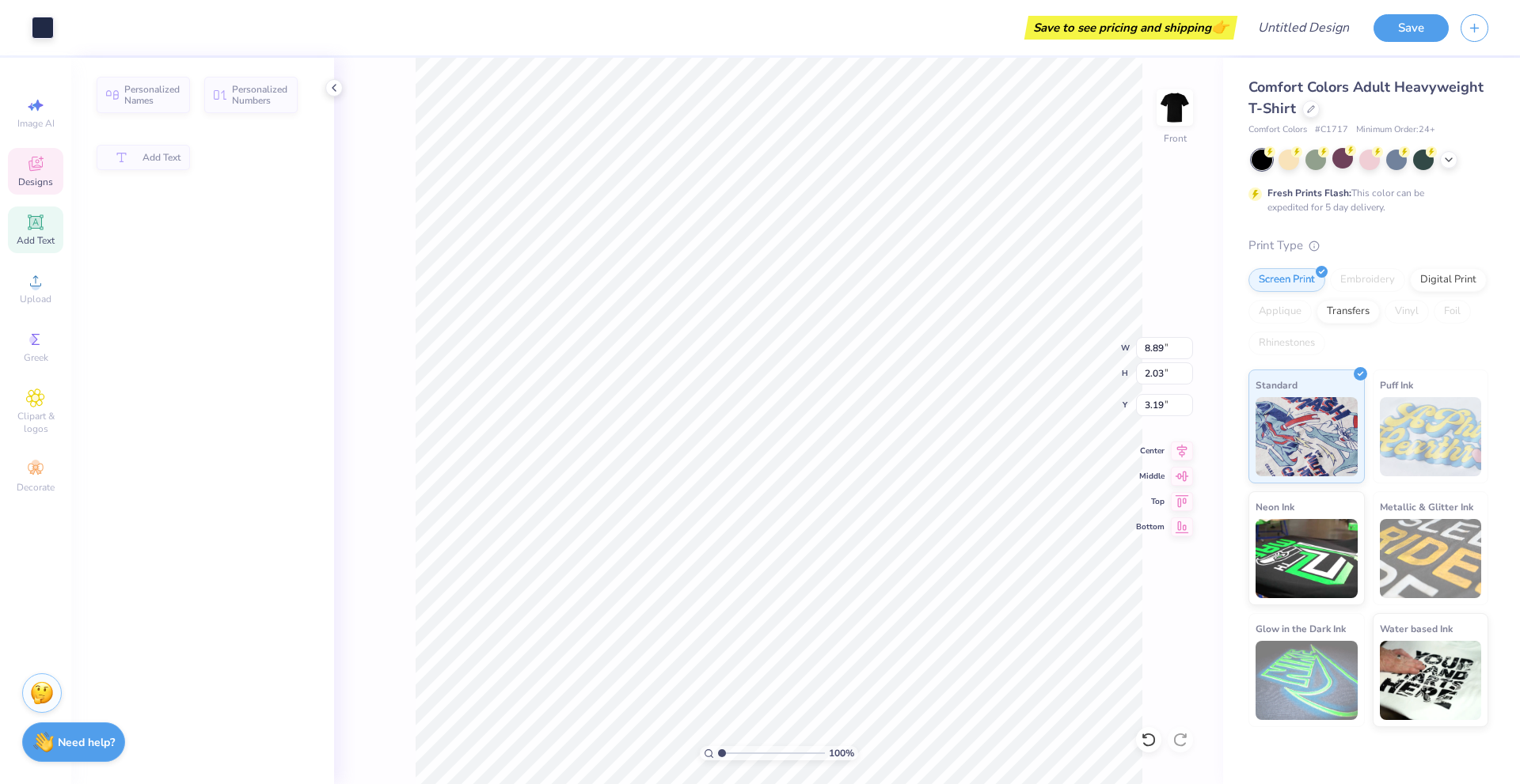
type input "8.89"
type input "2.03"
type input "3.19"
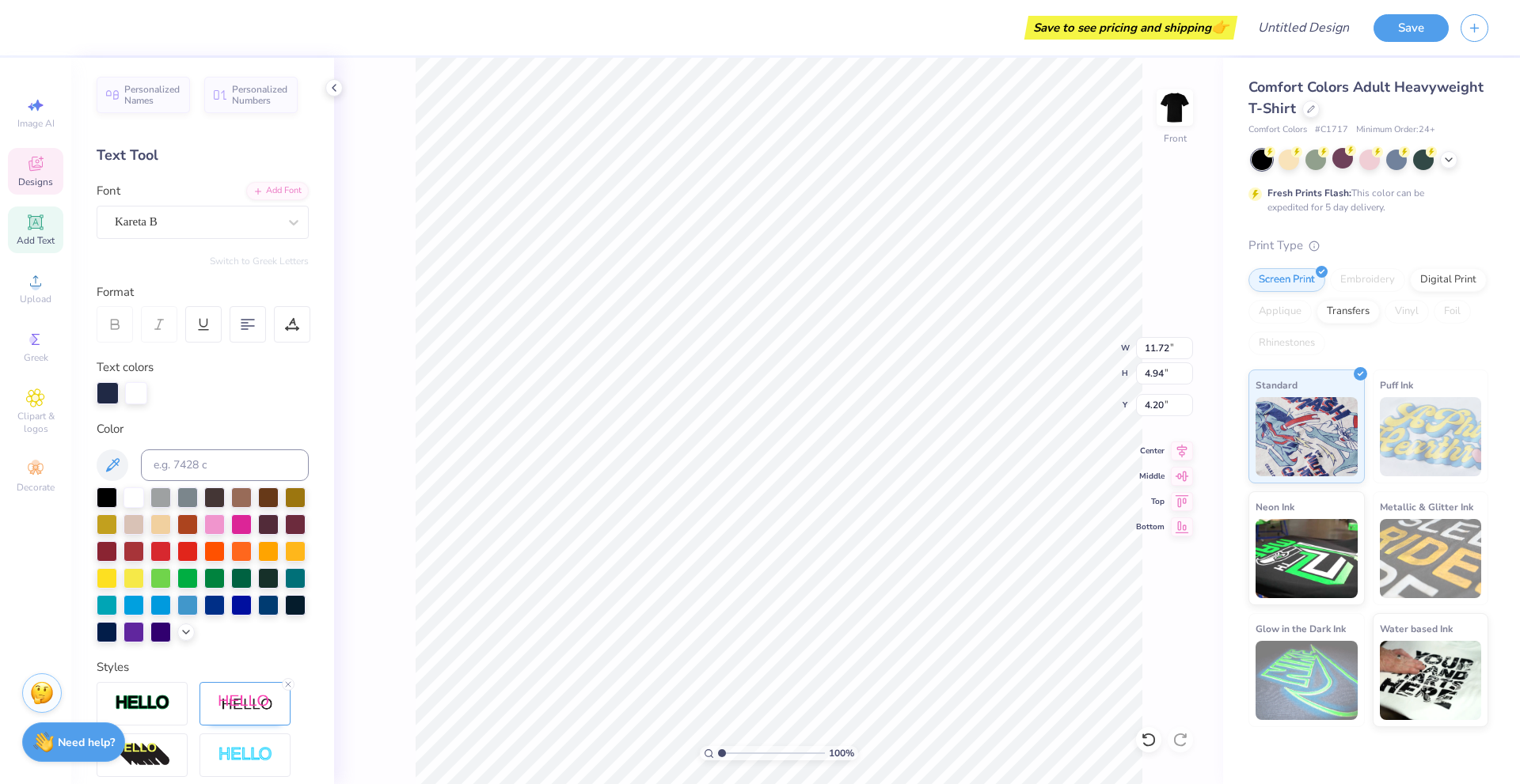
scroll to position [13, 2]
type textarea "Sig Ep"
type input "10.46"
type input "10.79"
type input "6.21"
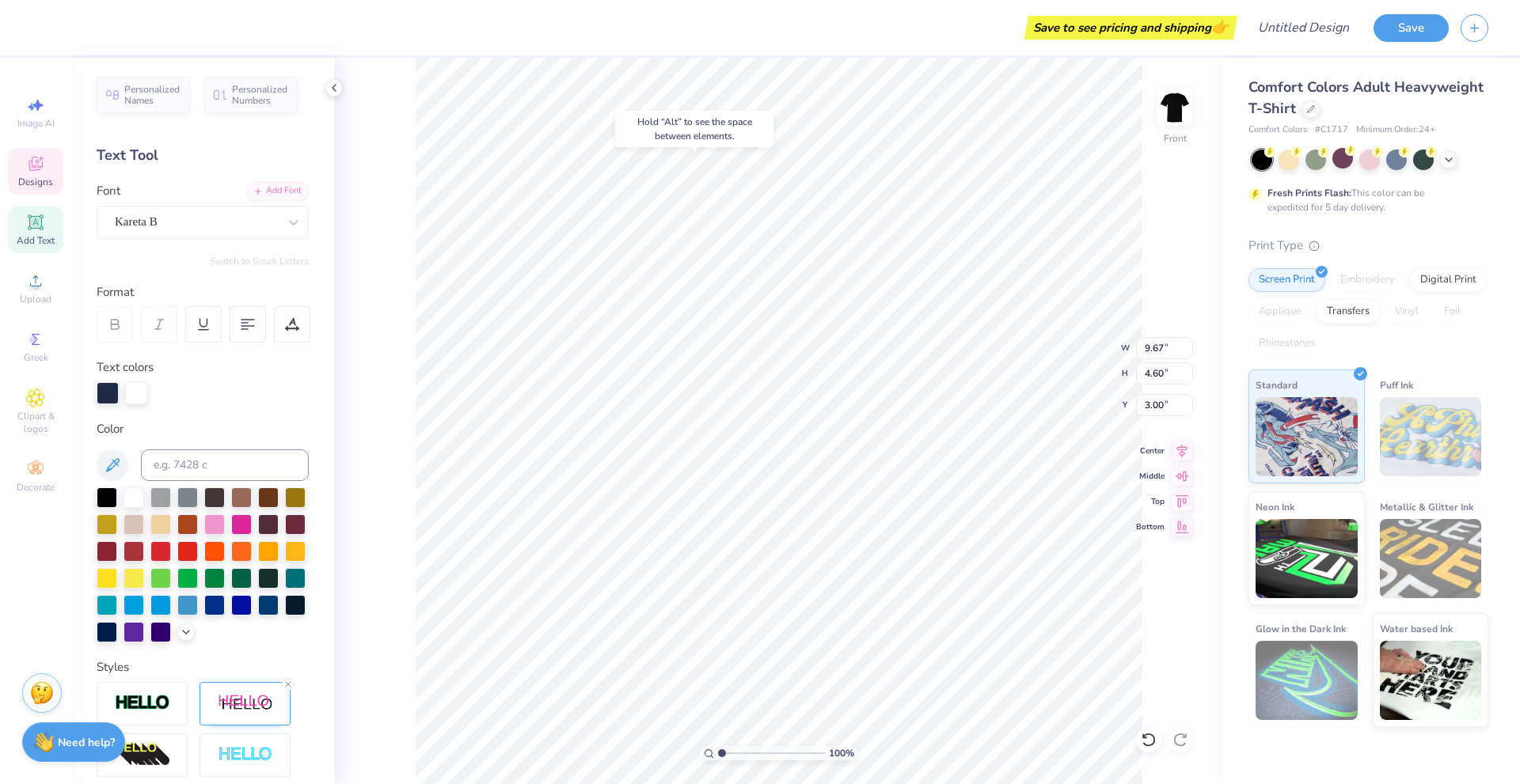
type input "3.00"
click at [48, 27] on div at bounding box center [42, 25] width 23 height 23
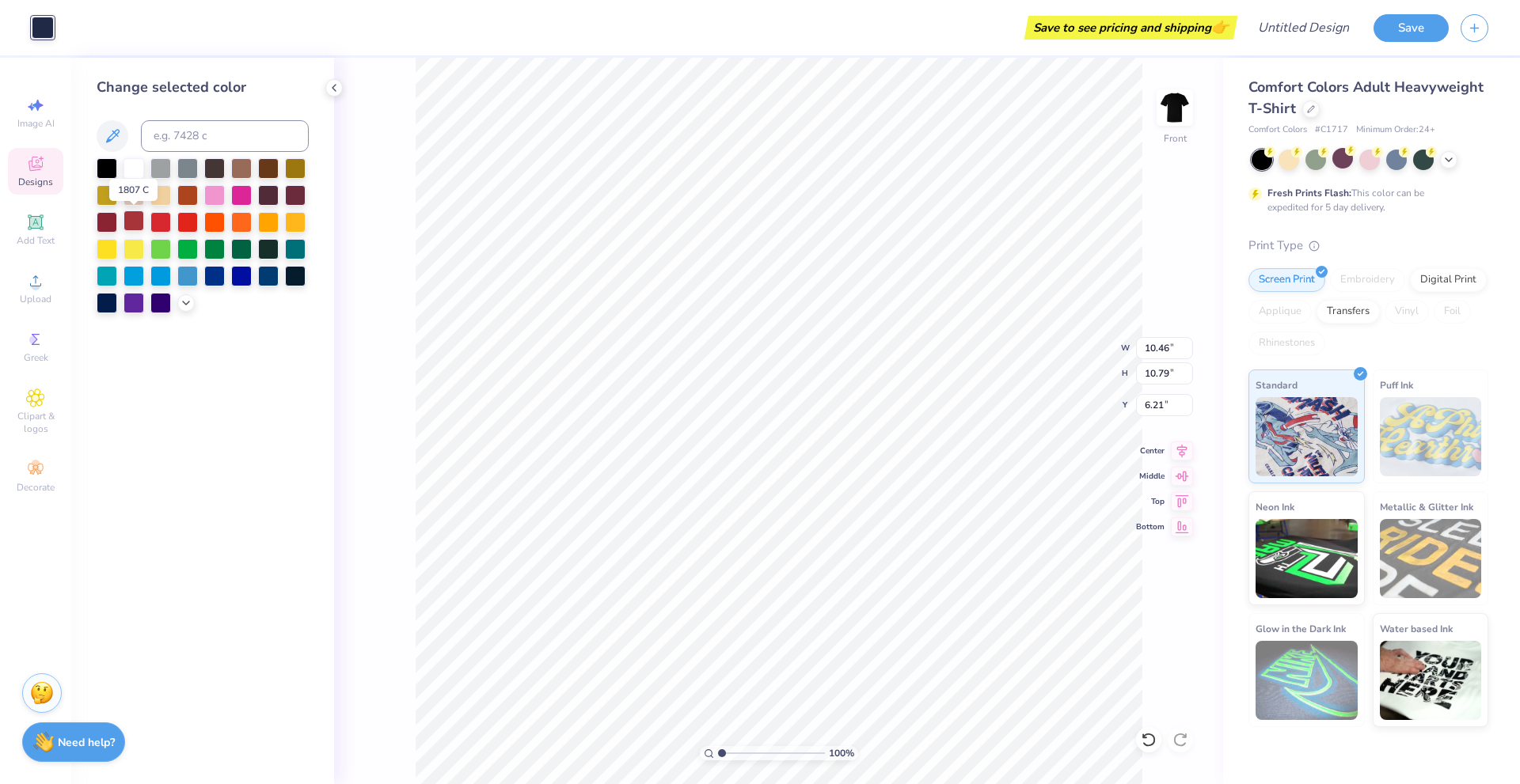
click at [139, 216] on div at bounding box center [133, 220] width 21 height 21
click at [242, 164] on div at bounding box center [241, 166] width 21 height 21
click at [162, 221] on div at bounding box center [161, 220] width 21 height 21
click at [137, 218] on div at bounding box center [133, 220] width 21 height 21
click at [103, 218] on div at bounding box center [107, 220] width 21 height 21
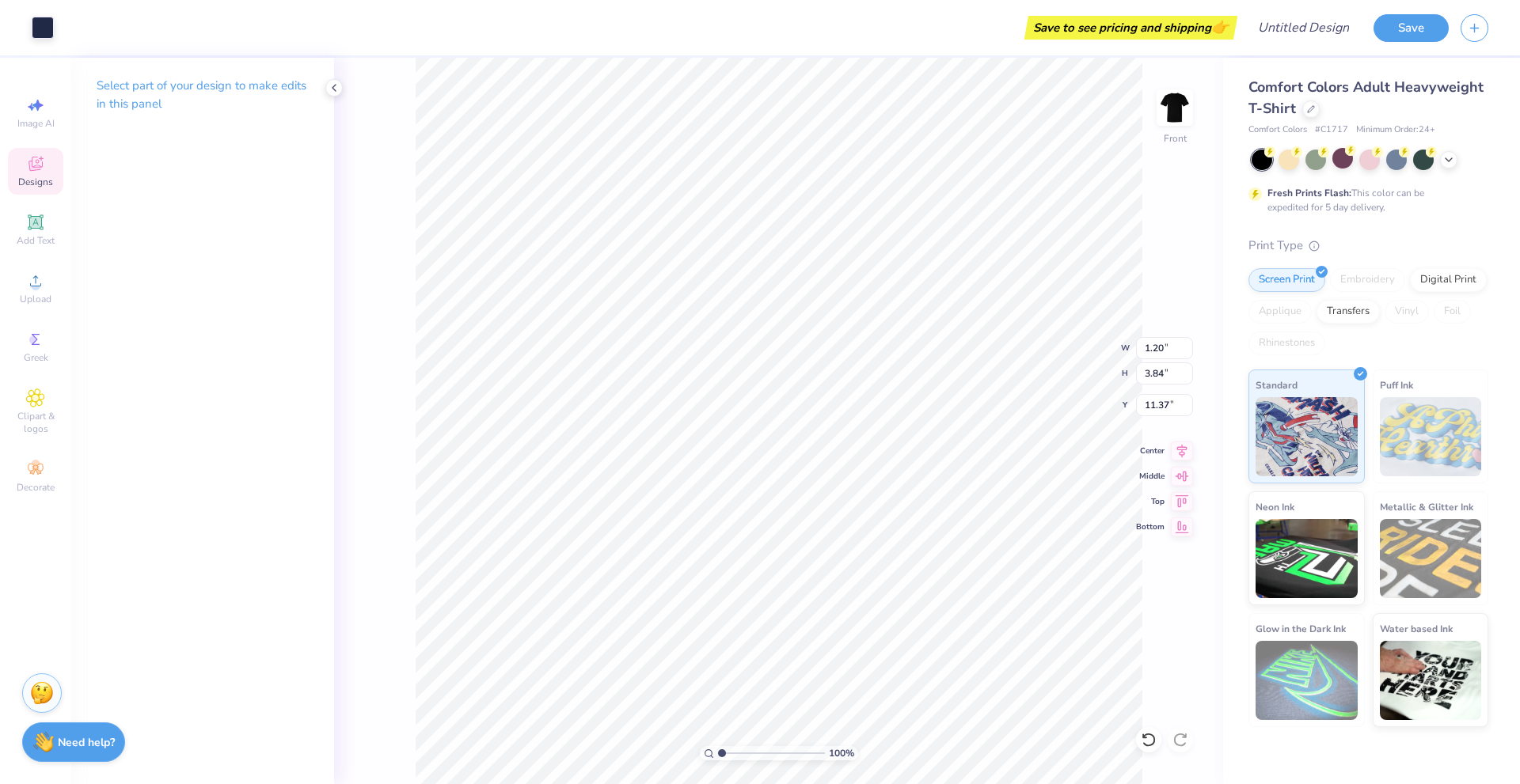
type input "1.20"
type input "3.84"
type input "11.37"
click at [40, 30] on div at bounding box center [42, 25] width 23 height 23
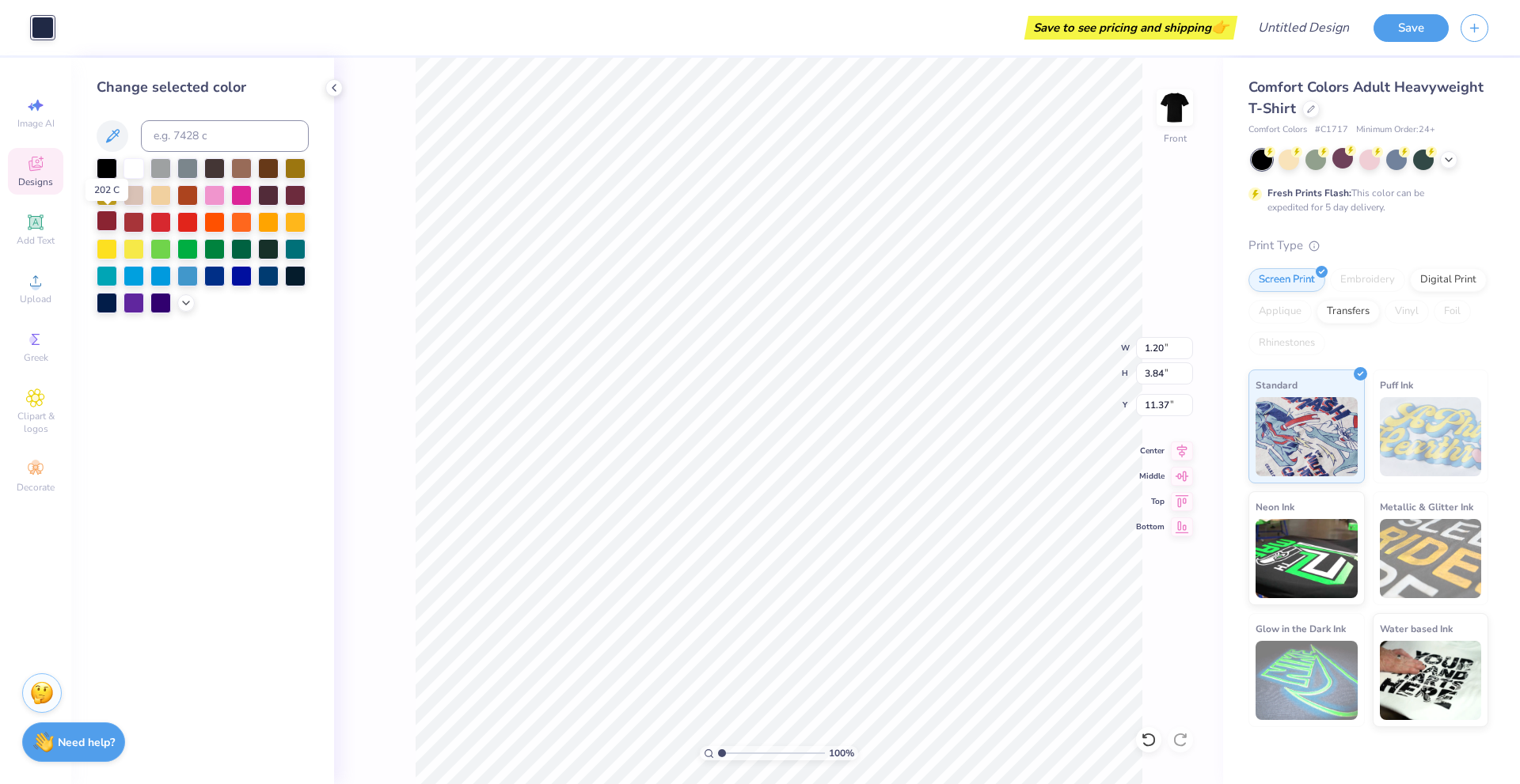
click at [106, 221] on div at bounding box center [107, 220] width 21 height 21
type input "1.90"
type input "0.86"
type input "12.95"
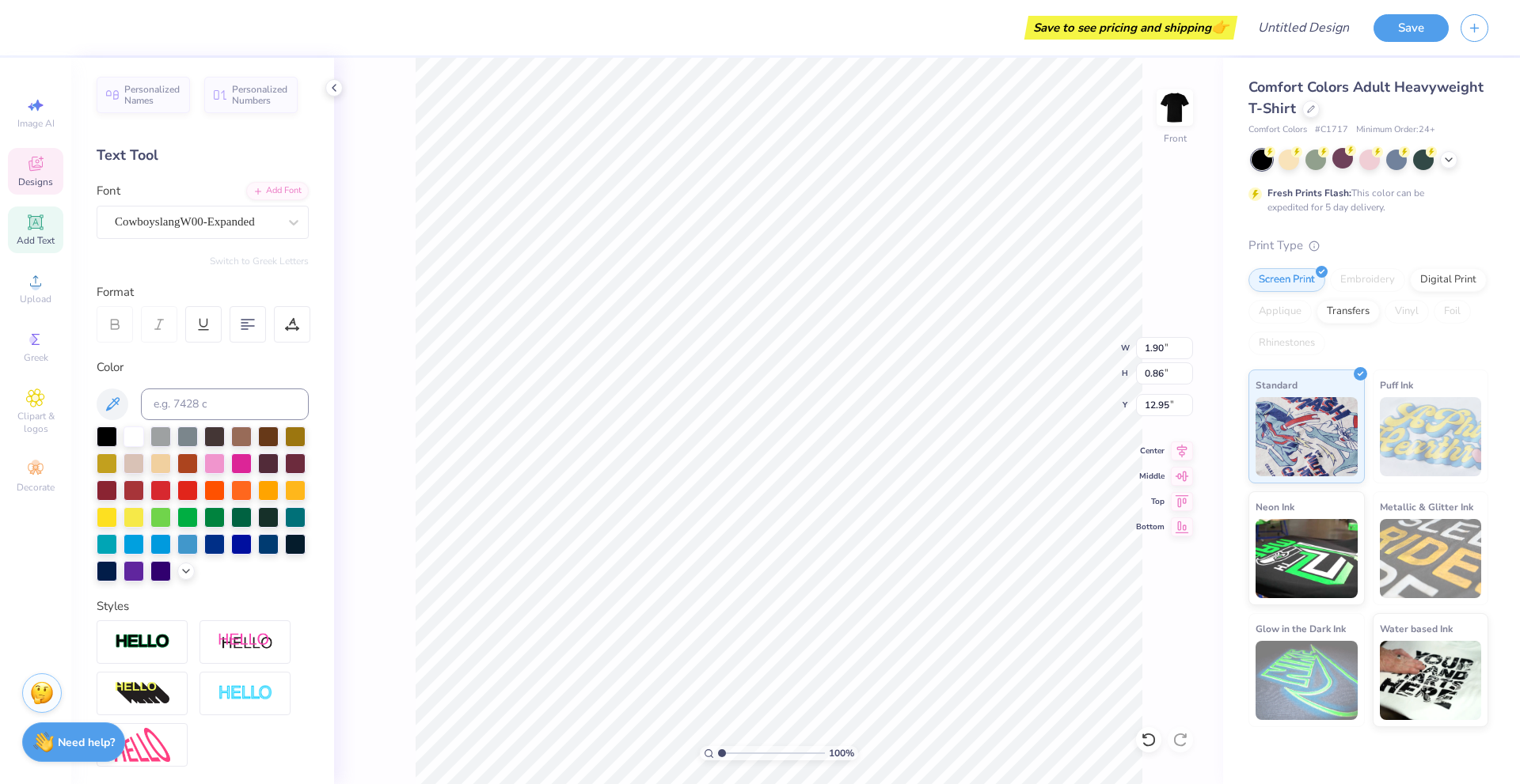
click at [383, 366] on div "100 % Front W 1.90 1.90 " H 0.86 0.86 " Y 12.95 12.95 " Center Middle Top Bottom" at bounding box center [779, 421] width 889 height 726
click at [93, 23] on div at bounding box center [100, 25] width 23 height 23
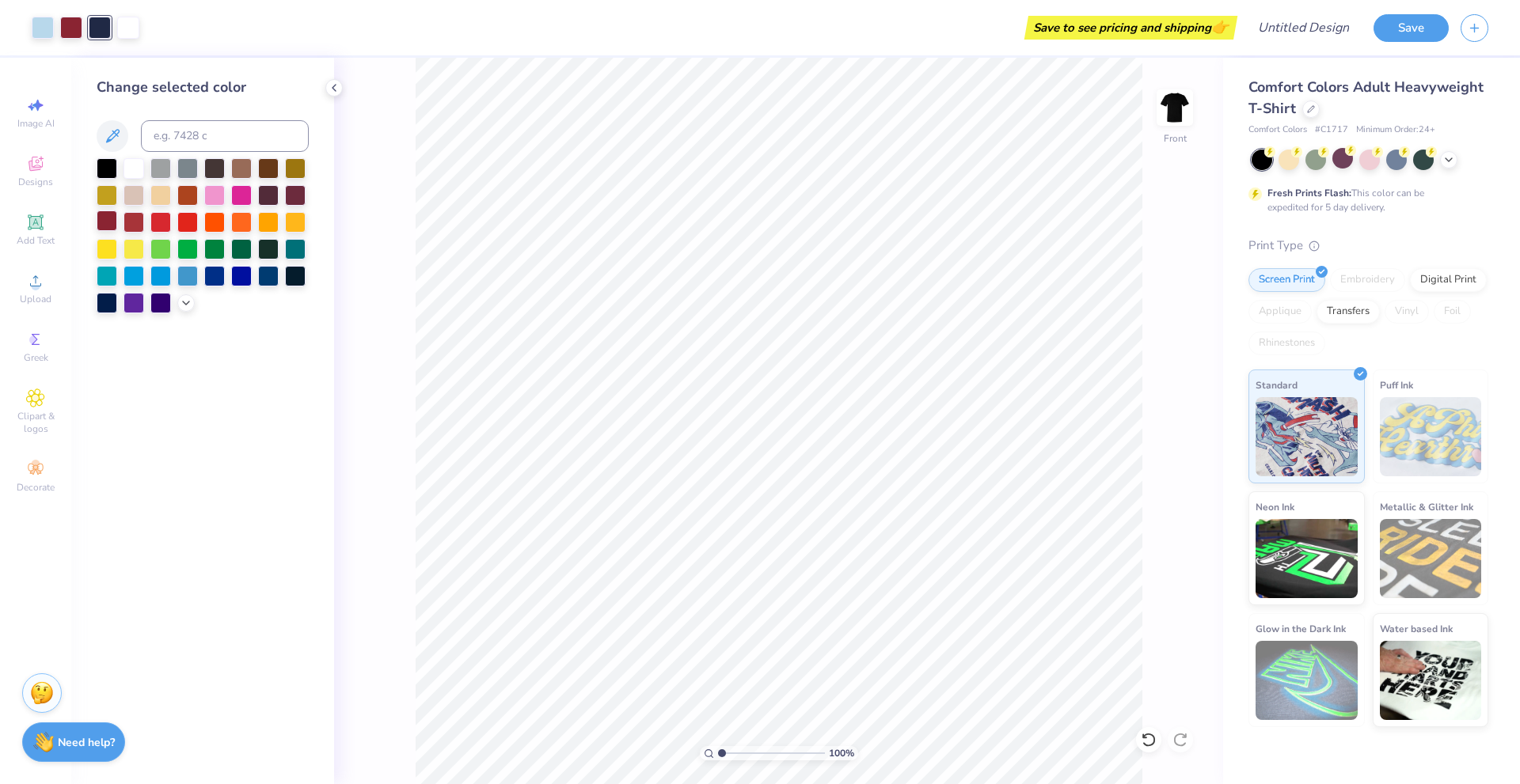
click at [106, 222] on div at bounding box center [107, 220] width 21 height 21
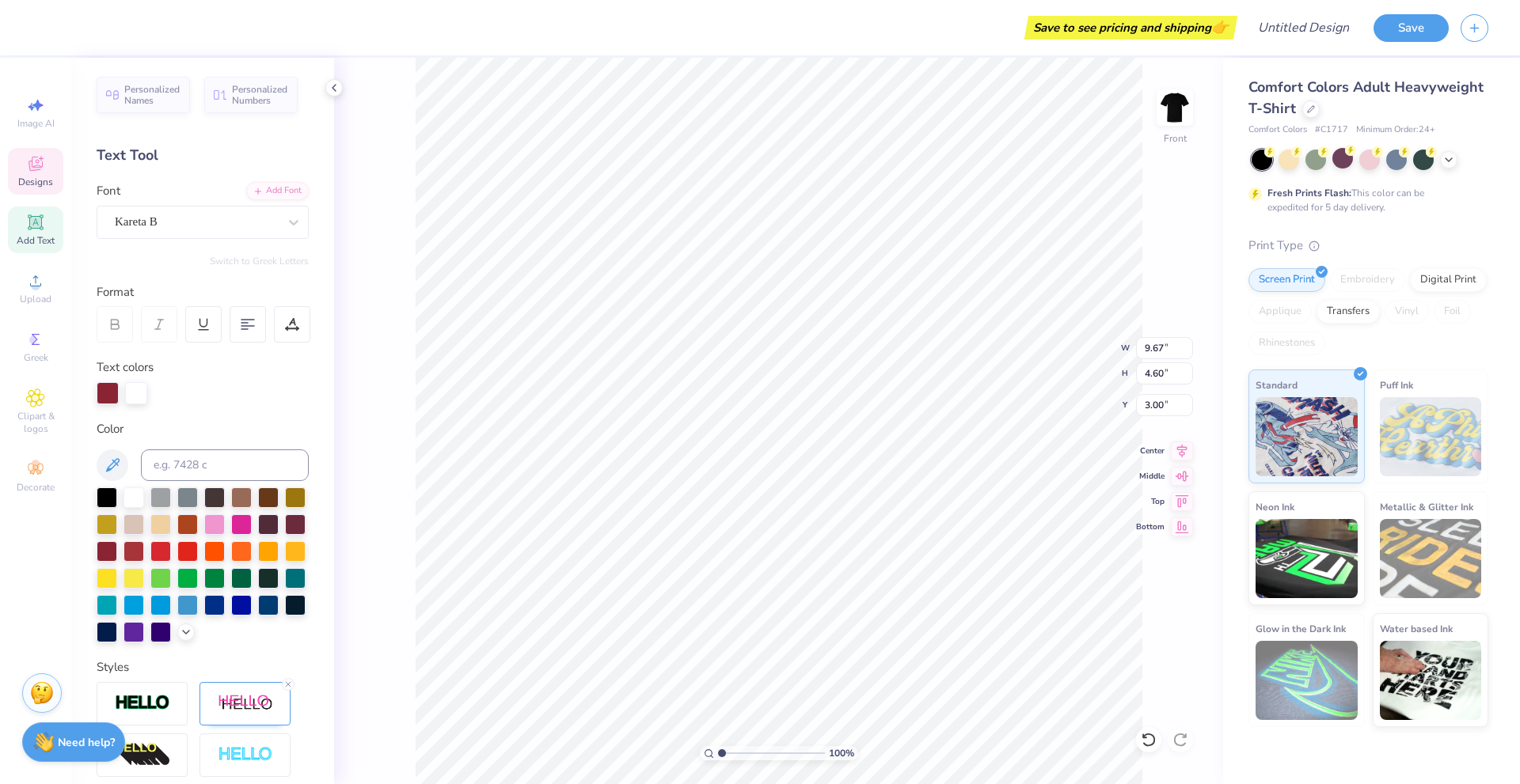
type input "9.02"
type input "9.00"
type input "5.15"
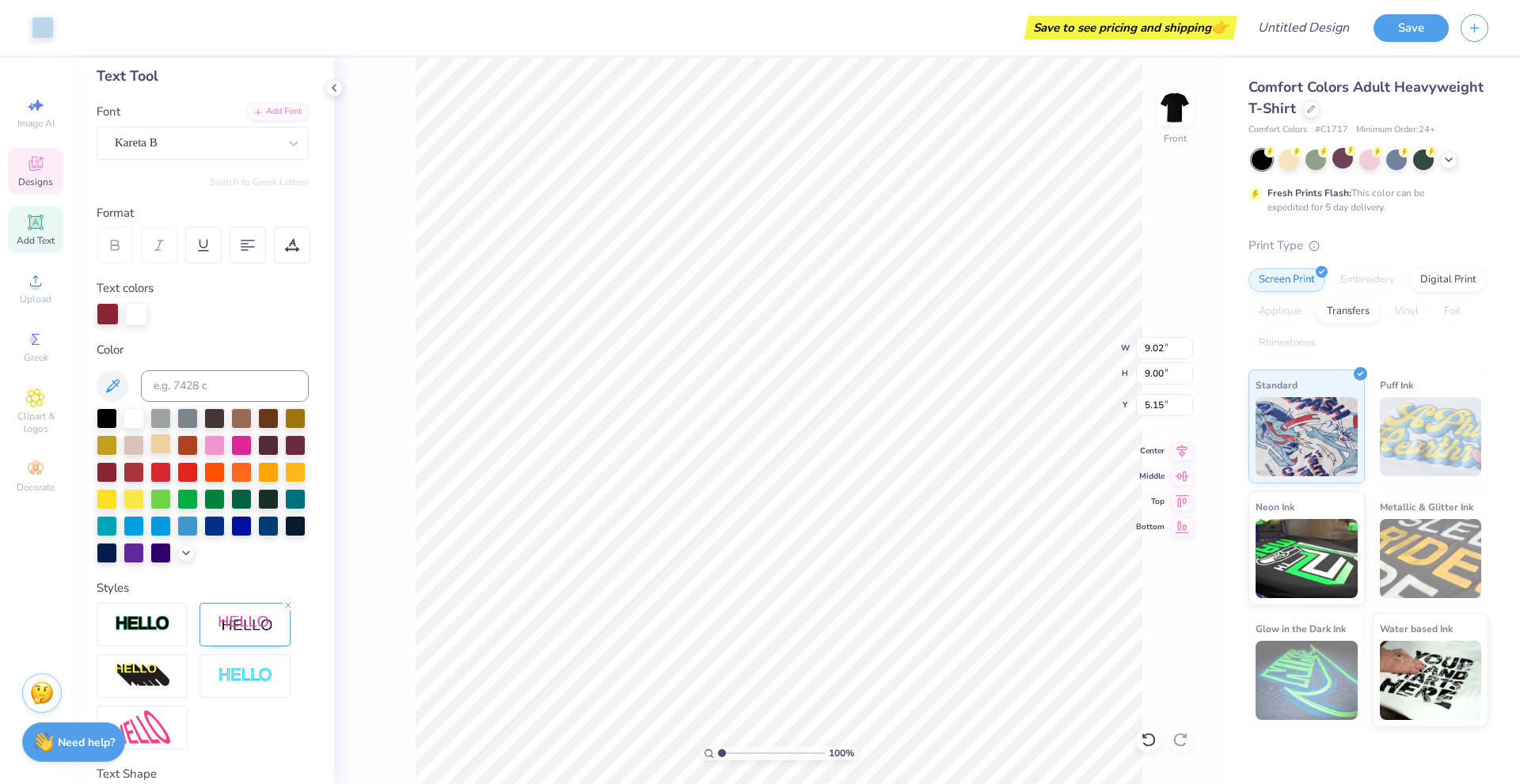
click at [171, 440] on div at bounding box center [161, 443] width 21 height 21
click at [171, 438] on div at bounding box center [161, 443] width 21 height 21
click at [45, 32] on div at bounding box center [42, 25] width 23 height 23
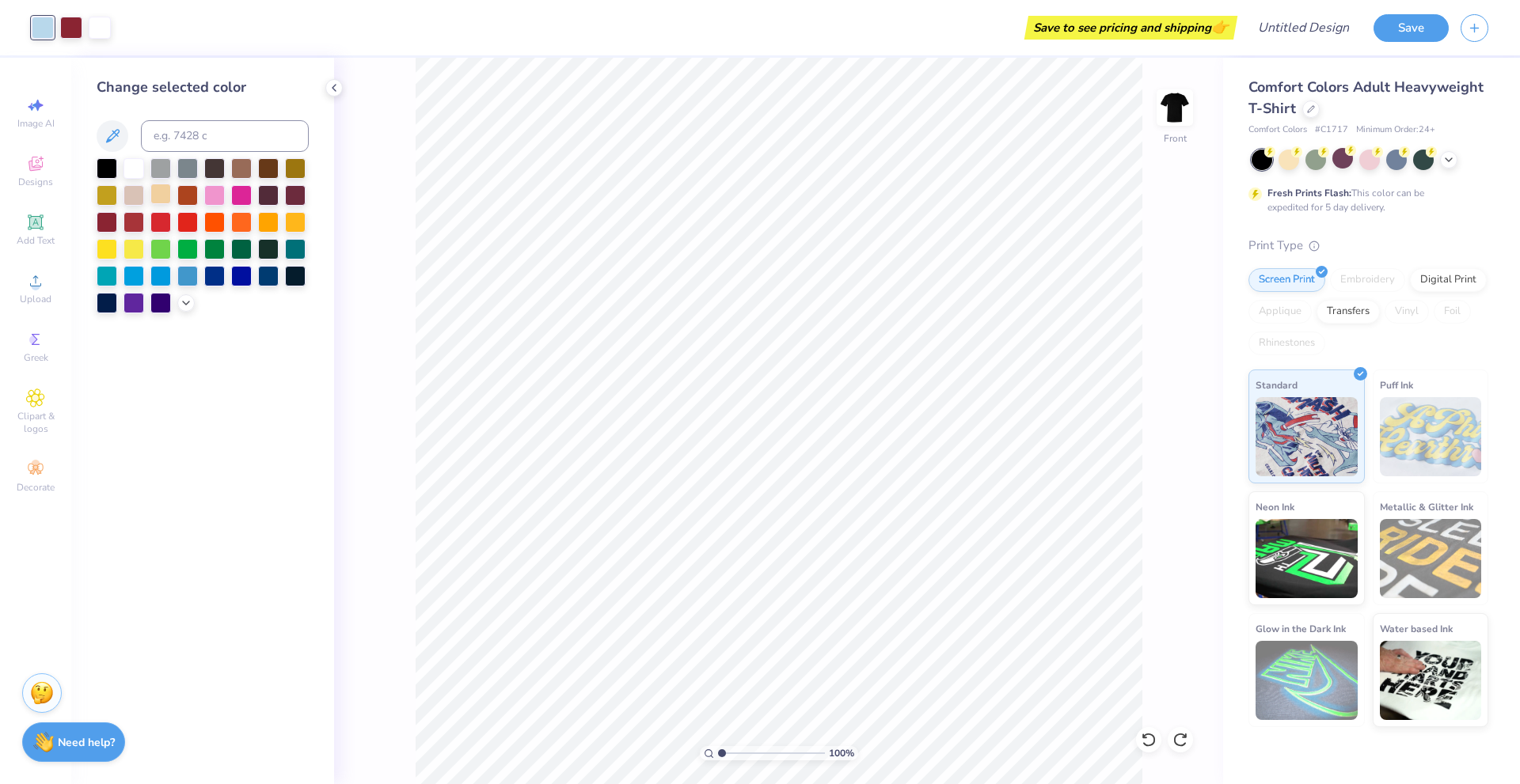
click at [160, 192] on div at bounding box center [161, 194] width 21 height 21
click at [238, 171] on div at bounding box center [241, 166] width 21 height 21
click at [128, 164] on div at bounding box center [133, 166] width 21 height 21
click at [161, 197] on div at bounding box center [161, 194] width 21 height 21
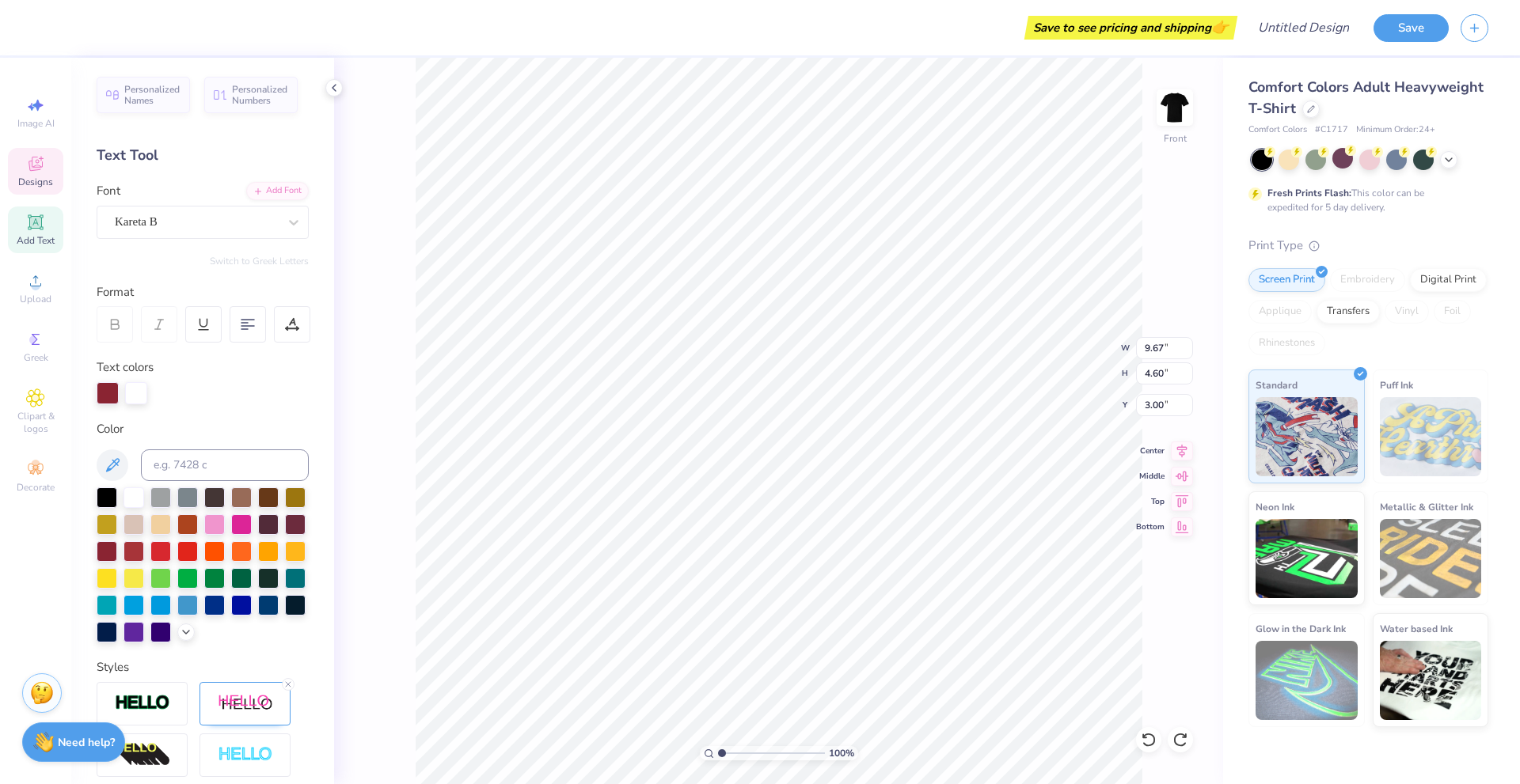
scroll to position [13, 2]
type textarea "SigEp"
type textarea "SIGEP"
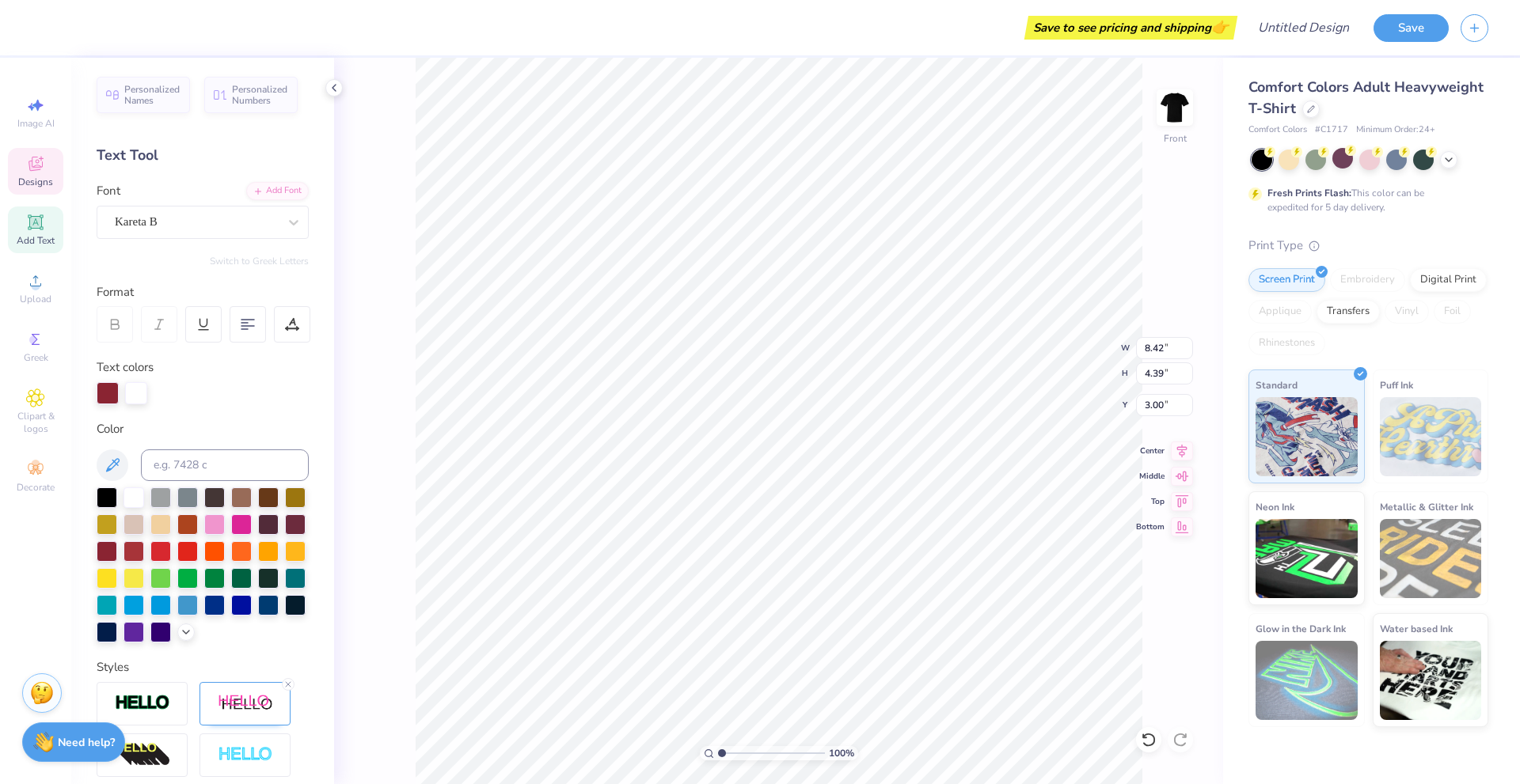
type input "3.00"
type input "11.77"
type input "14.84"
type input "3.00"
click at [1177, 110] on img at bounding box center [1174, 108] width 64 height 64
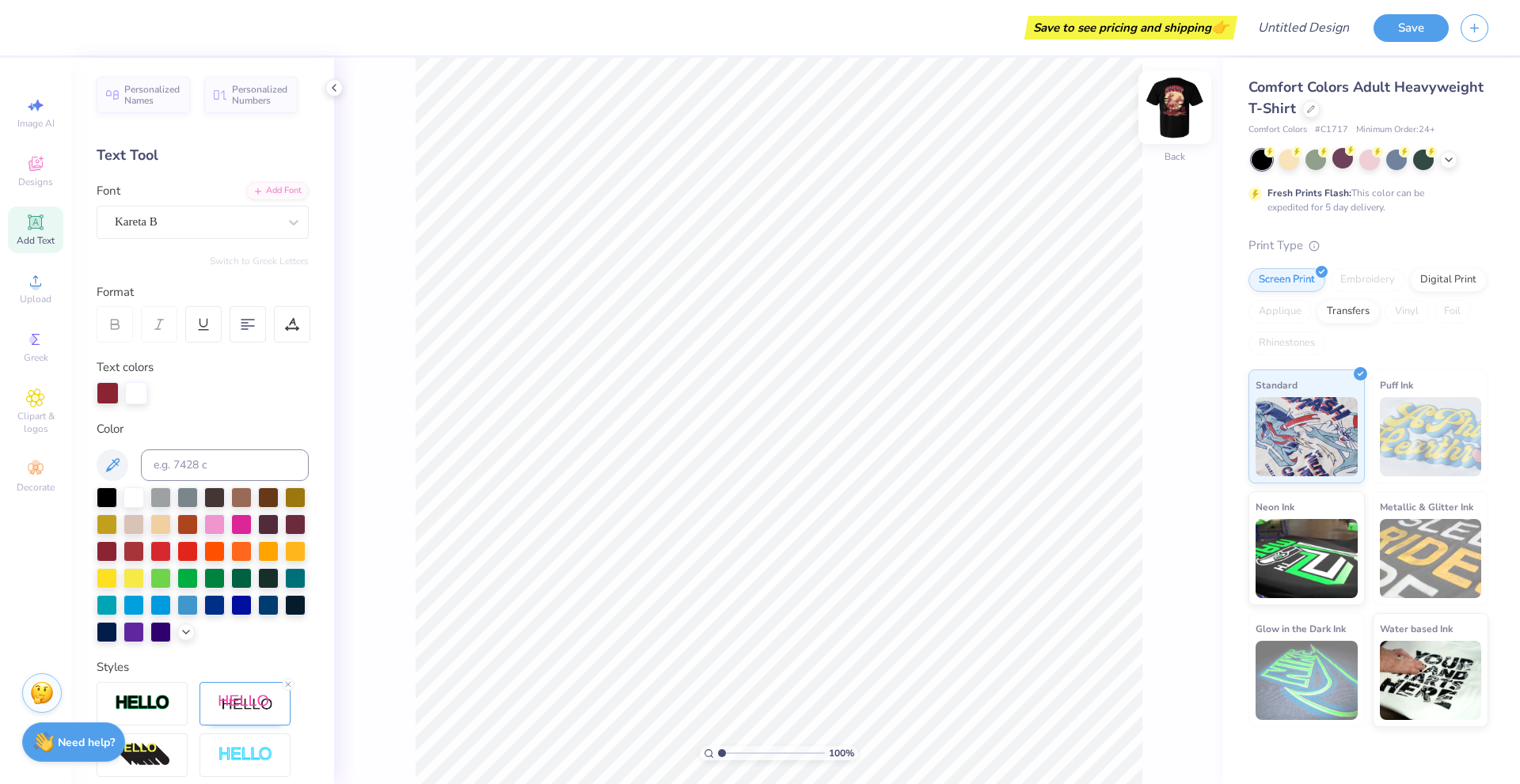
click at [1160, 124] on img at bounding box center [1174, 108] width 64 height 64
click at [1177, 97] on img at bounding box center [1174, 108] width 64 height 64
click at [1169, 108] on img at bounding box center [1174, 108] width 64 height 64
type input "17.84"
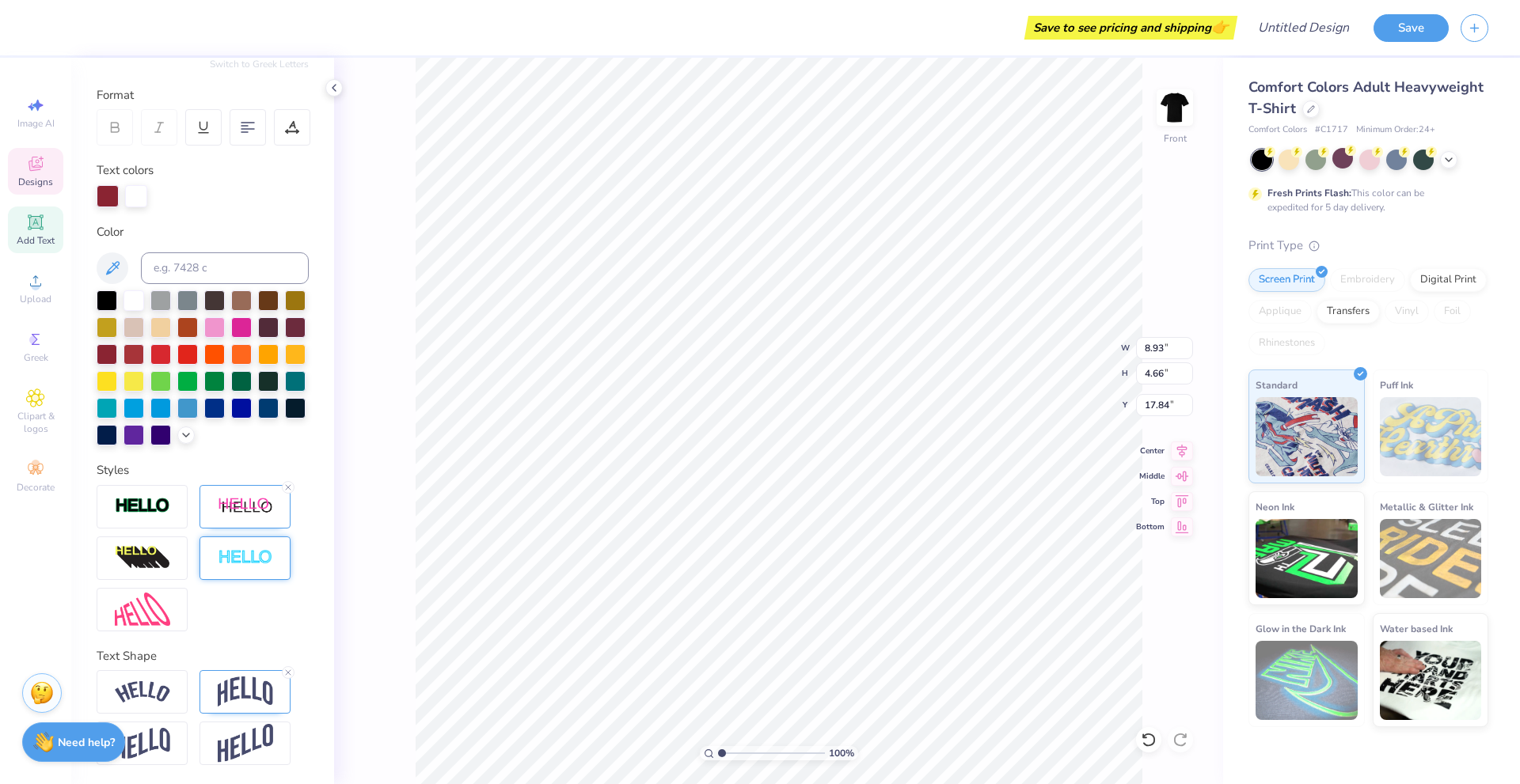
scroll to position [224, 0]
click at [283, 672] on div at bounding box center [288, 672] width 13 height 13
type input "3.20"
type input "18.55"
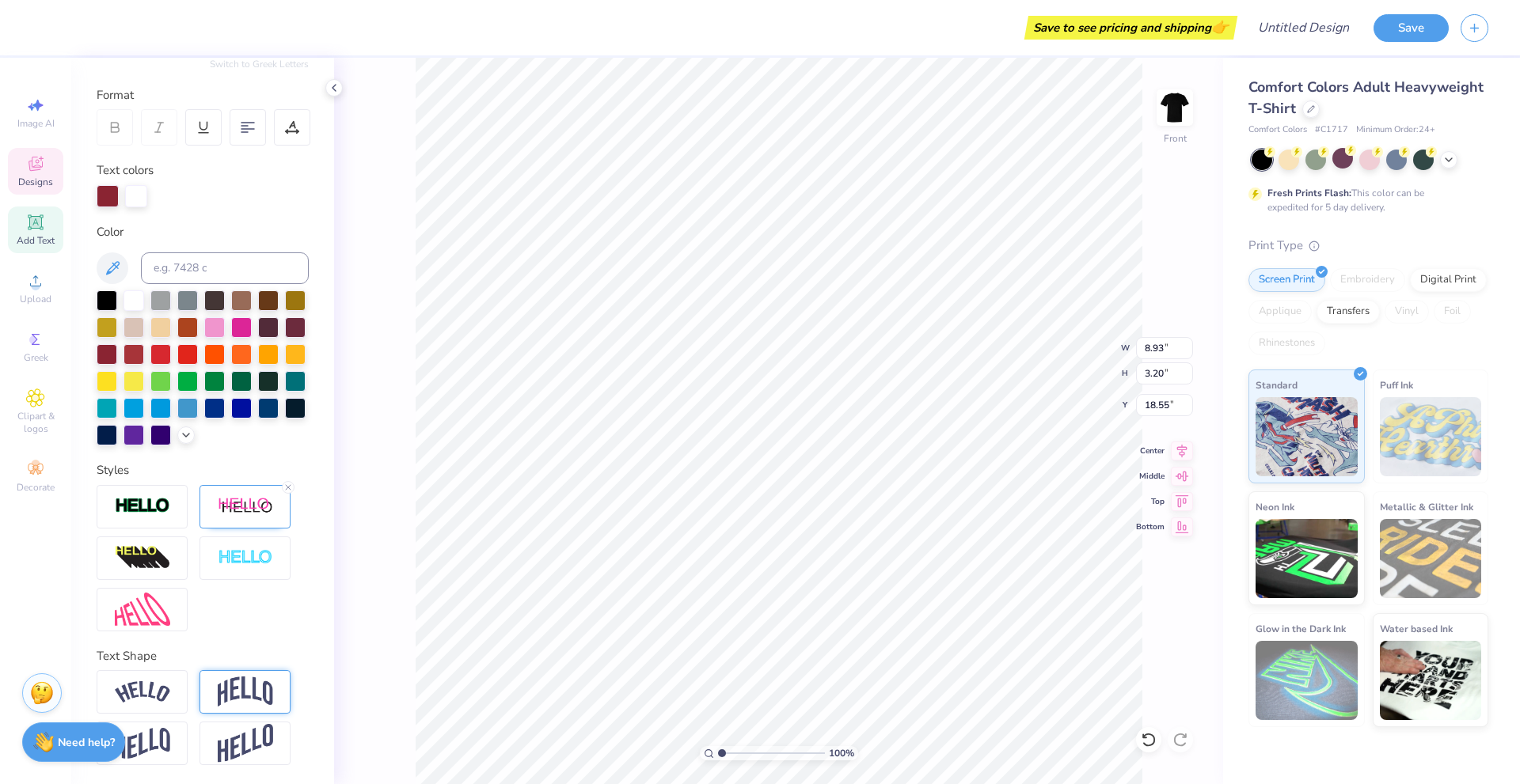
type textarea "U"
type textarea "r"
type textarea "u"
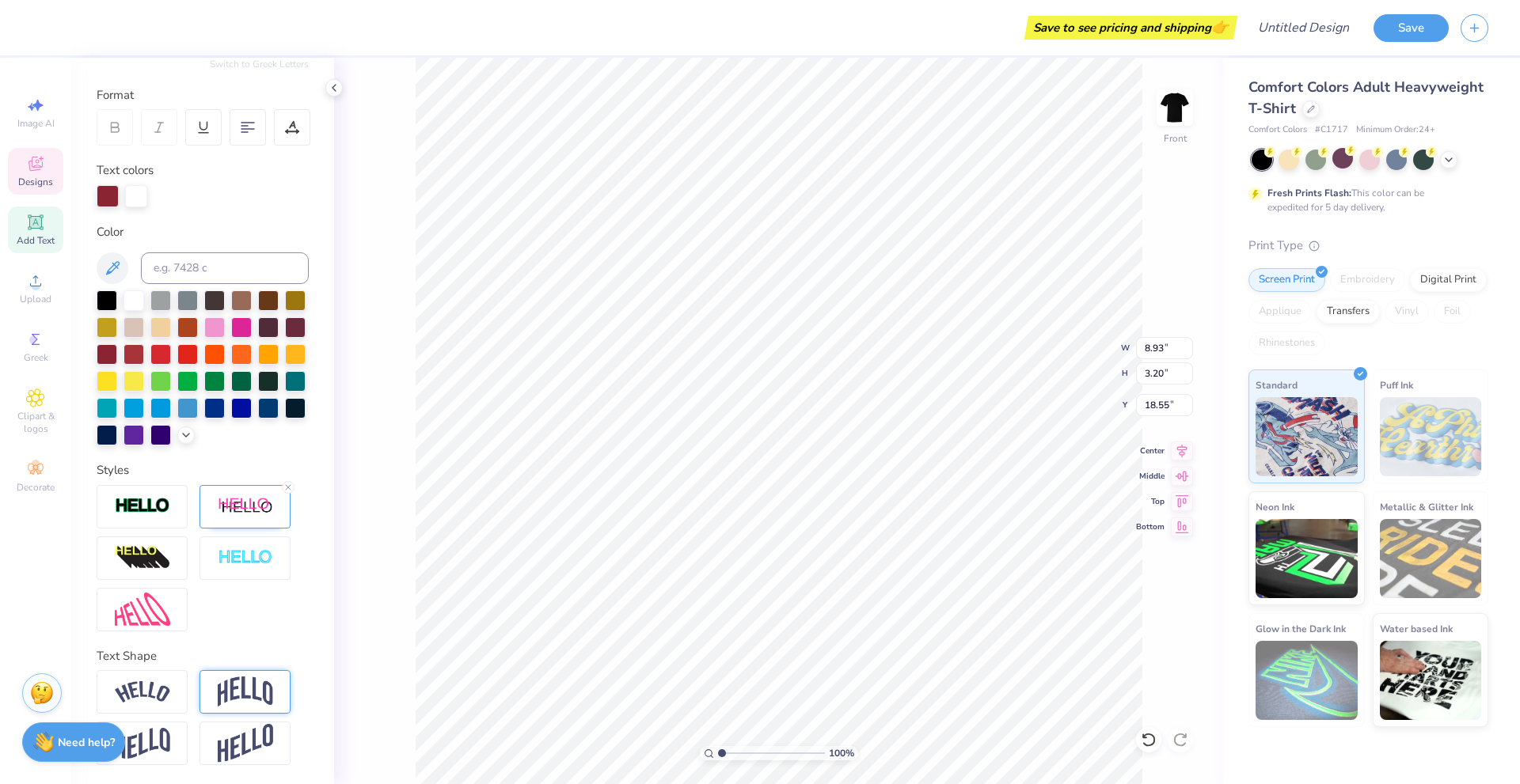
type textarea "S"
type textarea "USU"
type input "3.75"
type input "1.88"
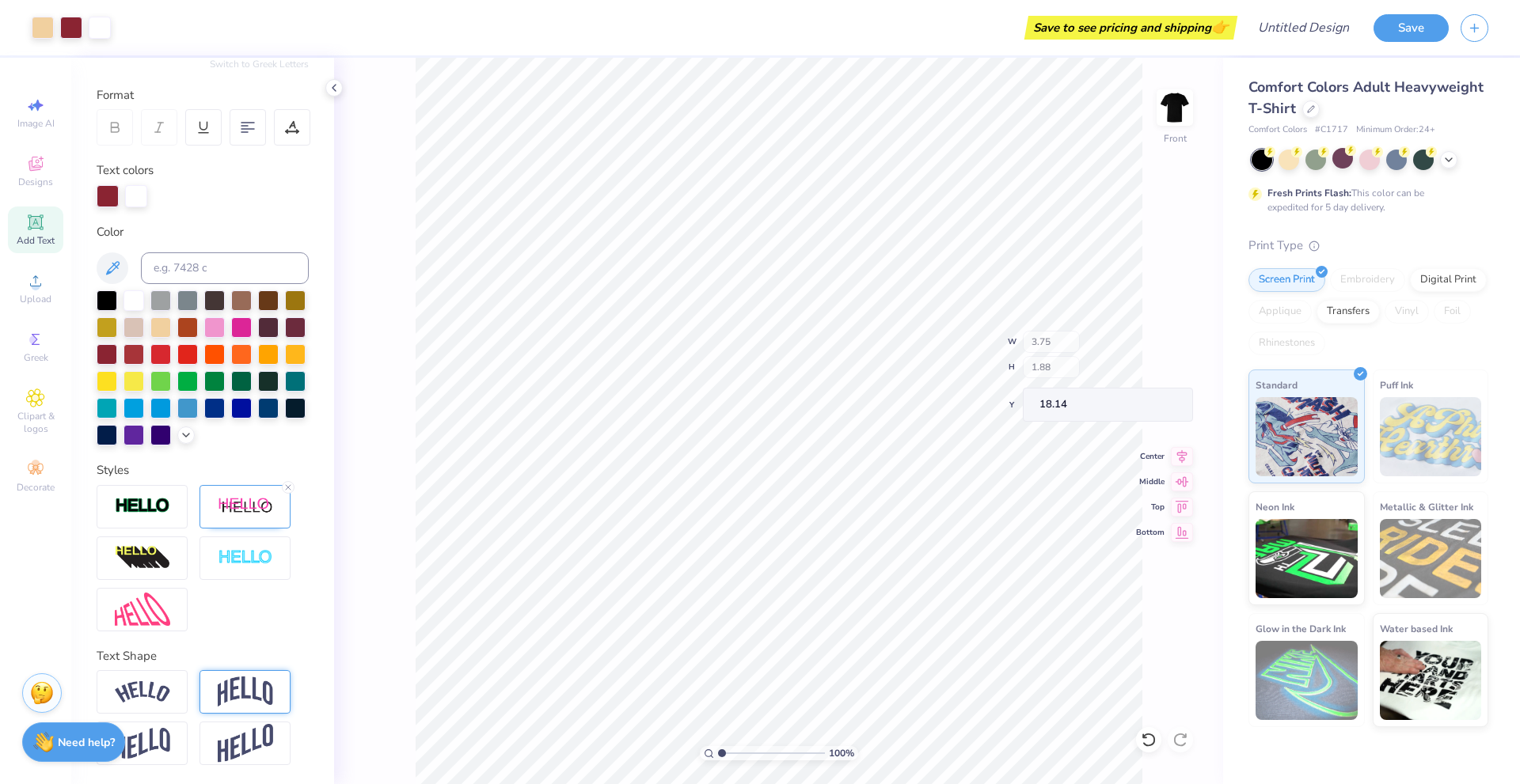
type input "18.14"
type textarea "Utah state"
type input "9.09"
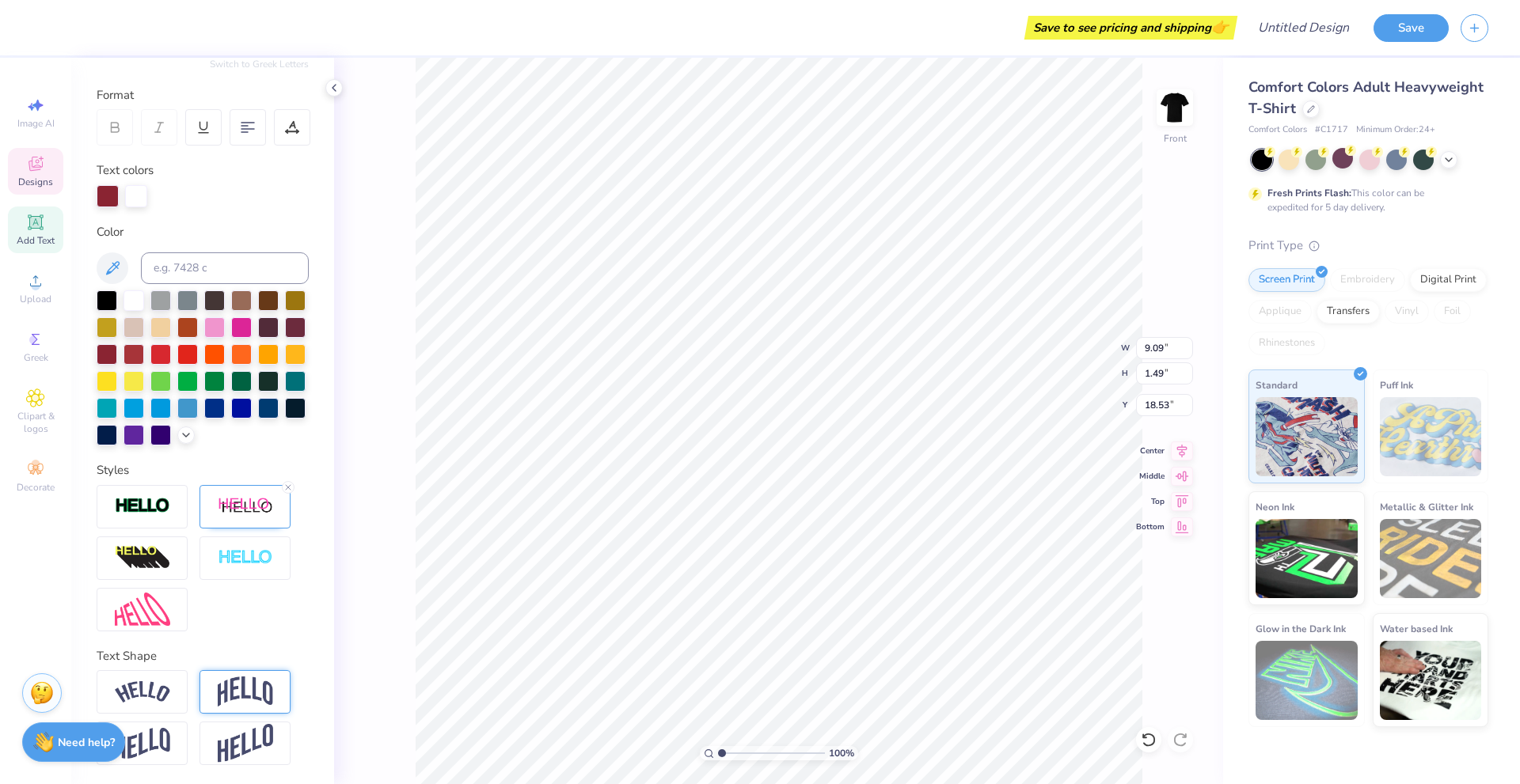
type input "1.49"
type input "18.53"
type input "18.06"
click at [1183, 101] on img at bounding box center [1174, 108] width 64 height 64
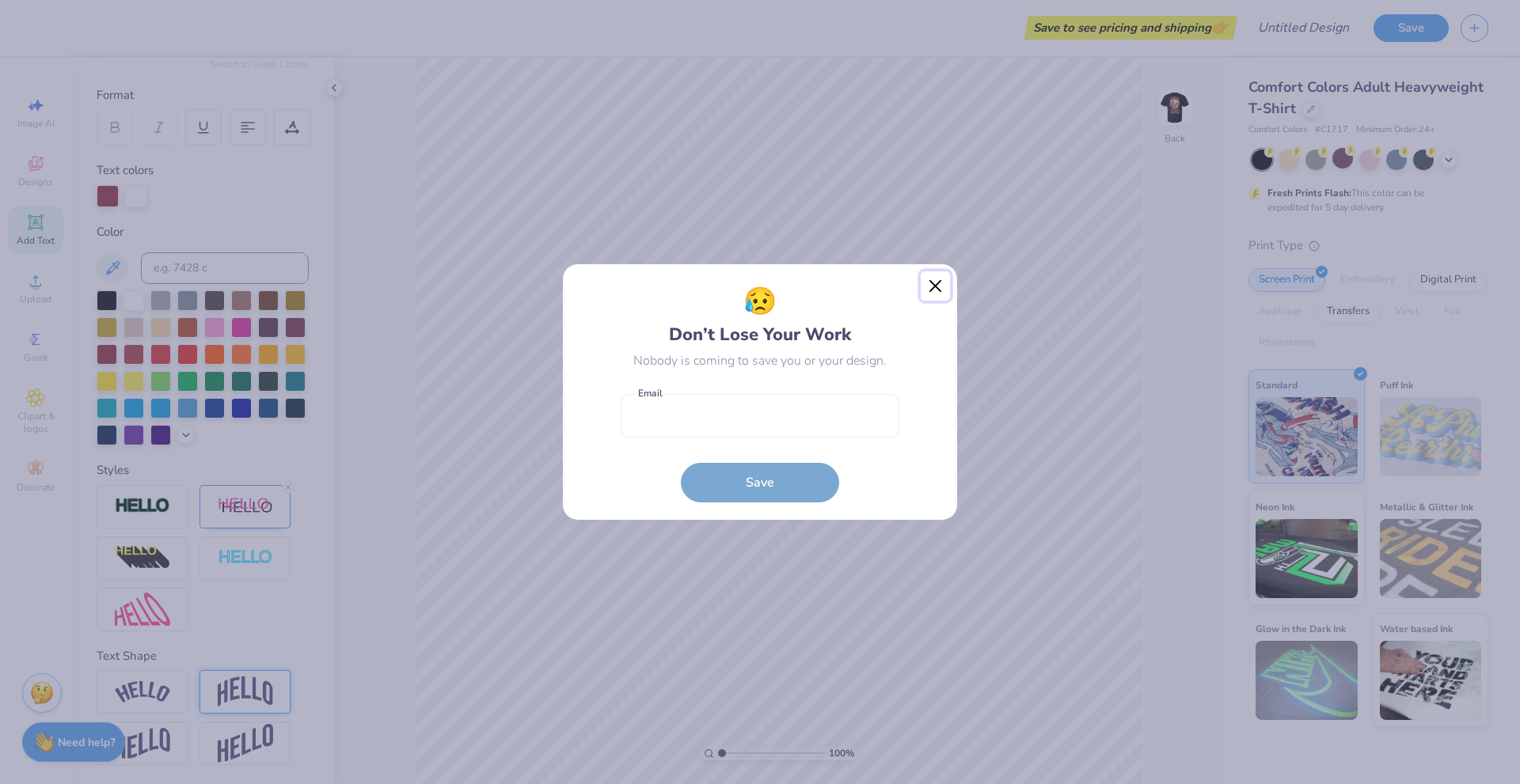
click at [935, 285] on button "Close" at bounding box center [935, 286] width 30 height 30
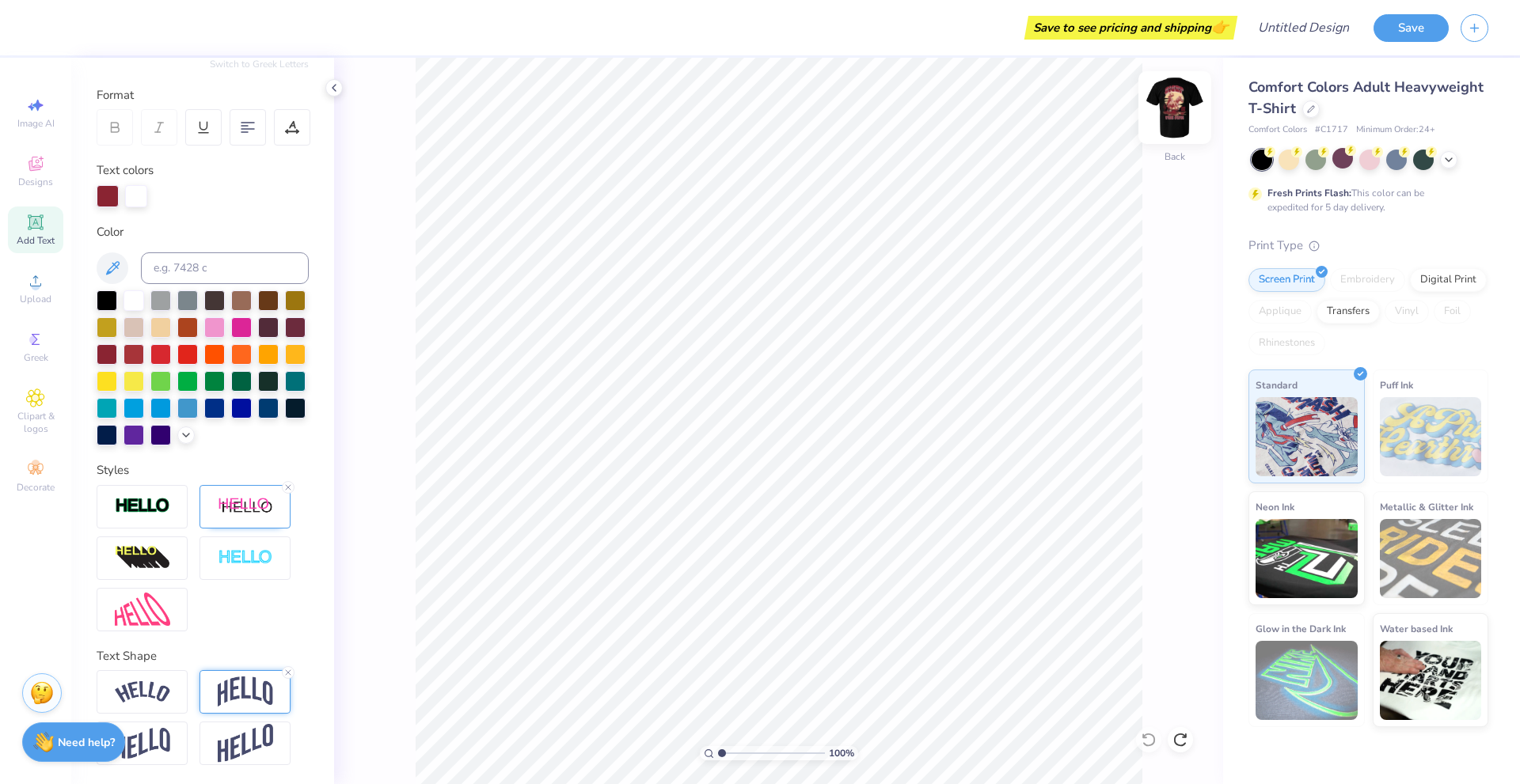
click at [1175, 101] on img at bounding box center [1174, 108] width 64 height 64
click at [43, 20] on div at bounding box center [42, 25] width 23 height 23
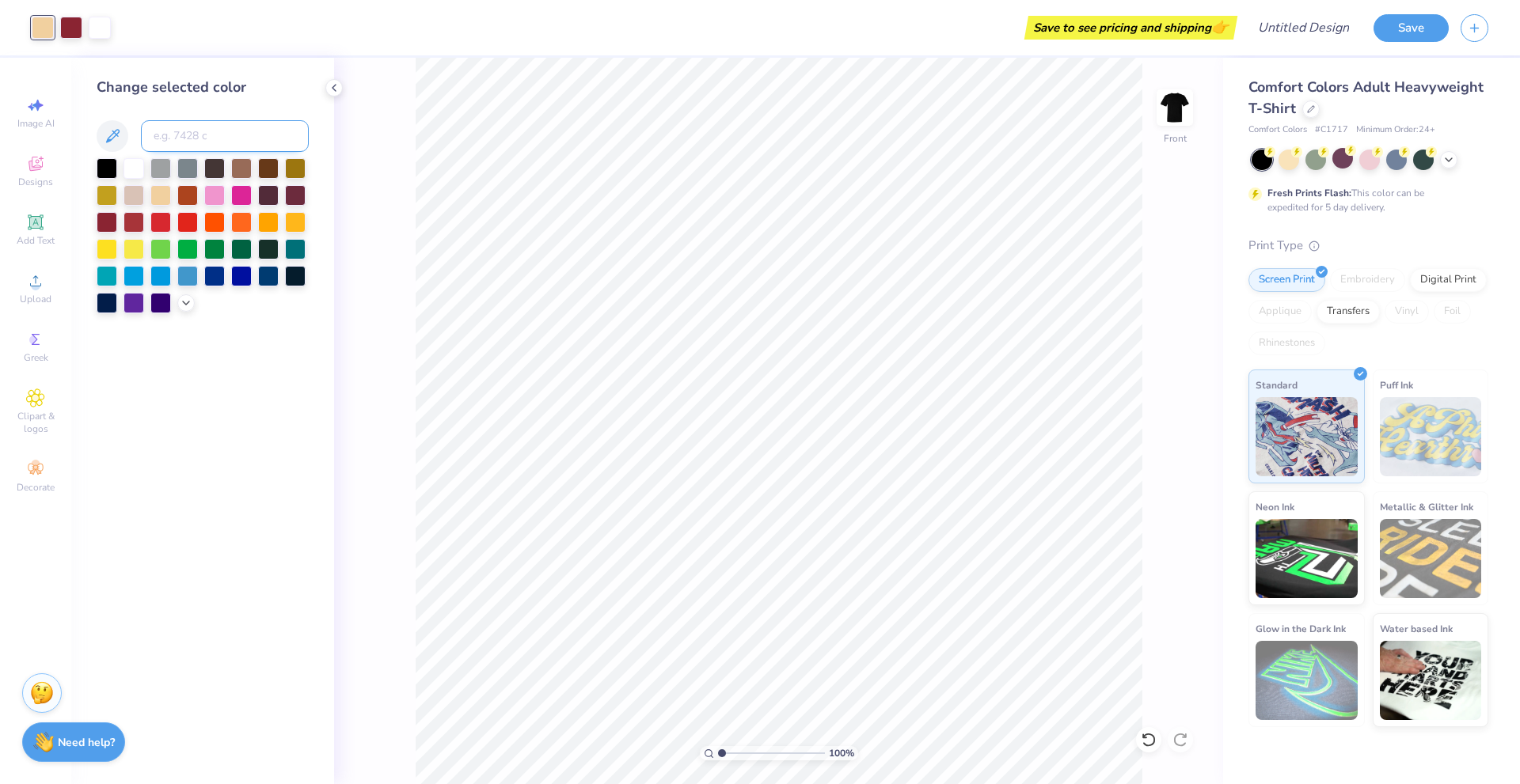
click at [174, 134] on input at bounding box center [224, 136] width 167 height 31
type input "7527"
click at [1180, 99] on img at bounding box center [1174, 108] width 64 height 64
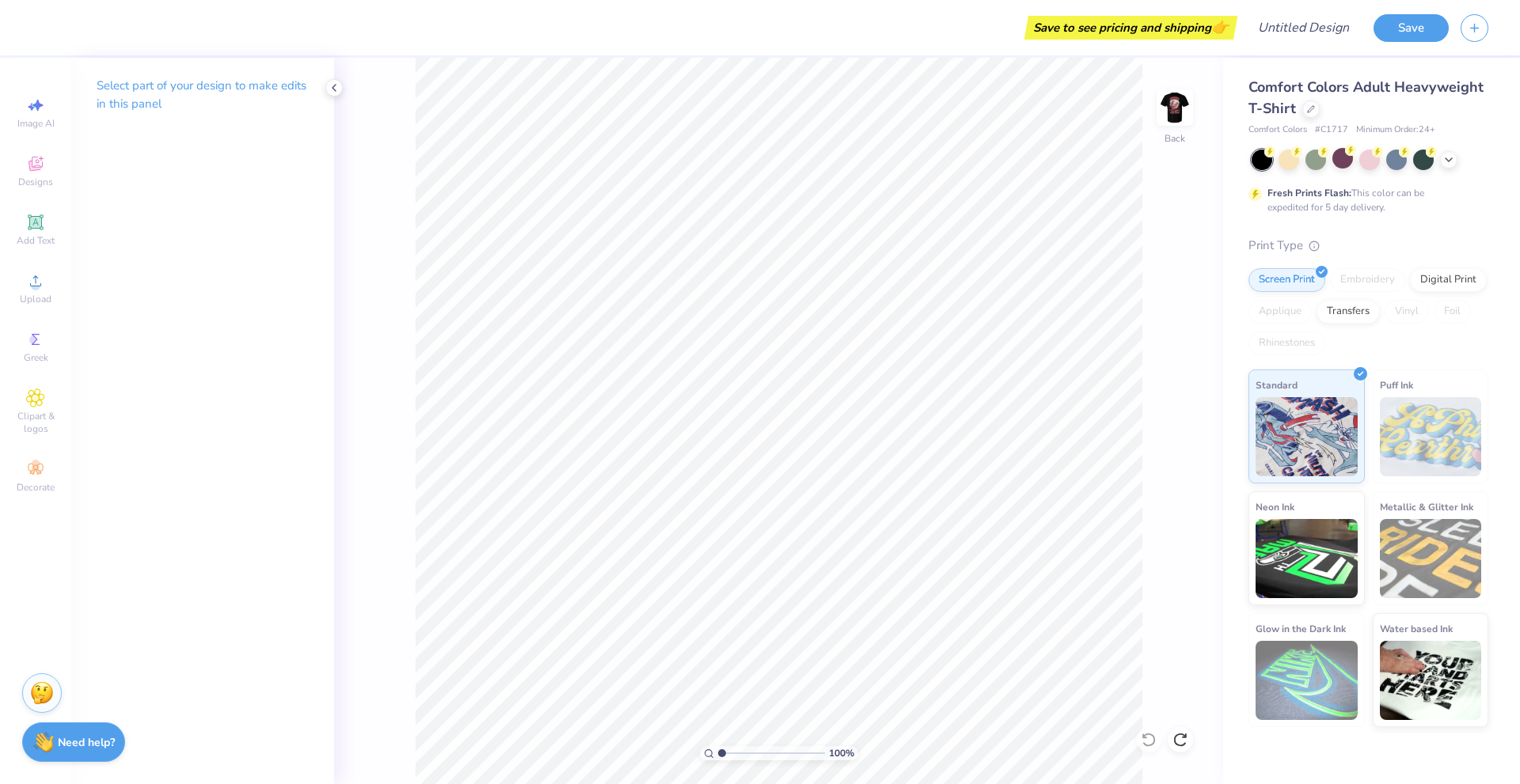
click at [1188, 103] on img at bounding box center [1175, 108] width 31 height 31
click at [43, 31] on div at bounding box center [42, 25] width 23 height 23
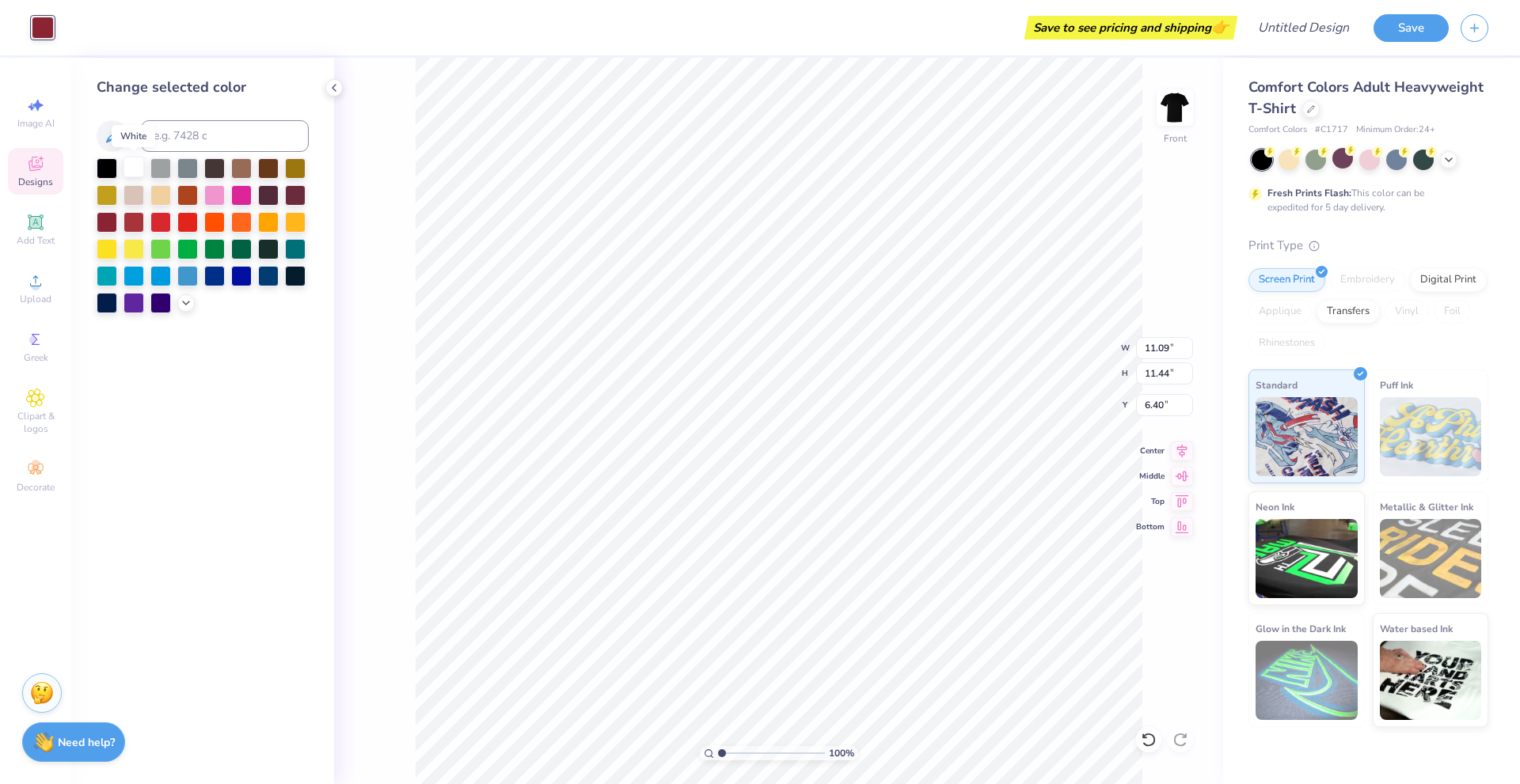
click at [130, 169] on div at bounding box center [133, 166] width 21 height 21
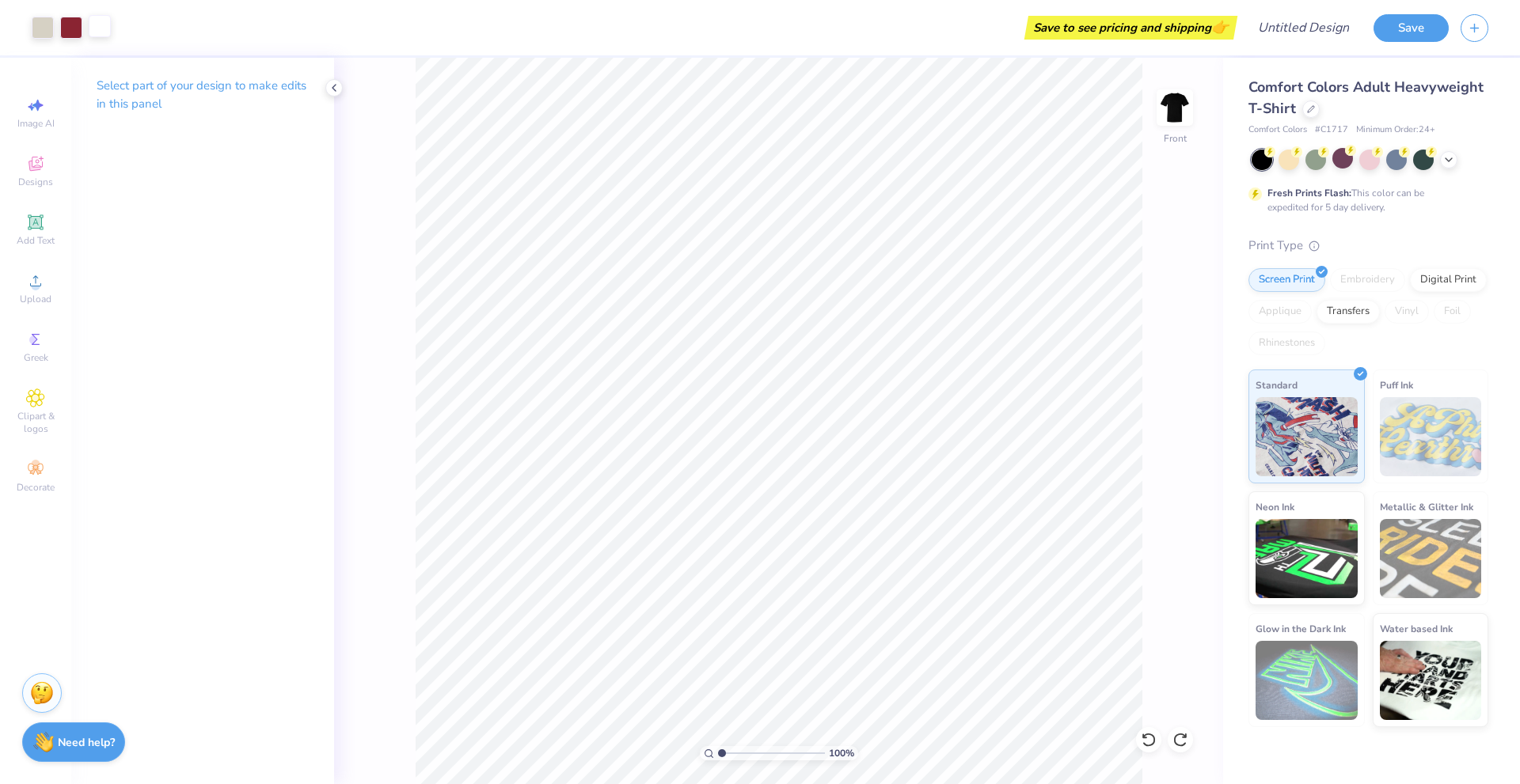
click at [98, 27] on div at bounding box center [100, 25] width 23 height 23
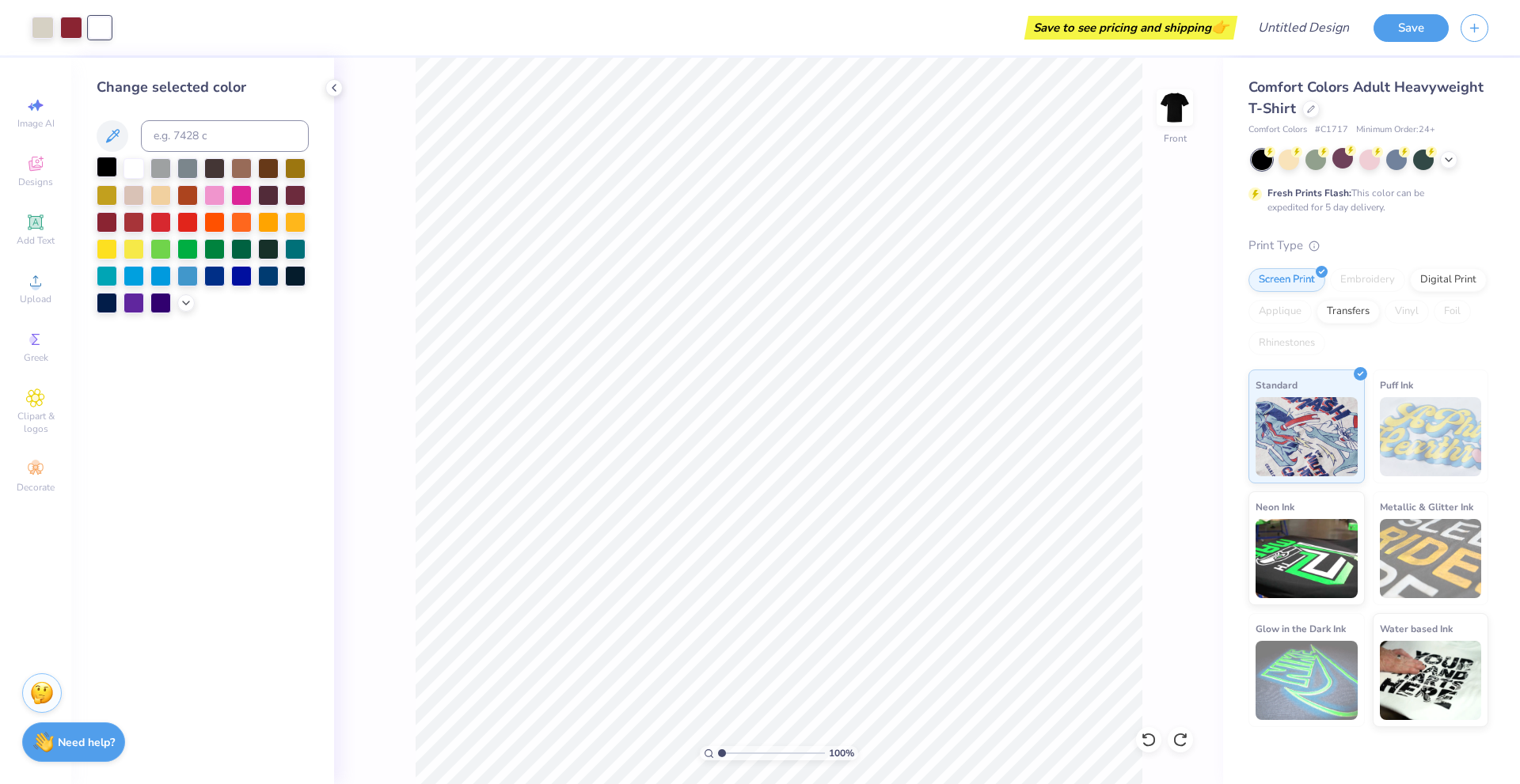
click at [104, 163] on div at bounding box center [107, 166] width 21 height 21
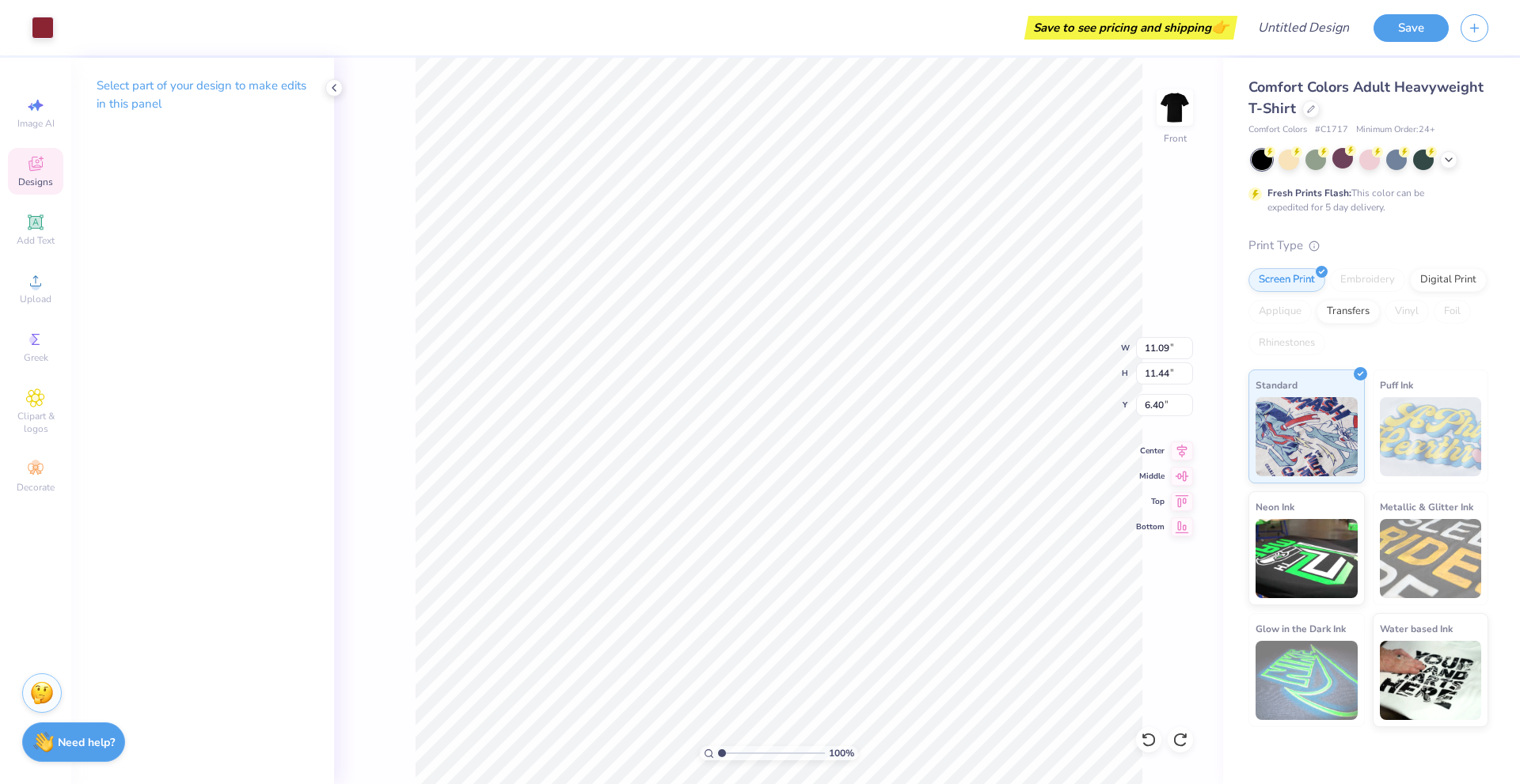
type input "9.45"
type input "9.63"
type input "6.35"
click at [45, 26] on div at bounding box center [42, 25] width 23 height 23
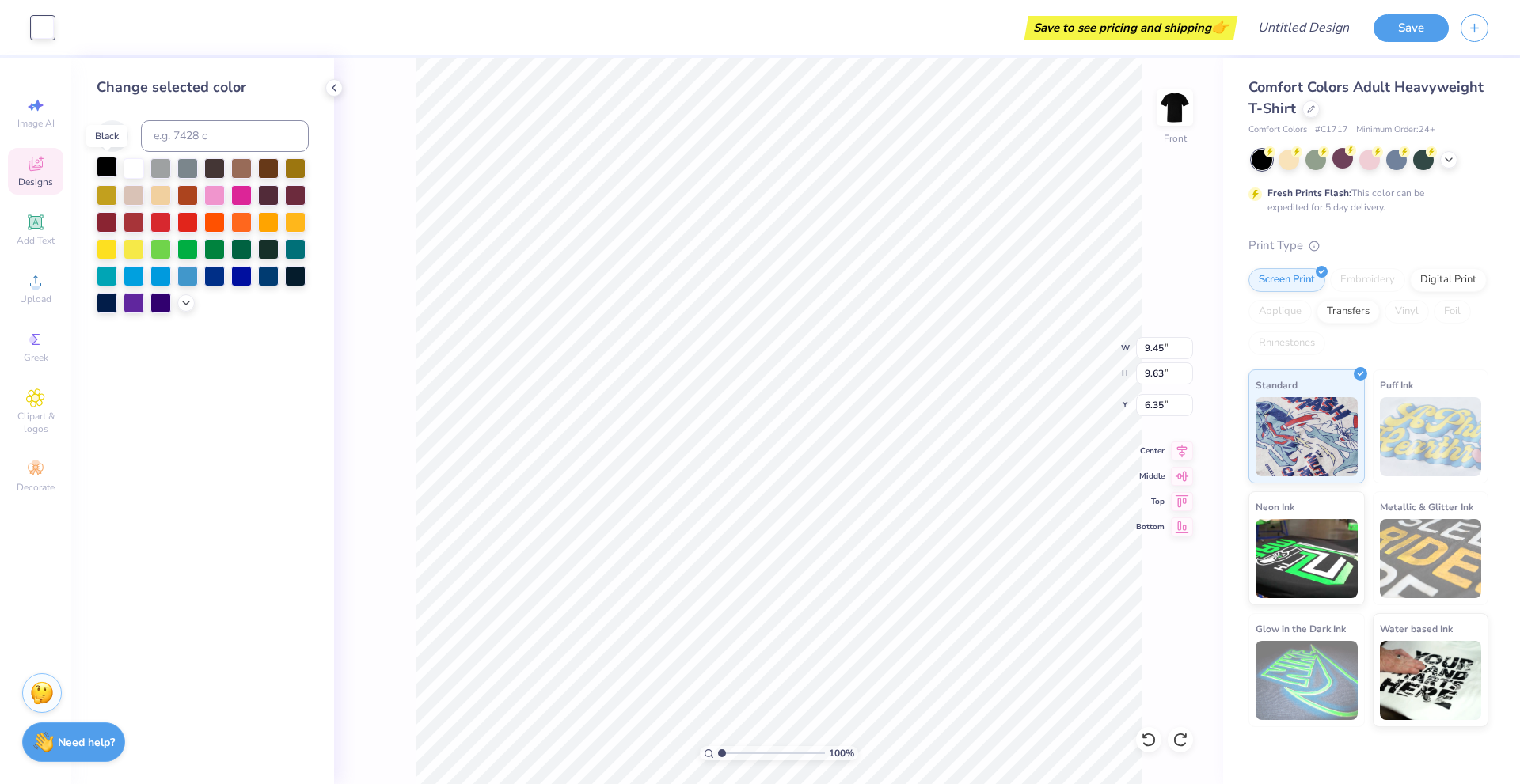
click at [110, 164] on div at bounding box center [107, 166] width 21 height 21
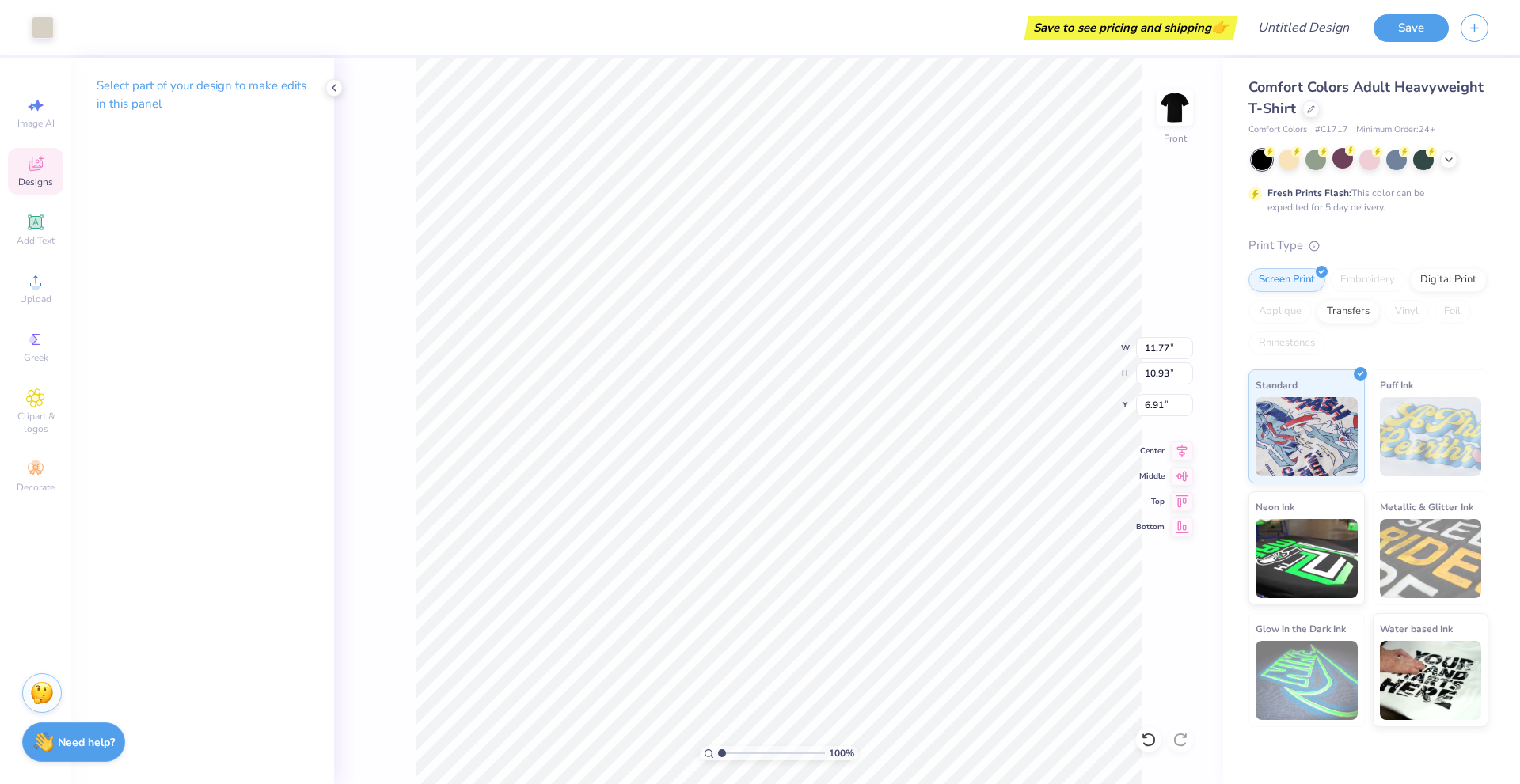
type input "11.09"
type input "11.44"
type input "6.40"
click at [36, 36] on div at bounding box center [42, 25] width 23 height 23
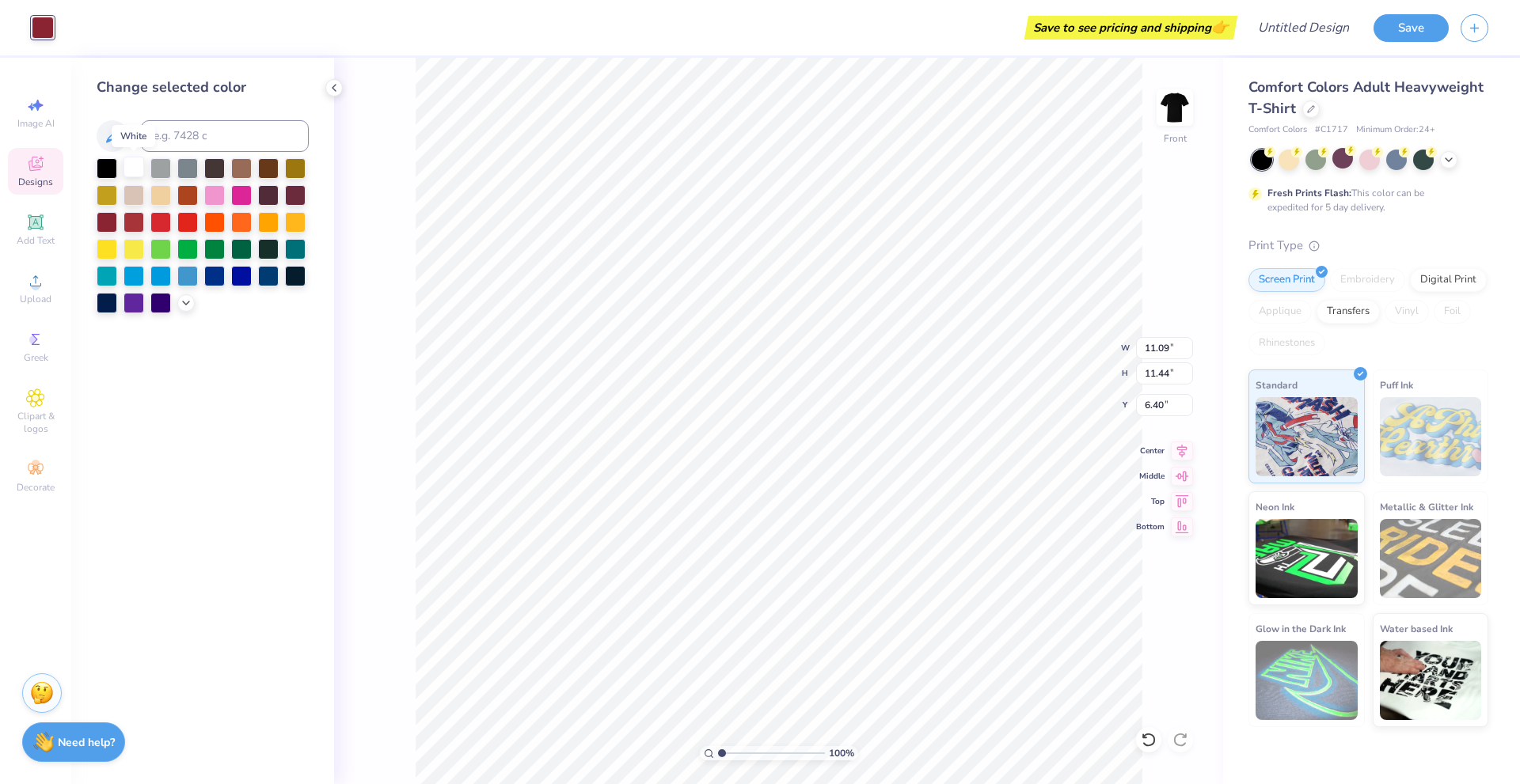
click at [130, 166] on div at bounding box center [133, 166] width 21 height 21
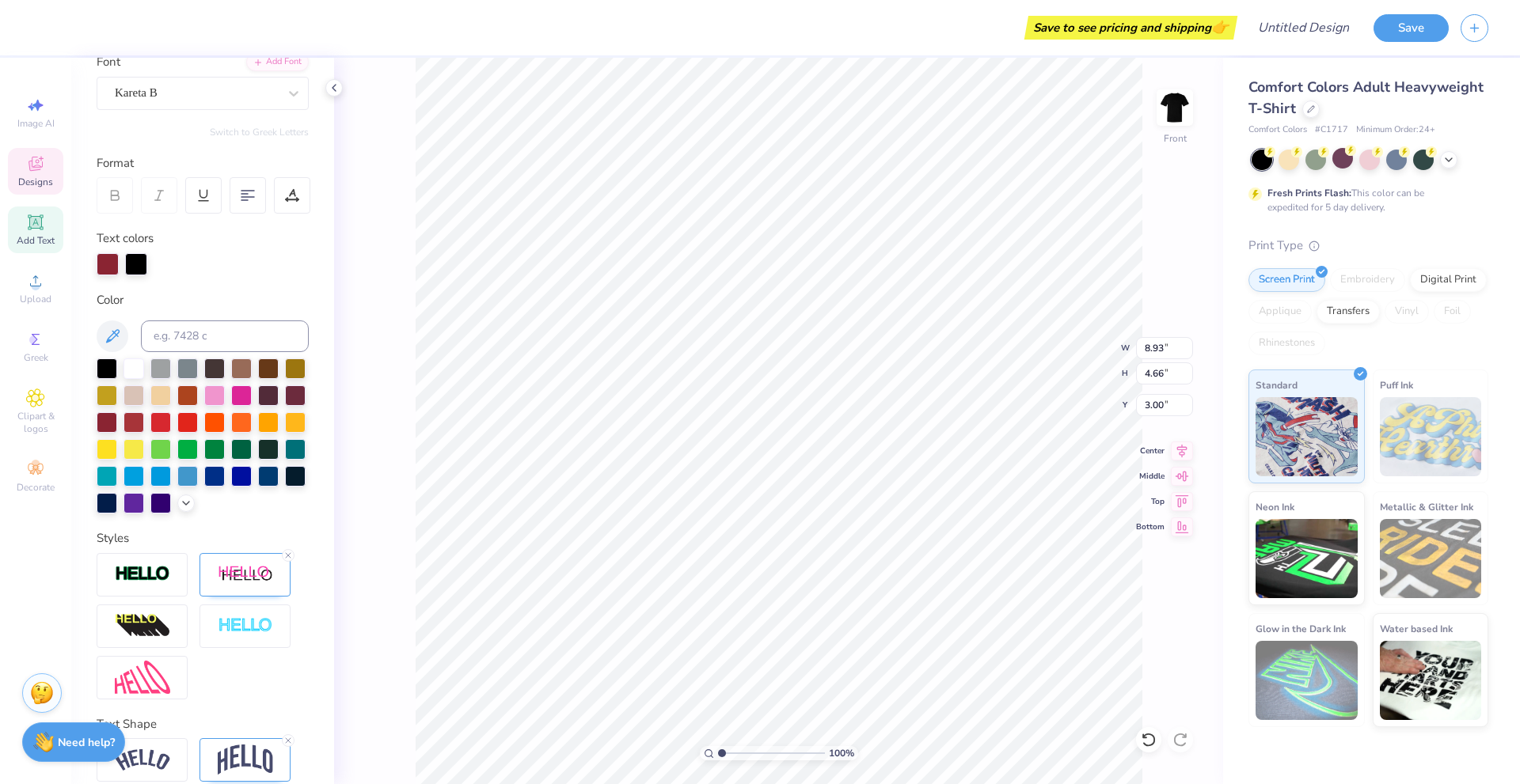
scroll to position [0, 0]
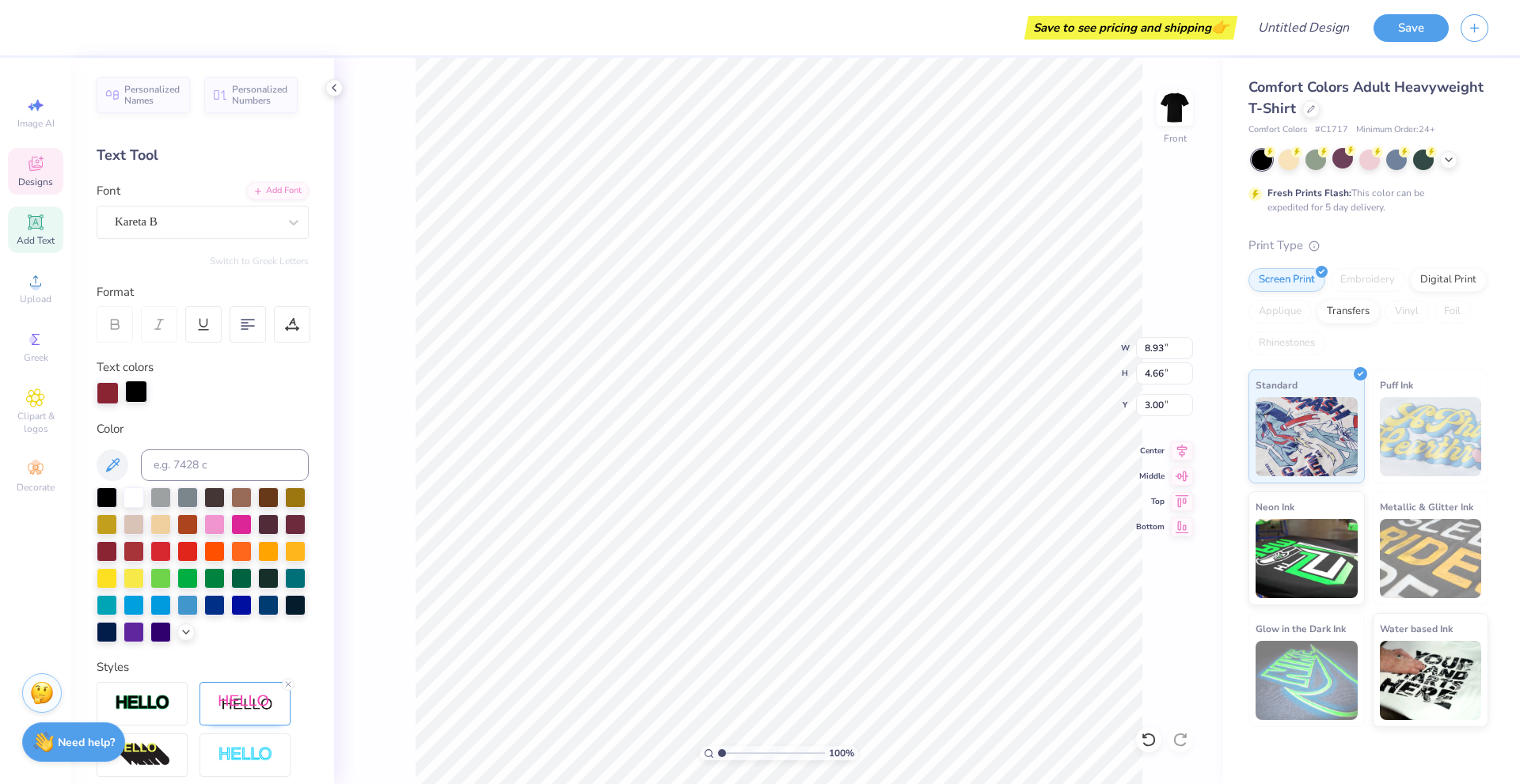
click at [134, 387] on div at bounding box center [136, 392] width 23 height 23
click at [124, 502] on div at bounding box center [133, 495] width 21 height 21
click at [335, 361] on div "100 % Front W 8.93 8.93 " H 4.66 4.66 " Y 3.00 3.00 " Center Middle Top Bottom" at bounding box center [779, 421] width 889 height 726
click at [129, 392] on div at bounding box center [136, 392] width 23 height 23
click at [130, 496] on div at bounding box center [133, 495] width 21 height 21
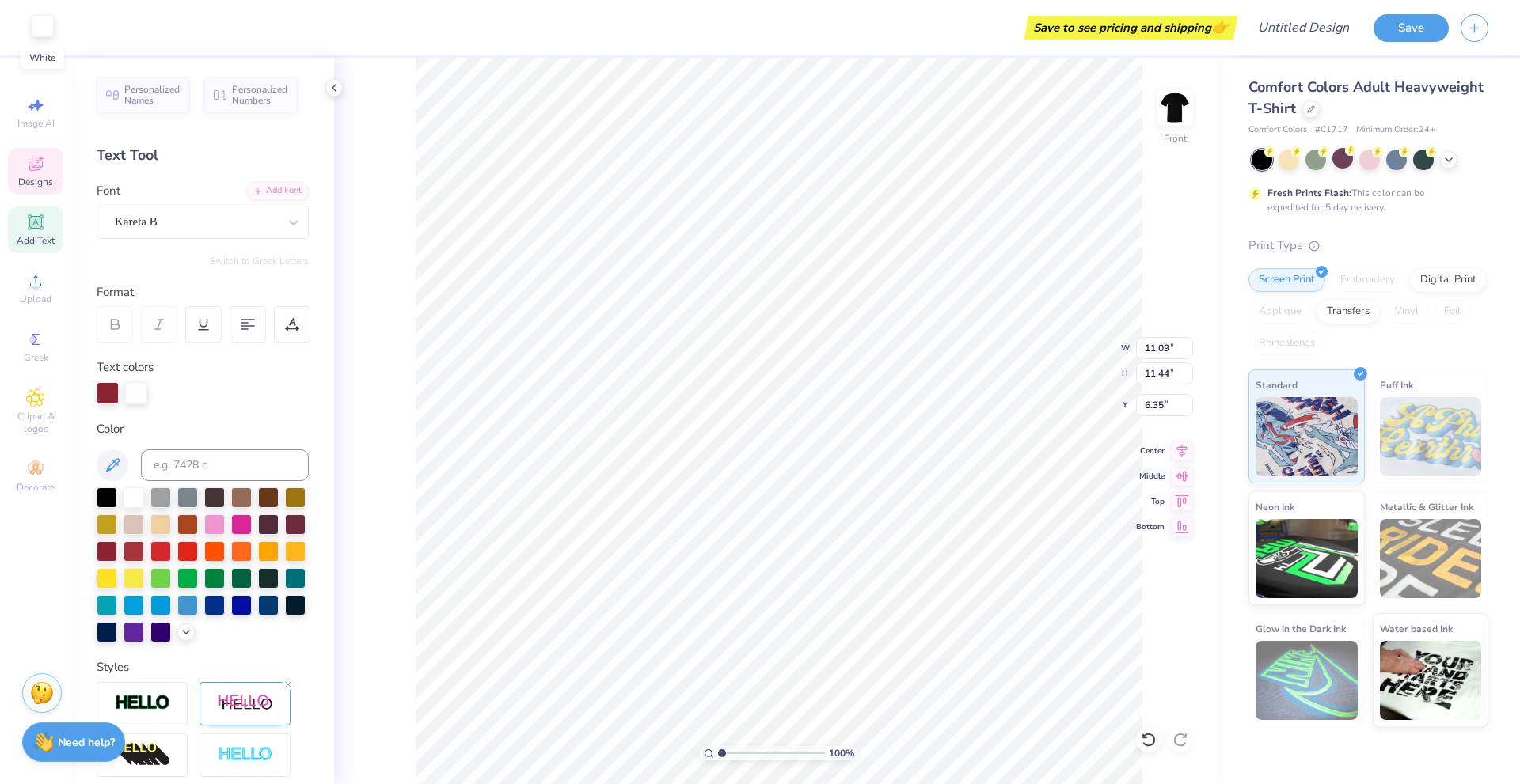
click at [52, 37] on div at bounding box center [42, 25] width 23 height 23
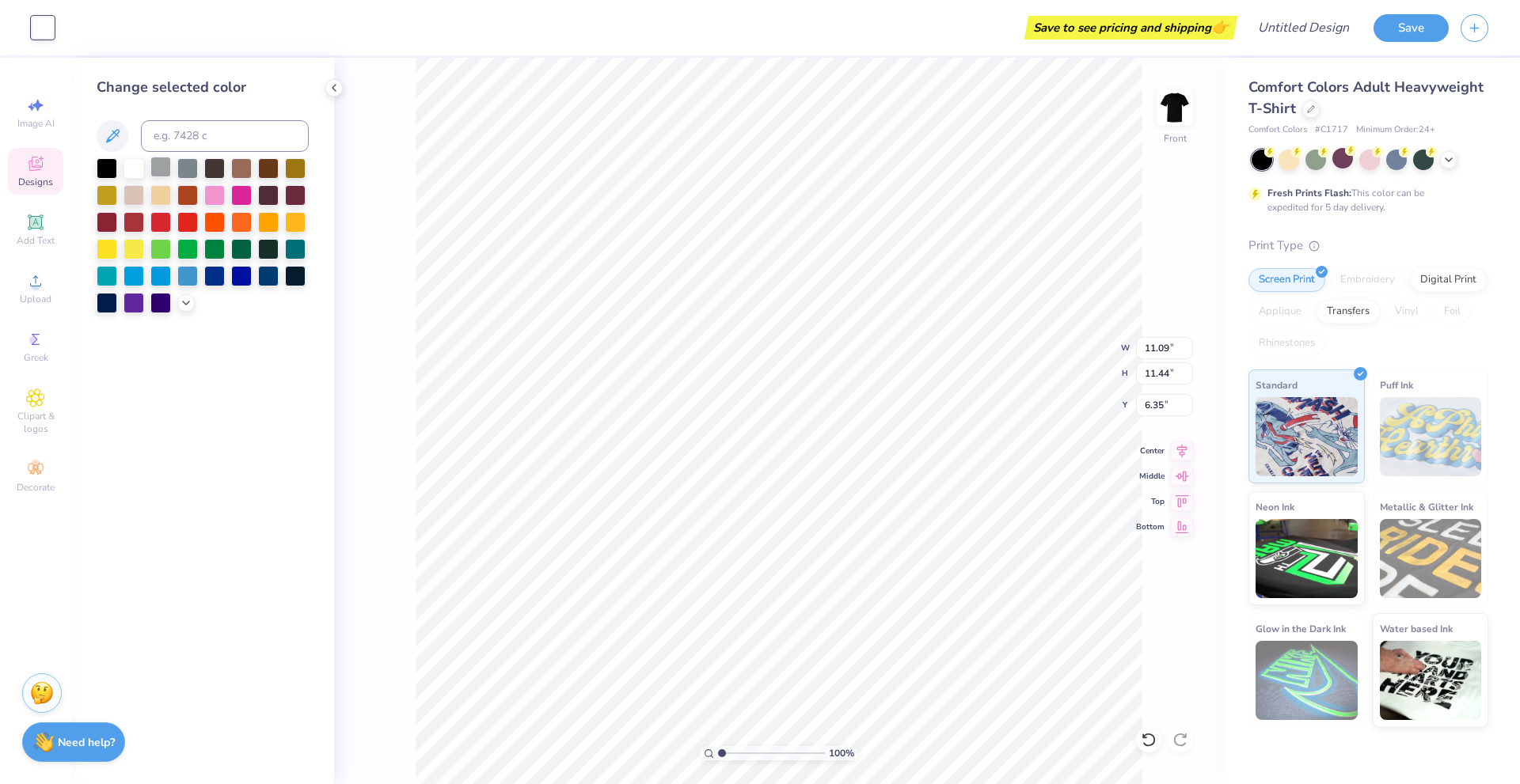
click at [155, 169] on div at bounding box center [161, 166] width 21 height 21
click at [272, 166] on div at bounding box center [268, 166] width 21 height 21
click at [240, 167] on div at bounding box center [241, 166] width 21 height 21
click at [97, 216] on div at bounding box center [107, 220] width 21 height 21
click at [290, 188] on div at bounding box center [295, 194] width 21 height 21
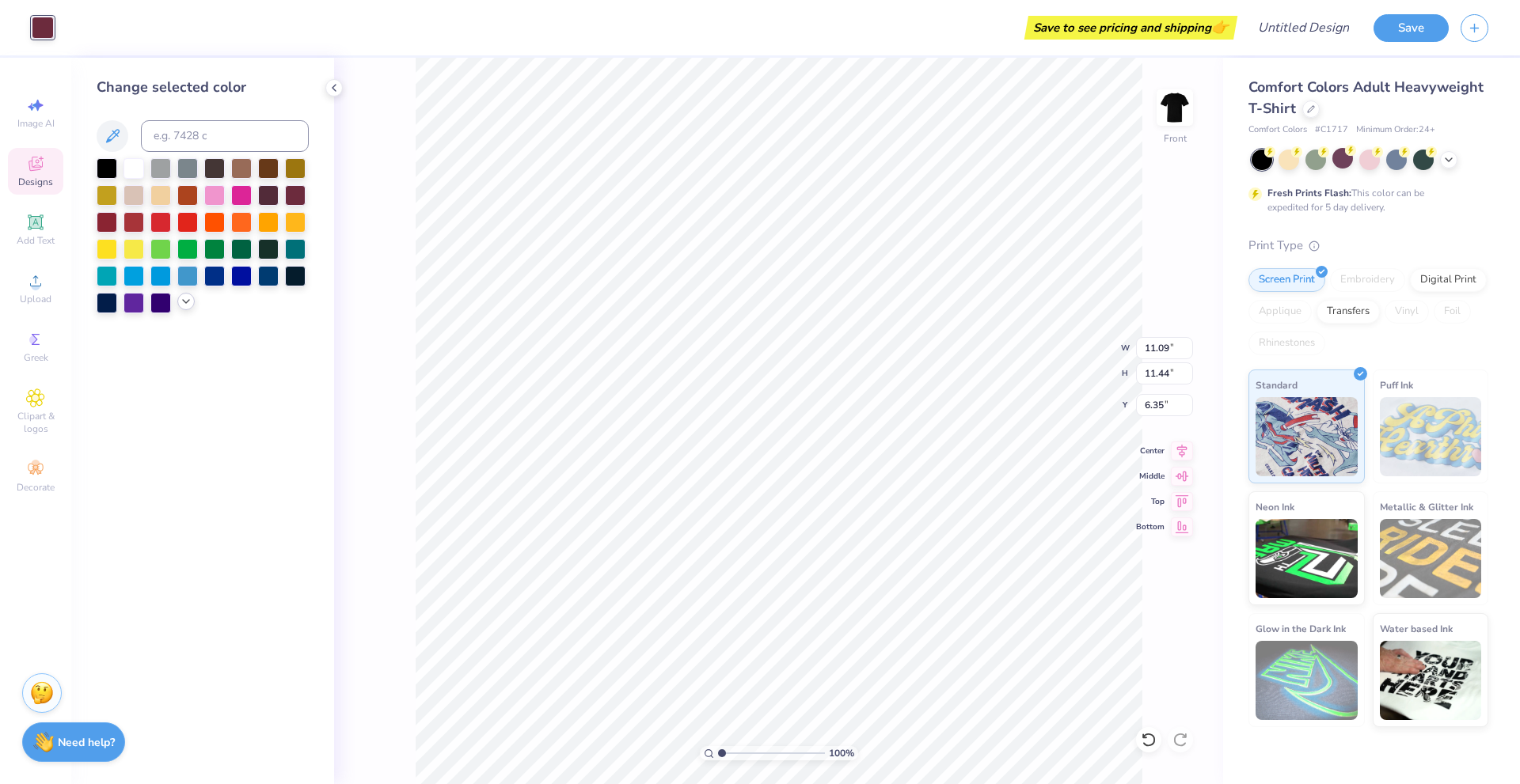
click at [184, 295] on div at bounding box center [186, 301] width 18 height 18
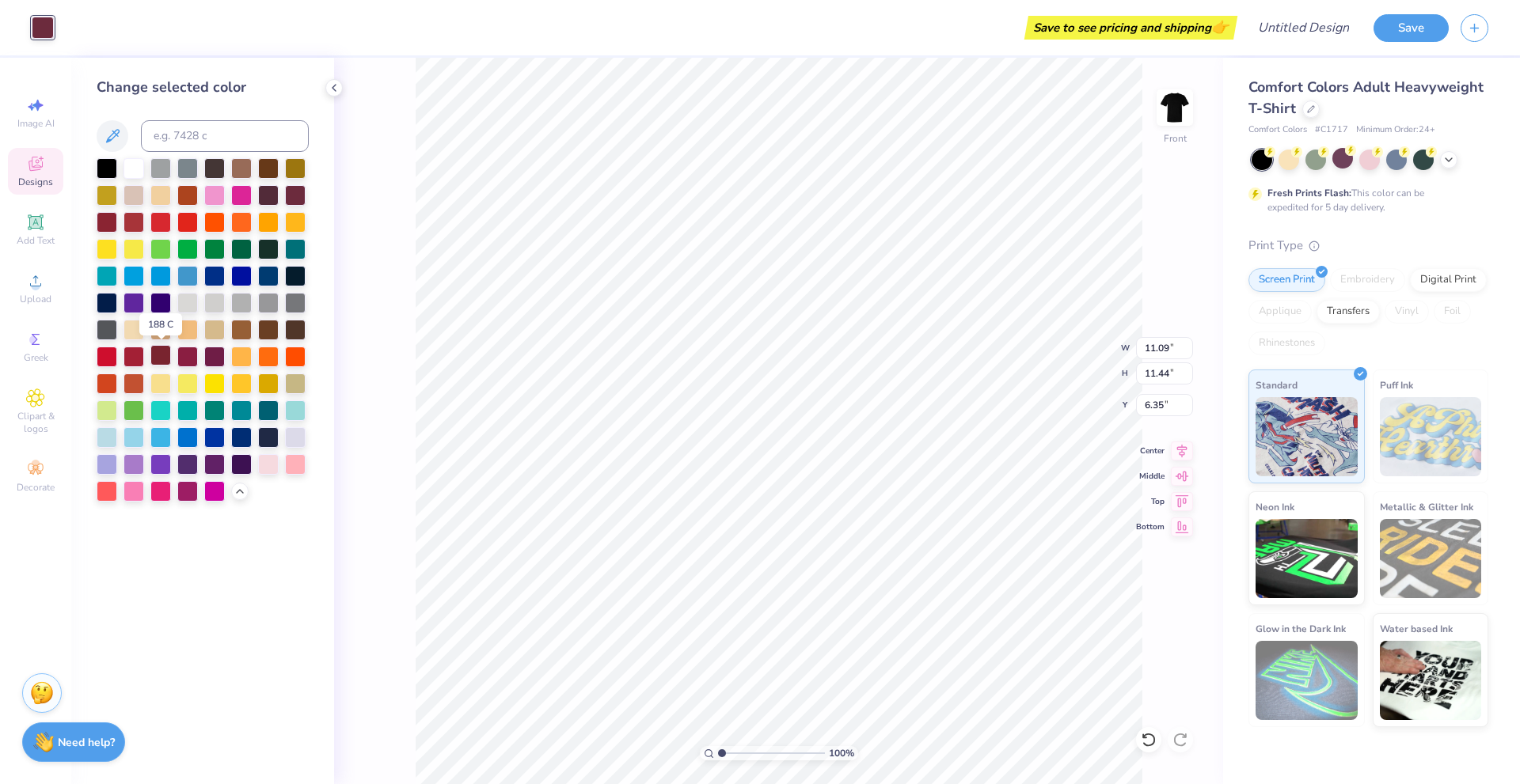
click at [166, 351] on div at bounding box center [161, 354] width 21 height 21
click at [274, 458] on div at bounding box center [268, 462] width 21 height 21
click at [291, 384] on div at bounding box center [295, 382] width 21 height 21
click at [130, 354] on div at bounding box center [133, 354] width 21 height 21
click at [186, 300] on div at bounding box center [187, 301] width 21 height 21
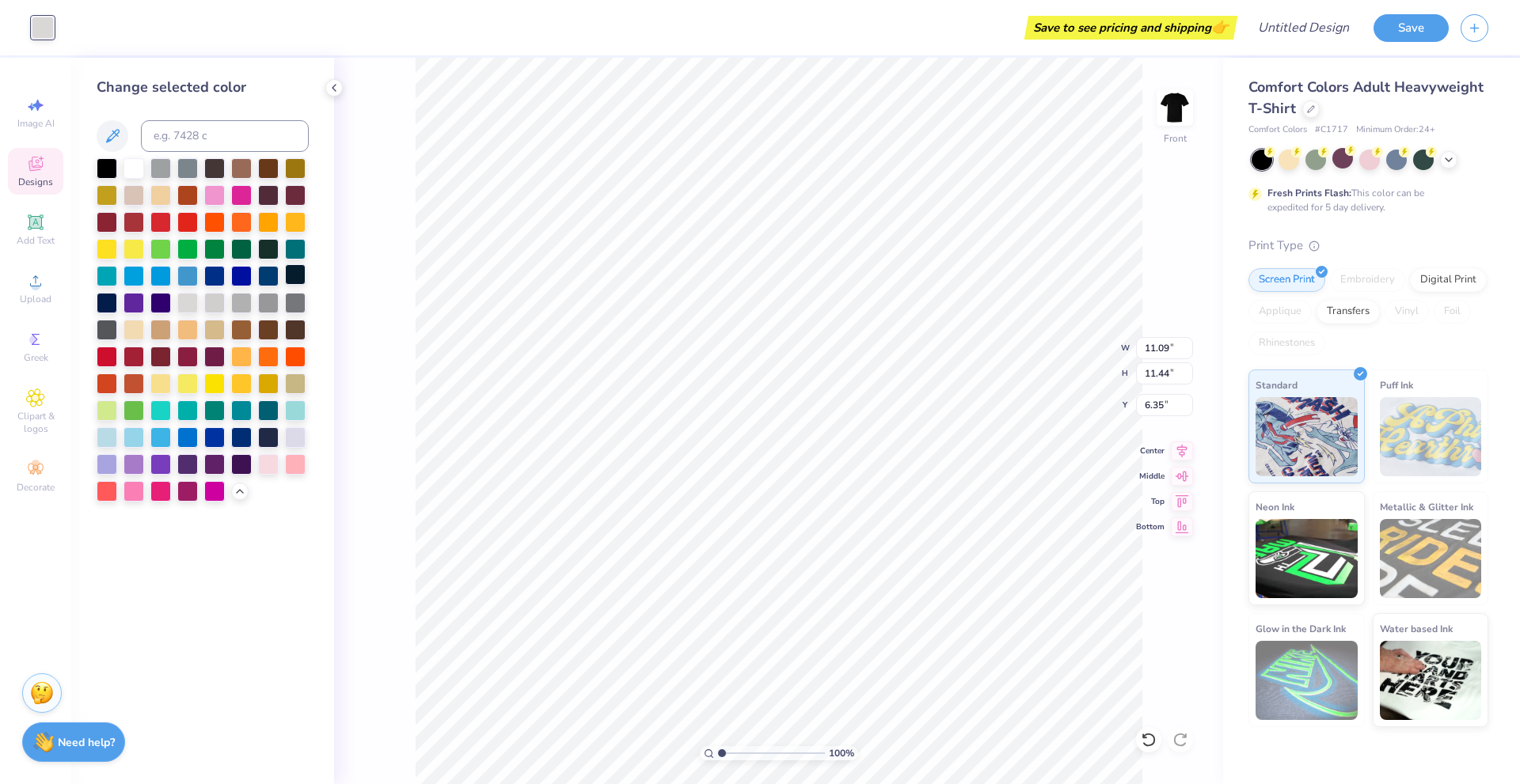
click at [294, 272] on div at bounding box center [295, 274] width 21 height 21
click at [110, 296] on div at bounding box center [107, 301] width 21 height 21
click at [288, 274] on div at bounding box center [295, 274] width 21 height 21
click at [106, 216] on div at bounding box center [107, 220] width 21 height 21
click at [267, 194] on div at bounding box center [268, 194] width 21 height 21
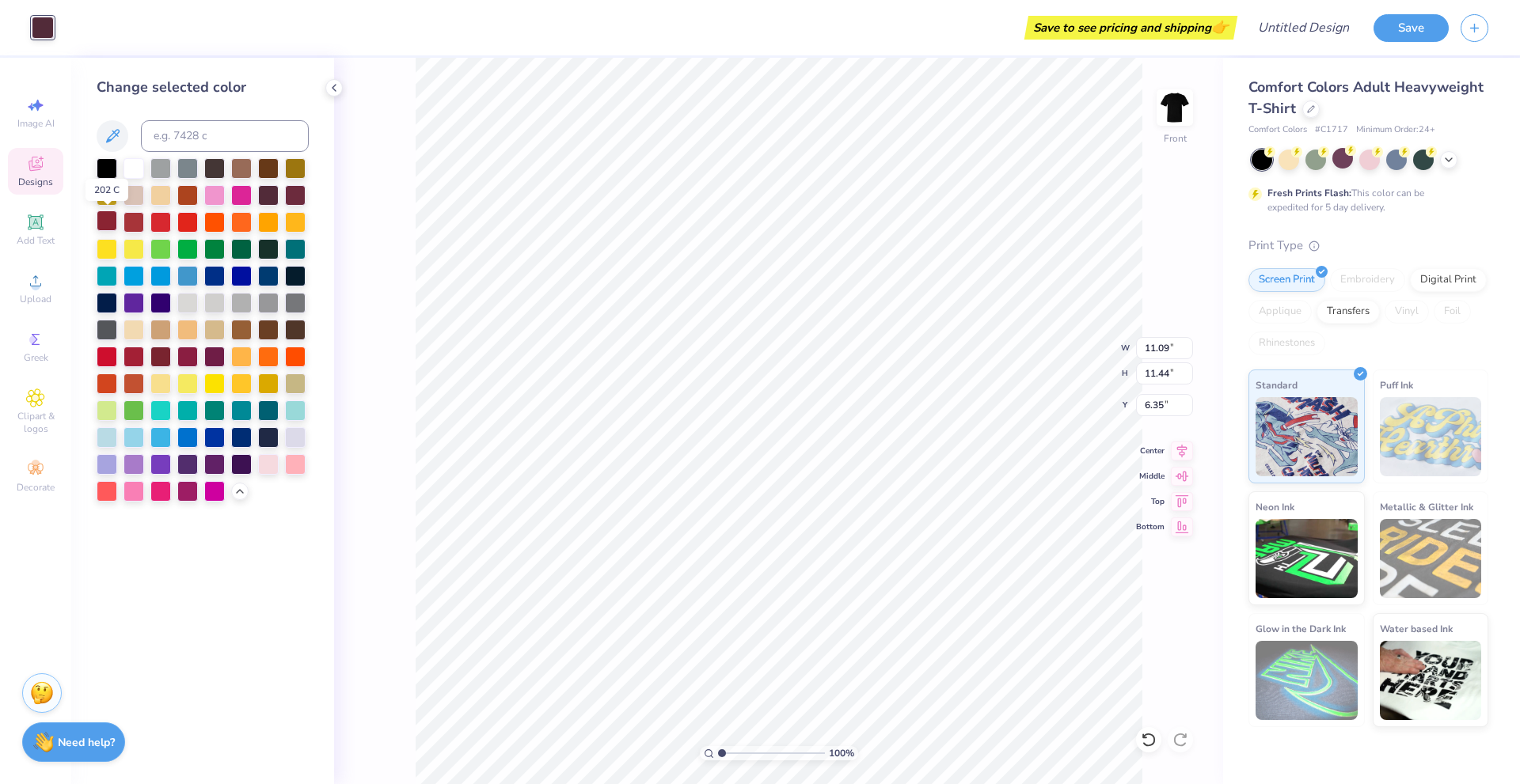
click at [102, 220] on div at bounding box center [107, 220] width 21 height 21
click at [387, 205] on div "100 % Front W 11.09 11.09 " H 11.44 11.44 " Y 6.35 6.35 " Center Middle Top Bot…" at bounding box center [779, 421] width 889 height 726
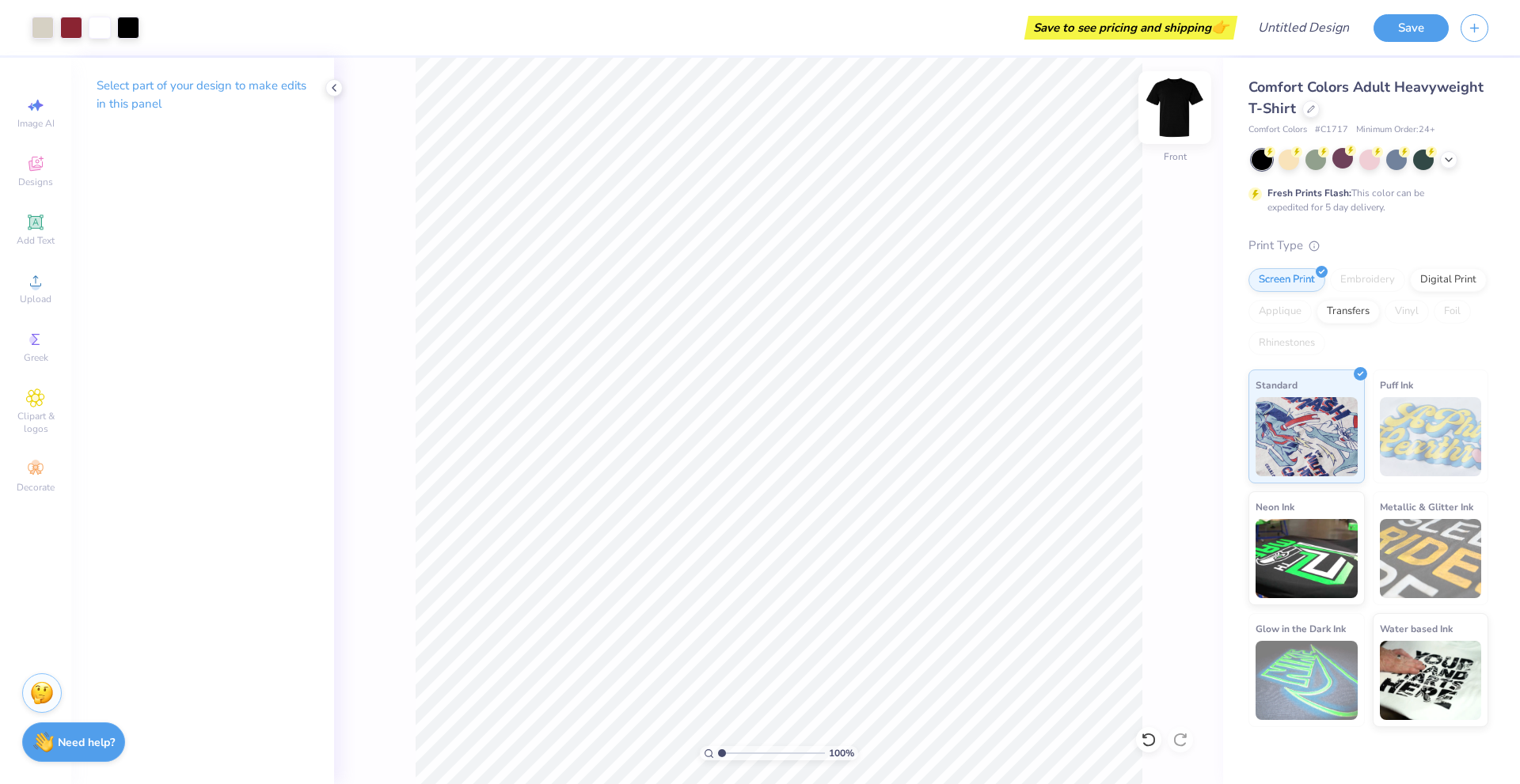
click at [1179, 111] on img at bounding box center [1174, 108] width 64 height 64
click at [1172, 115] on img at bounding box center [1174, 108] width 64 height 64
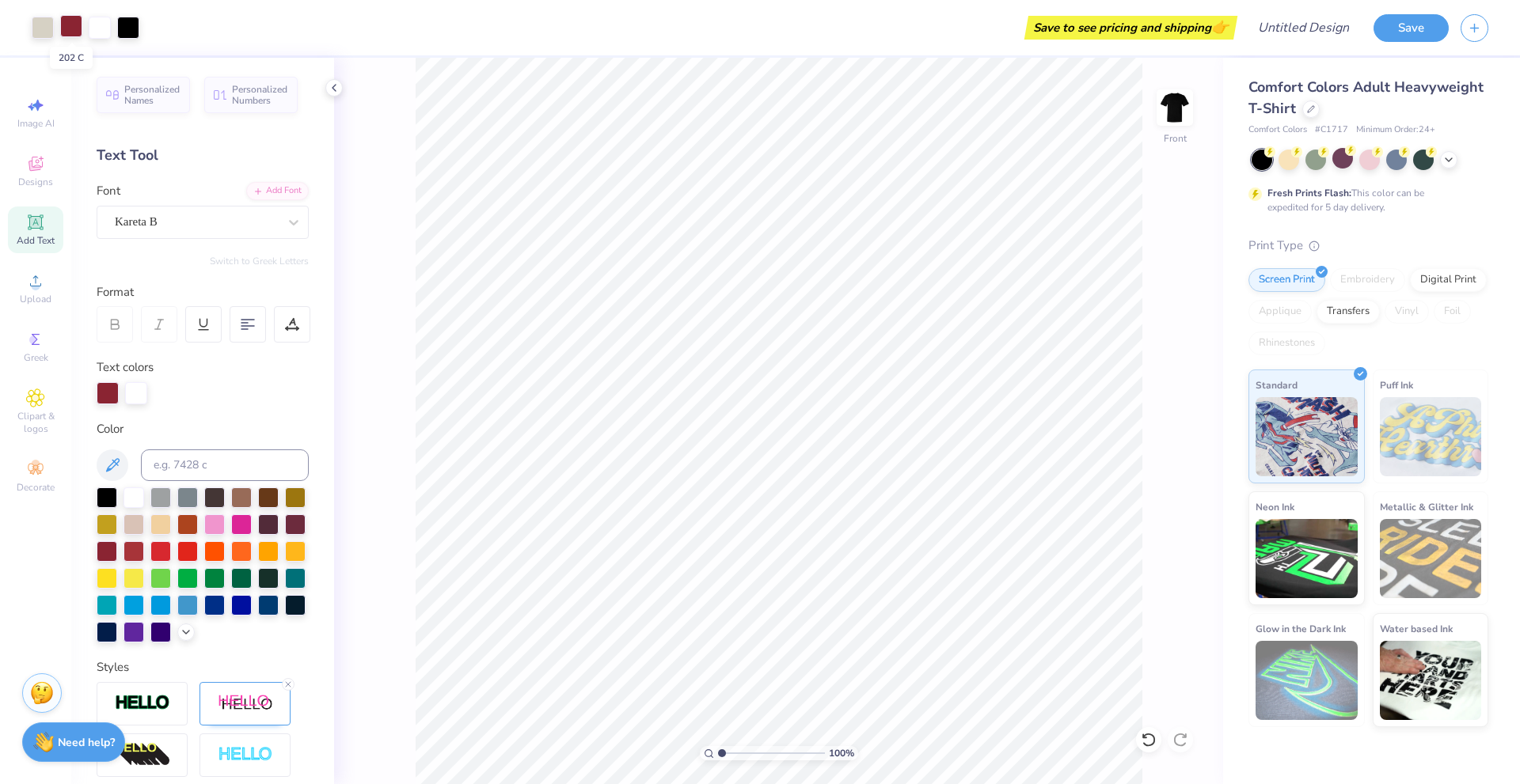
click at [66, 23] on div at bounding box center [71, 25] width 23 height 23
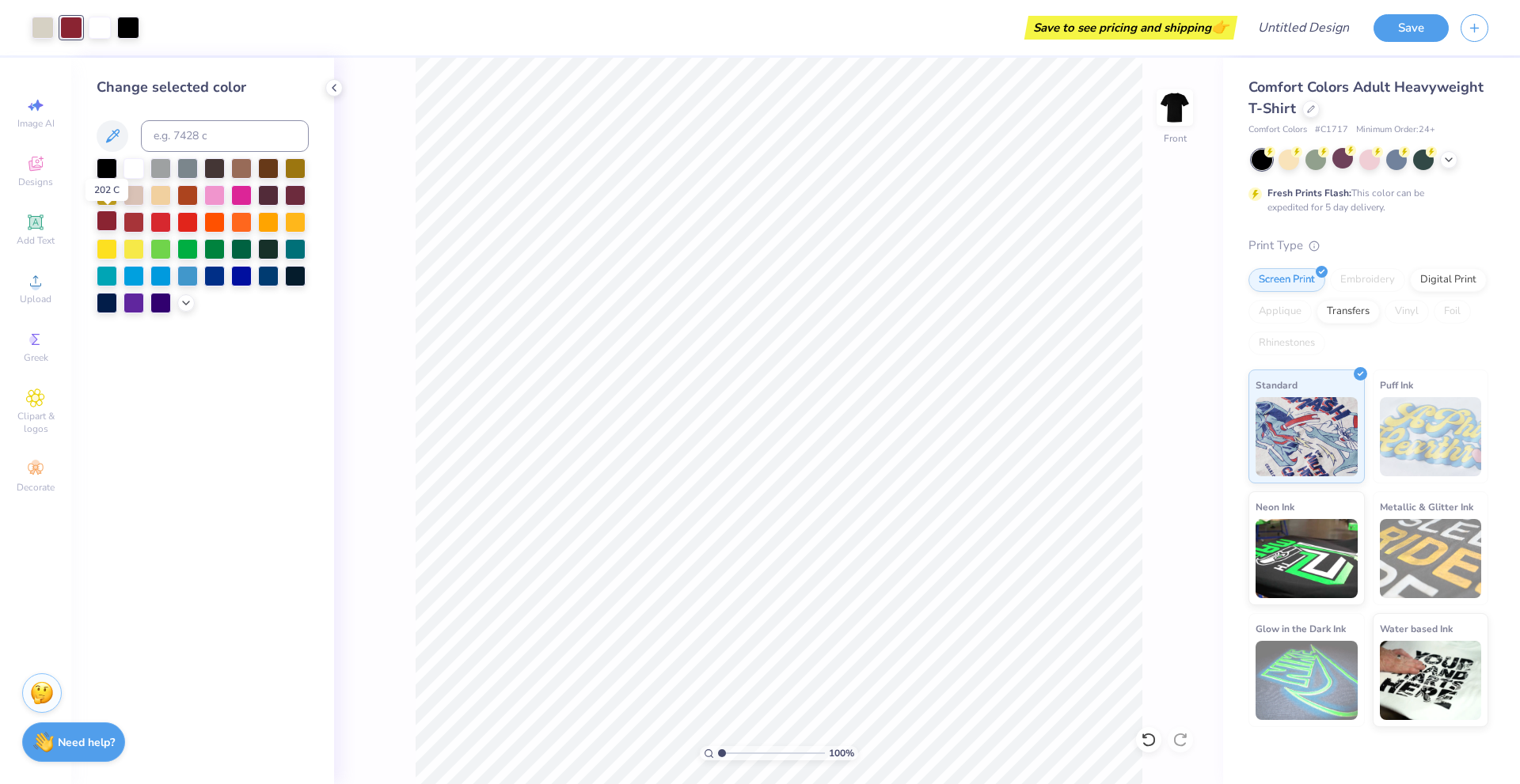
click at [109, 214] on div at bounding box center [107, 220] width 21 height 21
click at [130, 222] on div at bounding box center [133, 220] width 21 height 21
click at [183, 294] on div at bounding box center [186, 301] width 18 height 18
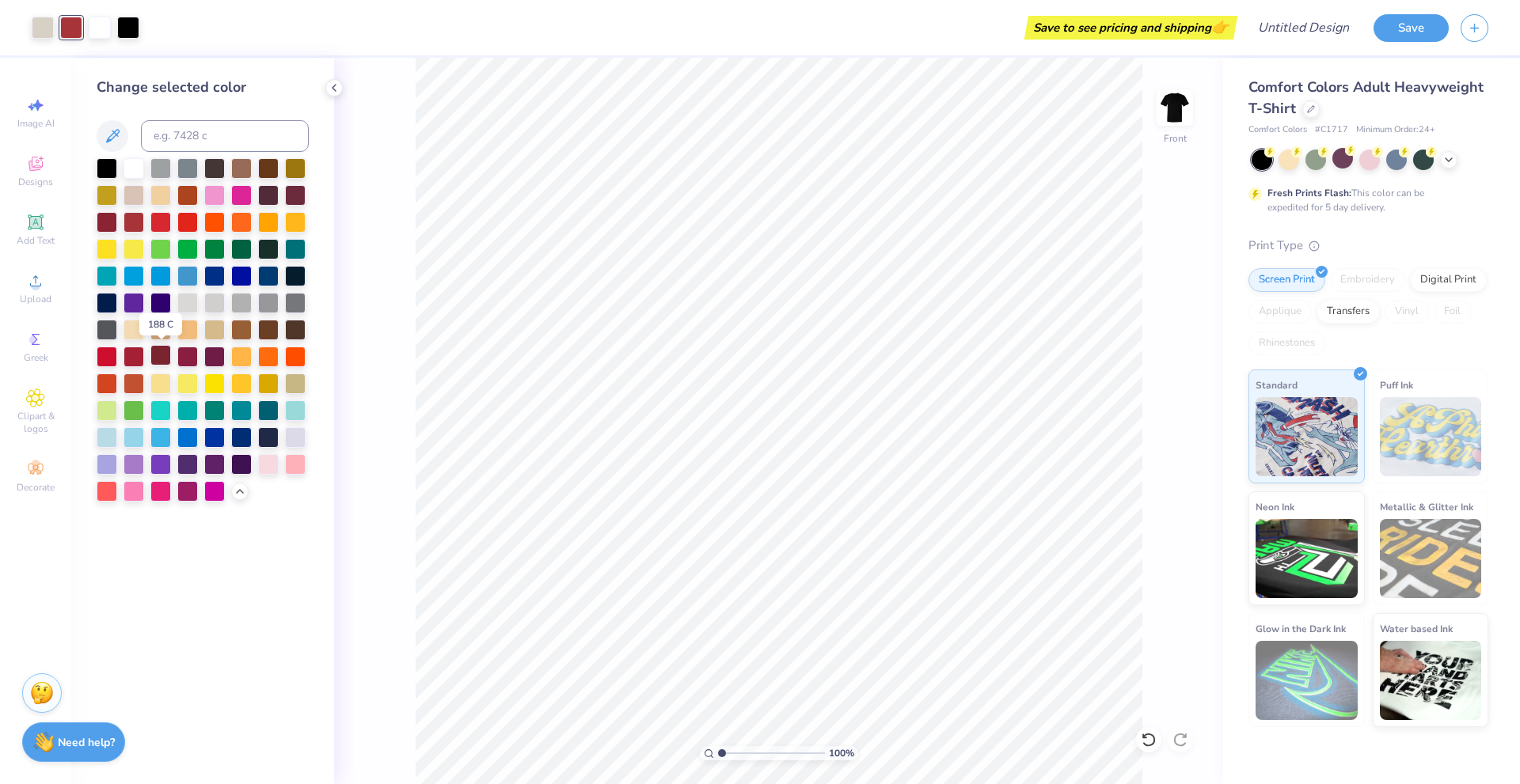
click at [166, 351] on div at bounding box center [161, 354] width 21 height 21
click at [124, 31] on div at bounding box center [128, 25] width 23 height 23
click at [132, 166] on div at bounding box center [133, 166] width 21 height 21
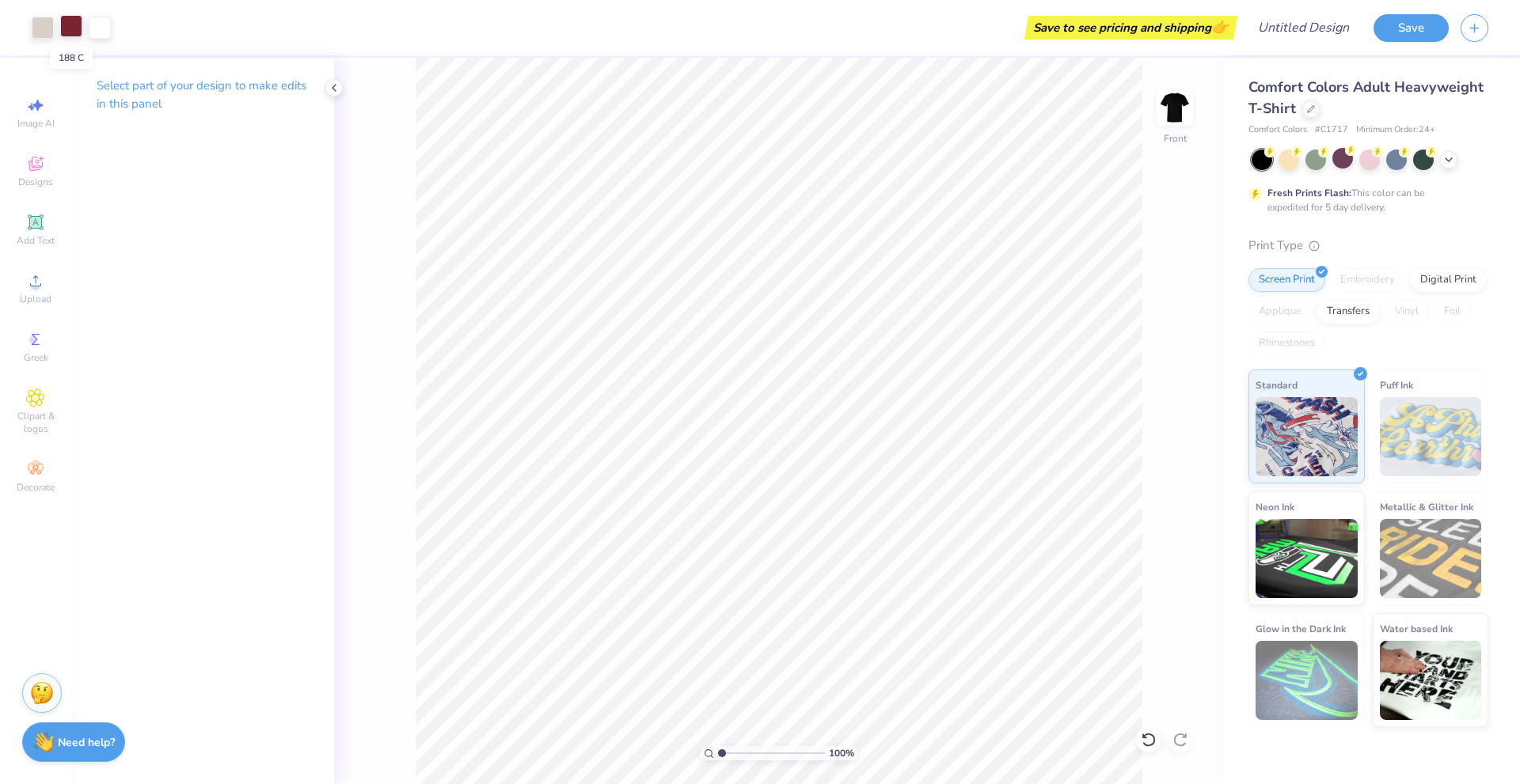
drag, startPoint x: 70, startPoint y: 24, endPoint x: 74, endPoint y: 36, distance: 12.6
click at [70, 26] on div at bounding box center [71, 25] width 23 height 23
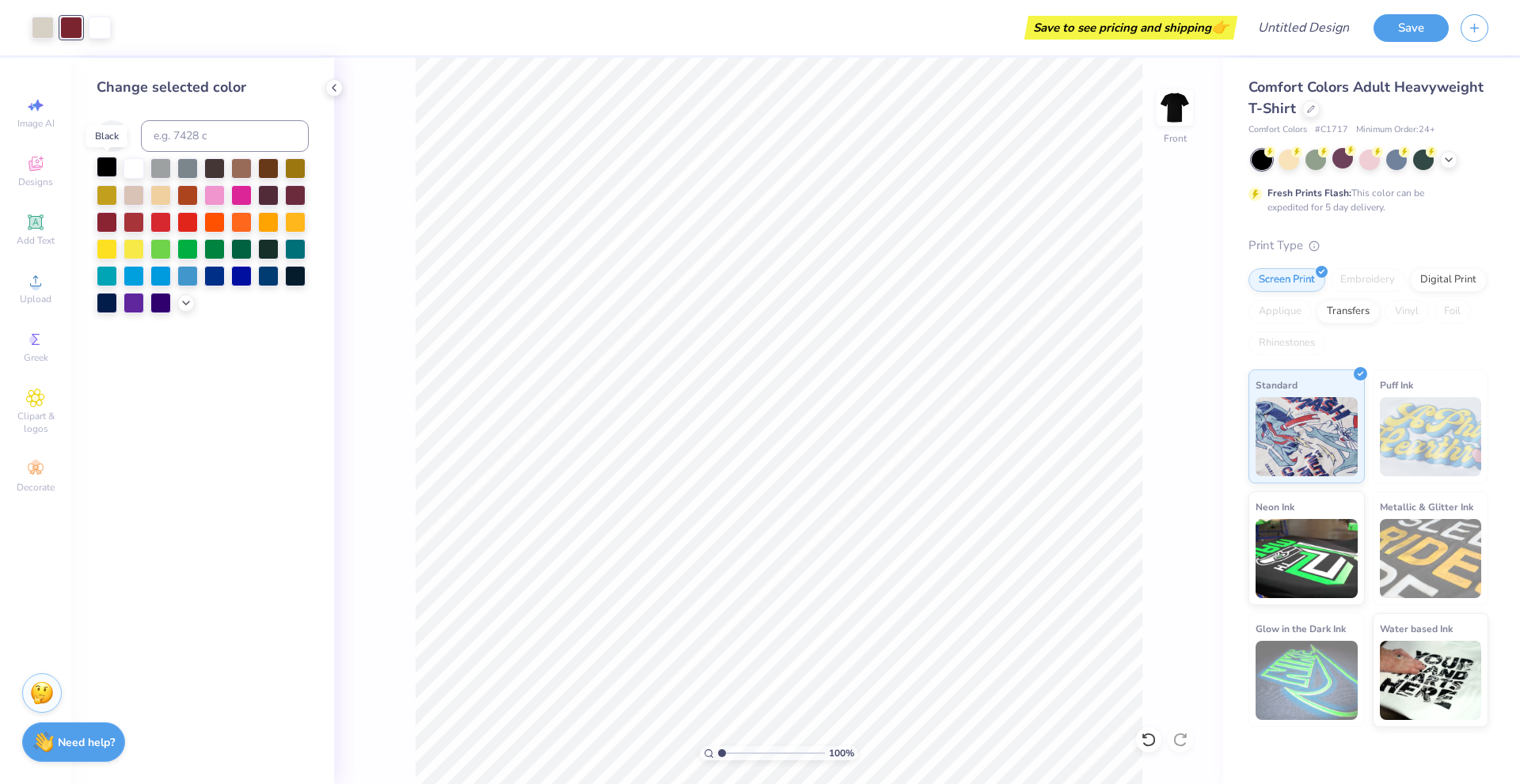
click at [109, 162] on div at bounding box center [107, 166] width 21 height 21
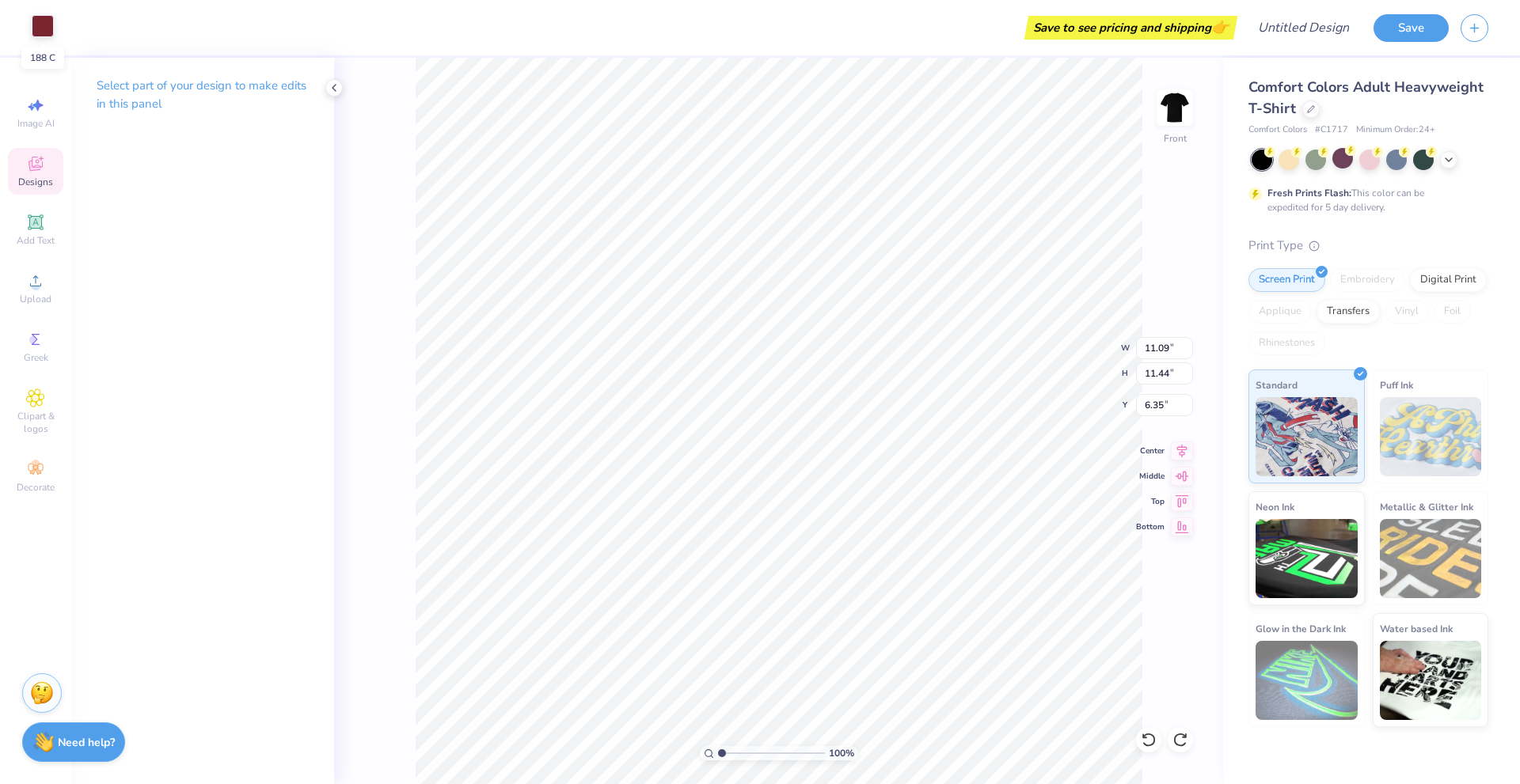
click at [42, 22] on div at bounding box center [42, 25] width 23 height 23
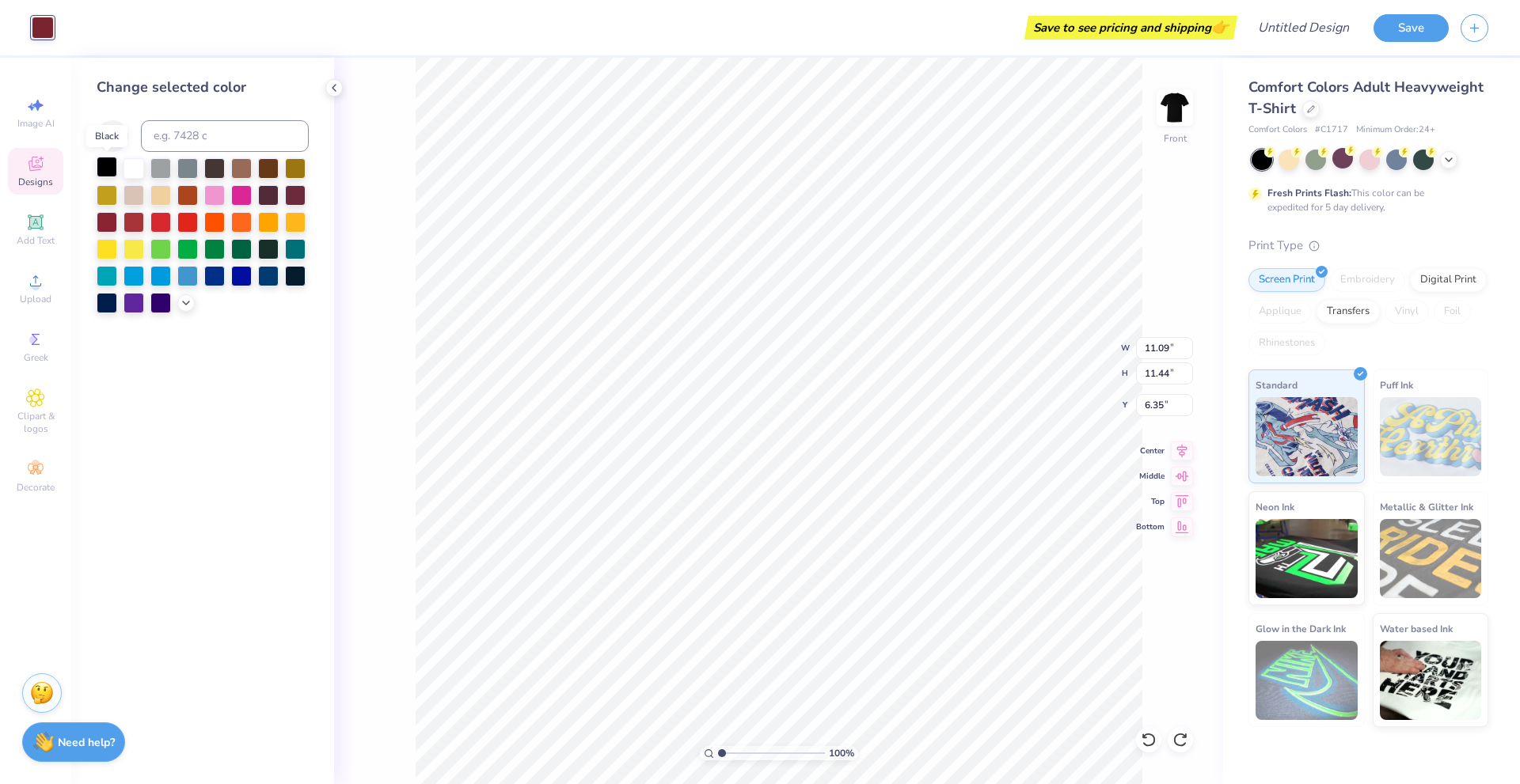
click at [102, 169] on div at bounding box center [107, 166] width 21 height 21
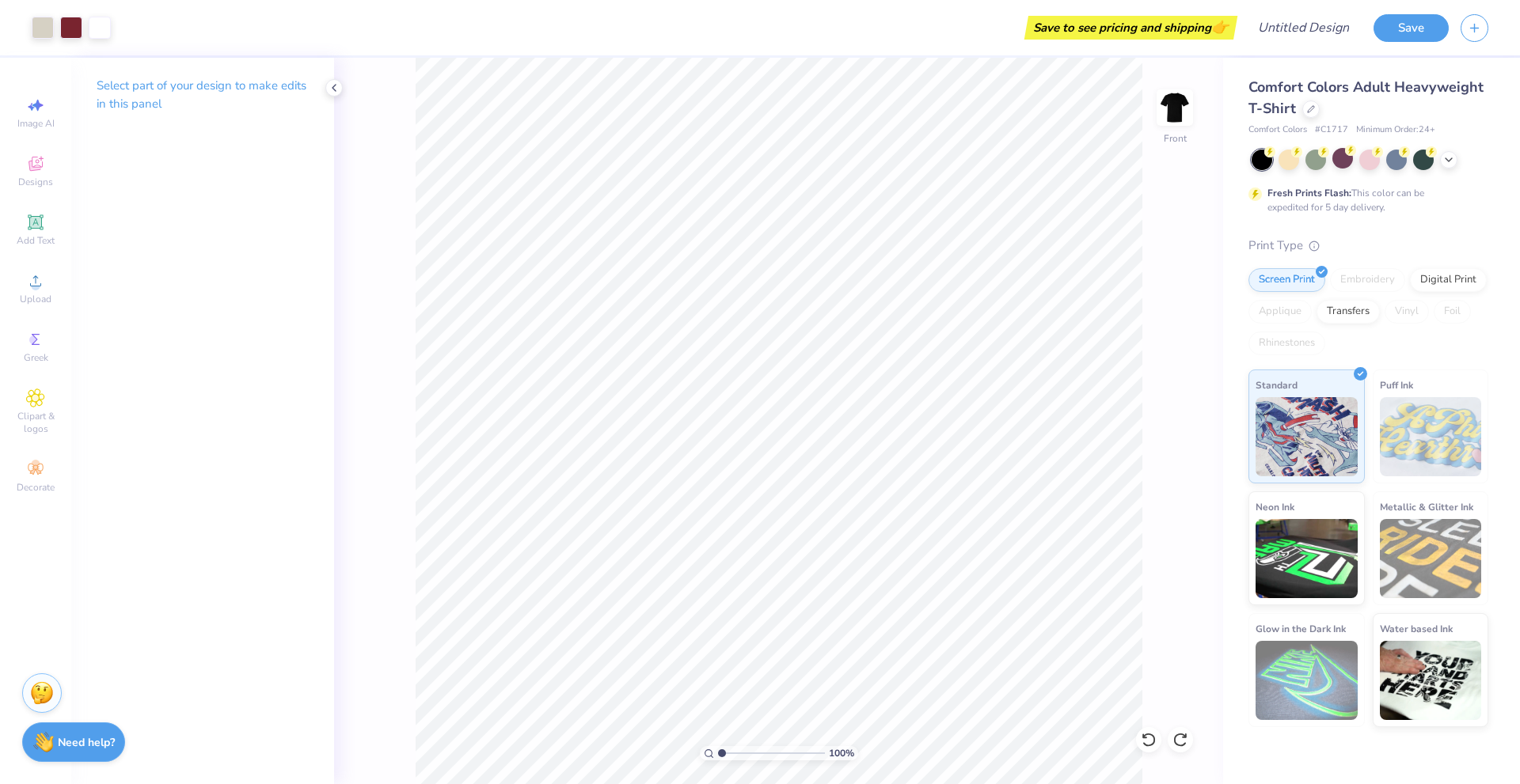
click at [369, 151] on div "100 % Front" at bounding box center [779, 421] width 889 height 726
click at [1183, 108] on img at bounding box center [1174, 108] width 64 height 64
click at [1163, 106] on img at bounding box center [1174, 108] width 64 height 64
type input "6.15"
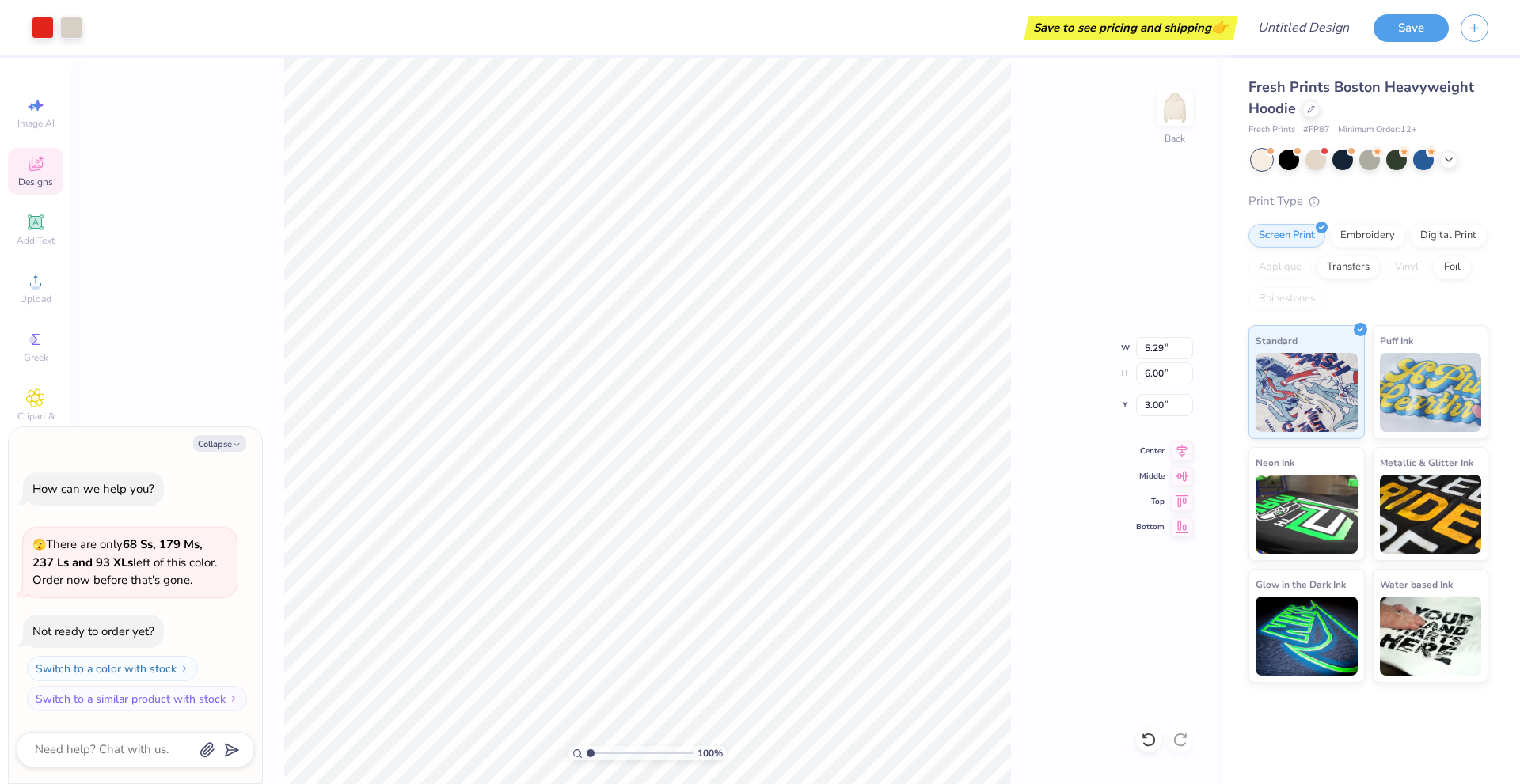
type textarea "x"
type input "3.75"
type textarea "x"
type input "5.63"
click at [1173, 106] on img at bounding box center [1174, 108] width 64 height 64
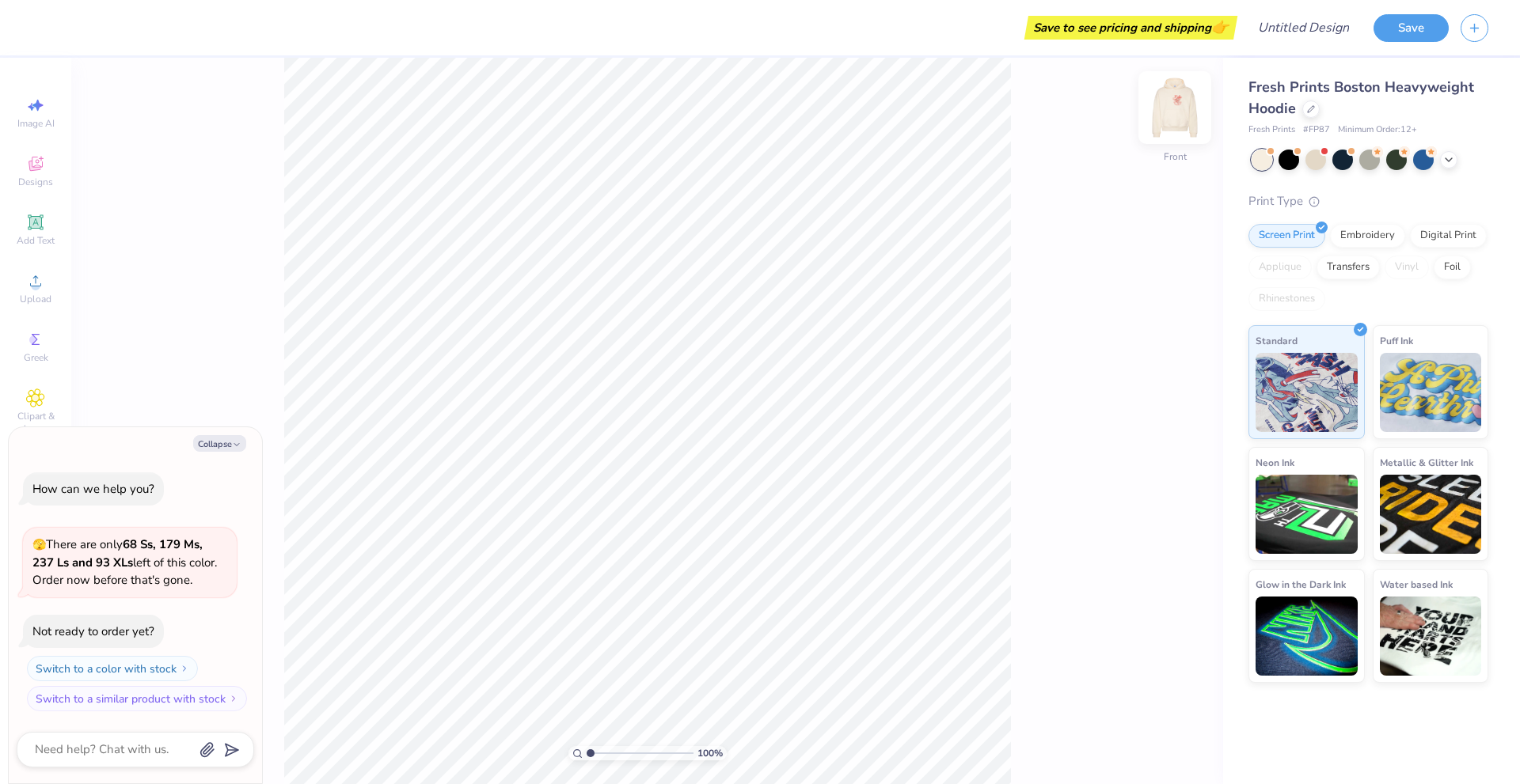
click at [1182, 107] on img at bounding box center [1174, 108] width 64 height 64
type textarea "x"
type input "7.36"
type input "8.34"
type input "1.41"
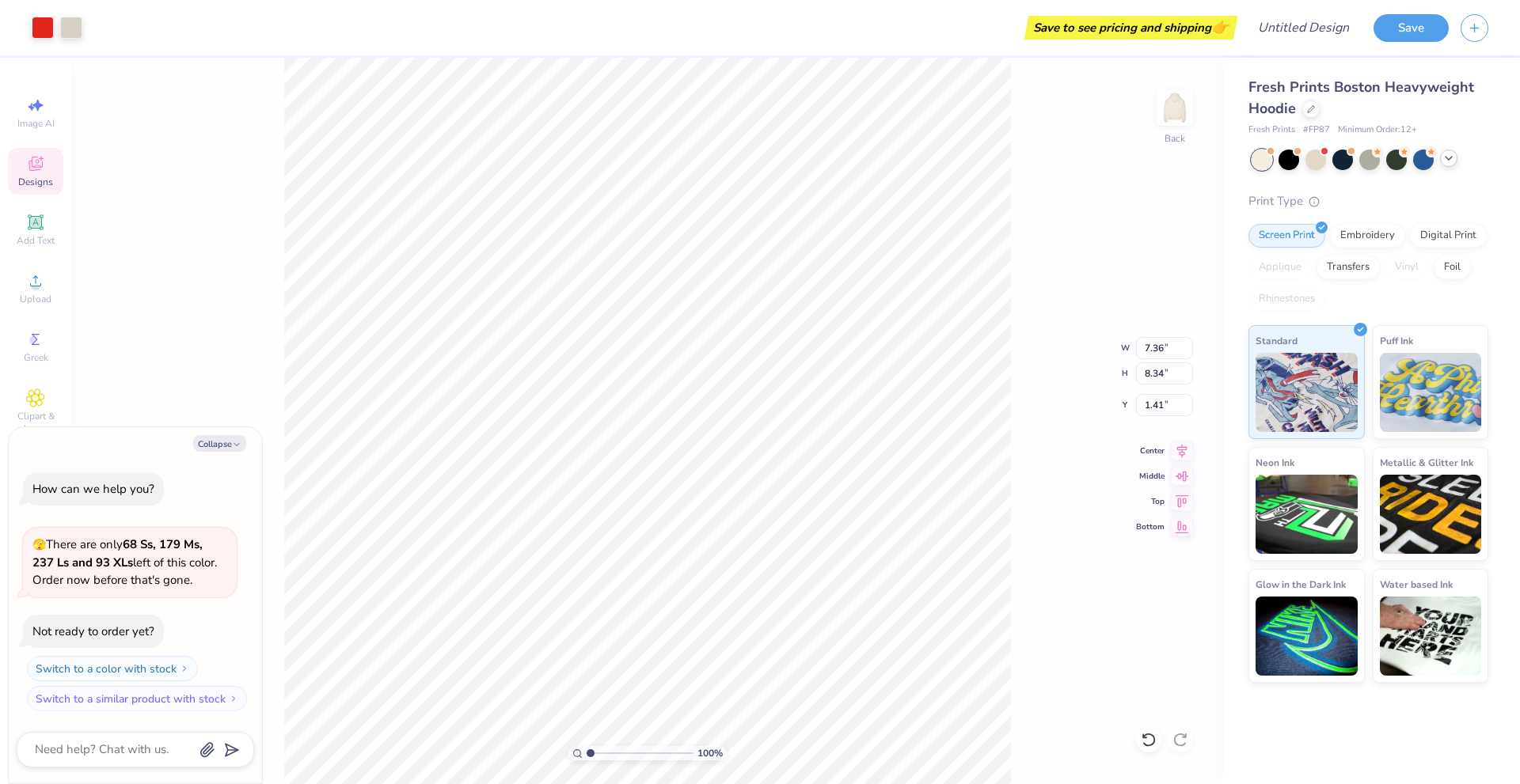
click at [1449, 158] on icon at bounding box center [1449, 158] width 13 height 13
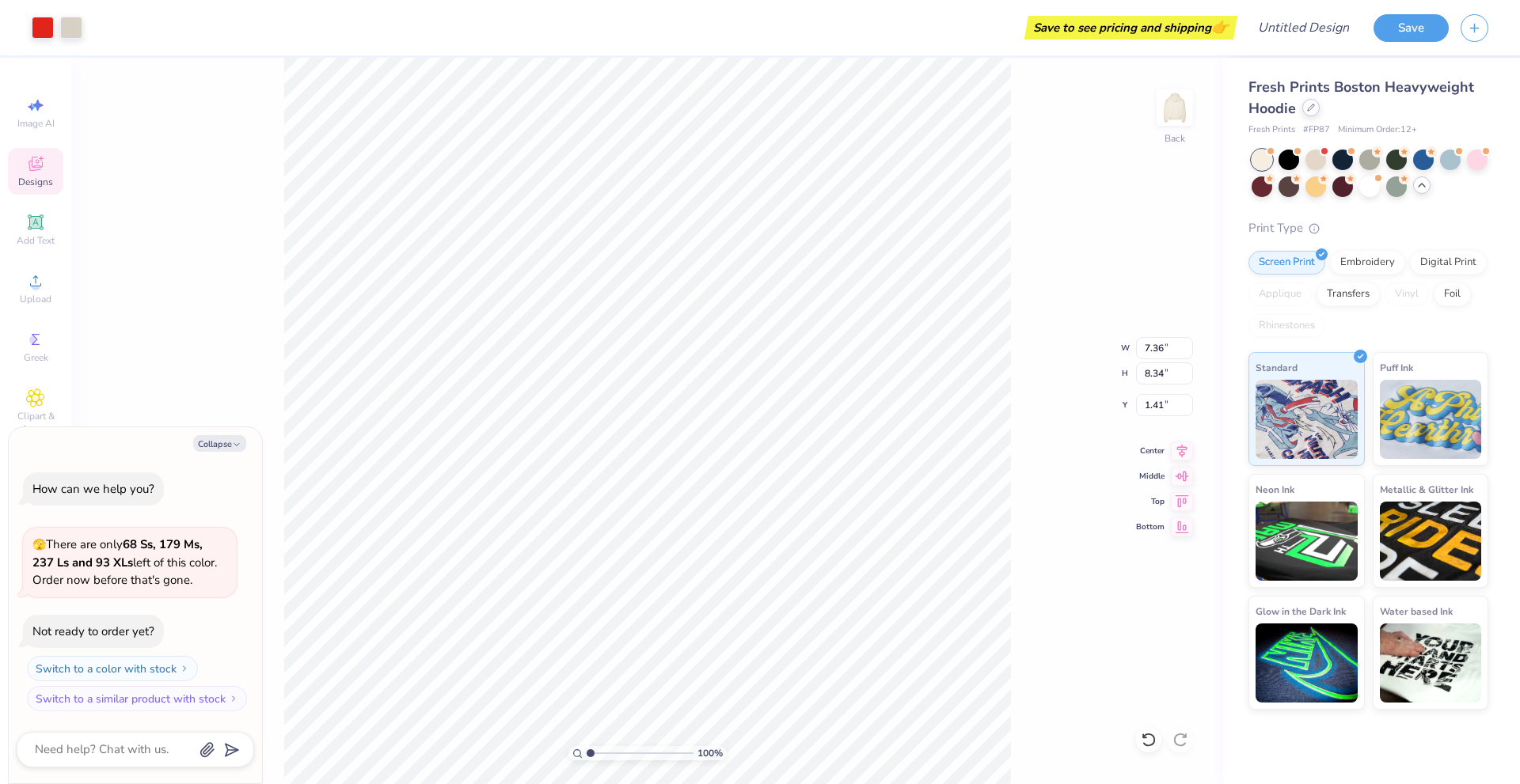
click at [1311, 110] on icon at bounding box center [1311, 108] width 6 height 6
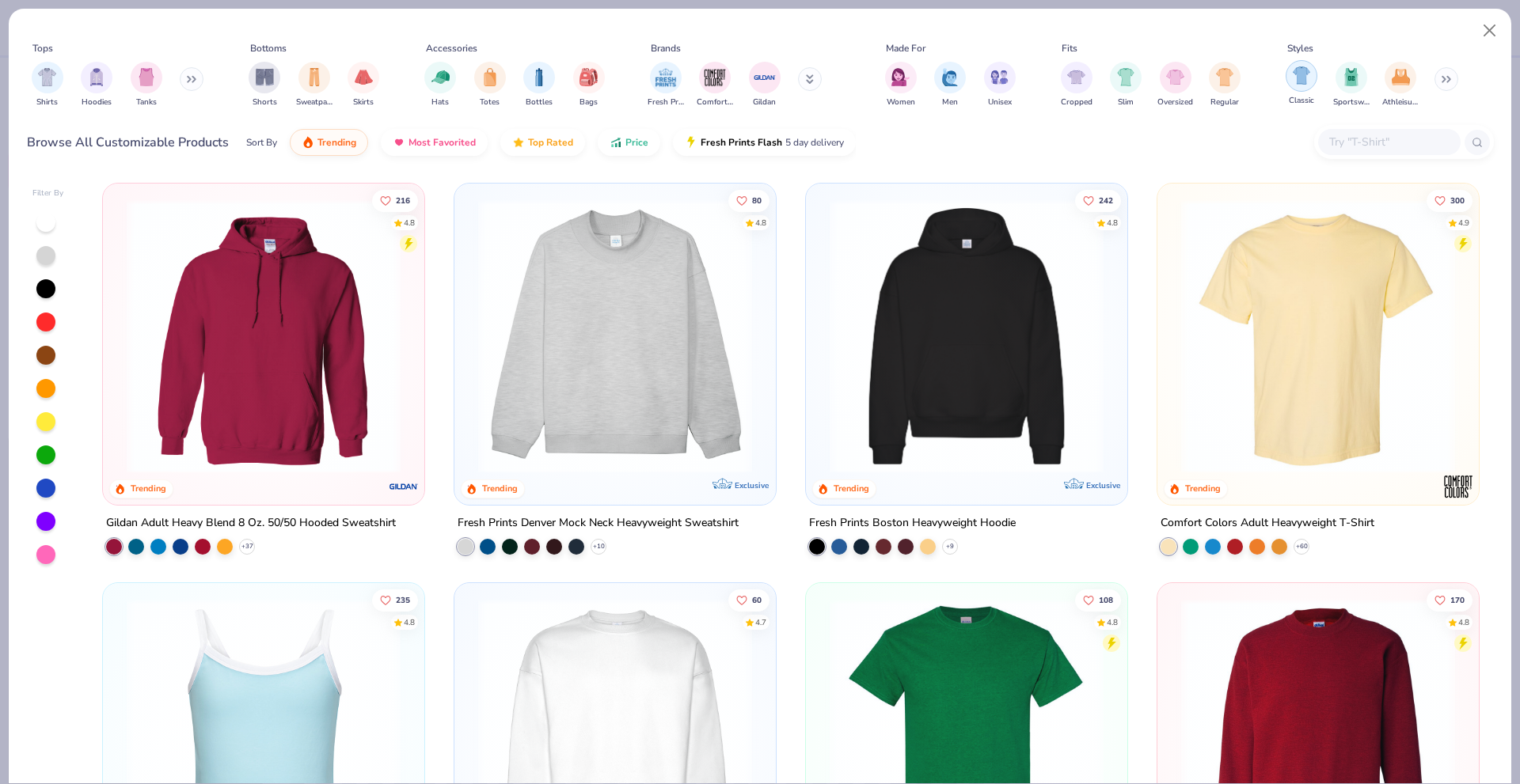
click at [1302, 76] on img "filter for Classic" at bounding box center [1302, 75] width 19 height 19
click at [48, 72] on img "filter for Shirts" at bounding box center [47, 75] width 19 height 19
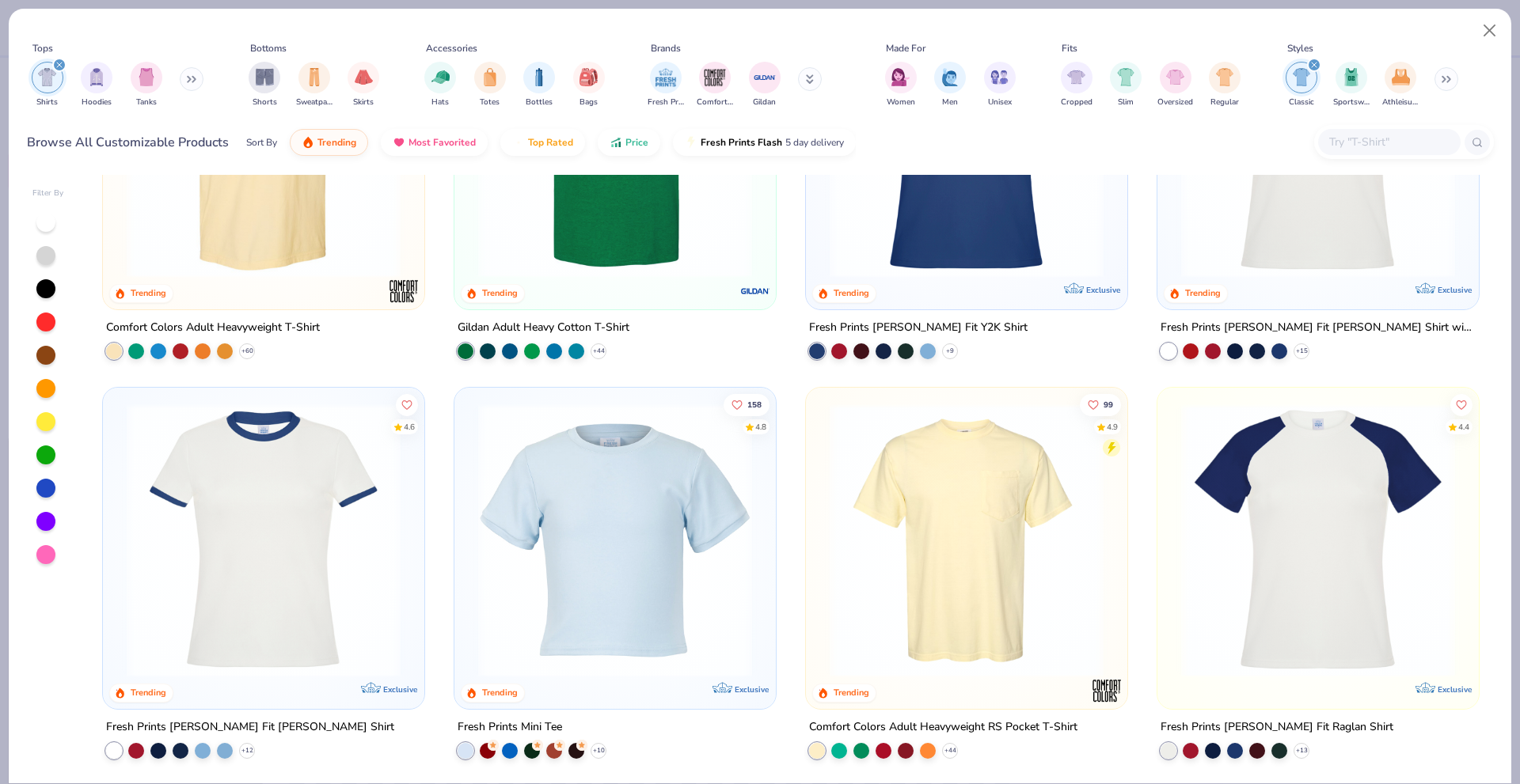
scroll to position [159, 0]
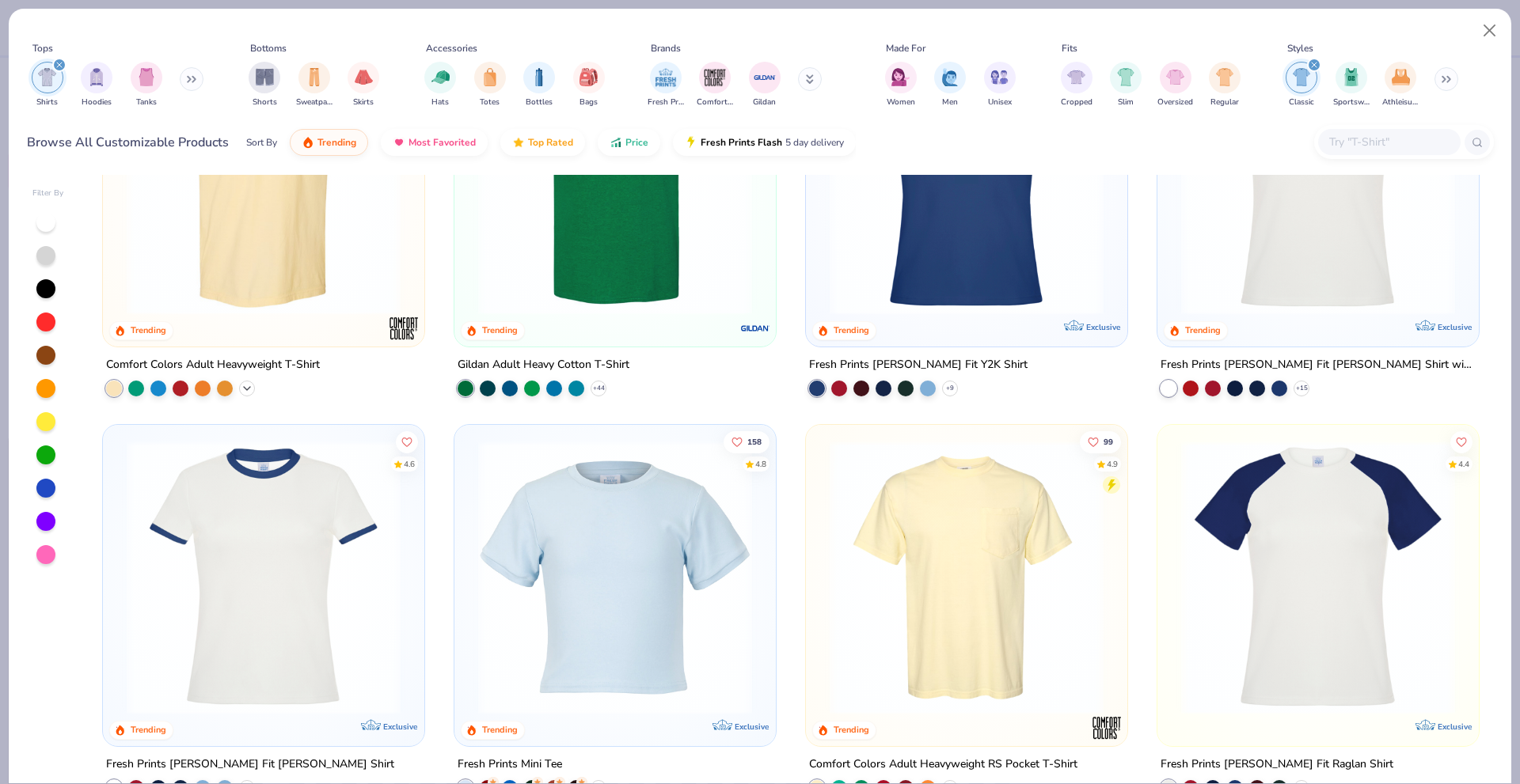
click at [241, 387] on icon at bounding box center [247, 388] width 13 height 13
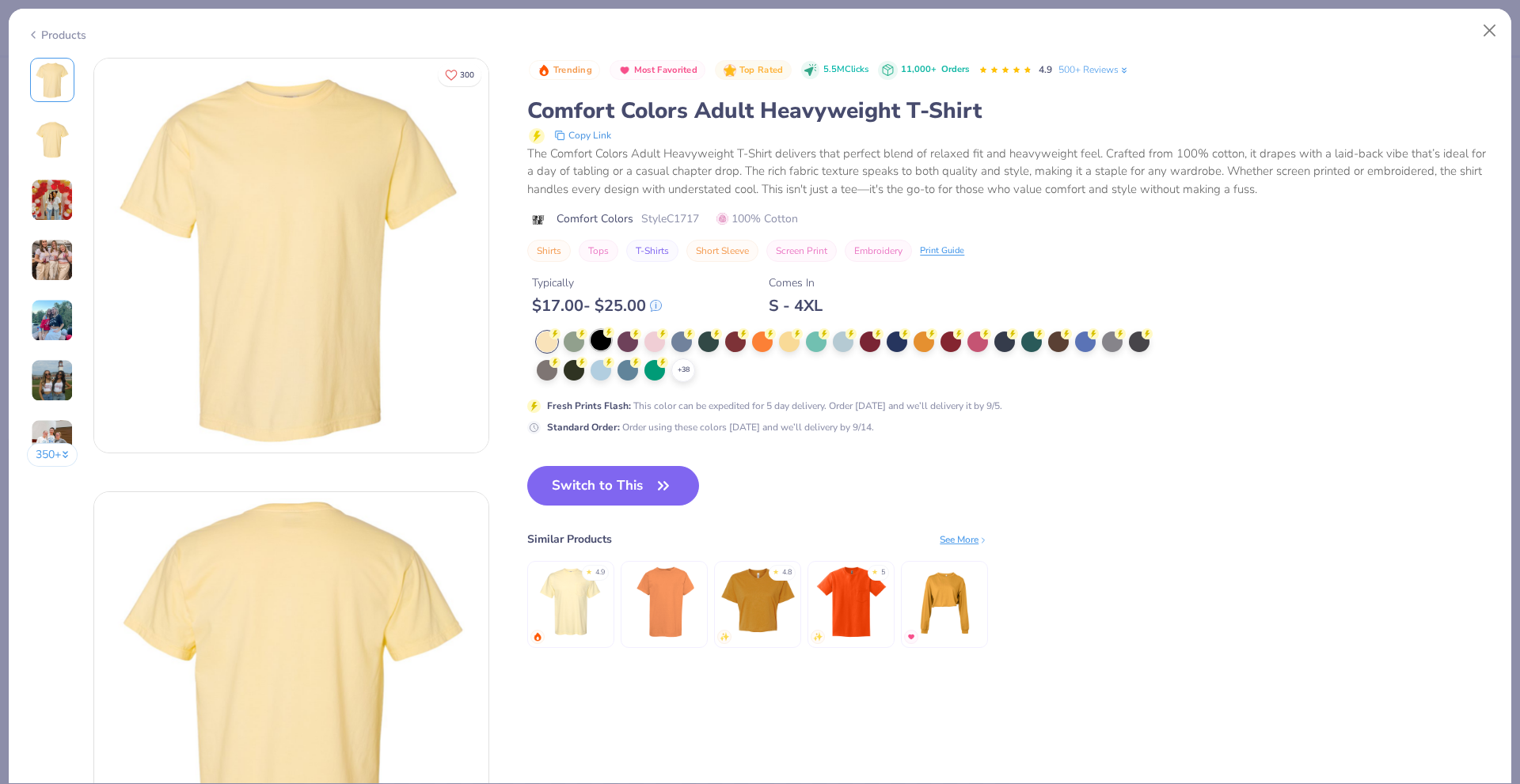
click at [599, 341] on div at bounding box center [600, 340] width 21 height 21
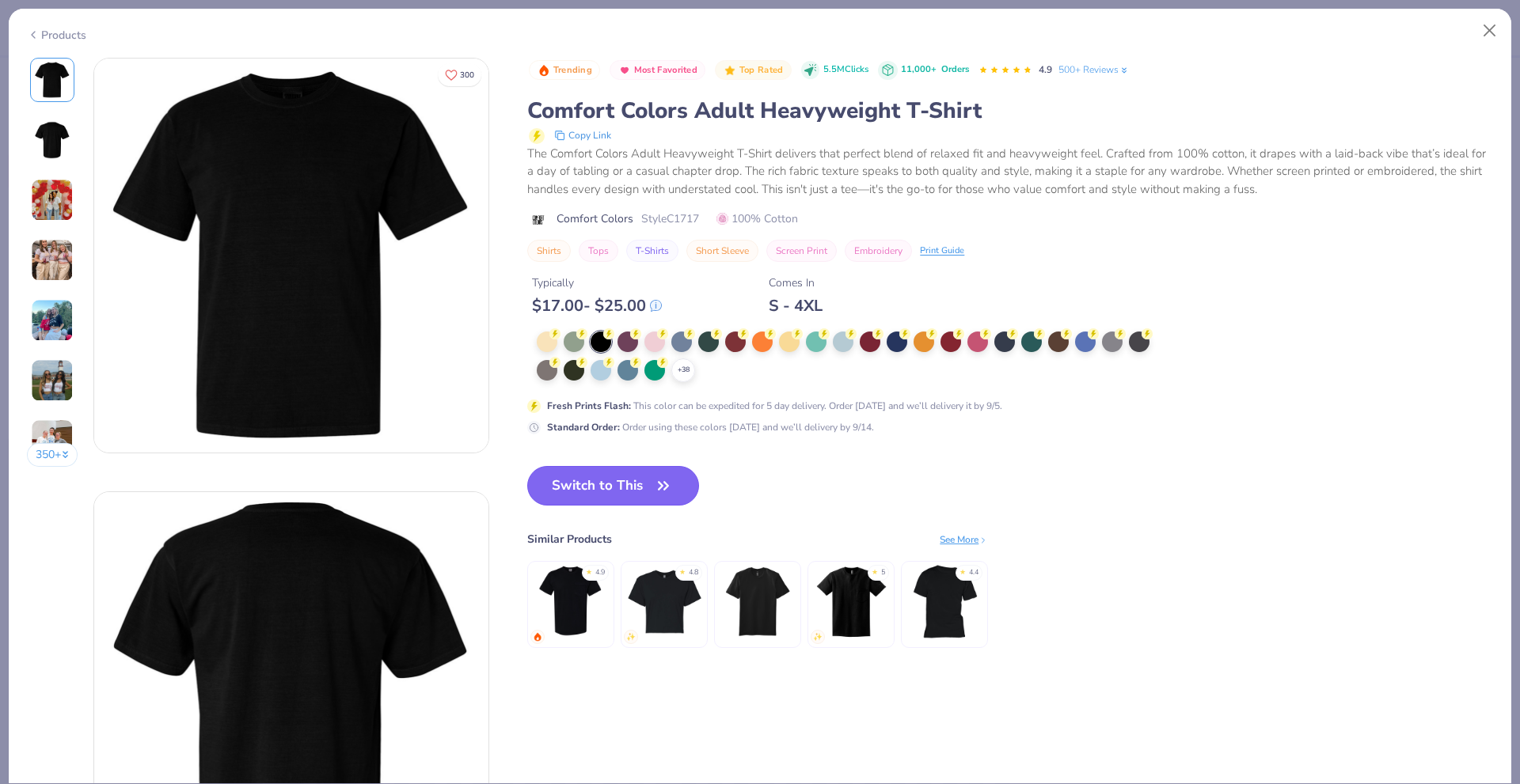
click at [663, 488] on icon "button" at bounding box center [663, 485] width 23 height 23
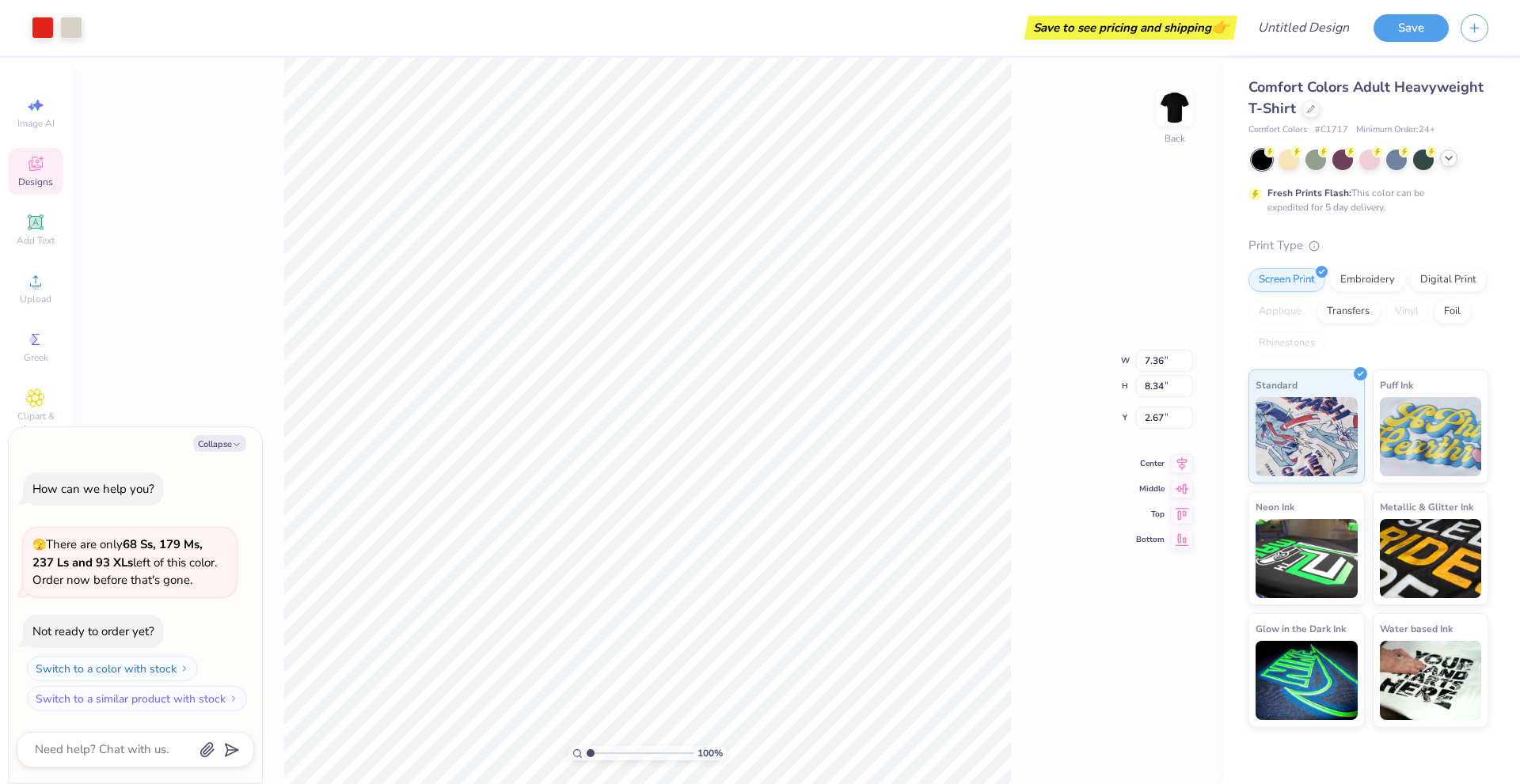
type textarea "x"
type input "3.96"
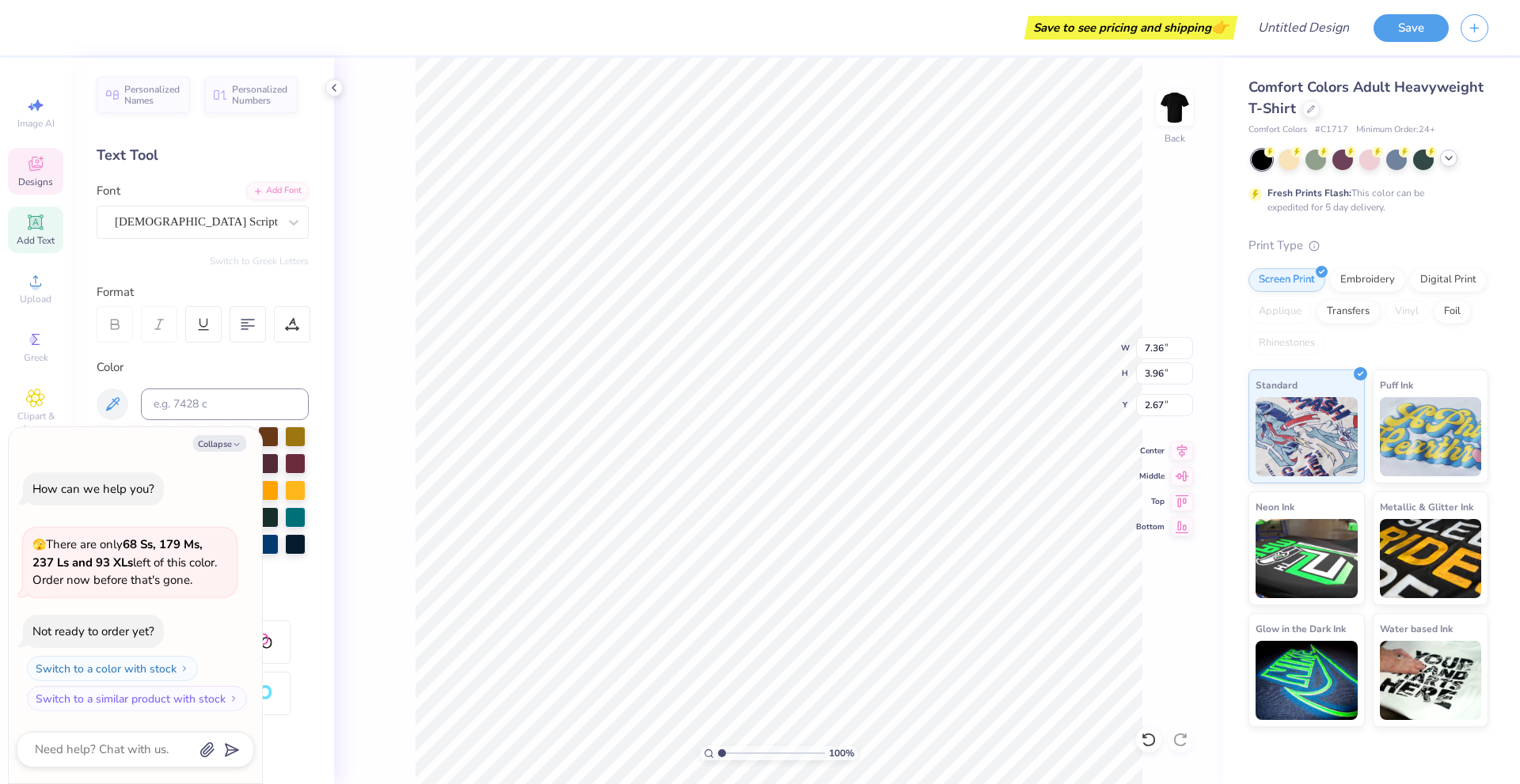
scroll to position [13, 2]
type textarea "x"
type textarea "S"
type textarea "x"
type textarea "Si"
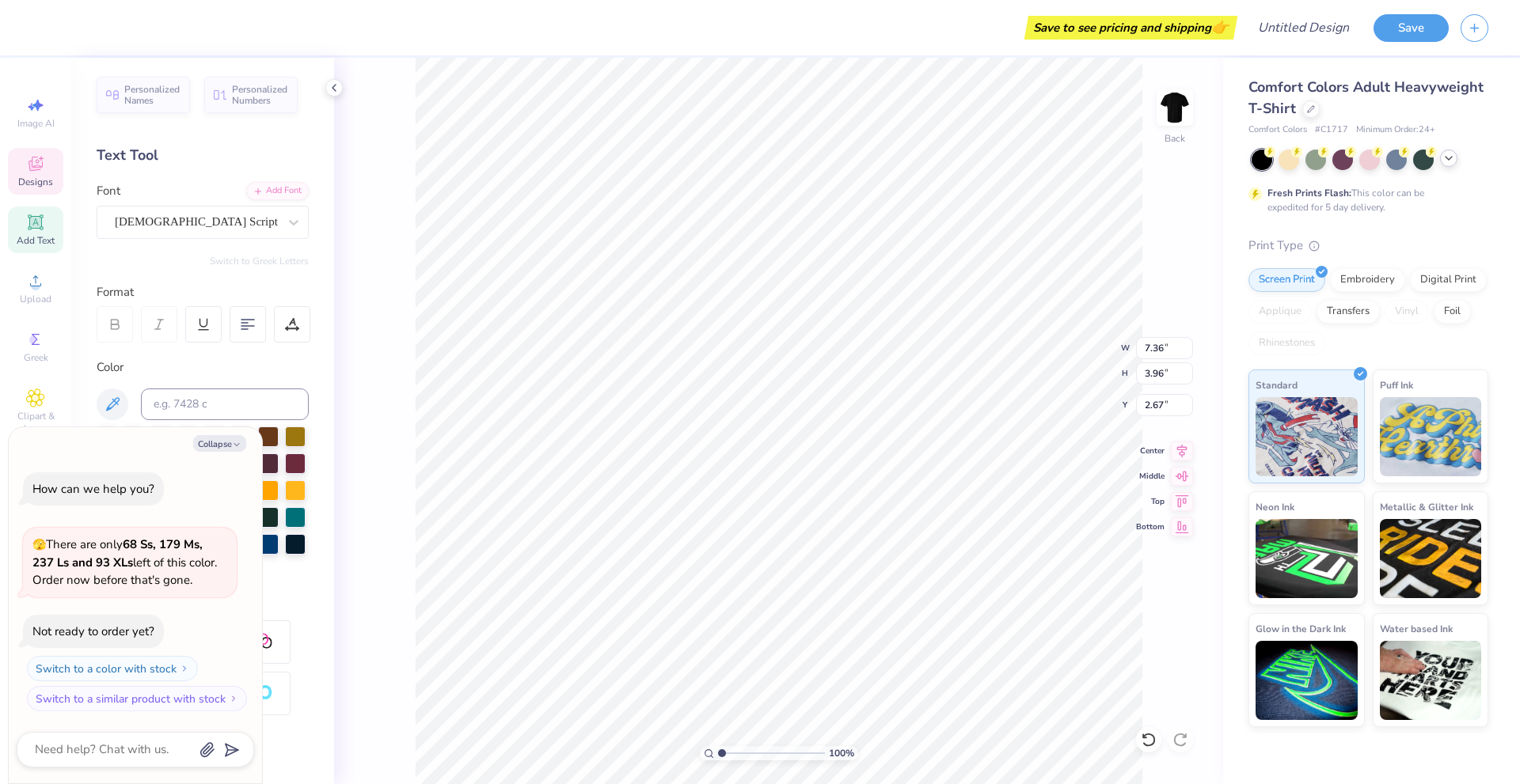
type textarea "x"
type textarea "Sige"
type textarea "x"
type textarea "Sigep"
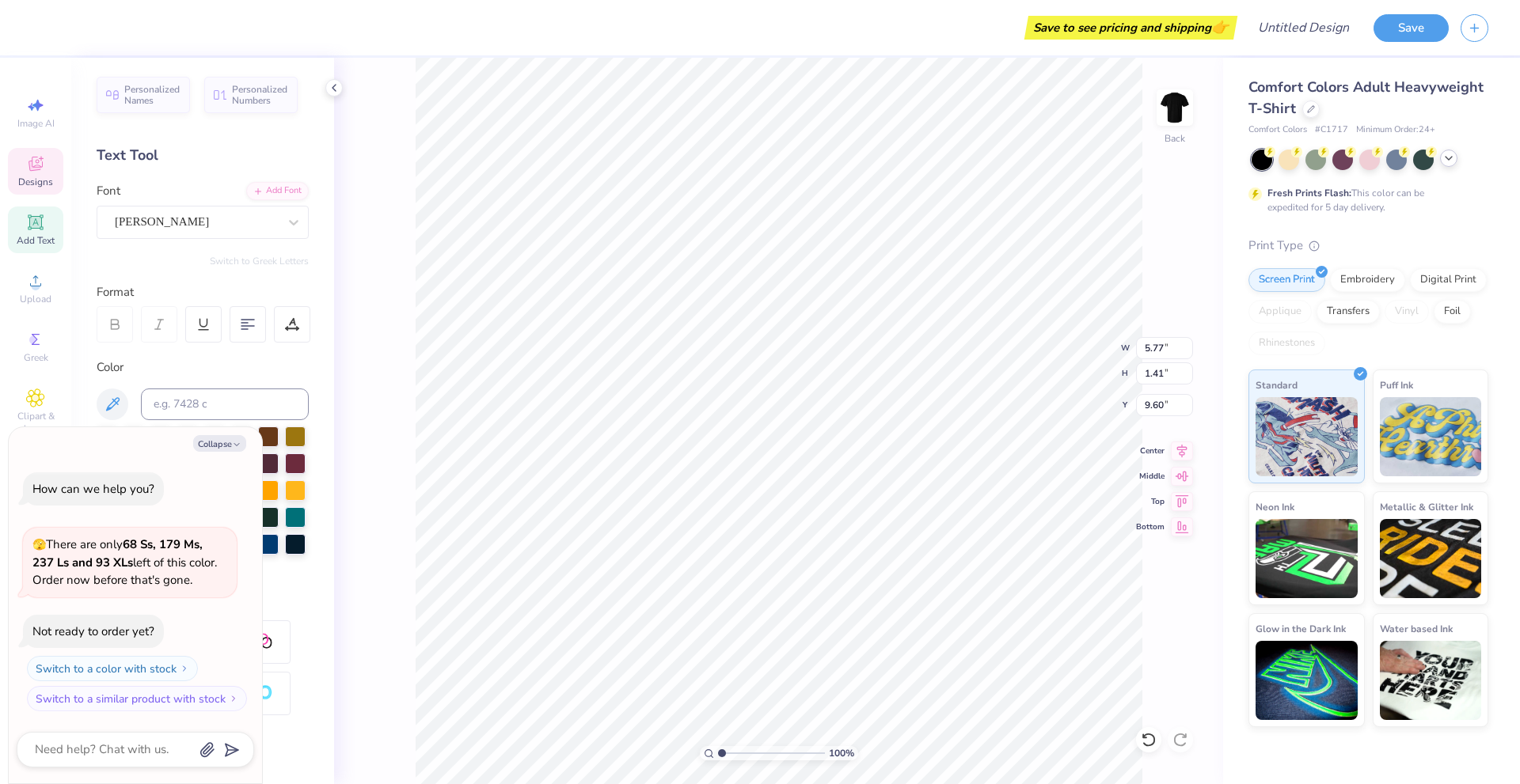
type textarea "x"
type textarea "L"
type textarea "x"
type textarea "Log"
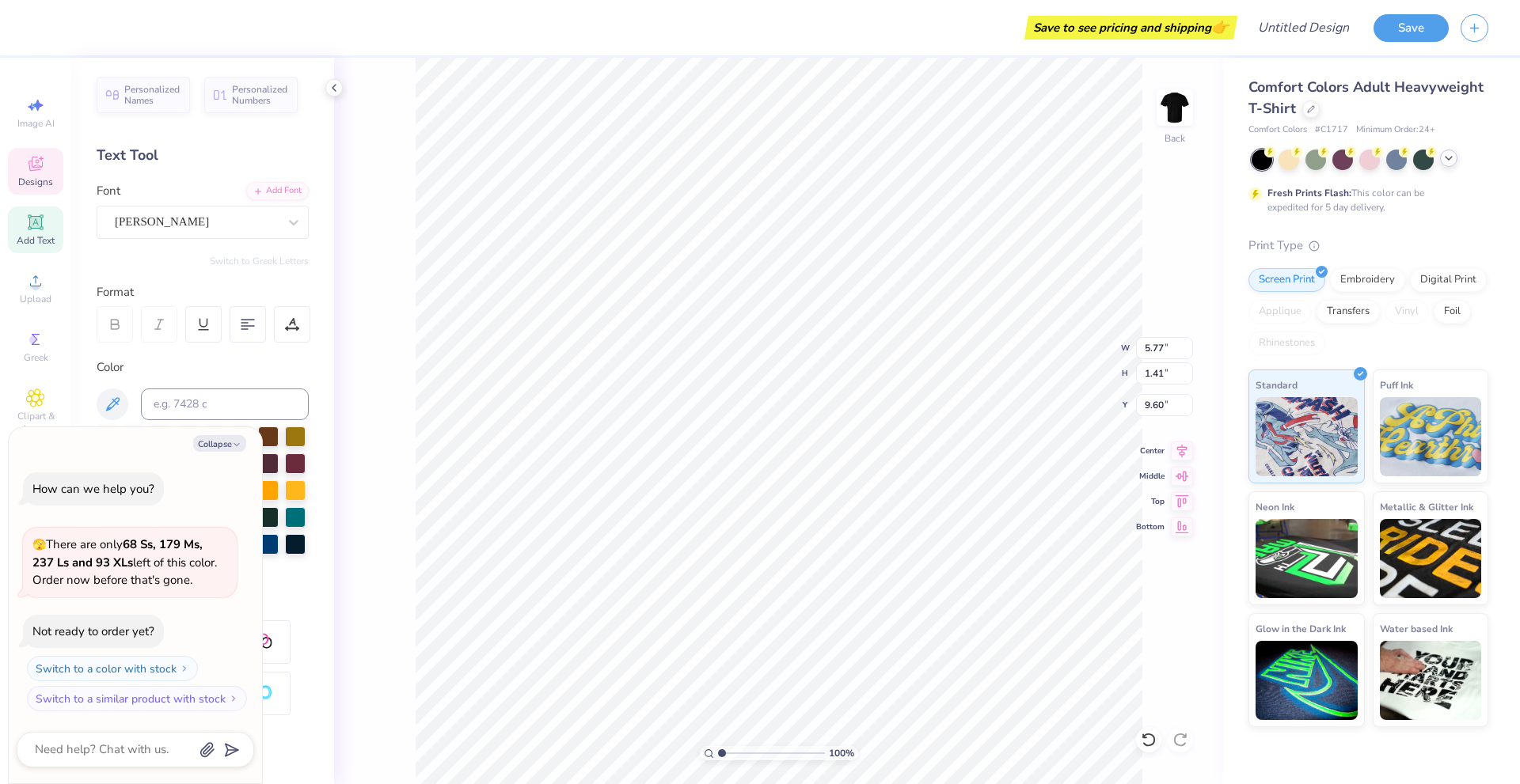
type textarea "x"
type textarea "Loga"
type textarea "x"
type textarea "[PERSON_NAME]"
type textarea "x"
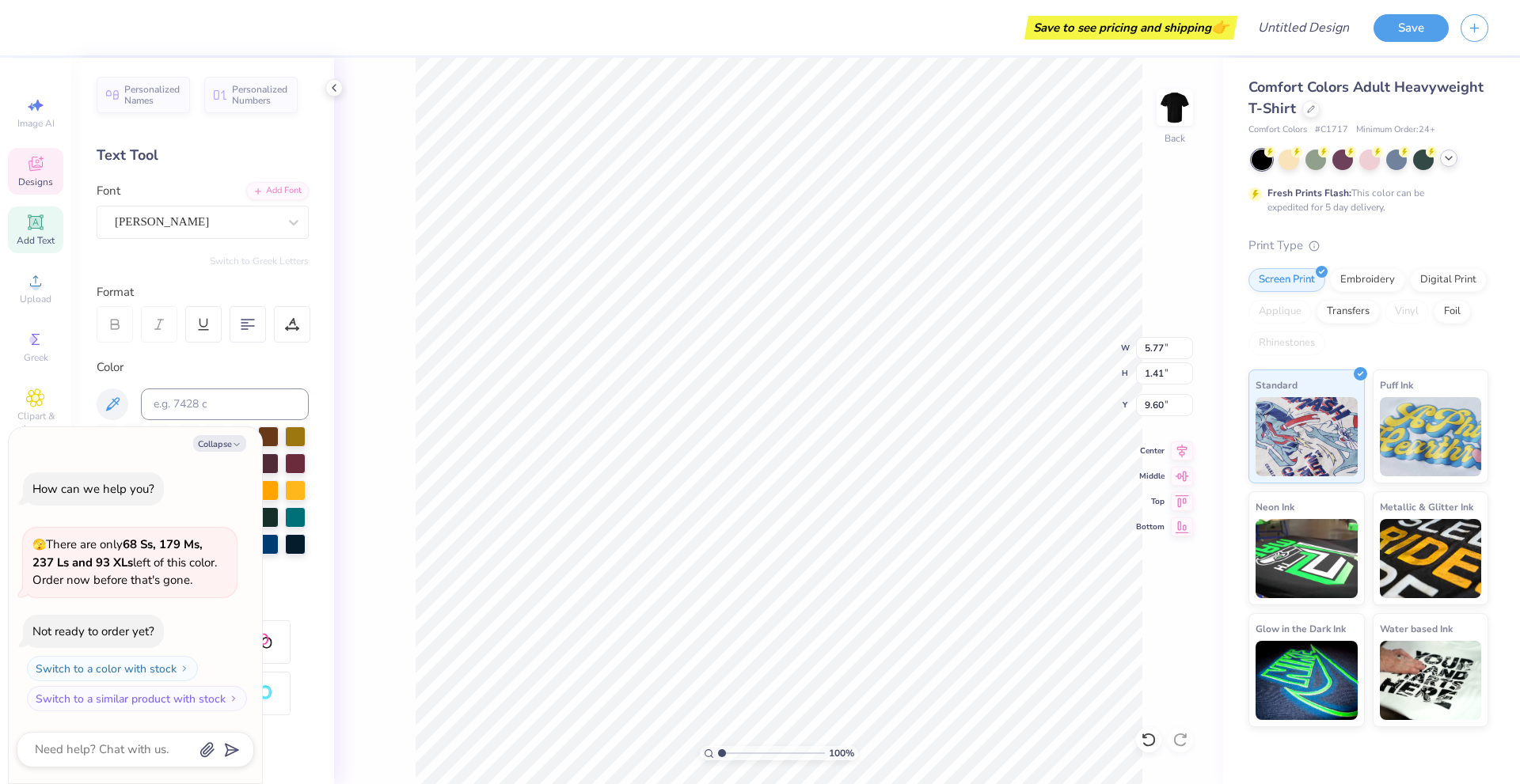
type textarea "Loganm,"
type textarea "x"
type textarea "Loganm,."
type textarea "x"
type textarea "Loganm,"
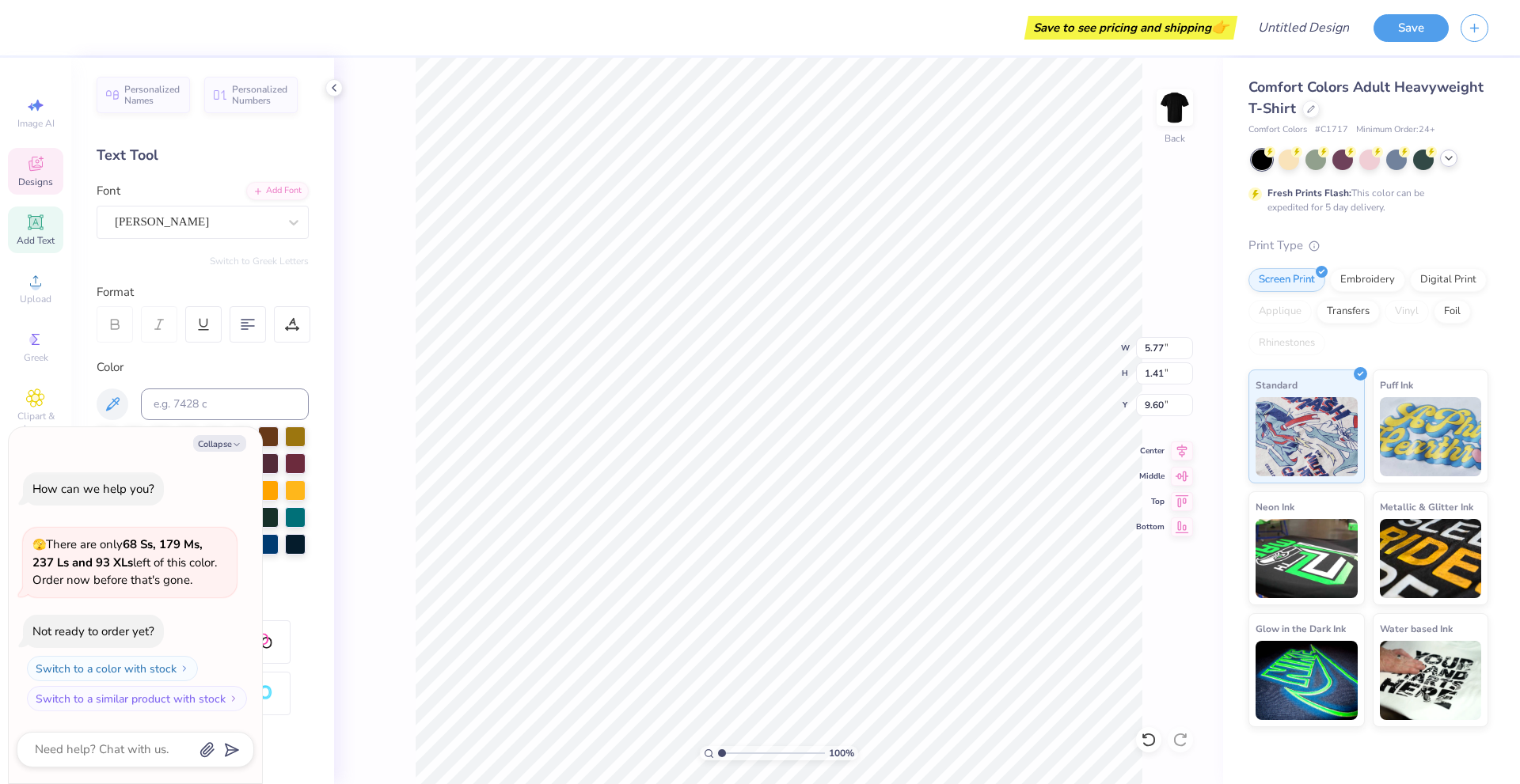
type textarea "x"
type textarea "Loganm"
type textarea "x"
type textarea "[PERSON_NAME]"
type textarea "x"
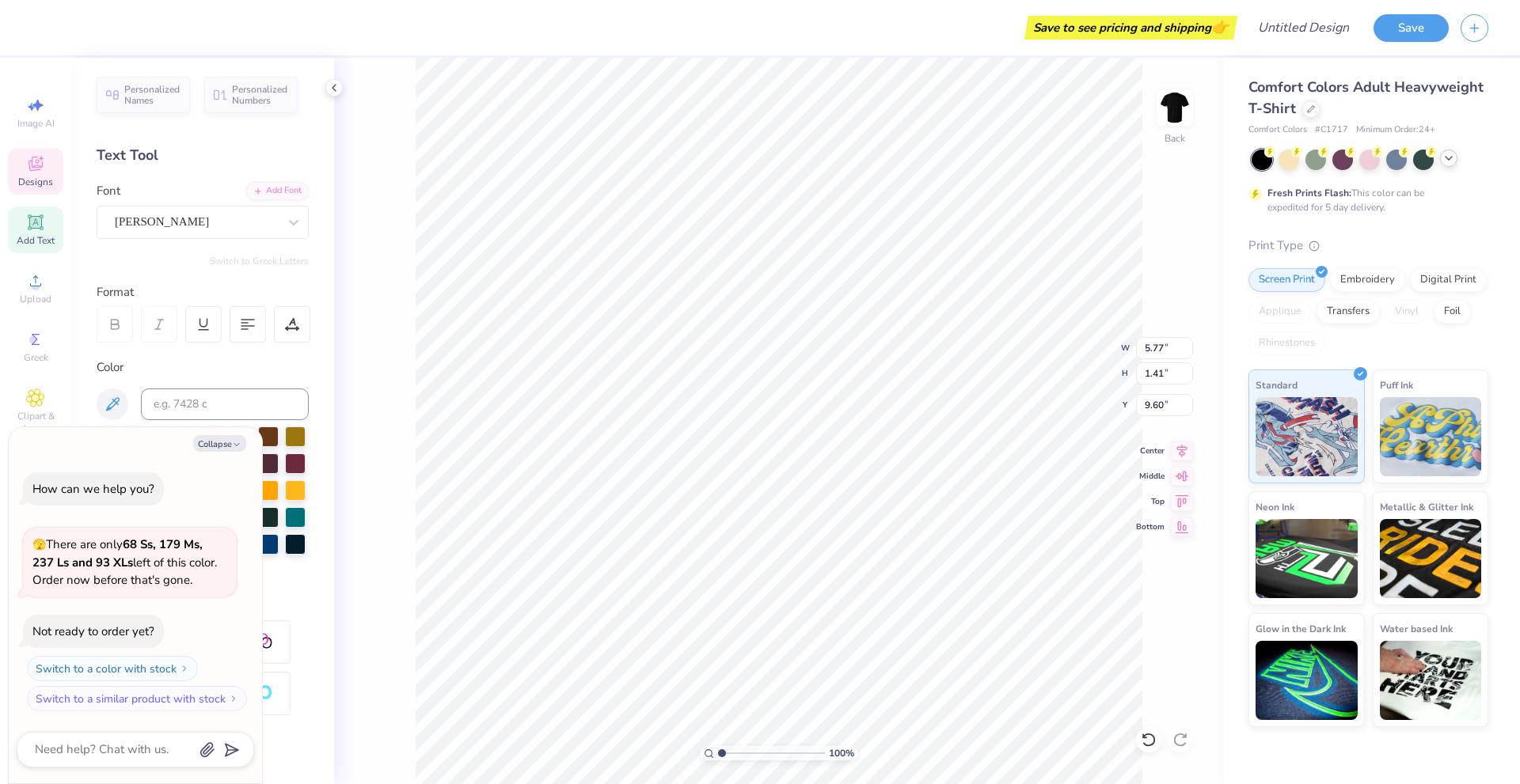
type textarea "Loga"
type textarea "x"
type textarea "Log"
type textarea "x"
type textarea "Lo"
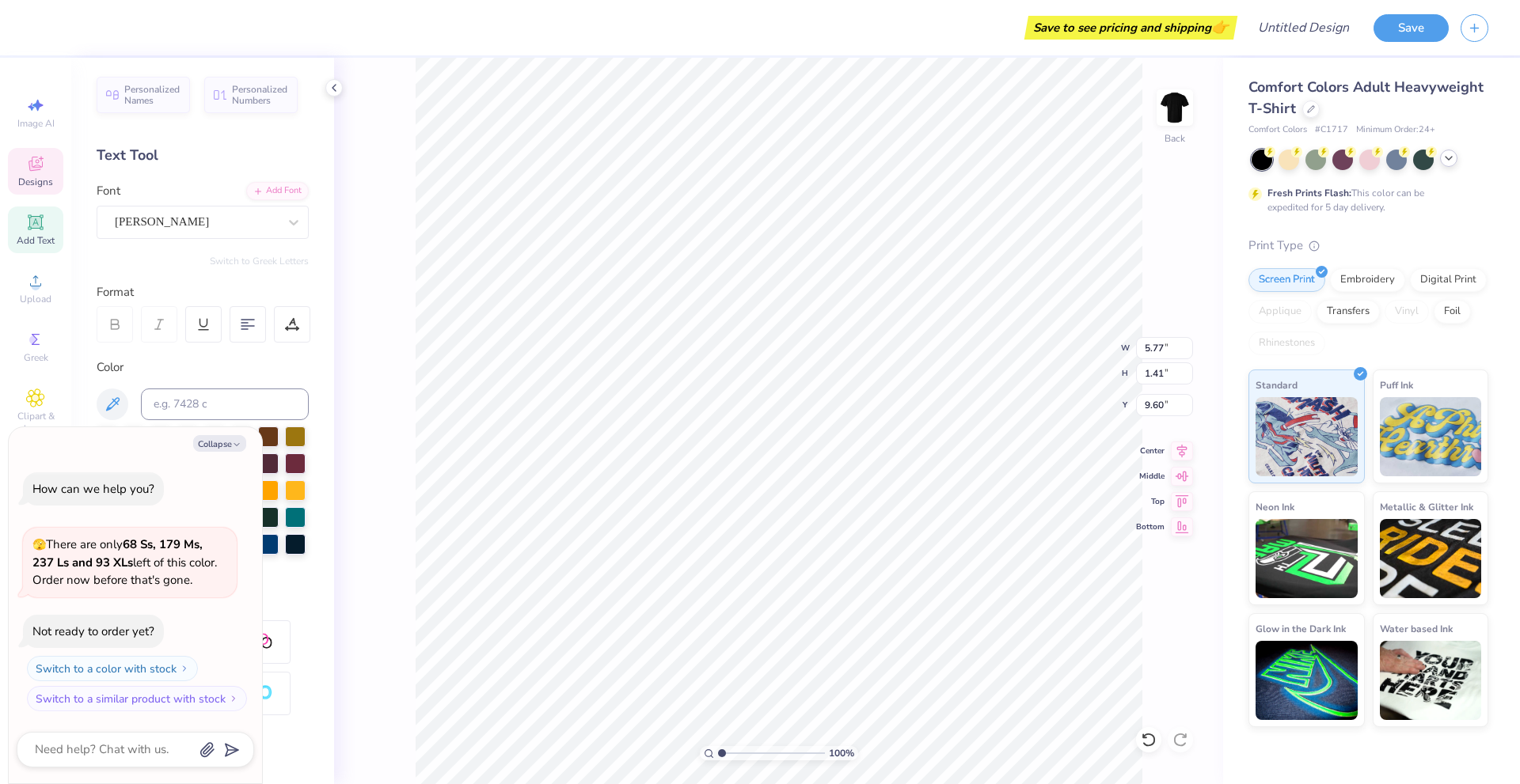
type textarea "x"
type textarea "L"
type textarea "x"
type textarea "Lo"
type textarea "x"
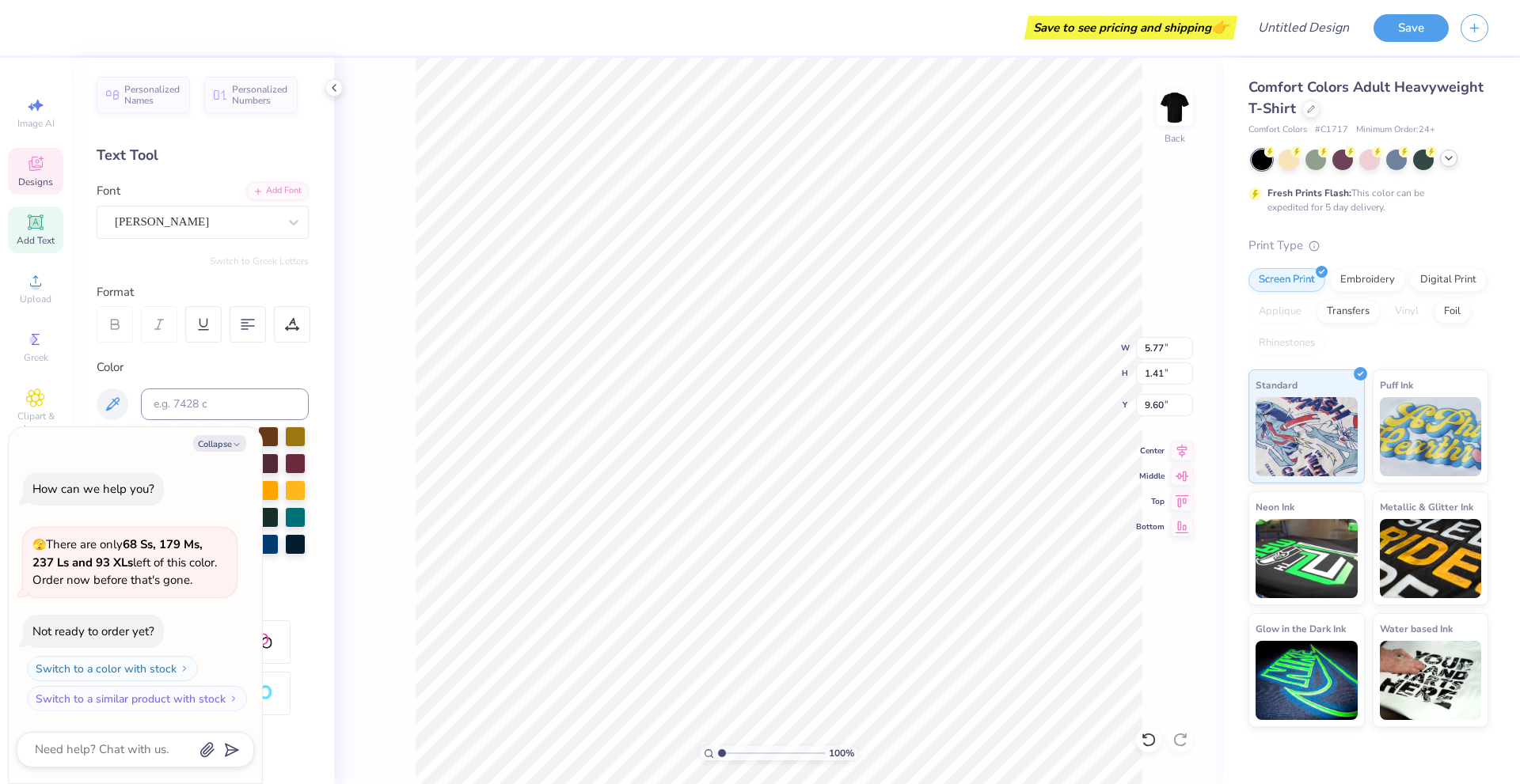
type textarea "Log"
type textarea "x"
type textarea "Loga"
type textarea "x"
type textarea "[PERSON_NAME]"
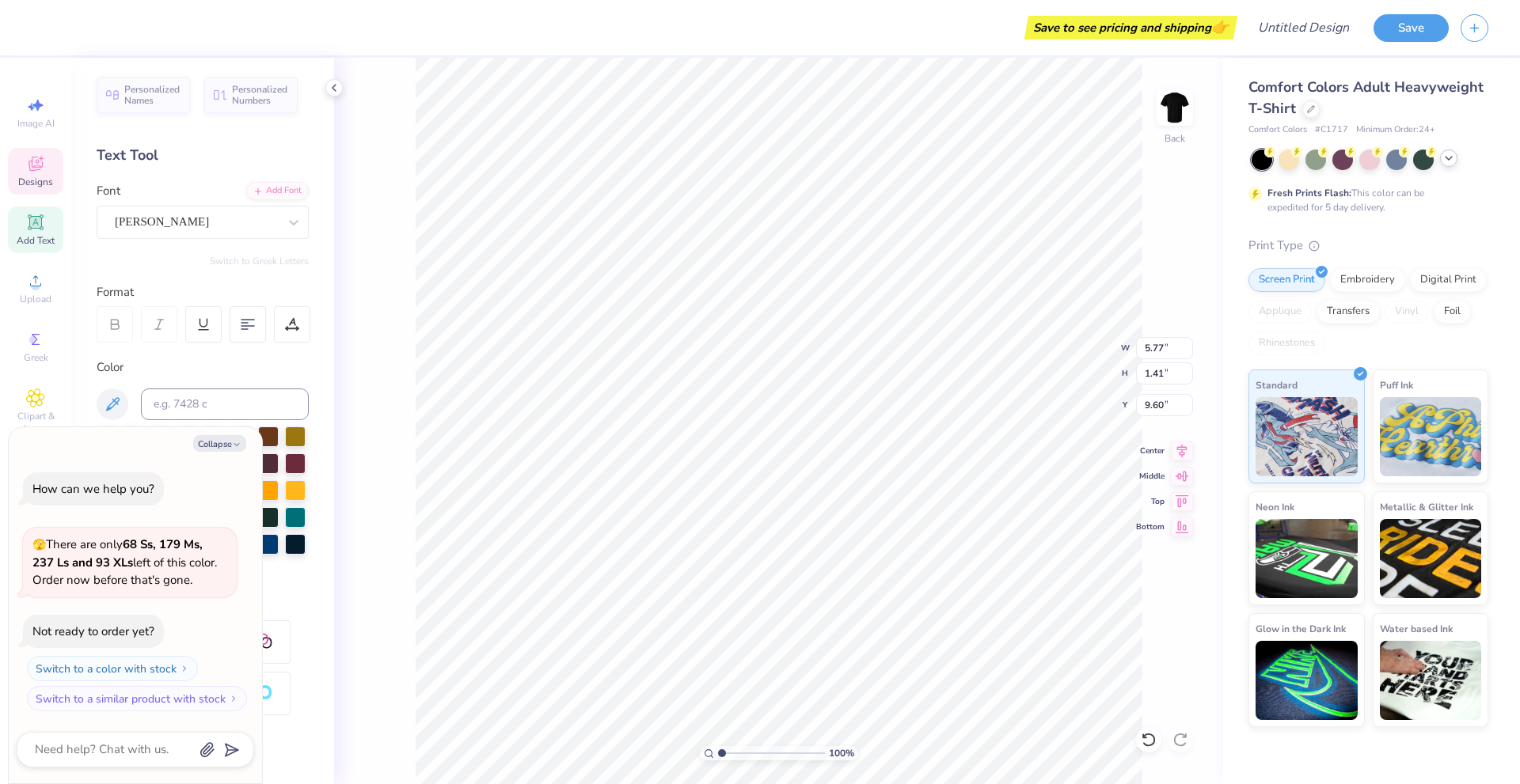
type textarea "x"
type textarea "Loganm"
type textarea "x"
type textarea "Loganm,"
type textarea "x"
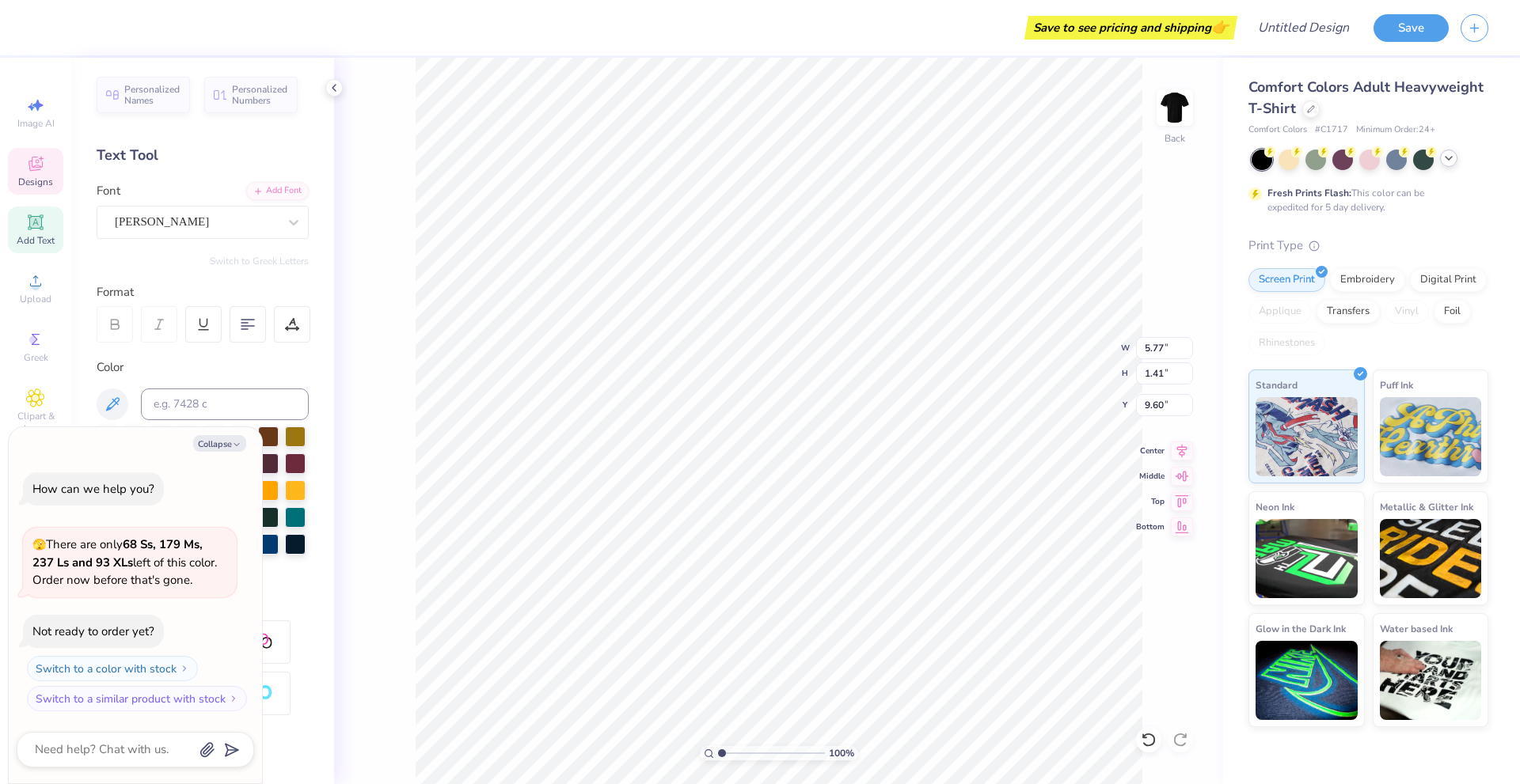
type textarea "Loganm,."
type textarea "x"
type textarea "Loganm,"
type textarea "x"
type textarea "Loganm"
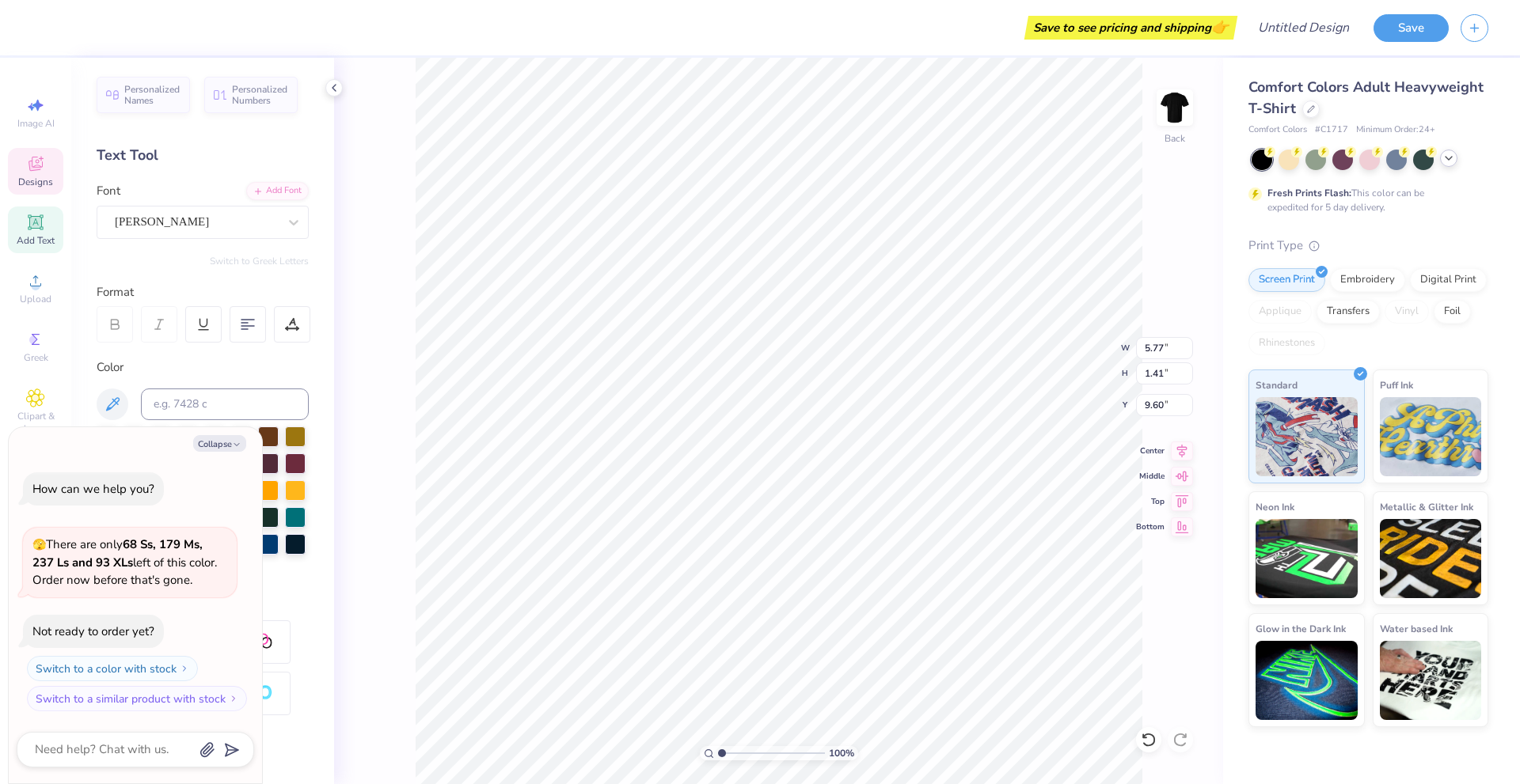
type textarea "x"
type textarea "[PERSON_NAME]"
type textarea "x"
type textarea "Loga"
type textarea "x"
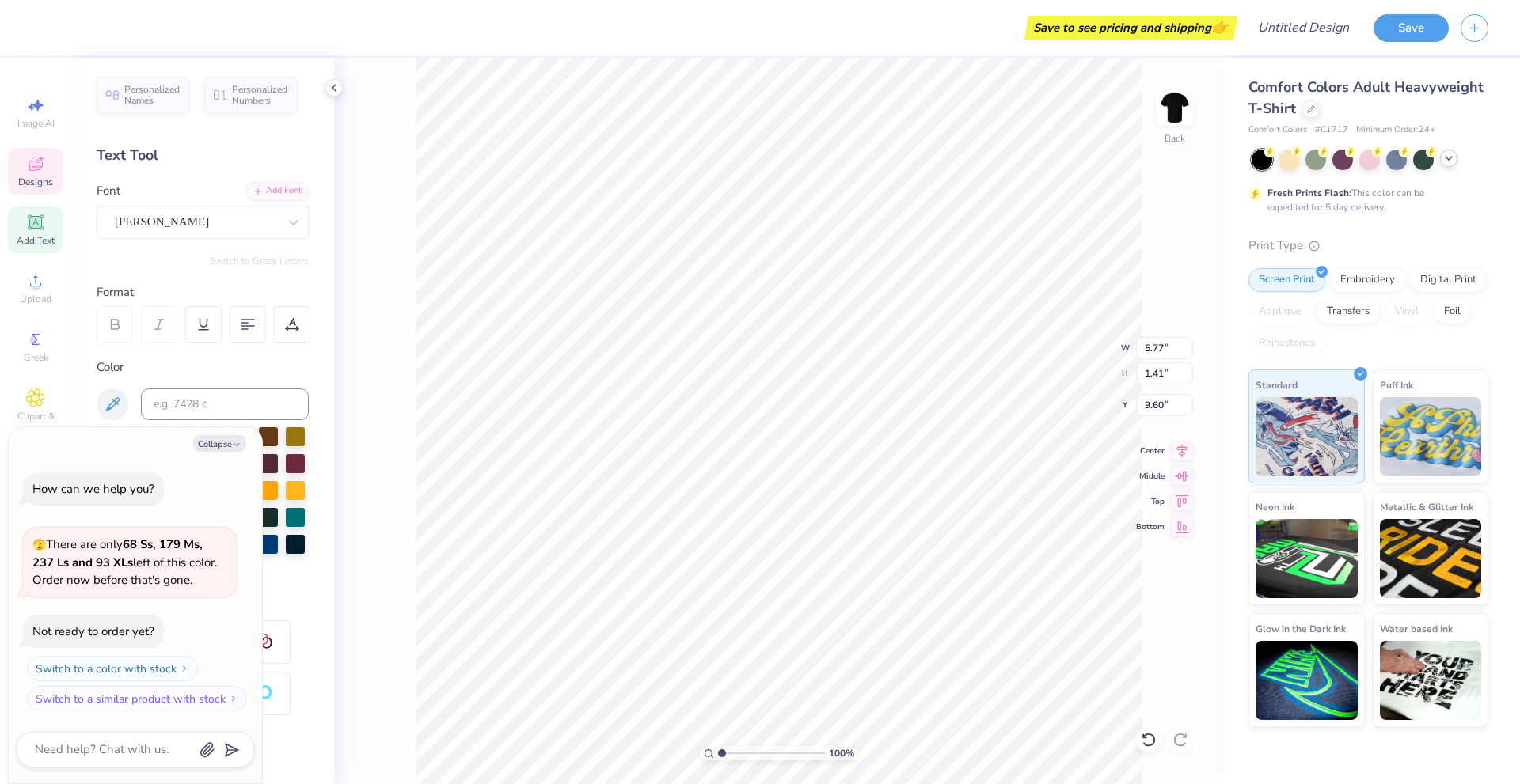
type textarea "Log"
type textarea "x"
type textarea "Lo"
type textarea "x"
type textarea "L"
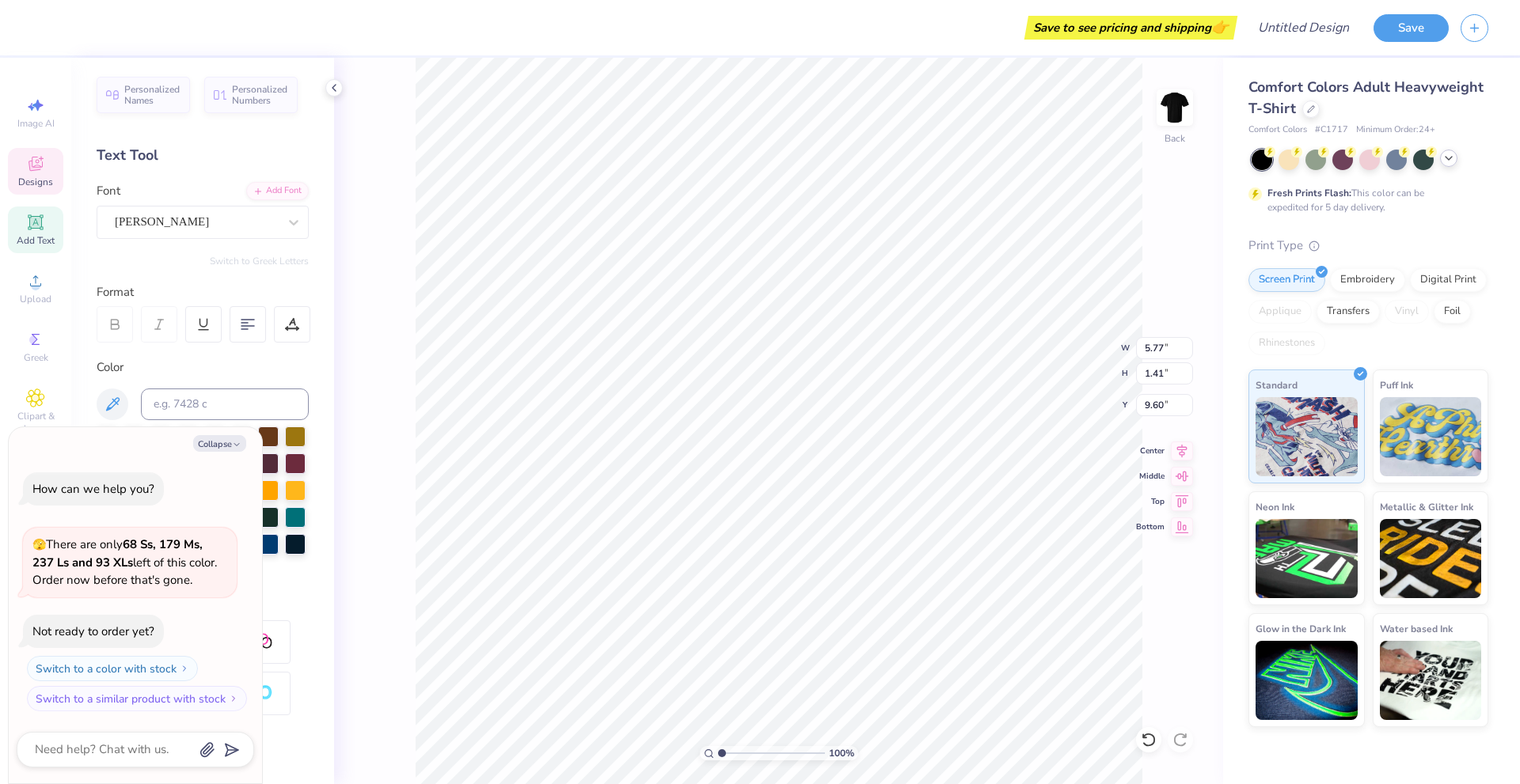
type textarea "x"
type textarea "[GEOGRAPHIC_DATA], [GEOGRAPHIC_DATA]"
type textarea "x"
type textarea "L"
type textarea "x"
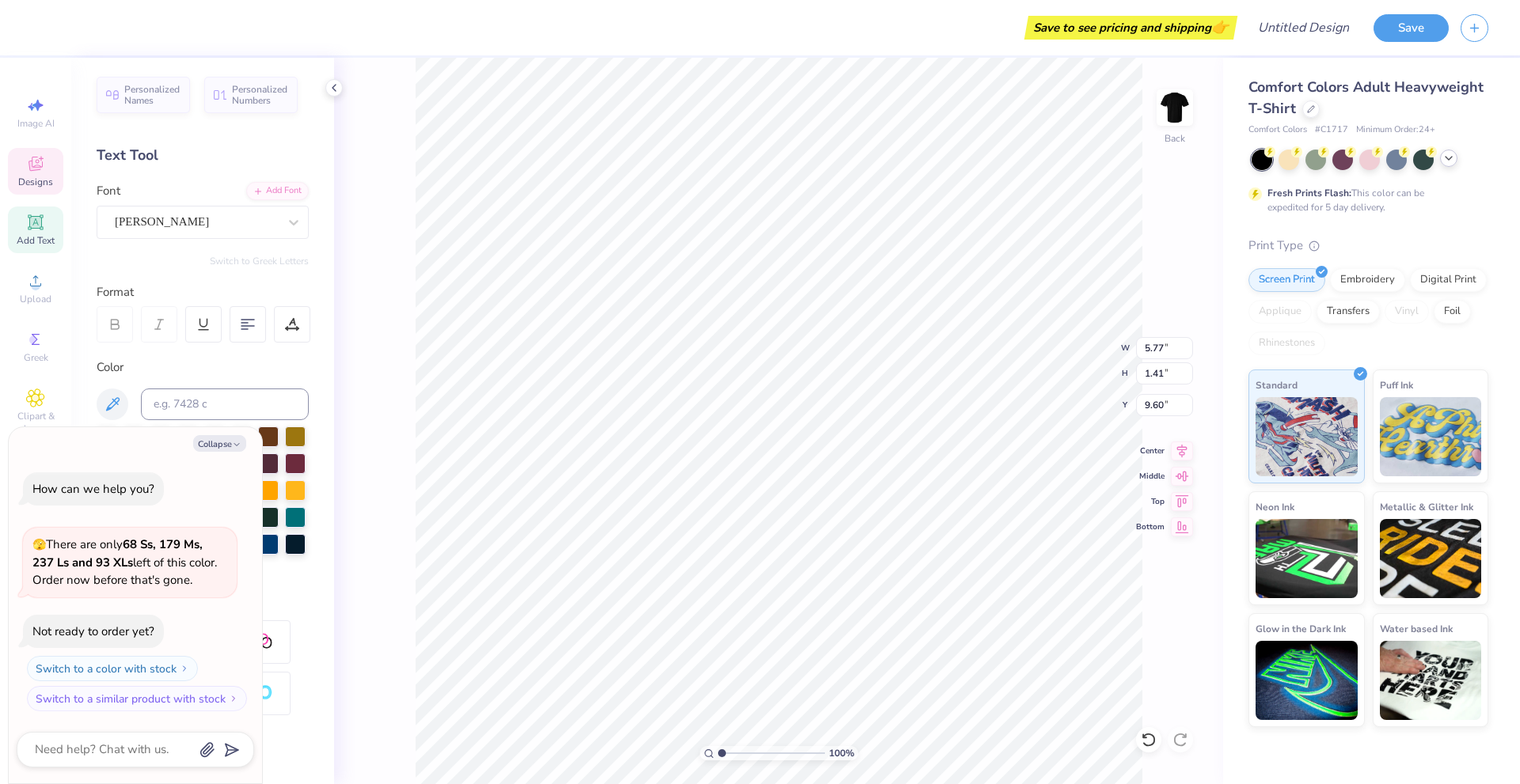
type textarea "LOG"
type textarea "x"
type textarea "LOGA"
type textarea "x"
type textarea "[PERSON_NAME]<"
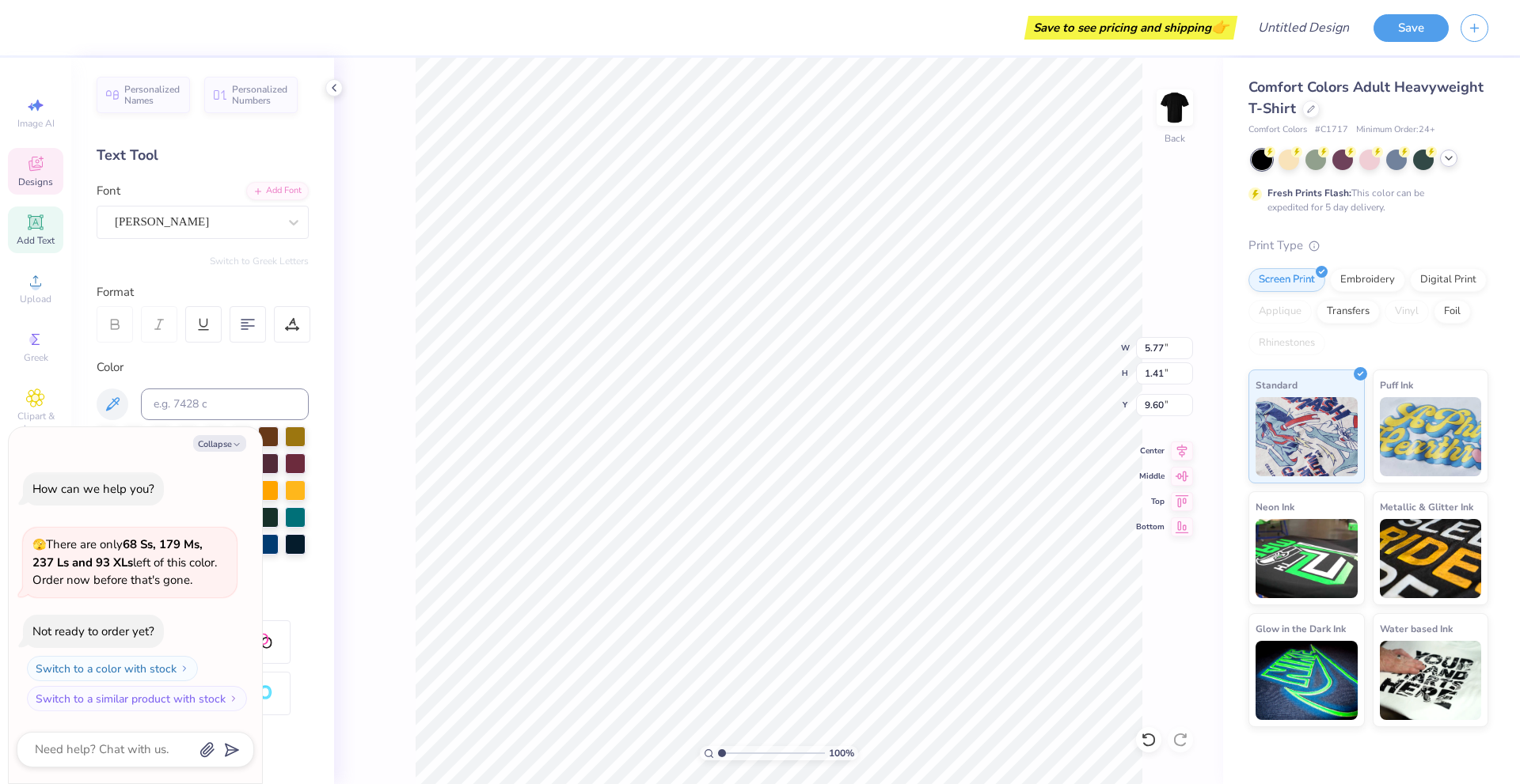
scroll to position [14, 4]
type textarea "x"
type textarea "[PERSON_NAME]"
type textarea "x"
type textarea "[PERSON_NAME],"
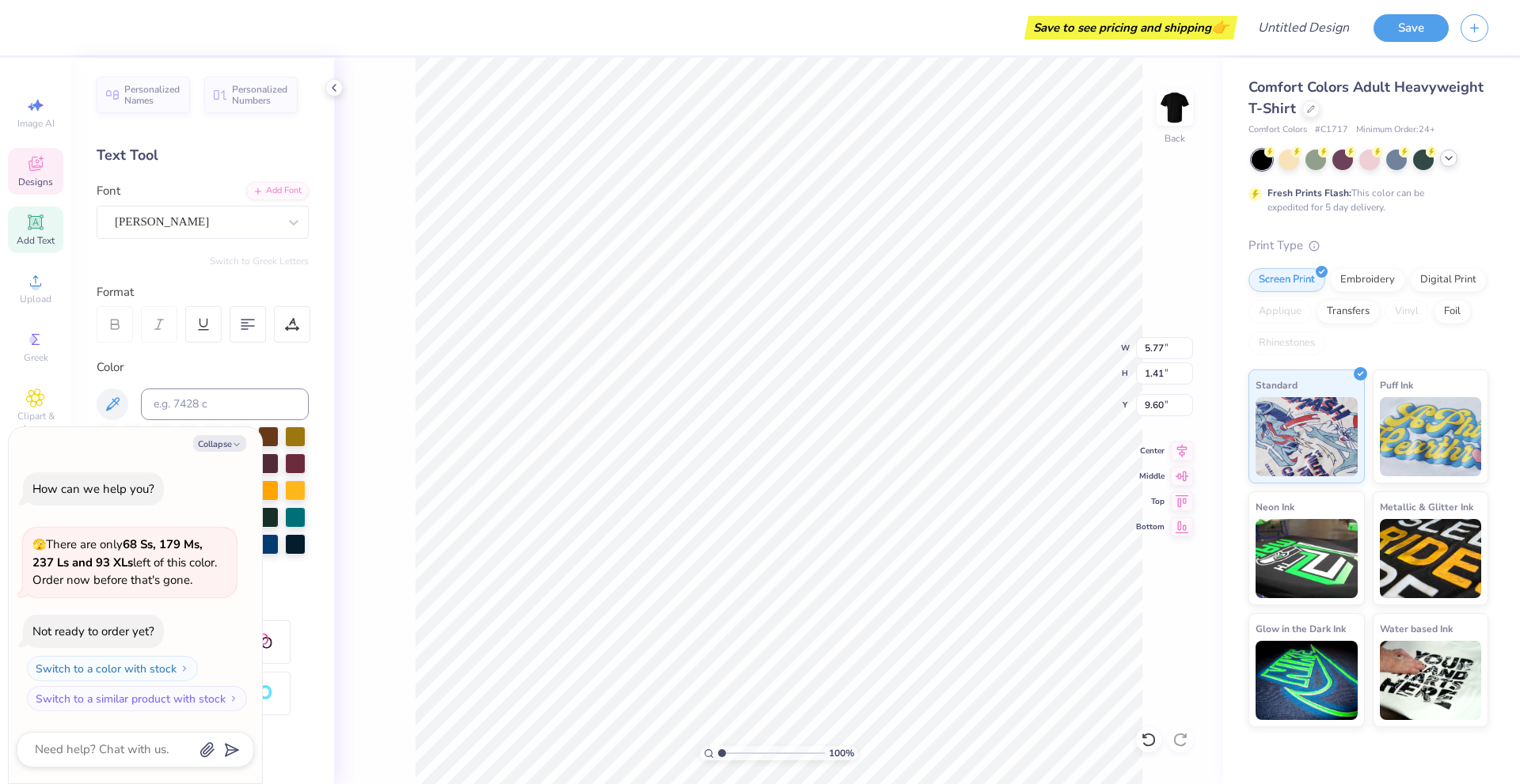
type textarea "x"
type textarea "[PERSON_NAME],"
type textarea "x"
type textarea "[PERSON_NAME], [GEOGRAPHIC_DATA]"
type textarea "x"
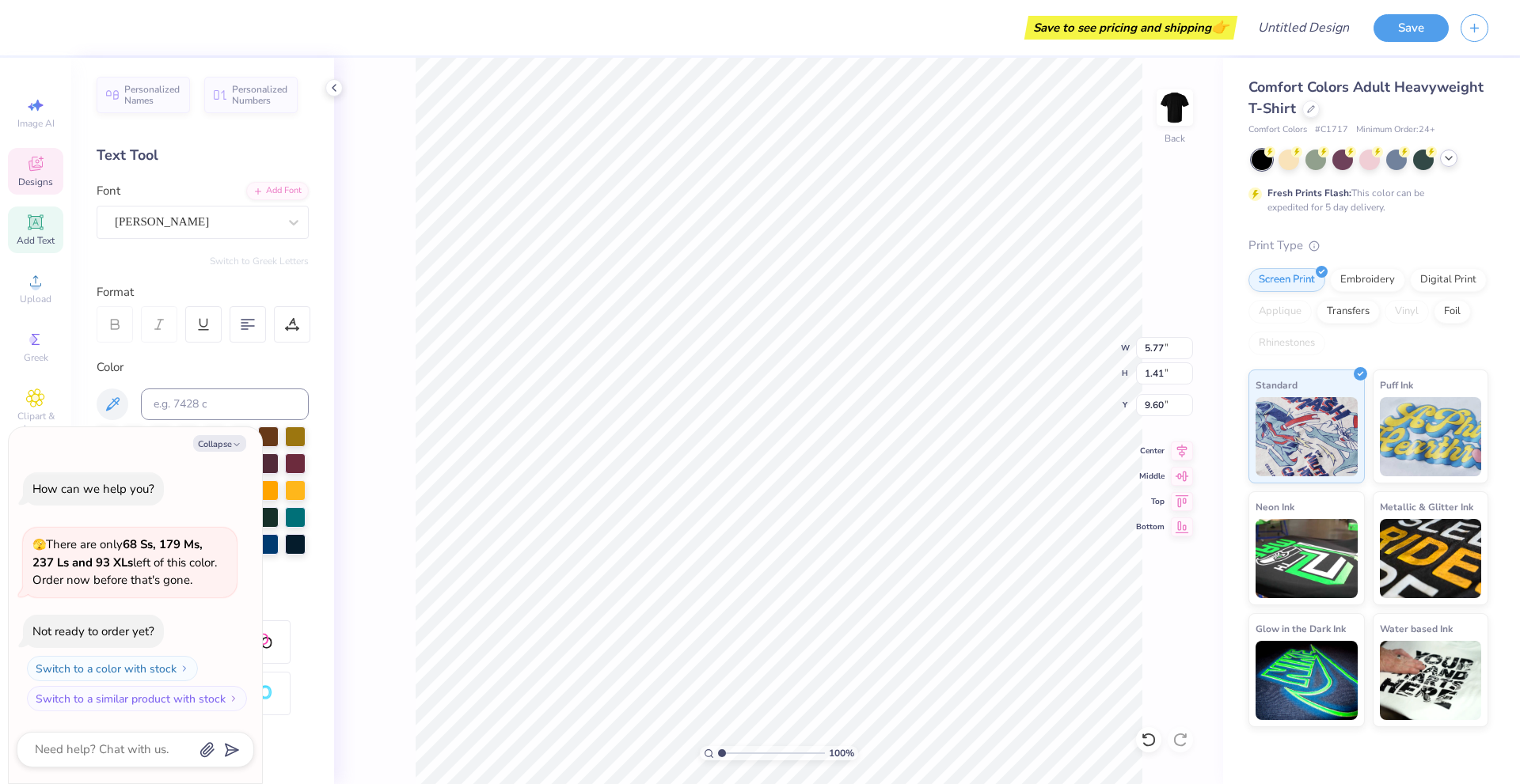
type textarea "LOGAN, [GEOGRAPHIC_DATA]"
type textarea "x"
type input "14.33"
click at [35, 322] on div "Image AI Designs Add Text Upload Greek Clipart & logos Decorate" at bounding box center [35, 295] width 56 height 411
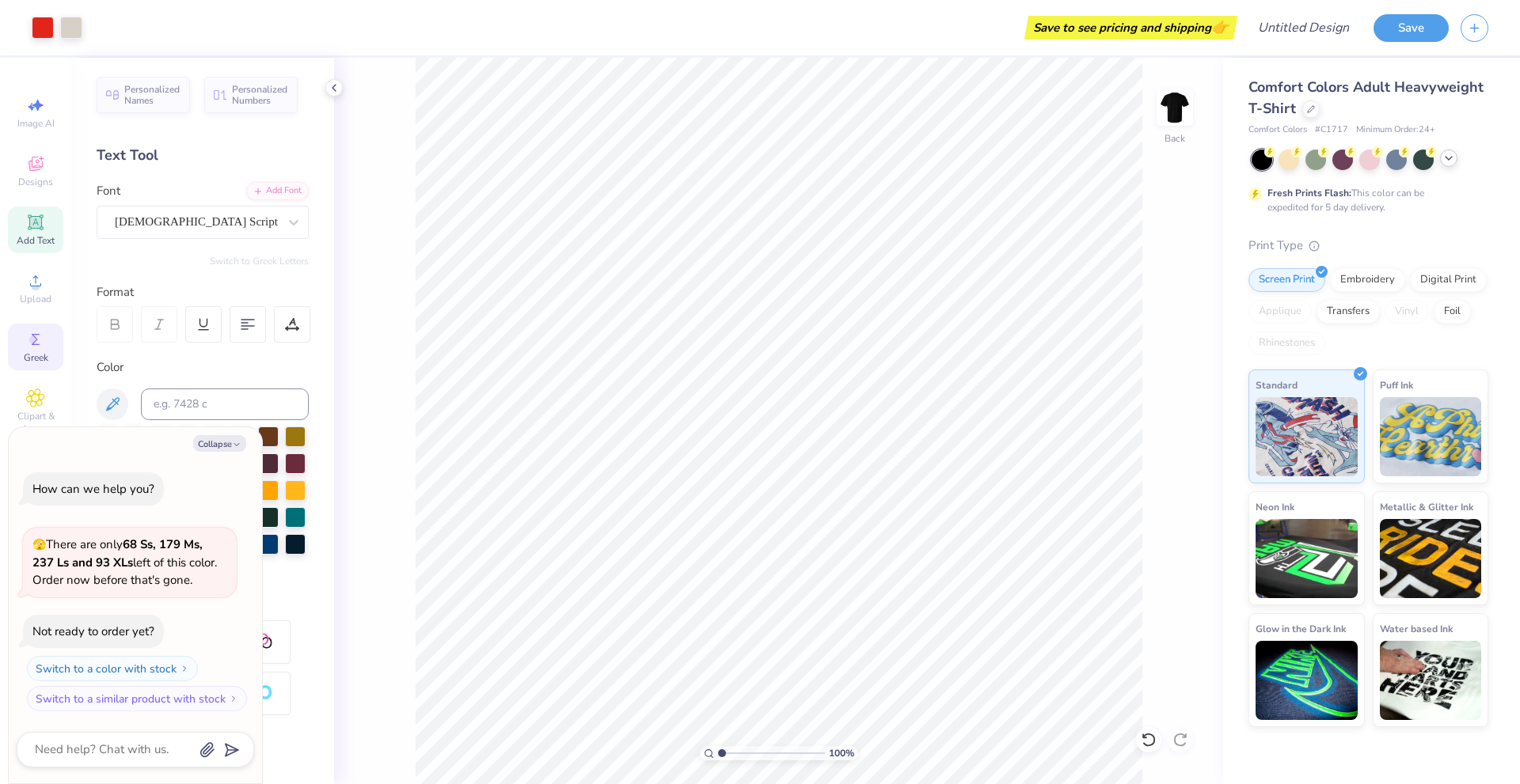
click at [37, 329] on div "Greek" at bounding box center [35, 347] width 56 height 47
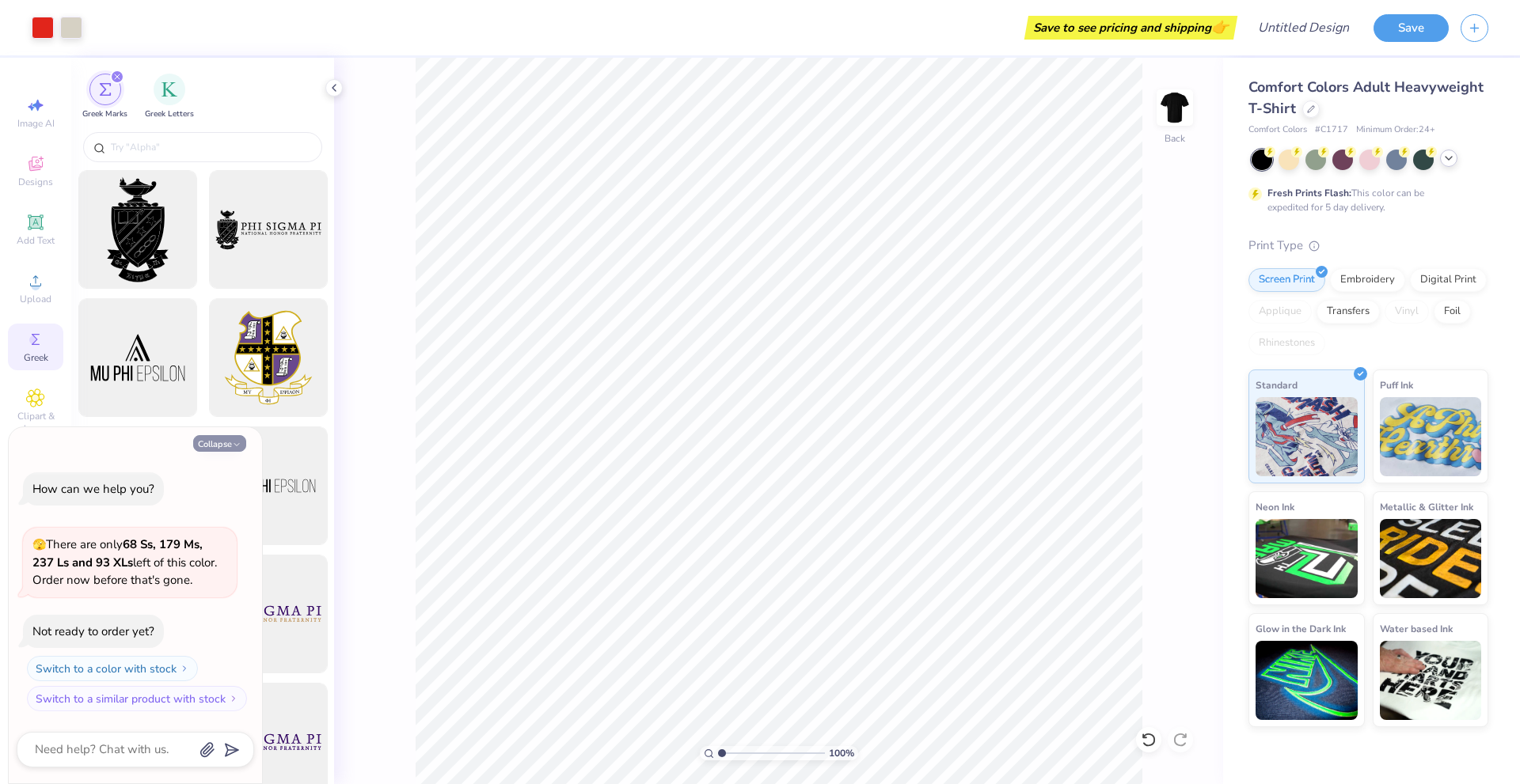
click at [221, 450] on button "Collapse" at bounding box center [219, 443] width 53 height 17
type textarea "x"
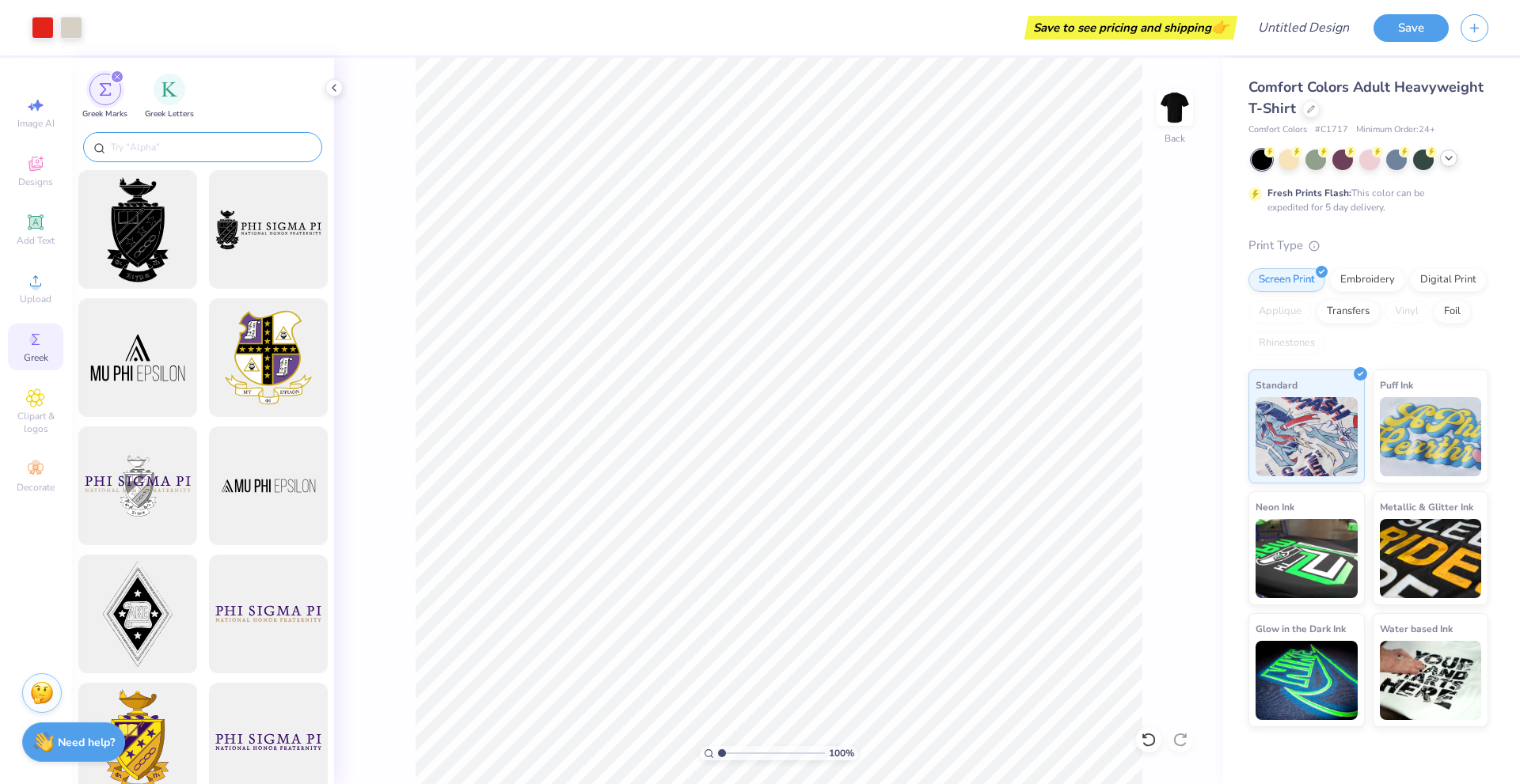
click at [175, 151] on input "text" at bounding box center [211, 147] width 203 height 16
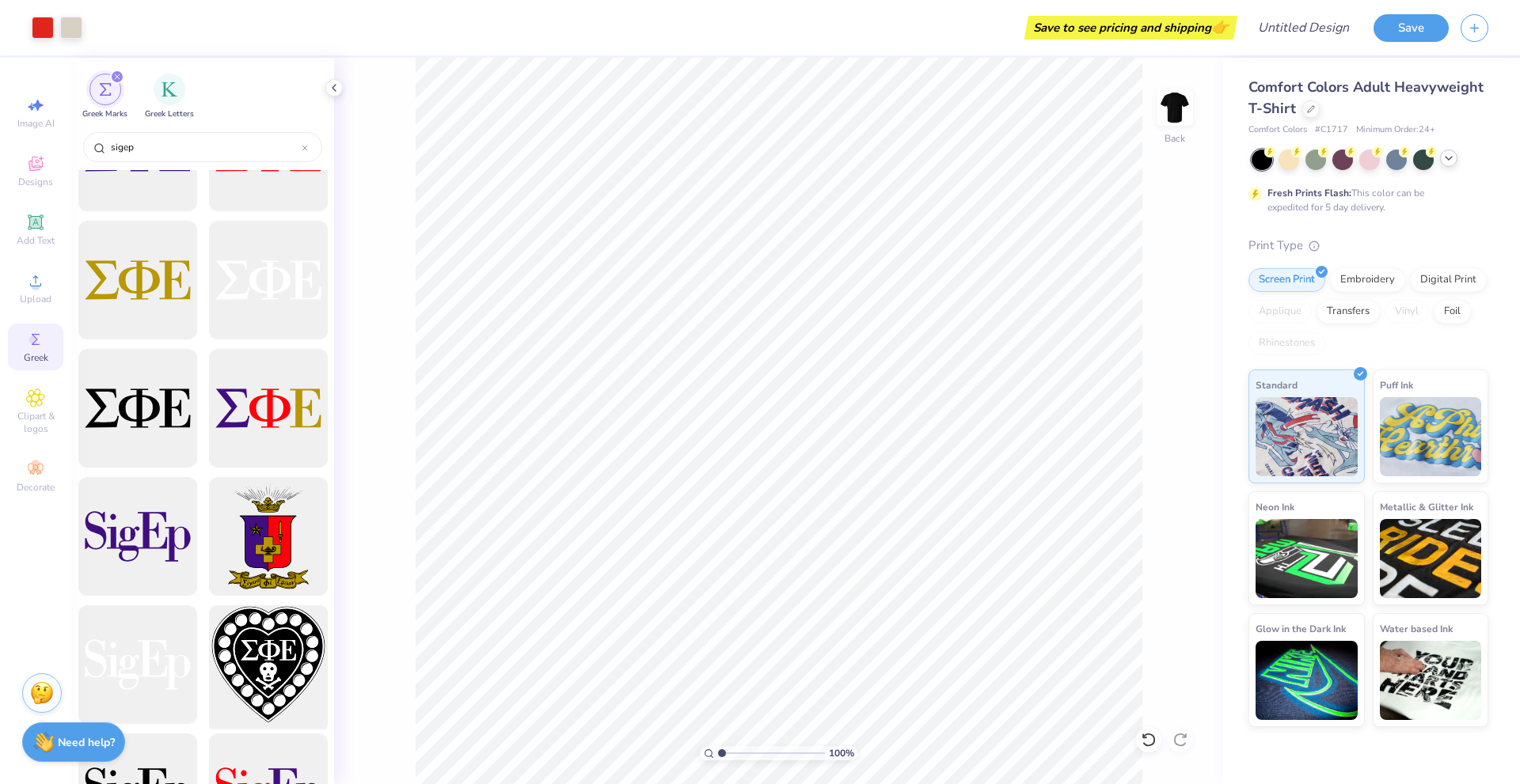
scroll to position [0, 0]
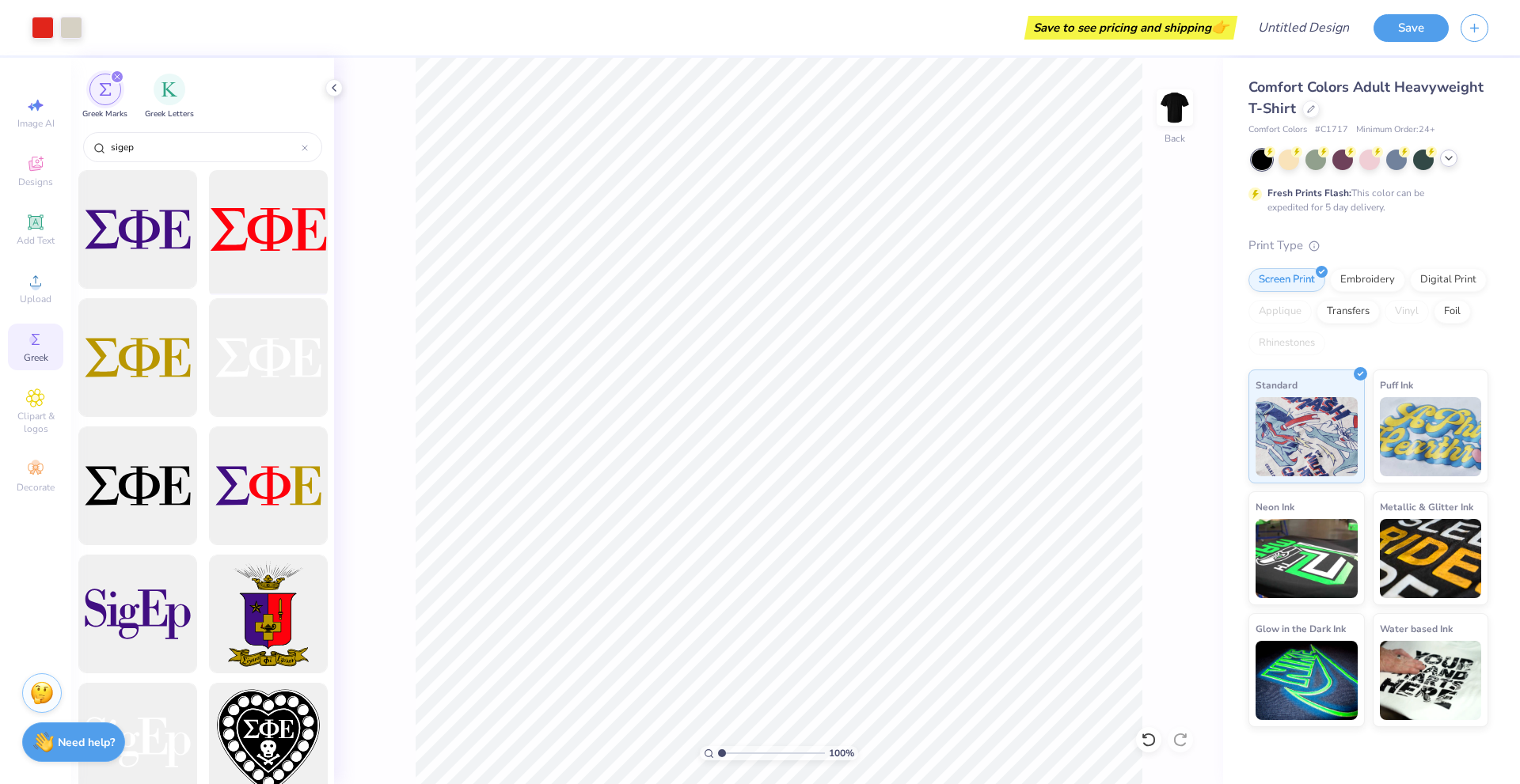
type input "sigep"
click at [255, 222] on div at bounding box center [267, 229] width 130 height 130
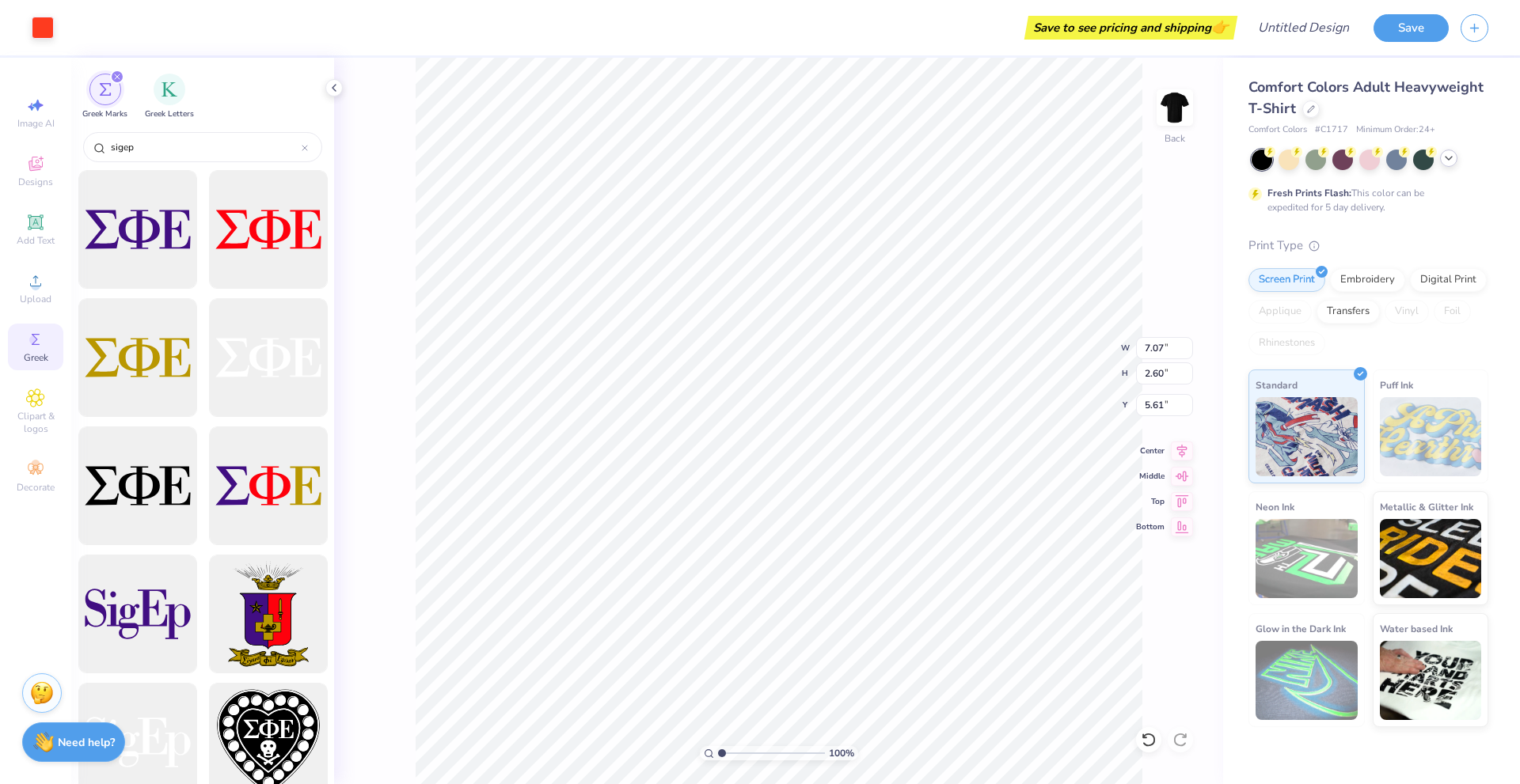
type input "7.07"
type input "2.60"
click at [899, 617] on li "Send Backward" at bounding box center [895, 623] width 124 height 31
click at [875, 602] on li "Send Backward" at bounding box center [887, 606] width 124 height 31
click at [885, 609] on li "Send Backward" at bounding box center [895, 613] width 124 height 31
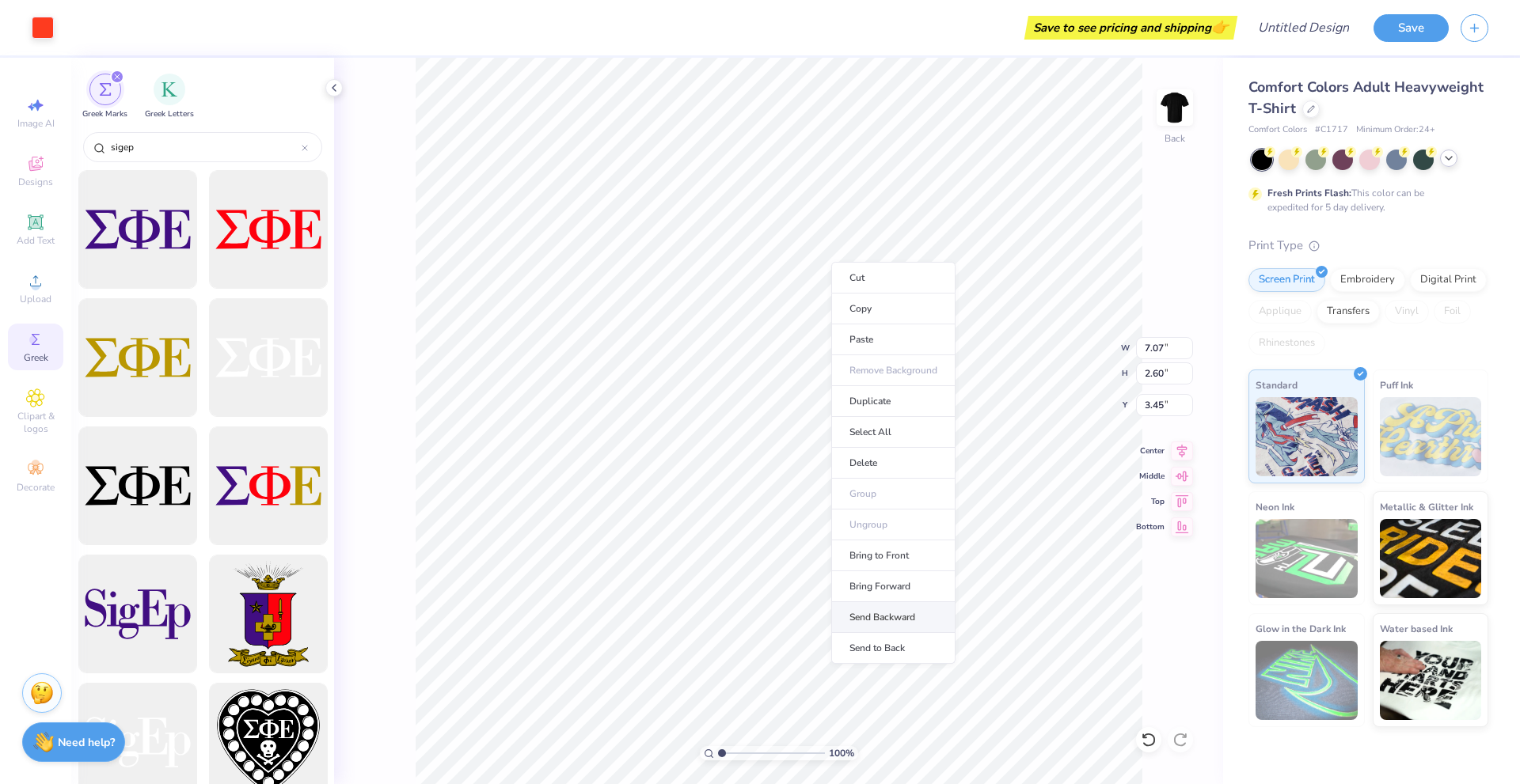
click at [890, 612] on li "Send Backward" at bounding box center [893, 618] width 124 height 31
click at [886, 599] on li "Send Backward" at bounding box center [895, 609] width 124 height 31
click at [884, 634] on li "Send to Back" at bounding box center [899, 645] width 124 height 31
type input "3.25"
type input "5.40"
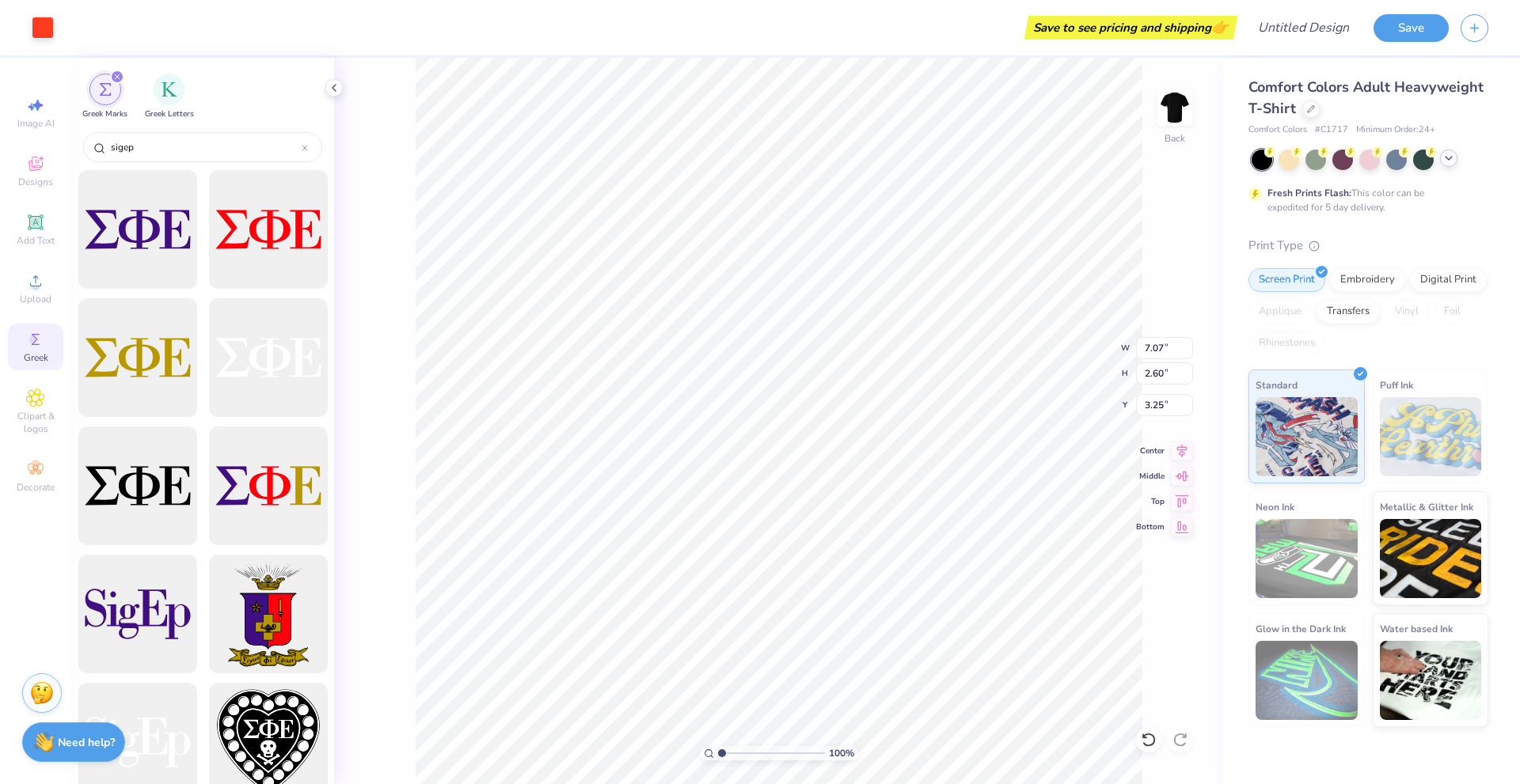
type input "1.98"
type input "15.50"
type input "7.22"
type input "2.65"
type input "14.83"
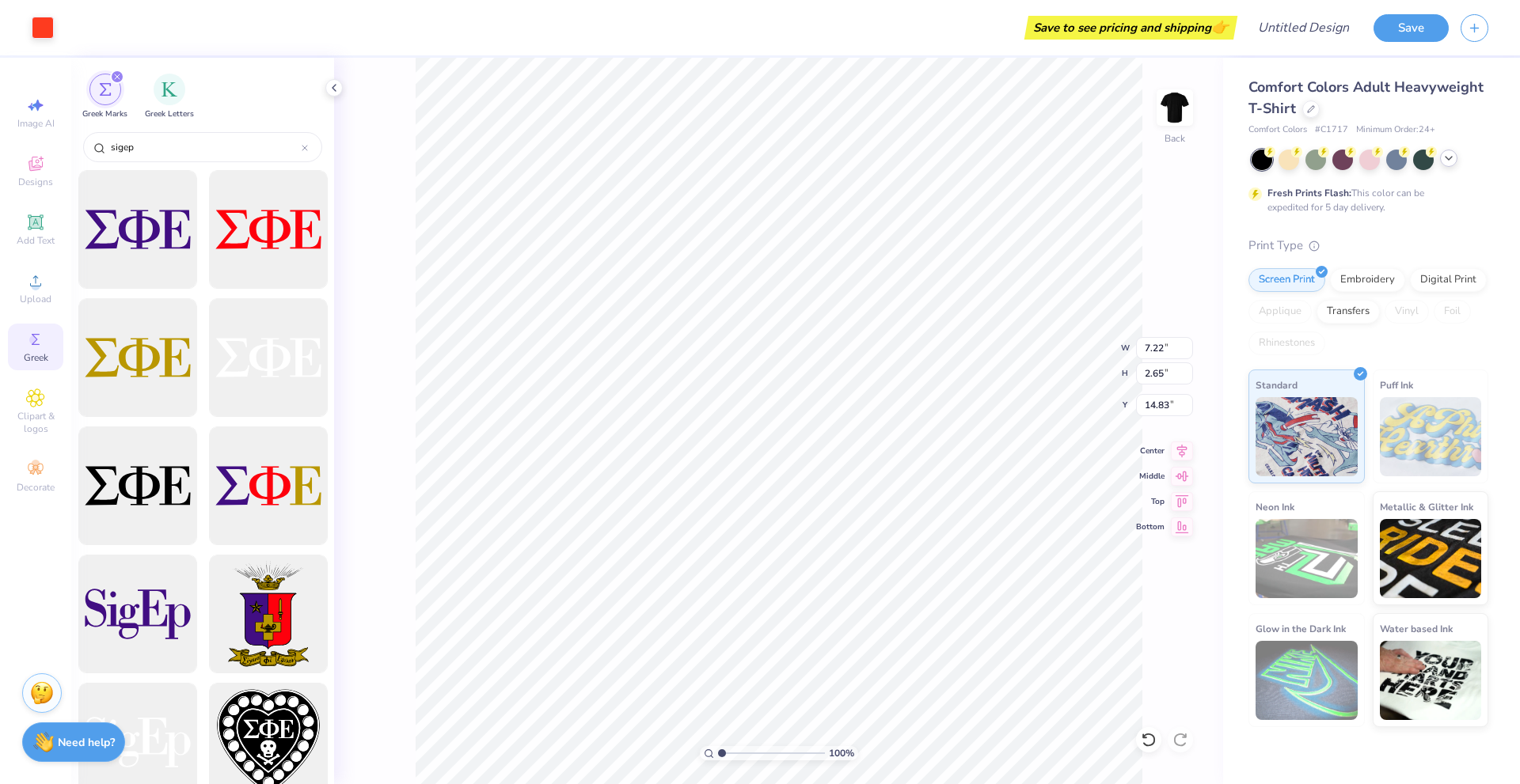
type input "7.09"
type input "3.82"
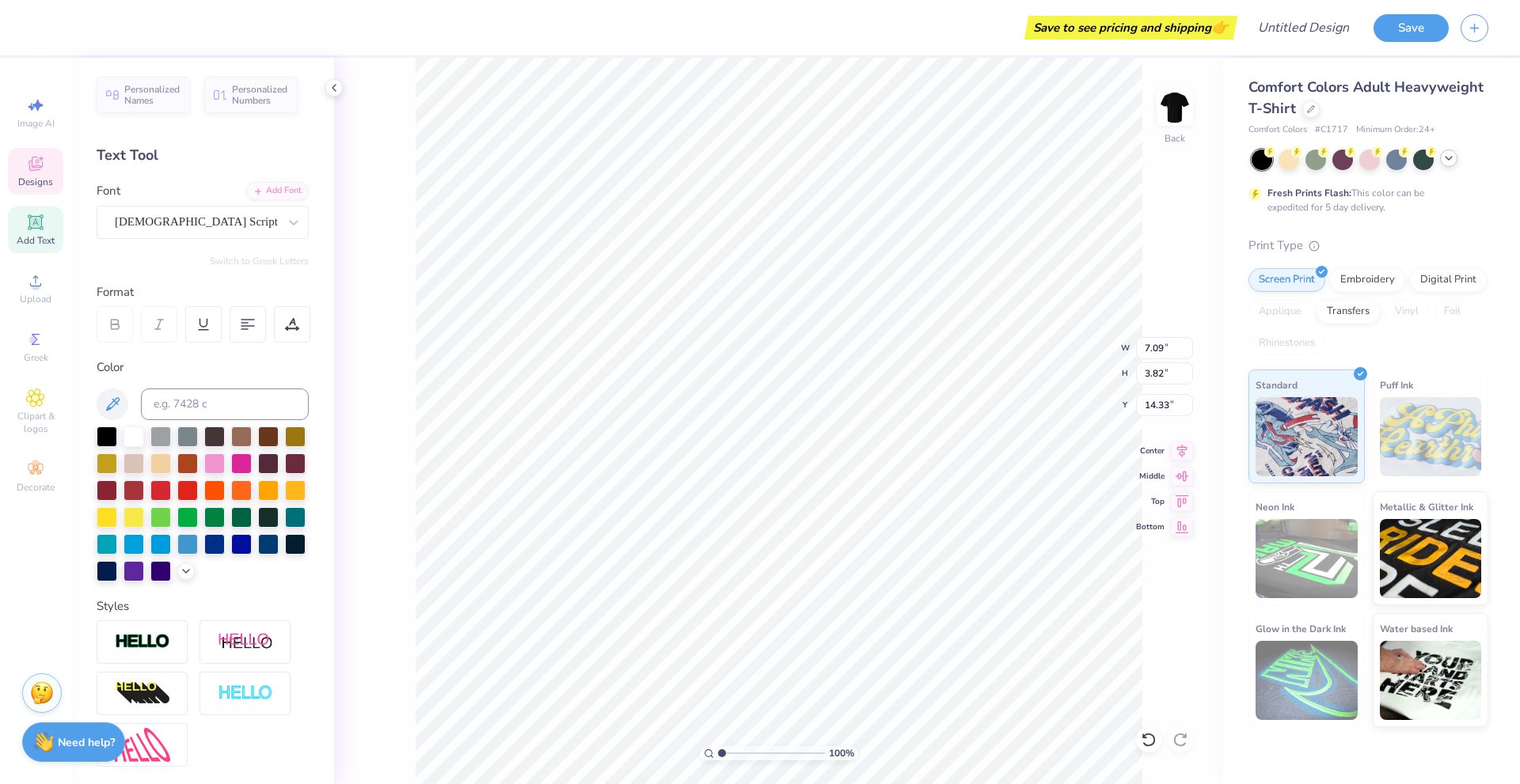
type input "18.15"
type input "7.22"
type input "2.65"
type input "3.63"
click at [46, 31] on div at bounding box center [42, 25] width 23 height 23
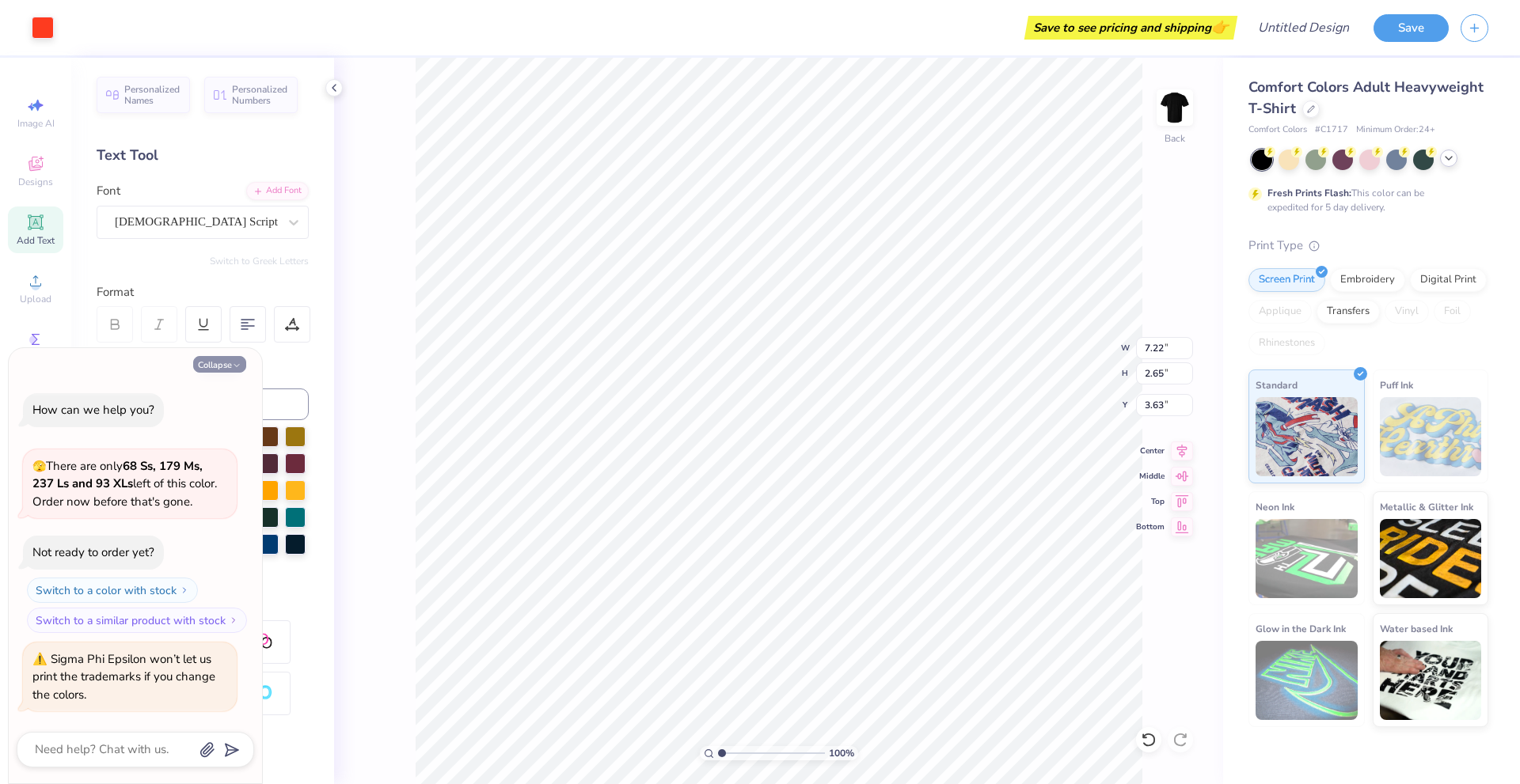
click at [225, 366] on button "Collapse" at bounding box center [219, 364] width 53 height 17
type textarea "x"
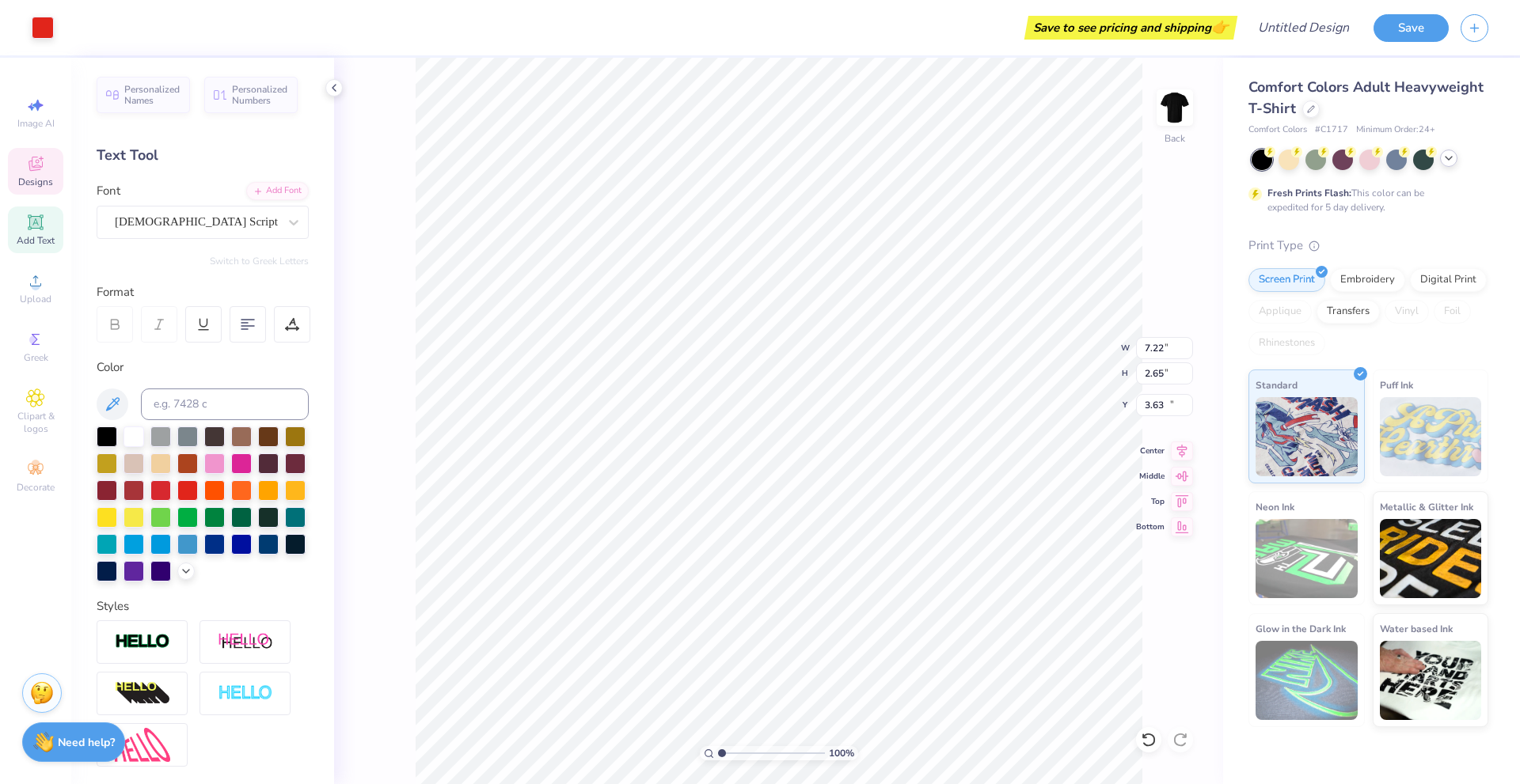
type input "7.09"
type input "3.82"
type input "18.15"
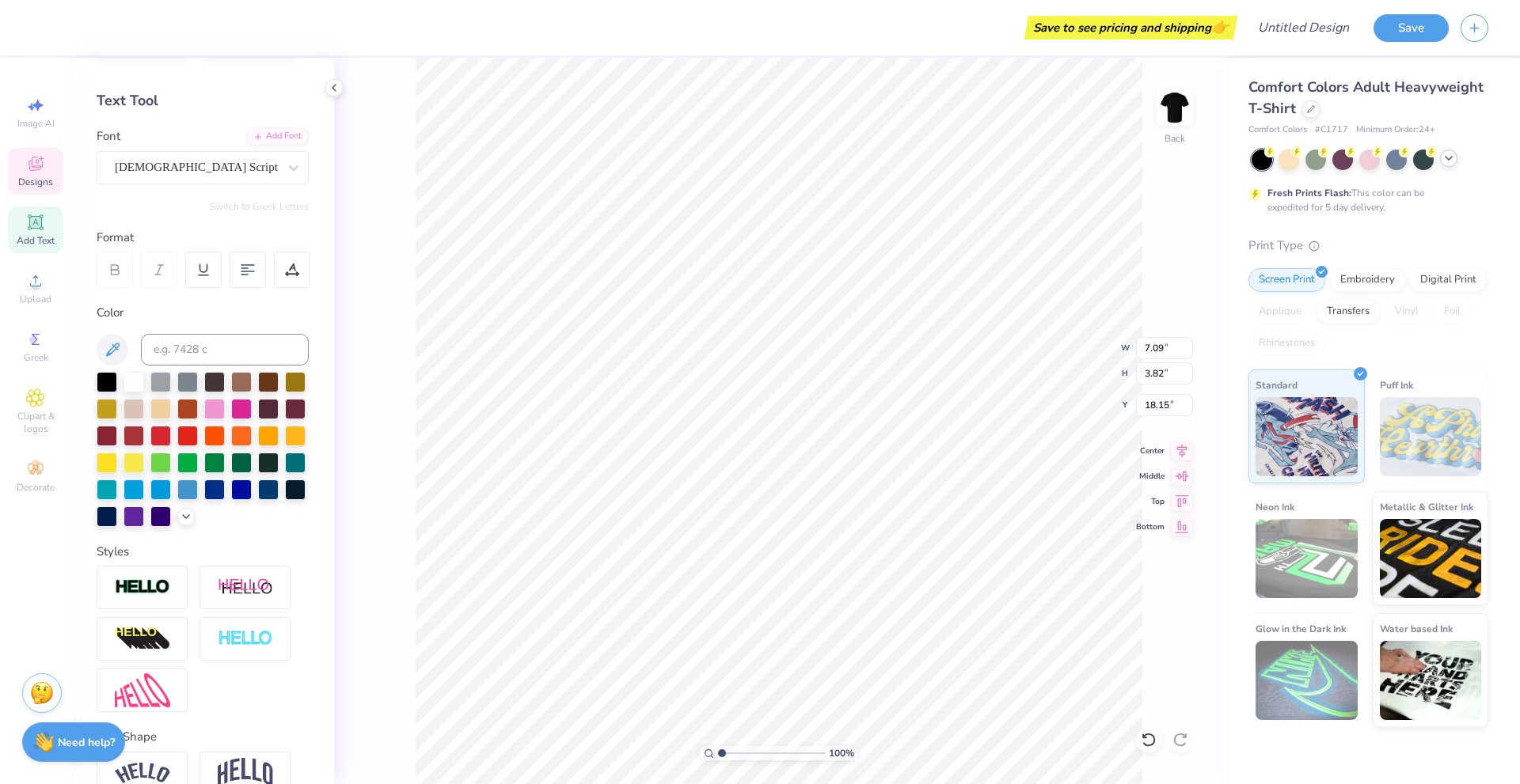
scroll to position [79, 0]
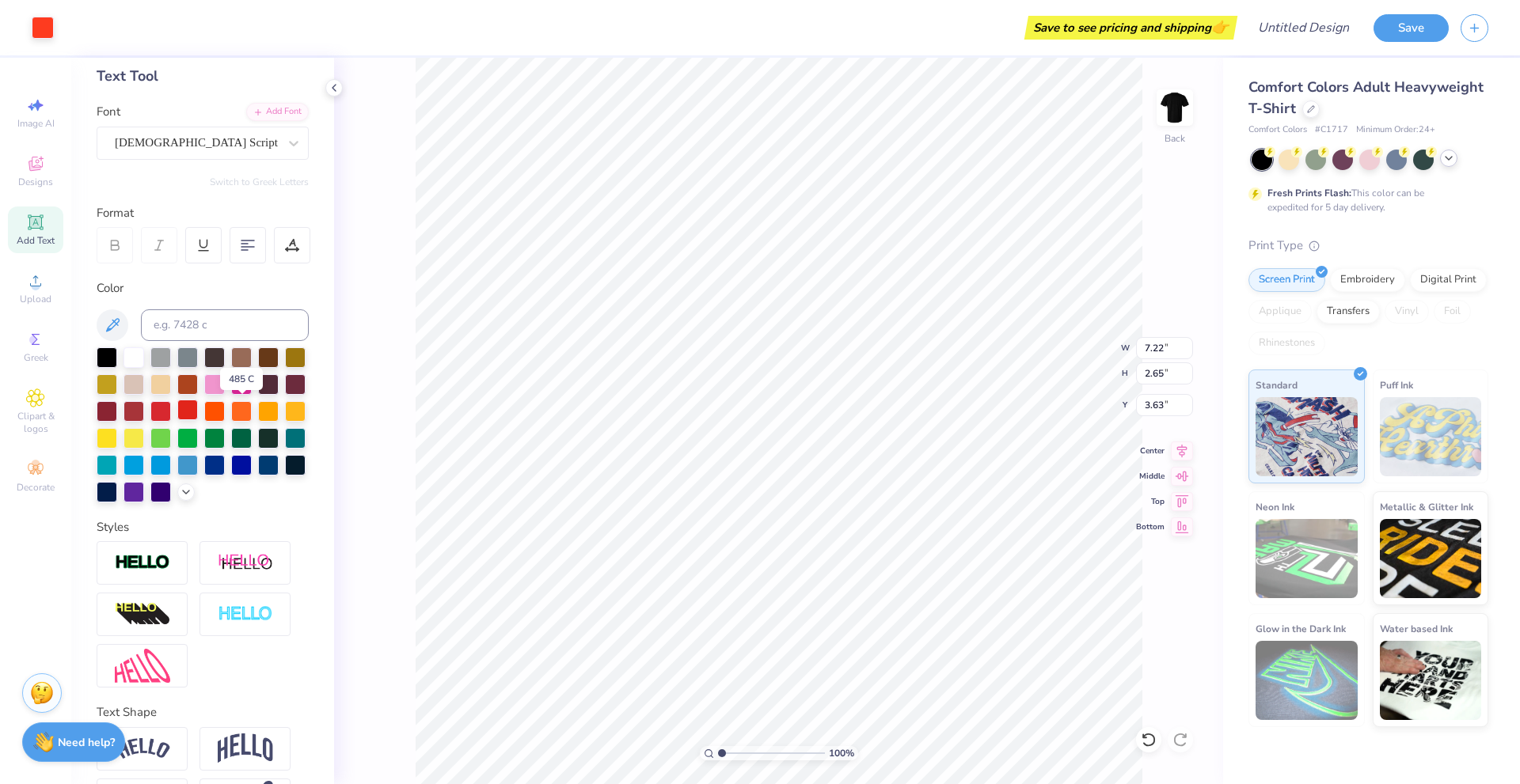
click at [198, 403] on div at bounding box center [187, 409] width 21 height 21
type input "3.63"
type input "6.55"
type input "2.41"
type input "3.88"
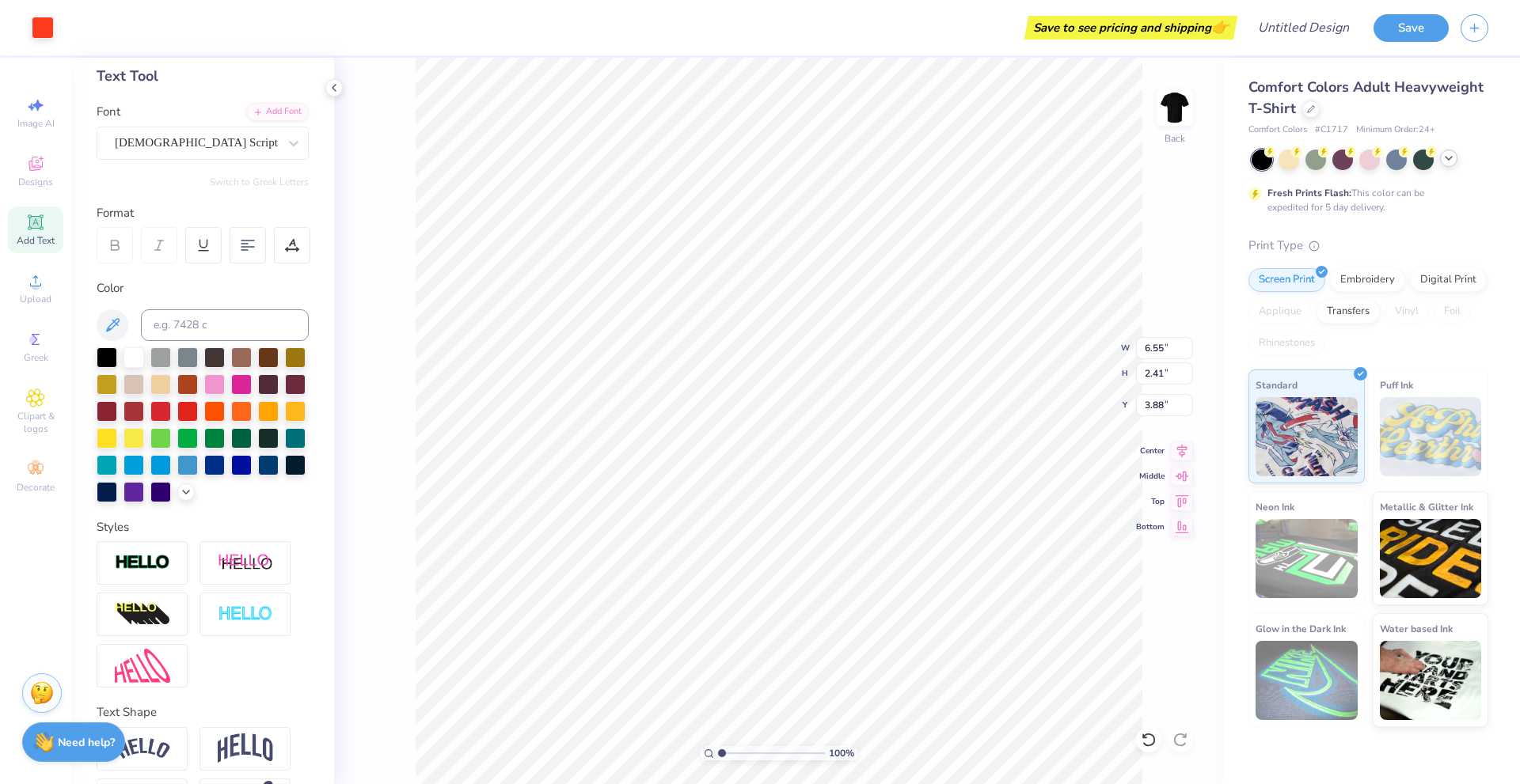
type input "3.19"
type input "3.58"
type input "4.19"
type input "6.73"
type input "3.00"
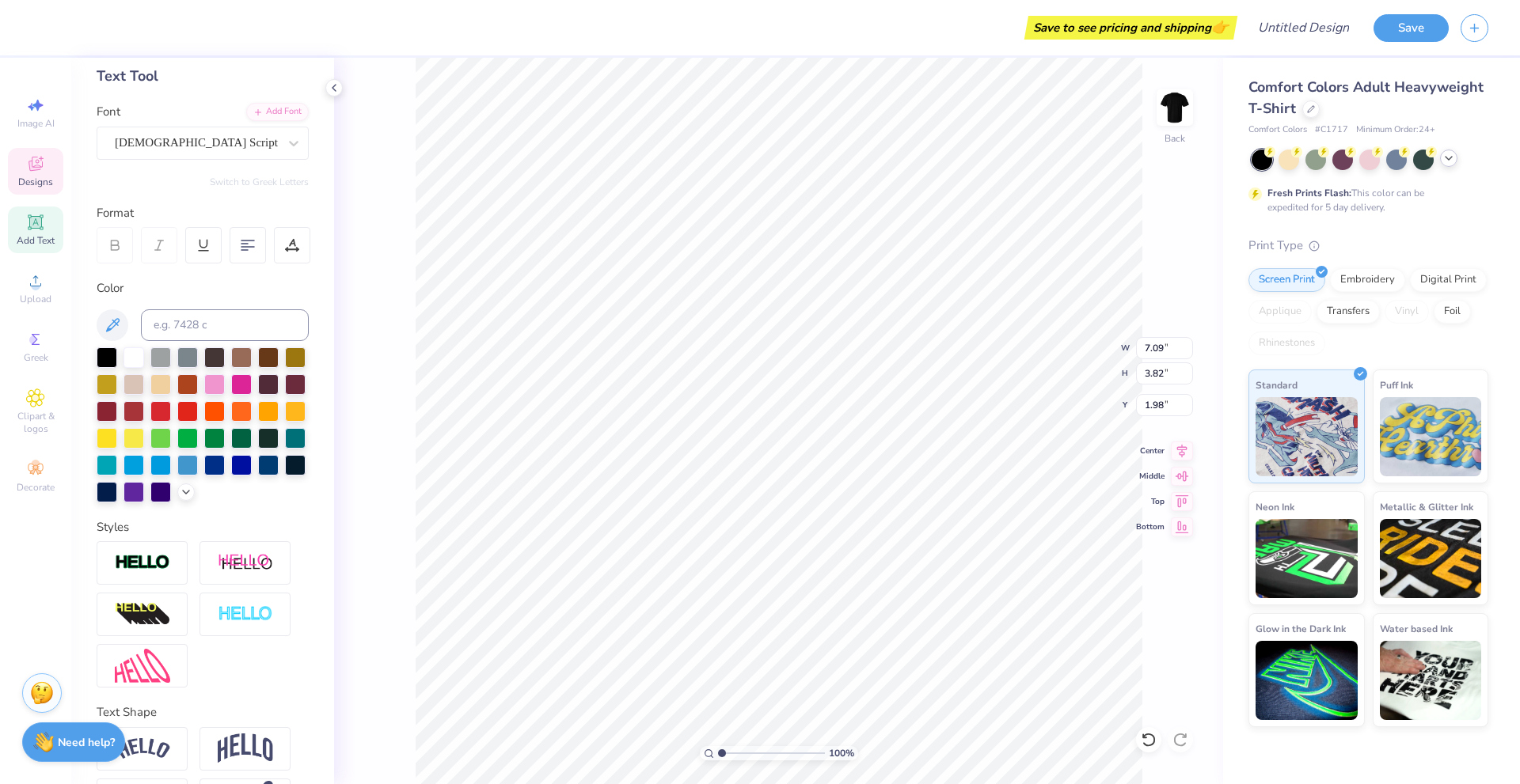
type input "1.98"
type input "3.95"
type input "2.13"
type input "3.00"
type input "3.44"
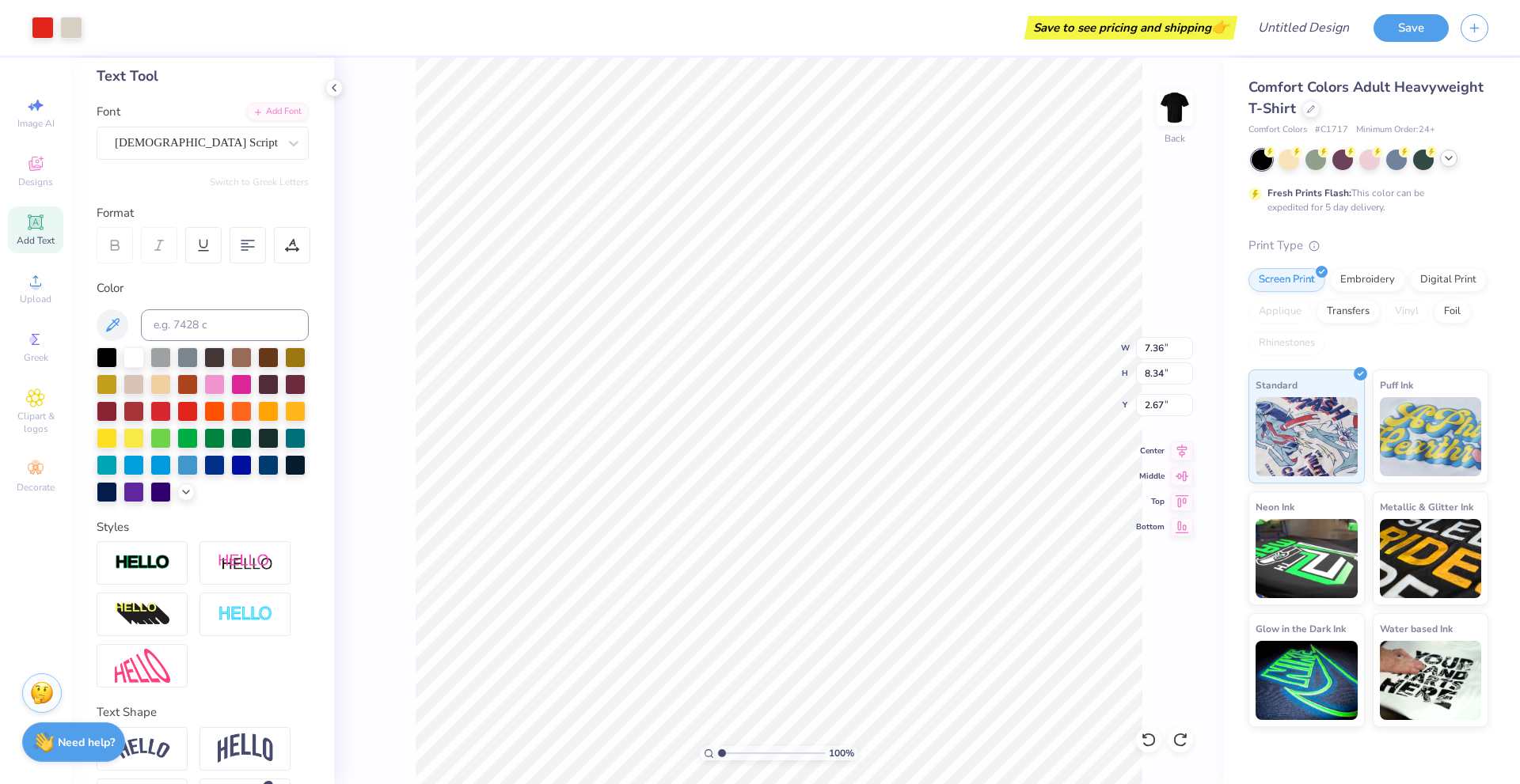
type input "3.90"
type input "3.00"
type input "3.62"
type input "4.10"
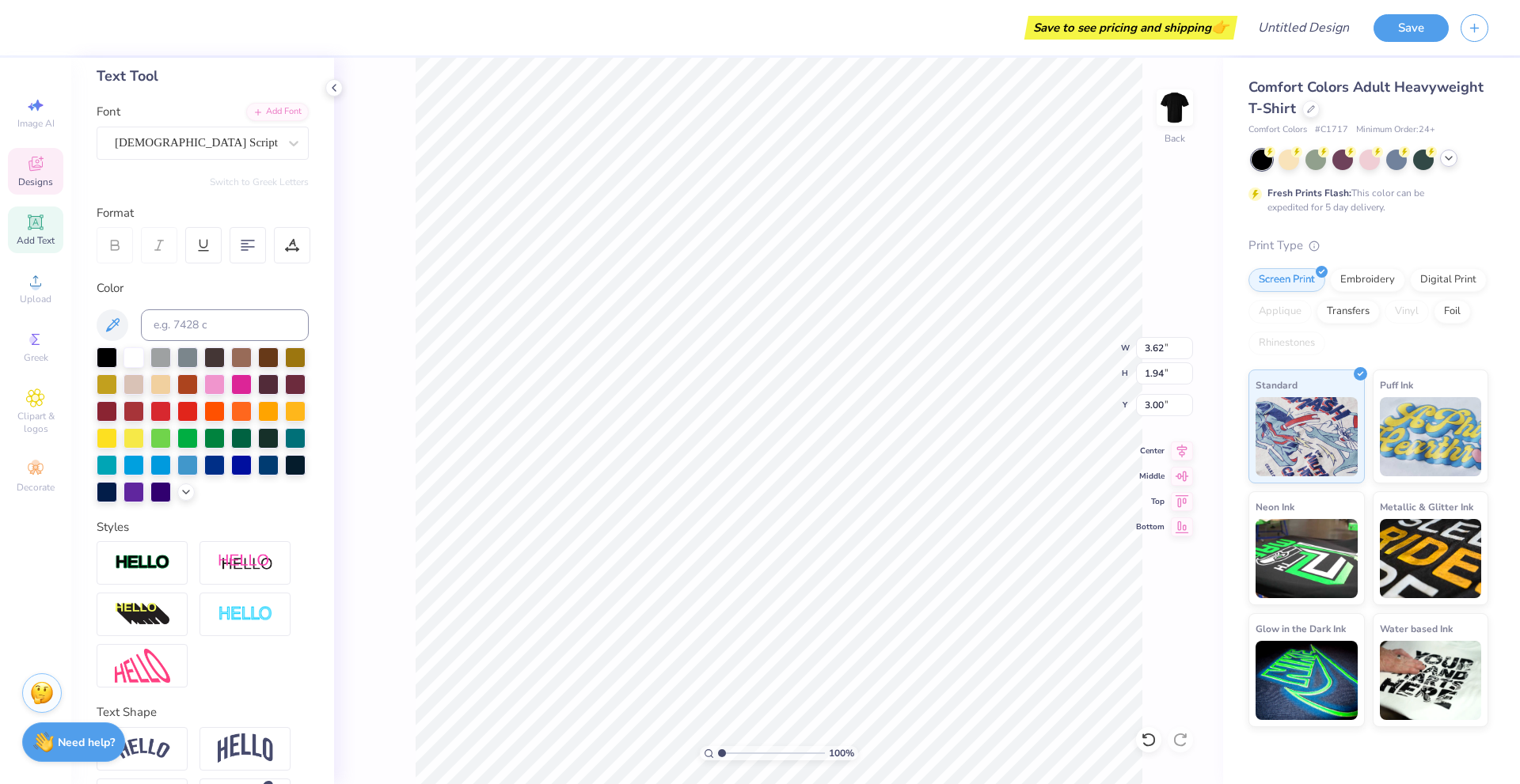
type textarea "Sigep"
type textarea "LOGAN, [GEOGRAPHIC_DATA]"
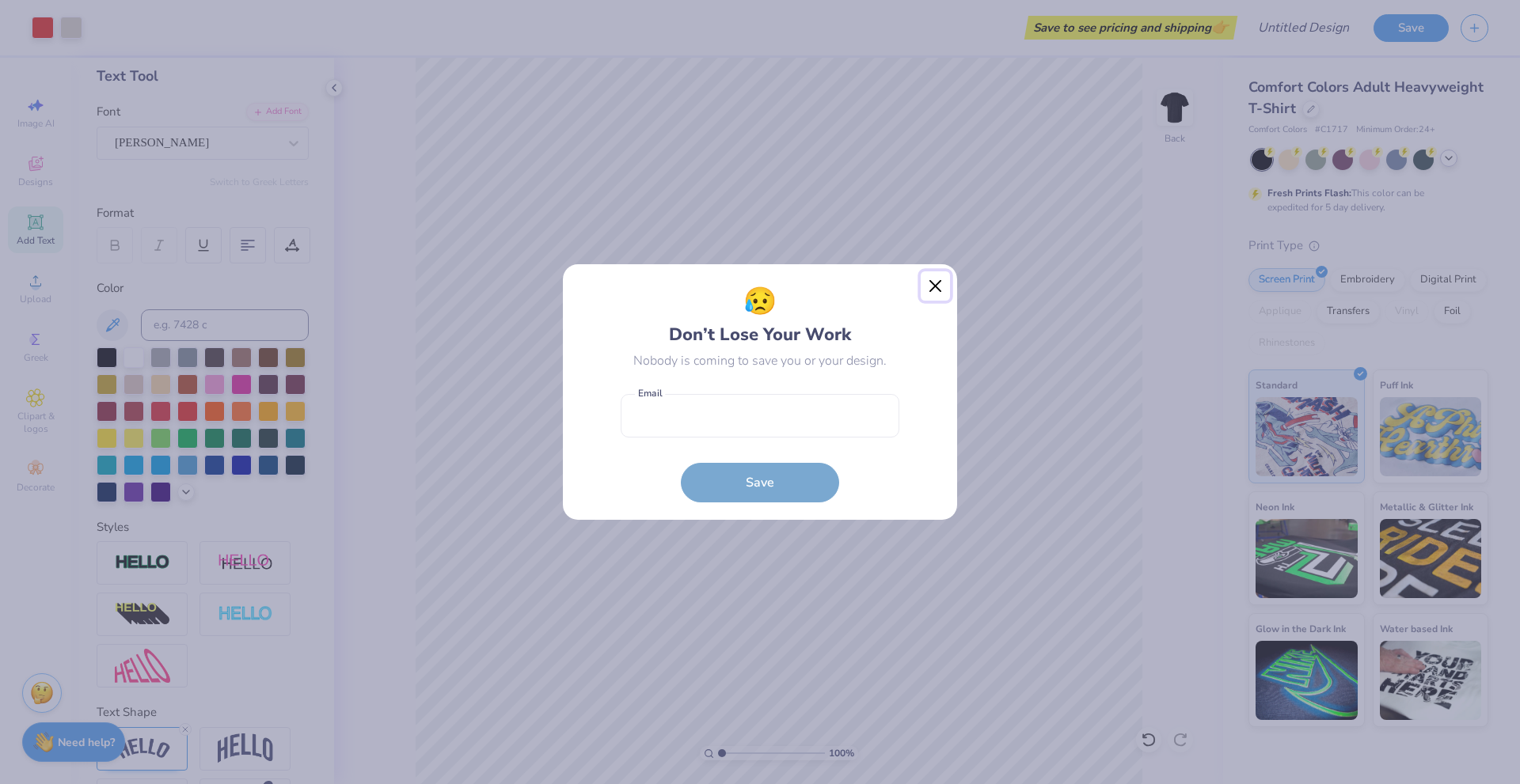
click at [936, 287] on button "Close" at bounding box center [935, 286] width 30 height 30
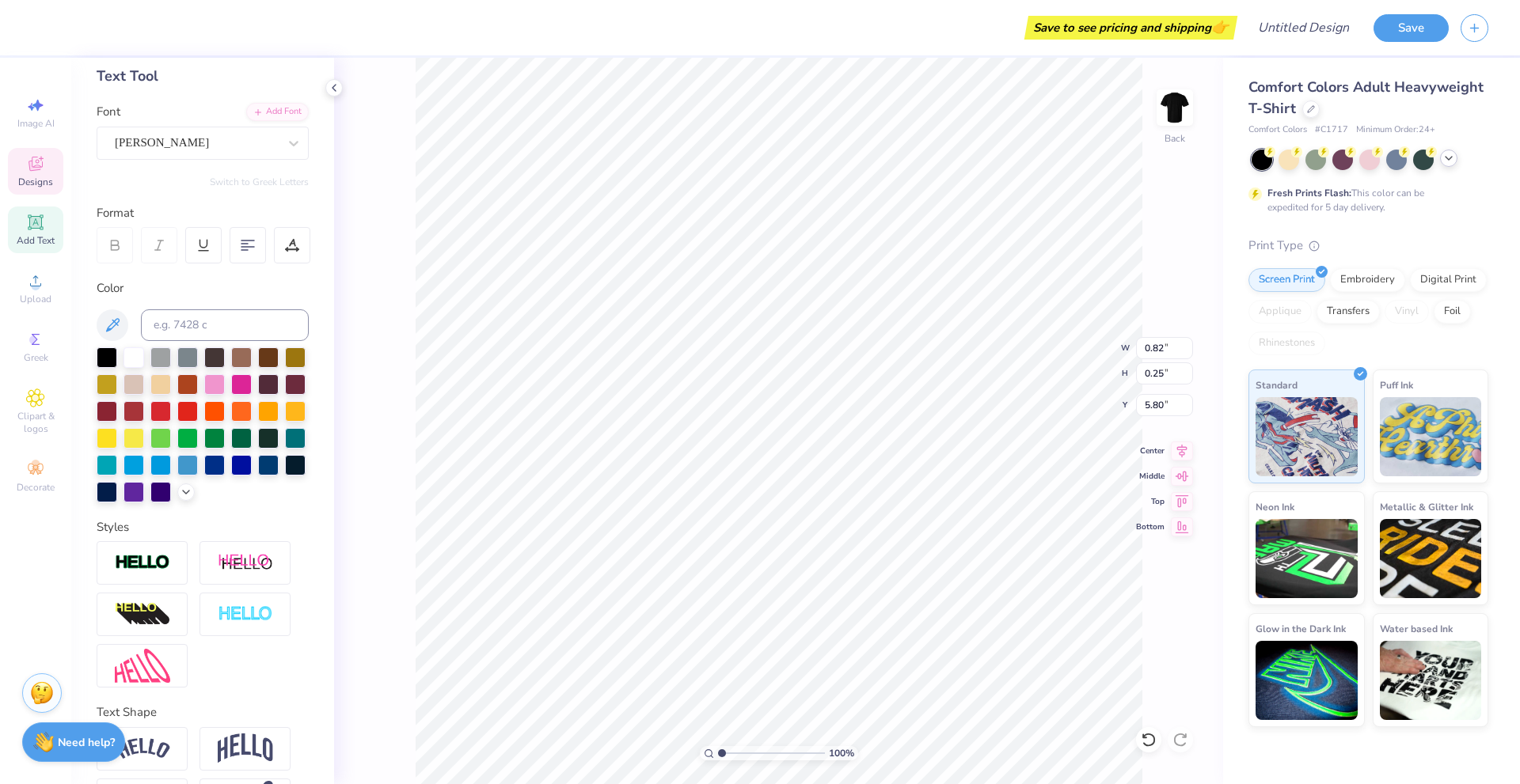
scroll to position [14, 2]
type textarea "1936"
click at [40, 24] on div at bounding box center [42, 25] width 23 height 23
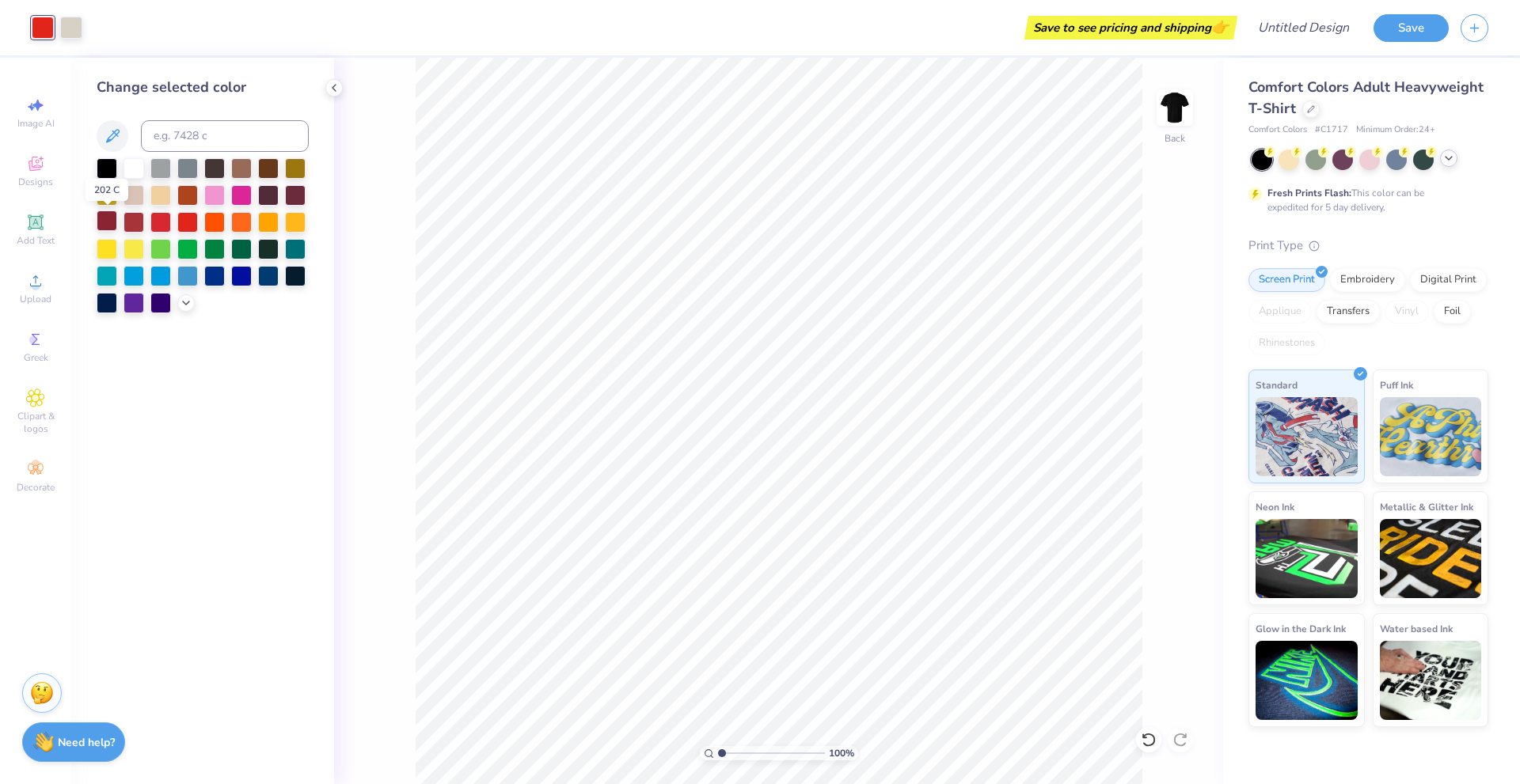
click at [108, 221] on div at bounding box center [107, 220] width 21 height 21
click at [72, 29] on div at bounding box center [71, 25] width 23 height 23
click at [187, 308] on div at bounding box center [186, 301] width 18 height 18
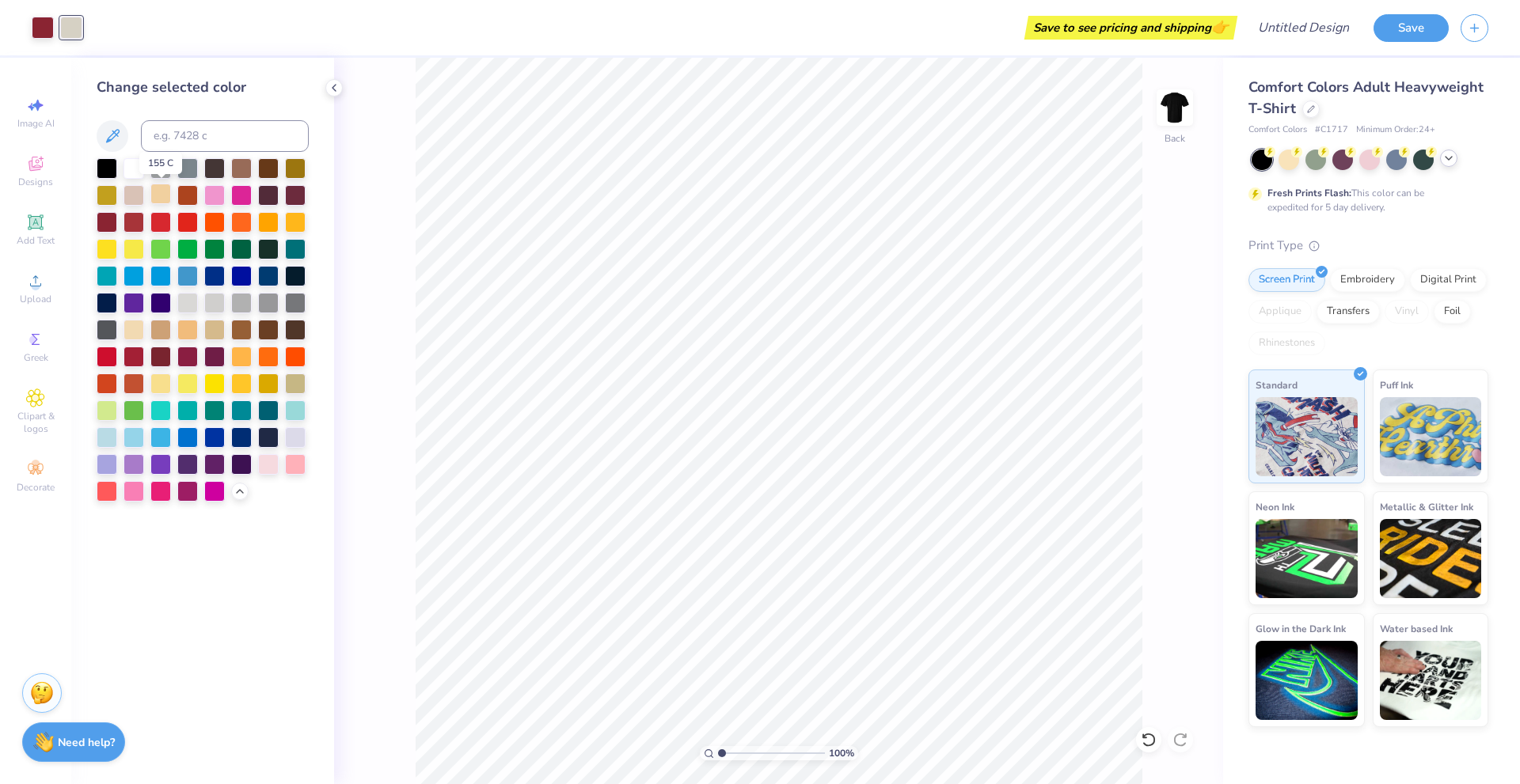
click at [154, 192] on div at bounding box center [161, 194] width 21 height 21
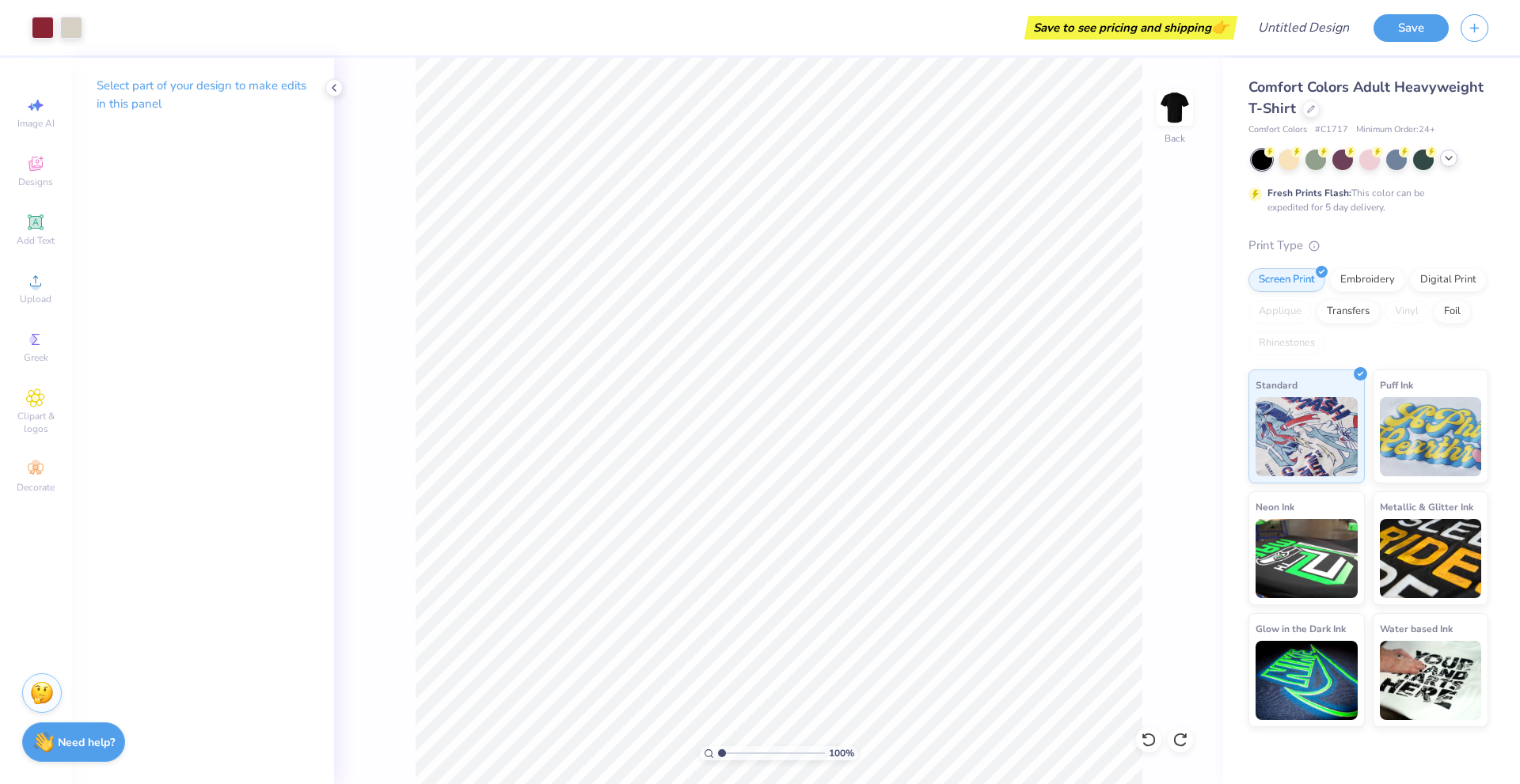
type input "1.78"
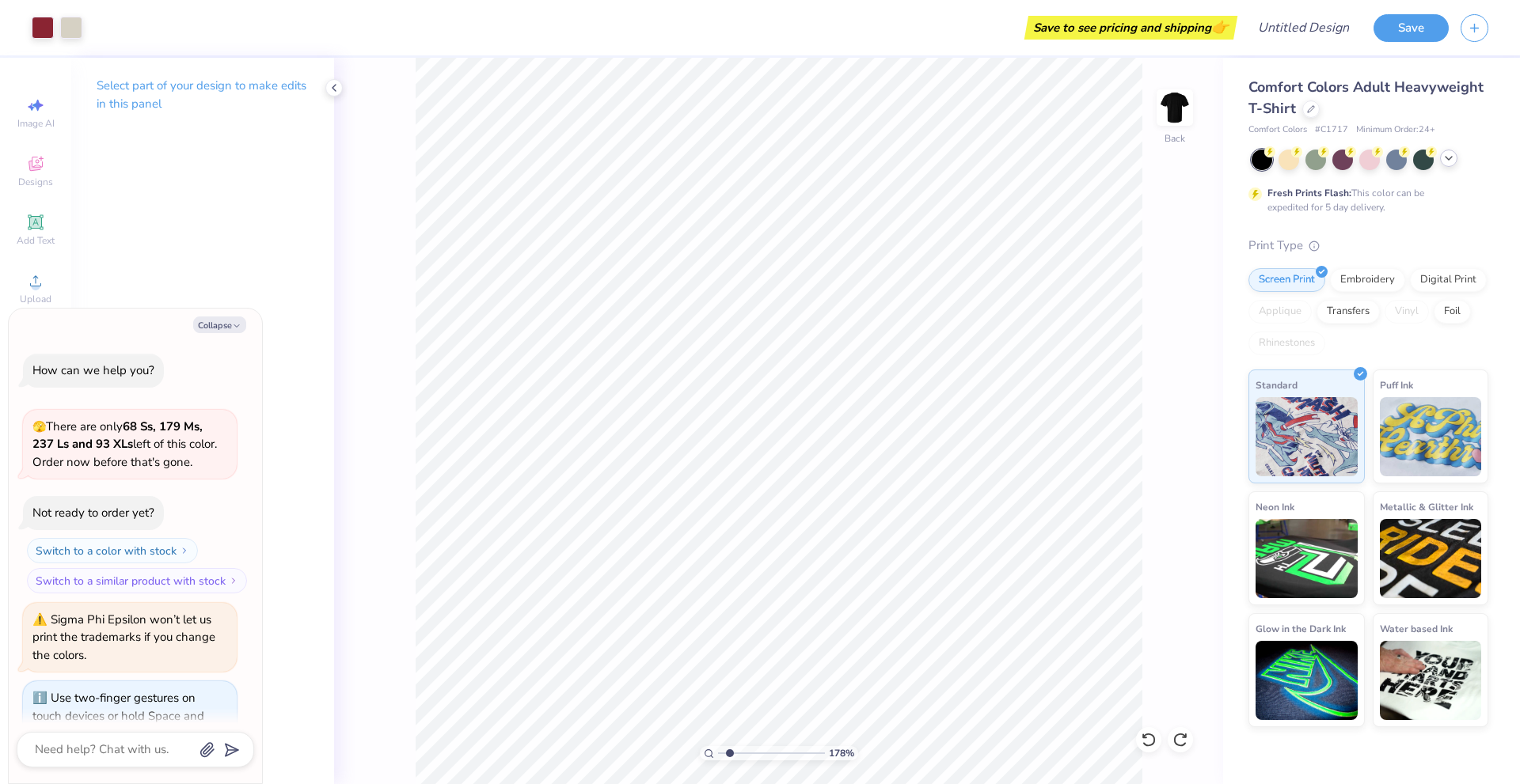
type textarea "x"
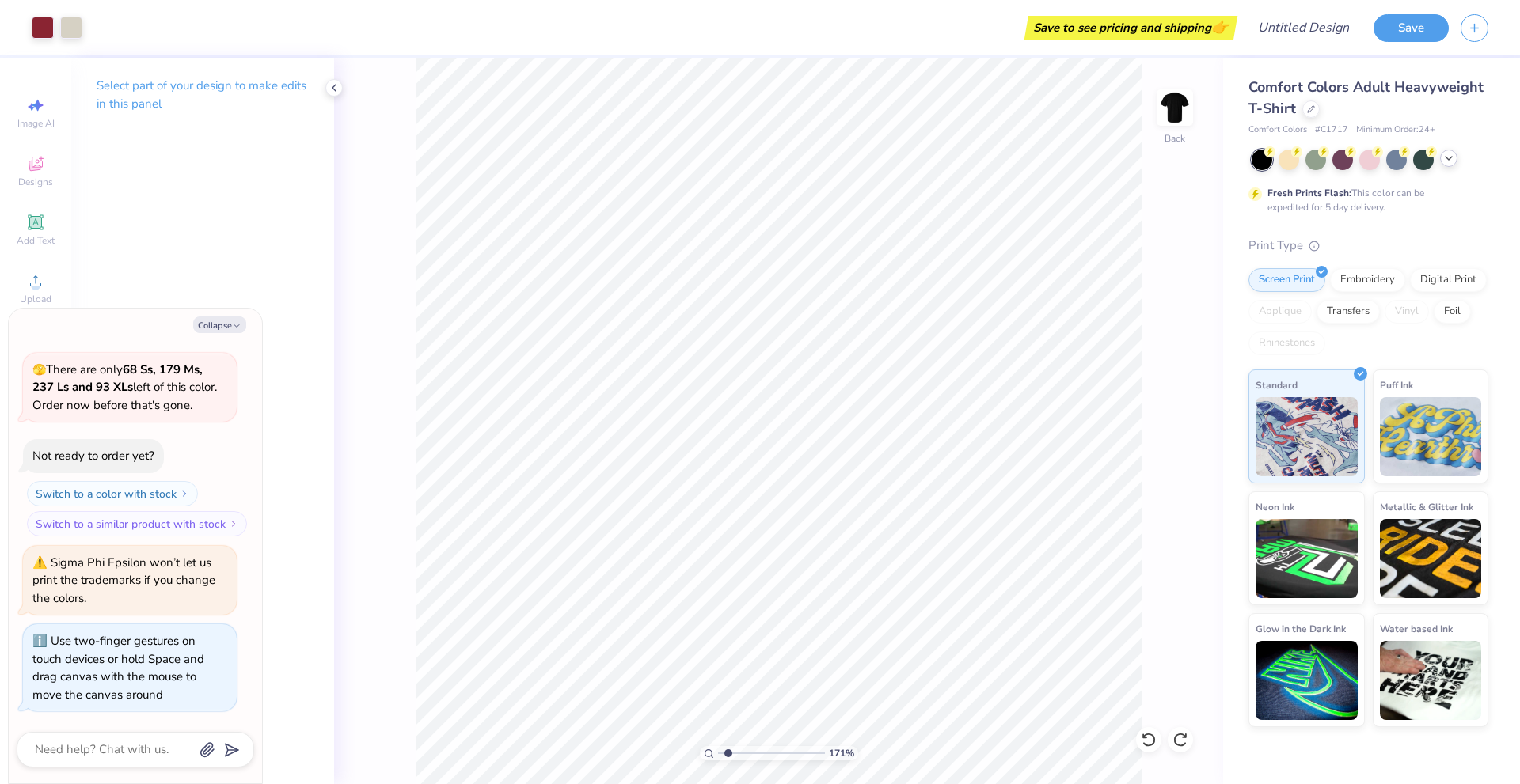
drag, startPoint x: 720, startPoint y: 754, endPoint x: 729, endPoint y: 756, distance: 9.2
click at [729, 756] on input "range" at bounding box center [771, 753] width 107 height 15
drag, startPoint x: 729, startPoint y: 754, endPoint x: 713, endPoint y: 754, distance: 16.0
type input "1"
click at [718, 754] on input "range" at bounding box center [771, 753] width 107 height 15
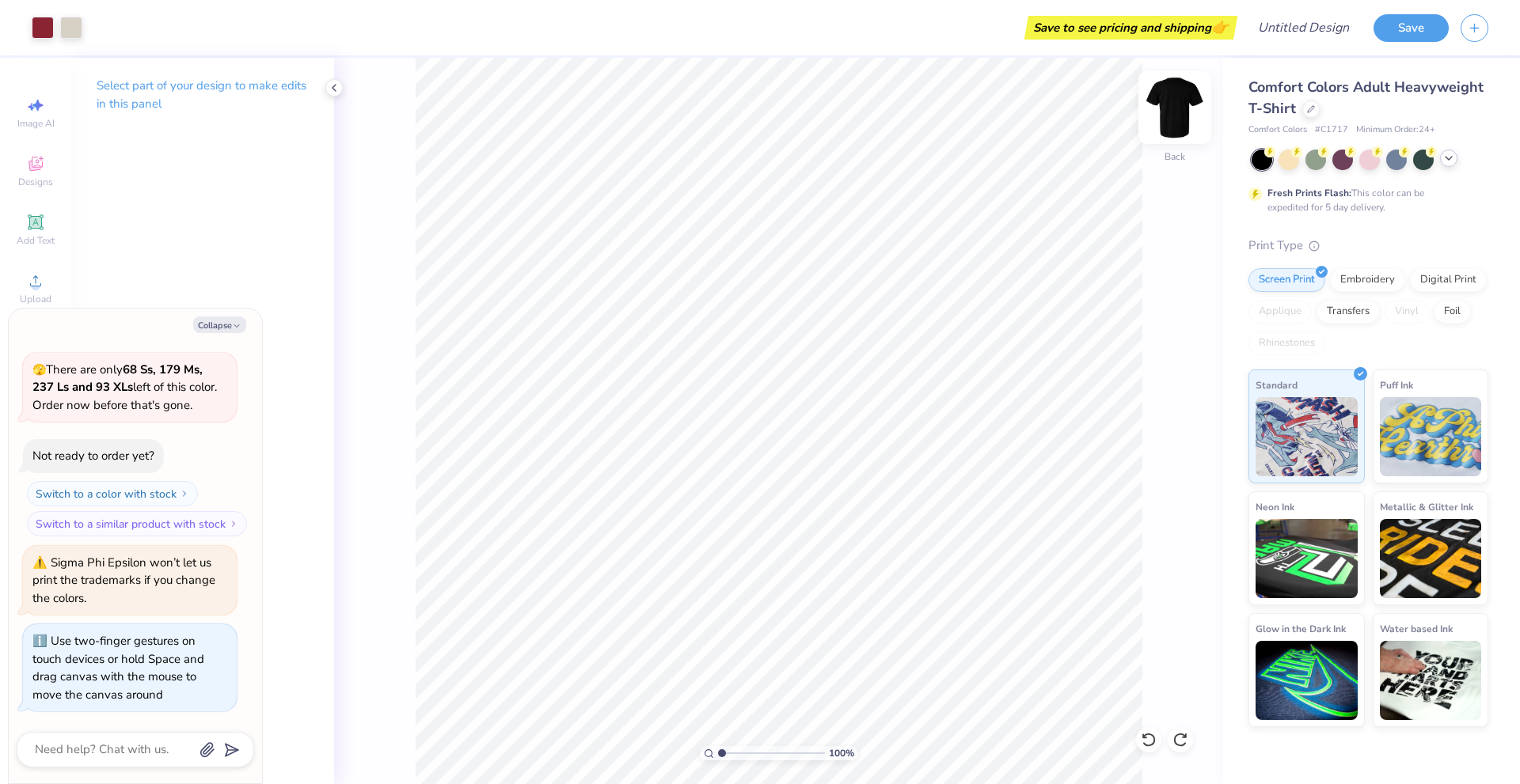
click at [1157, 97] on img at bounding box center [1174, 108] width 64 height 64
click at [1161, 109] on img at bounding box center [1174, 108] width 64 height 64
click at [43, 27] on div at bounding box center [42, 25] width 23 height 23
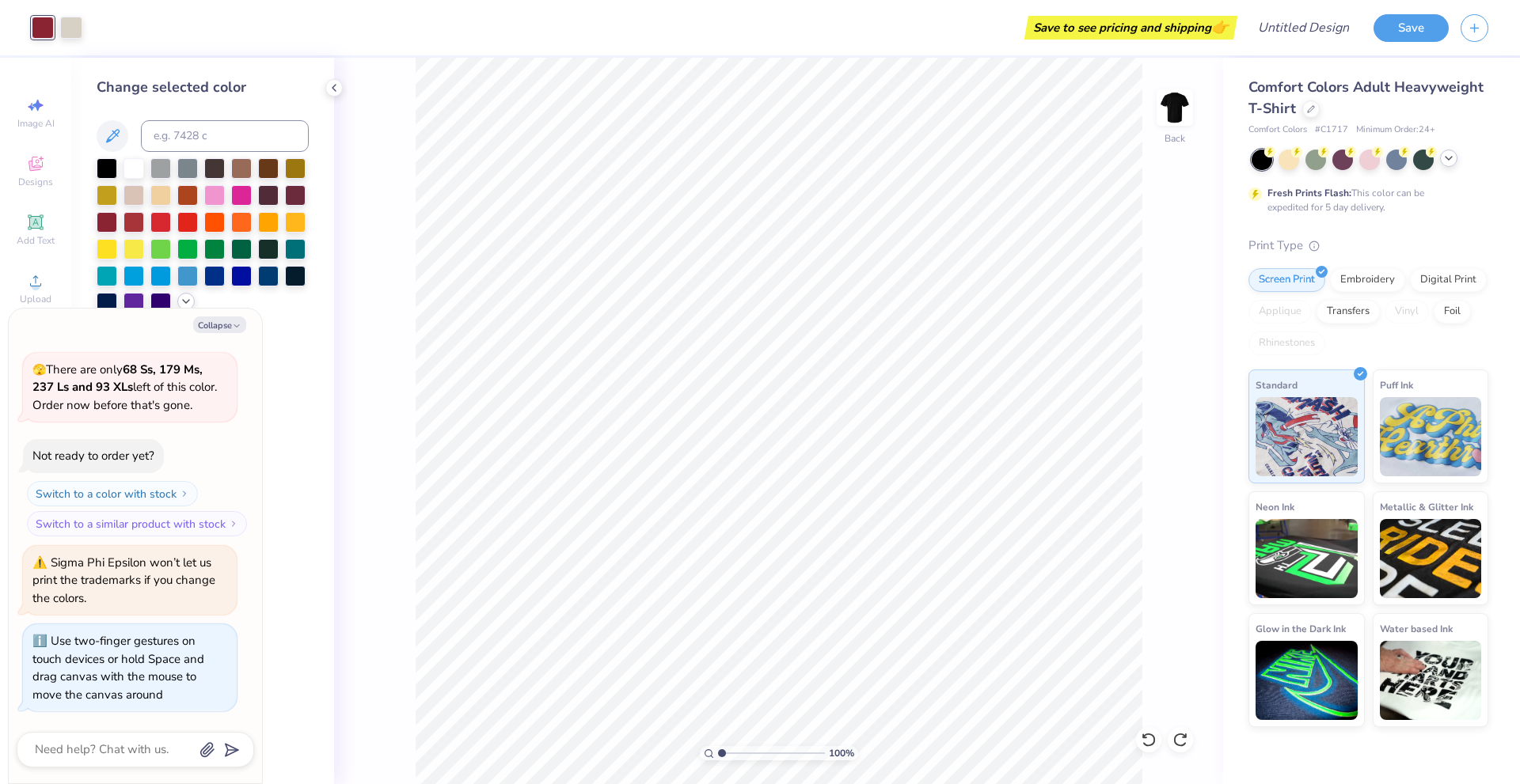
click at [188, 300] on icon at bounding box center [186, 301] width 13 height 13
click at [216, 320] on button "Collapse" at bounding box center [219, 324] width 53 height 17
type textarea "x"
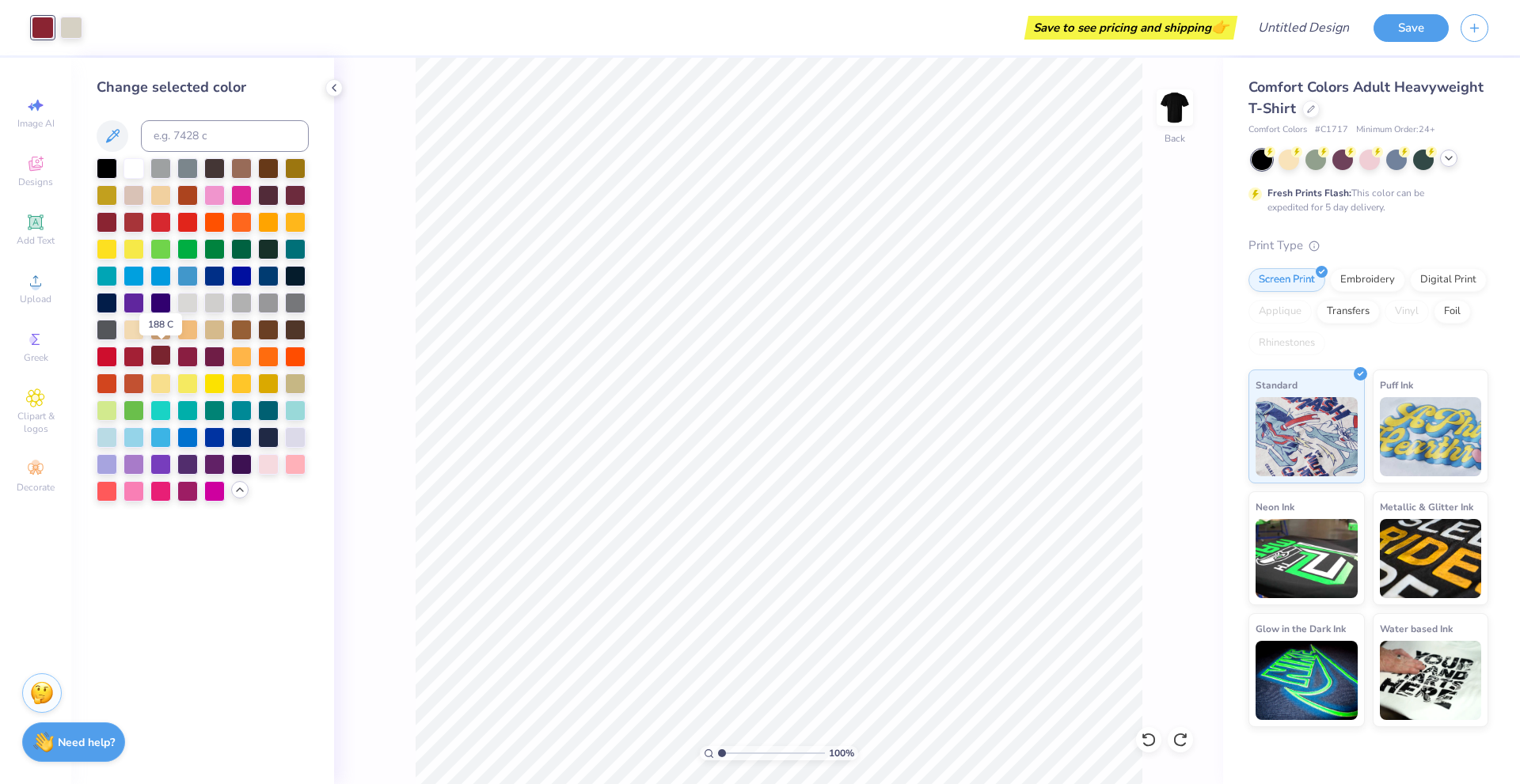
click at [164, 352] on div at bounding box center [161, 354] width 21 height 21
click at [1164, 101] on img at bounding box center [1174, 108] width 64 height 64
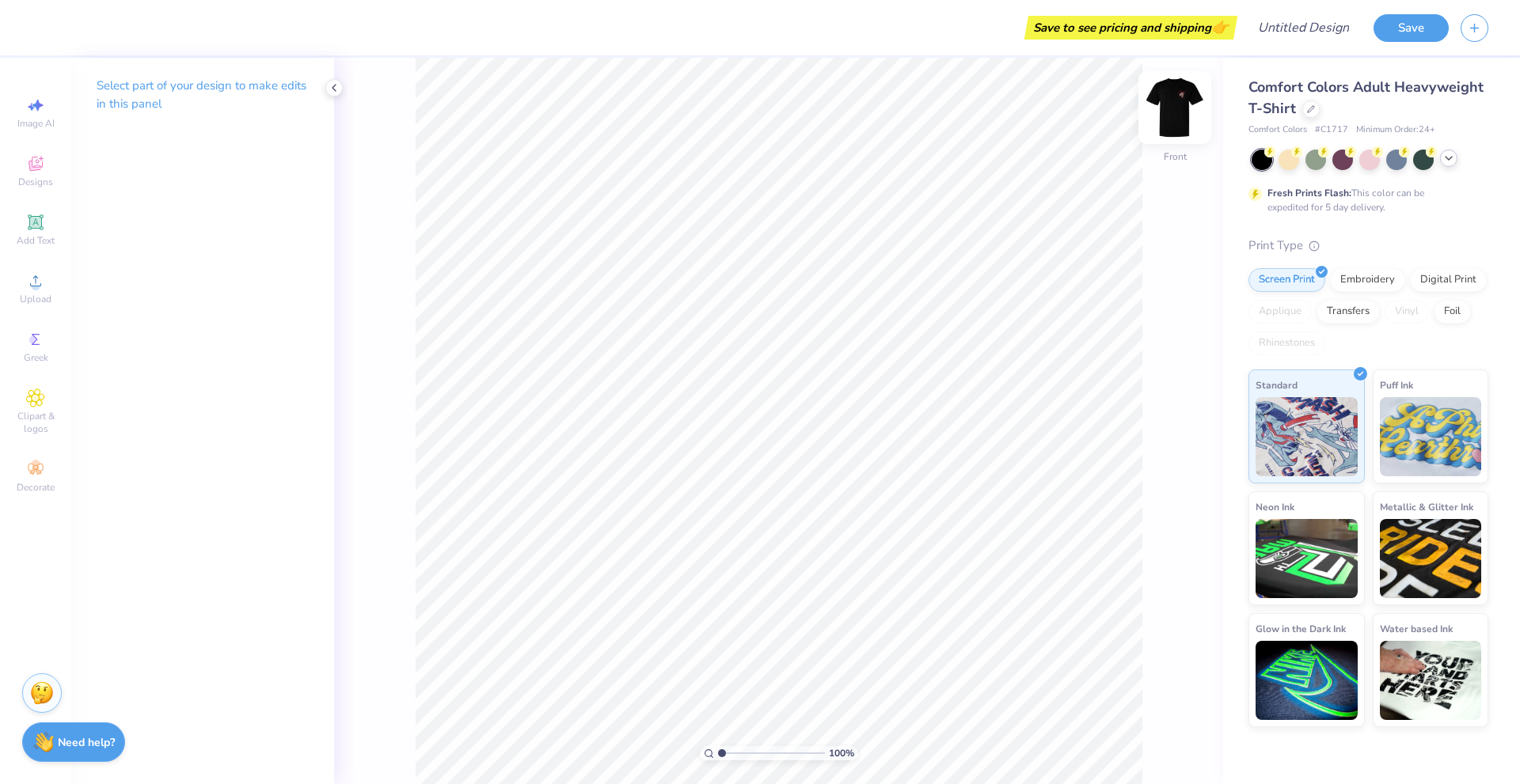
click at [1163, 102] on img at bounding box center [1174, 108] width 64 height 64
